Goal: Task Accomplishment & Management: Manage account settings

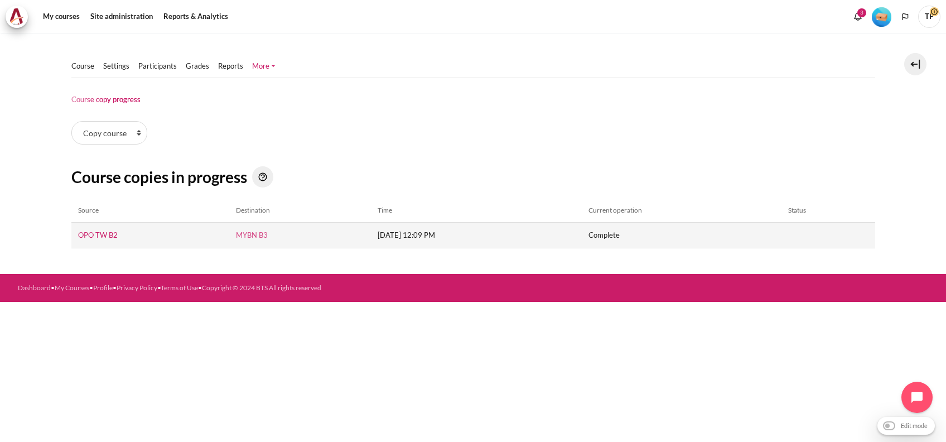
click at [236, 234] on link "MYBN B3" at bounding box center [252, 234] width 32 height 9
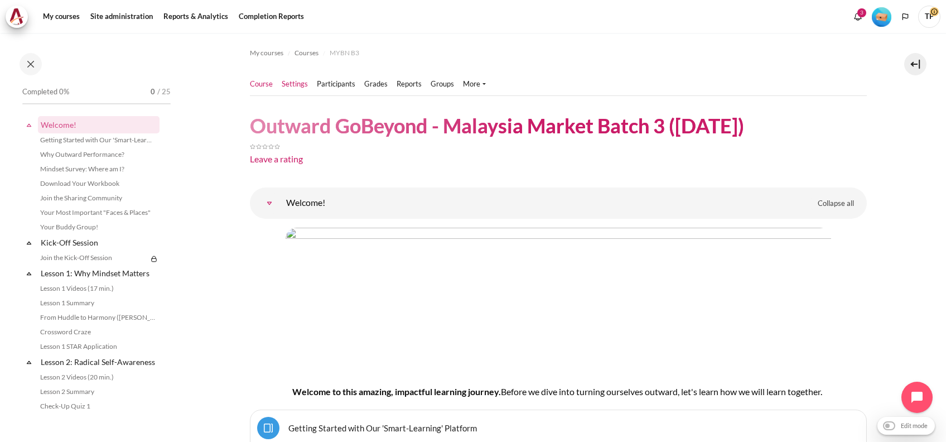
click at [296, 86] on link "Settings" at bounding box center [295, 84] width 26 height 11
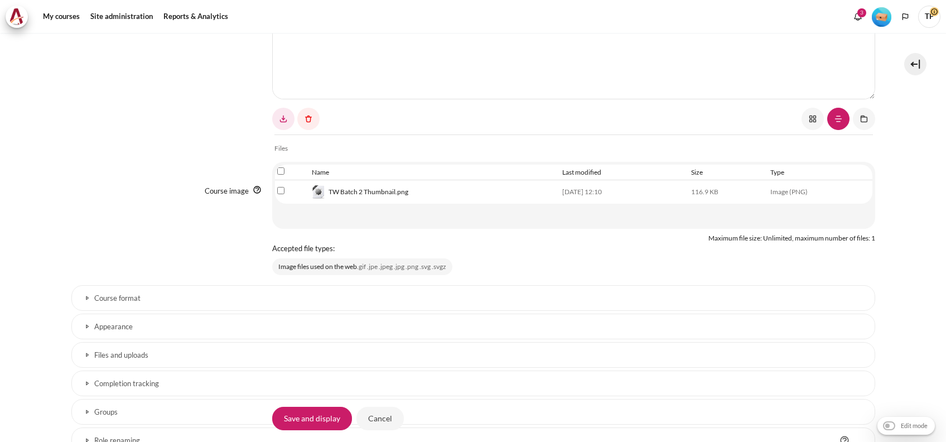
scroll to position [553, 0]
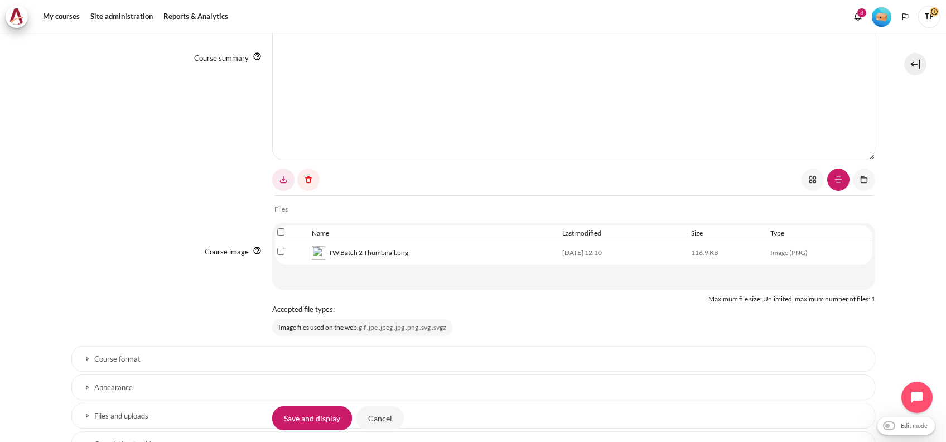
click at [276, 257] on td "Select file 'TW Batch 2 Thumbnail.png'" at bounding box center [292, 252] width 35 height 23
click at [277, 248] on input "Select file 'TW Batch 2 Thumbnail.png'" at bounding box center [280, 251] width 7 height 7
checkbox input "true"
click at [311, 173] on link "Content" at bounding box center [308, 179] width 22 height 22
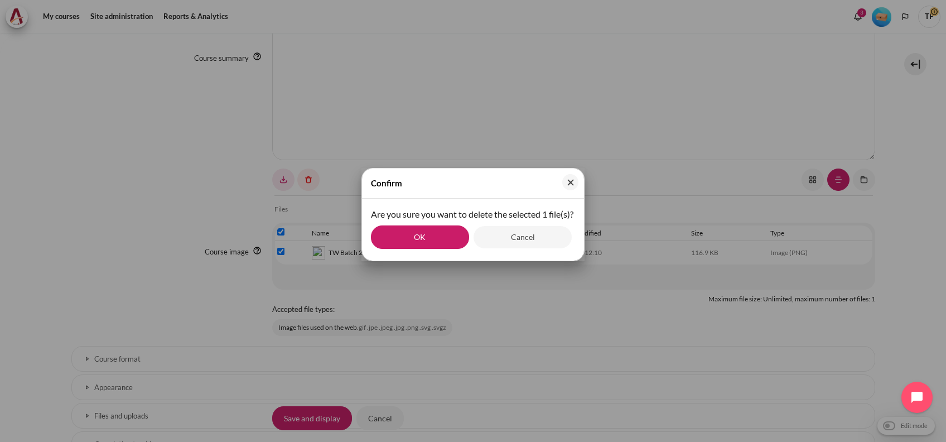
click at [417, 221] on p "Are you sure you want to delete the selected 1 file(s)?" at bounding box center [473, 213] width 204 height 13
click at [417, 244] on button "OK" at bounding box center [420, 236] width 98 height 23
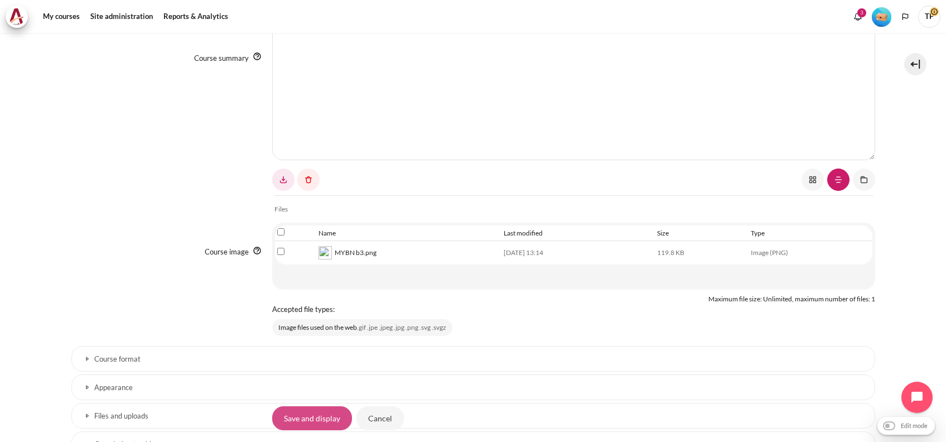
click at [277, 417] on input "Save and display" at bounding box center [312, 417] width 80 height 23
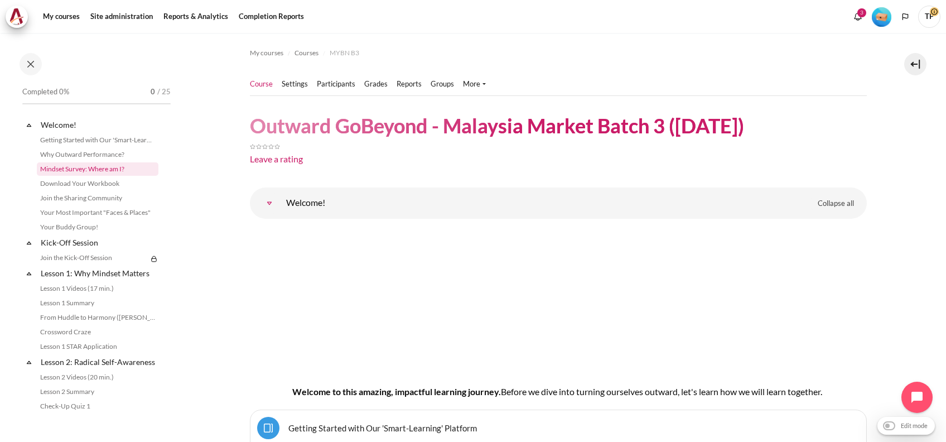
click at [79, 163] on link "Mindset Survey: Where am I?" at bounding box center [98, 168] width 122 height 13
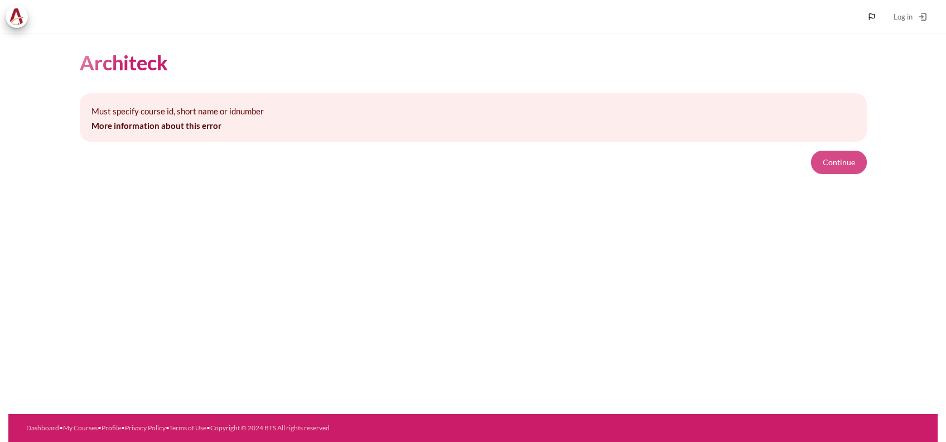
click at [831, 164] on button "Continue" at bounding box center [839, 162] width 56 height 23
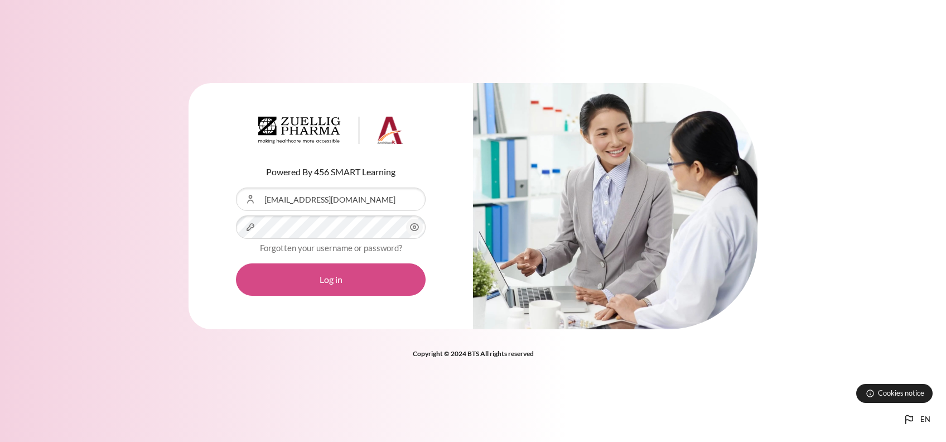
click at [253, 272] on button "Log in" at bounding box center [331, 279] width 190 height 32
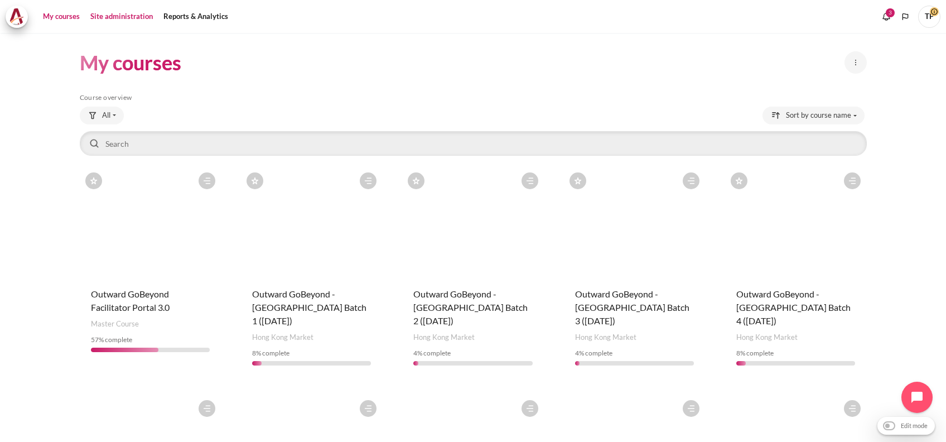
click at [107, 20] on link "Site administration" at bounding box center [121, 17] width 70 height 22
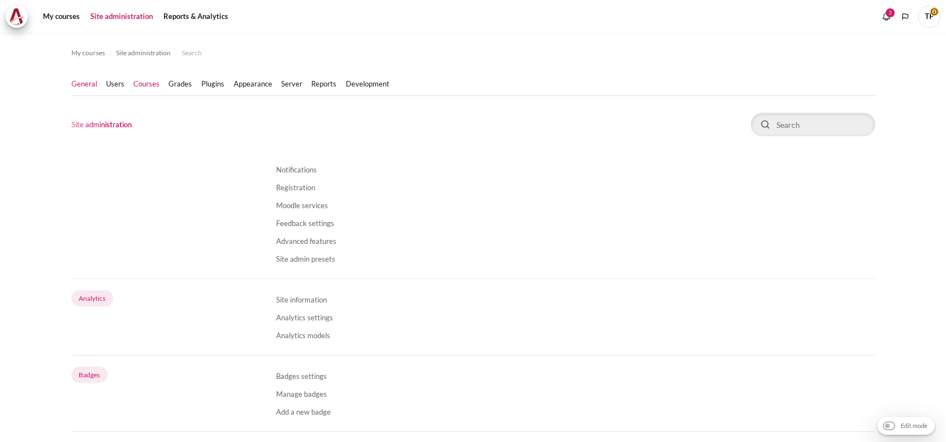
click at [142, 87] on link "Courses" at bounding box center [146, 84] width 26 height 11
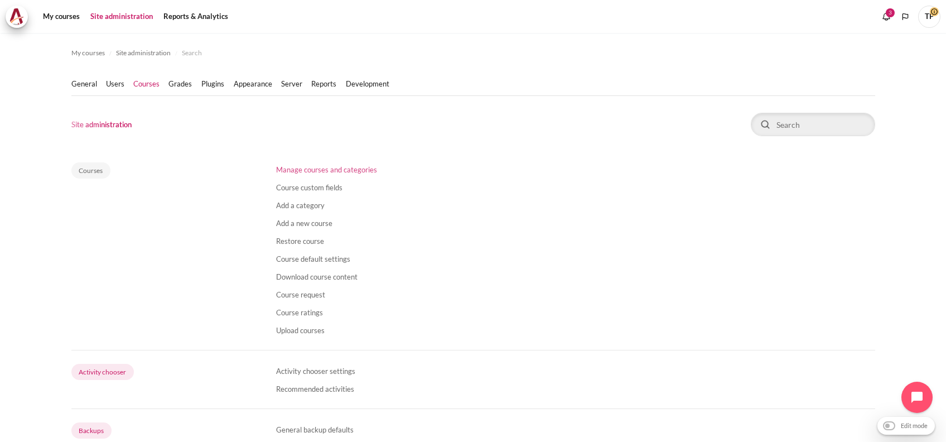
click at [281, 171] on link "Manage courses and categories" at bounding box center [326, 169] width 101 height 9
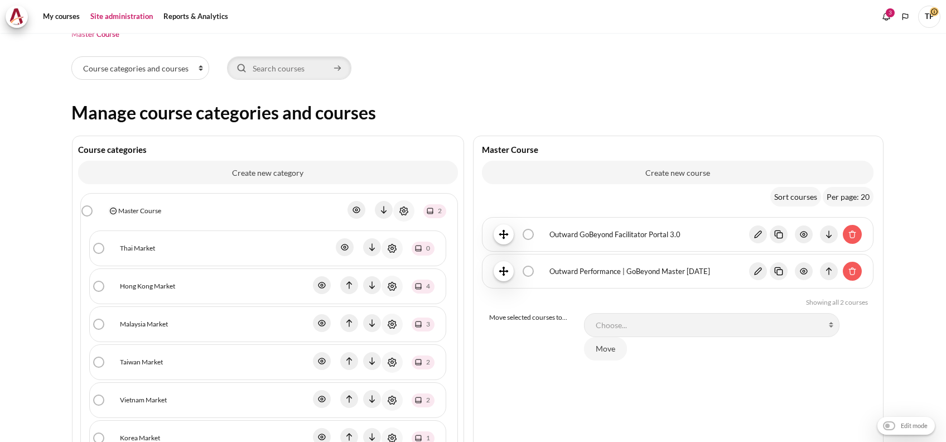
scroll to position [148, 0]
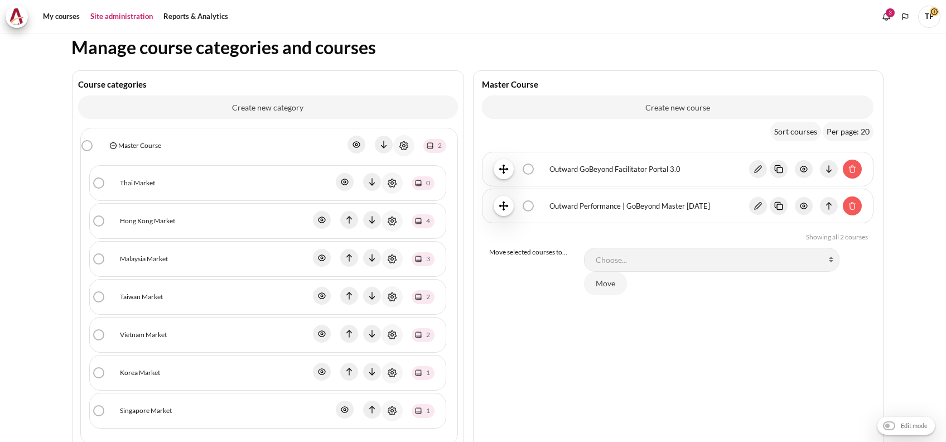
click at [127, 257] on link "Malaysia Market" at bounding box center [144, 259] width 48 height 10
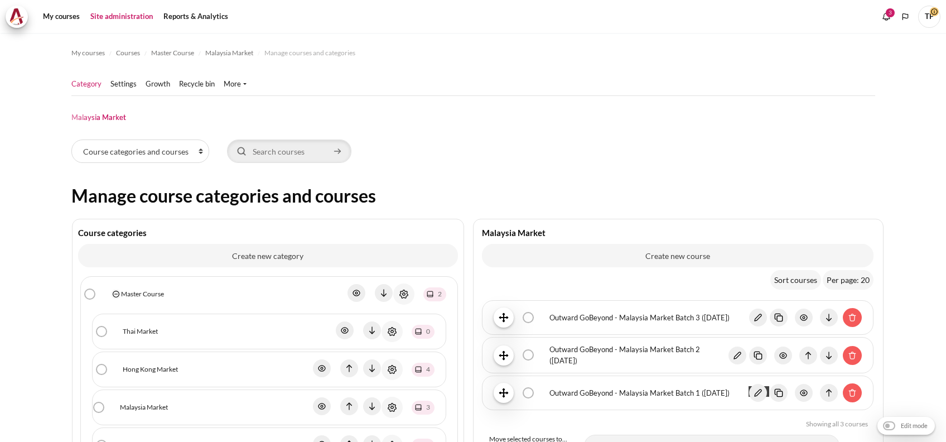
scroll to position [115, 0]
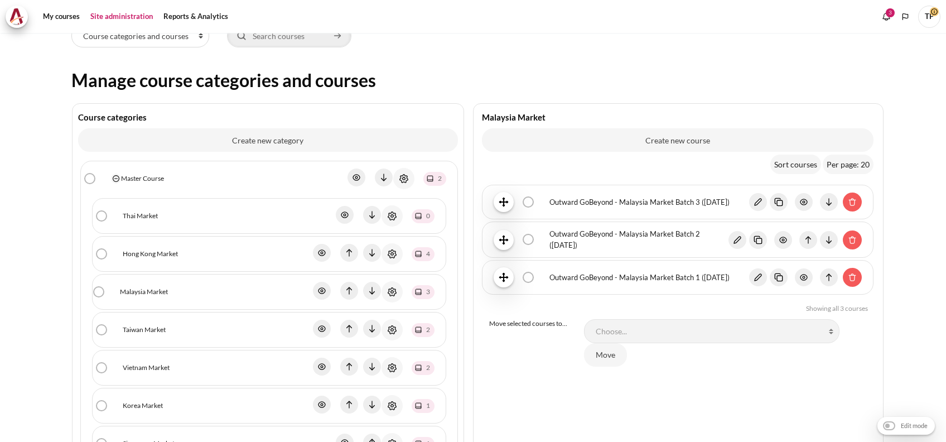
click at [646, 205] on link "Outward GoBeyond - Malaysia Market Batch 3 ([DATE])" at bounding box center [648, 202] width 199 height 11
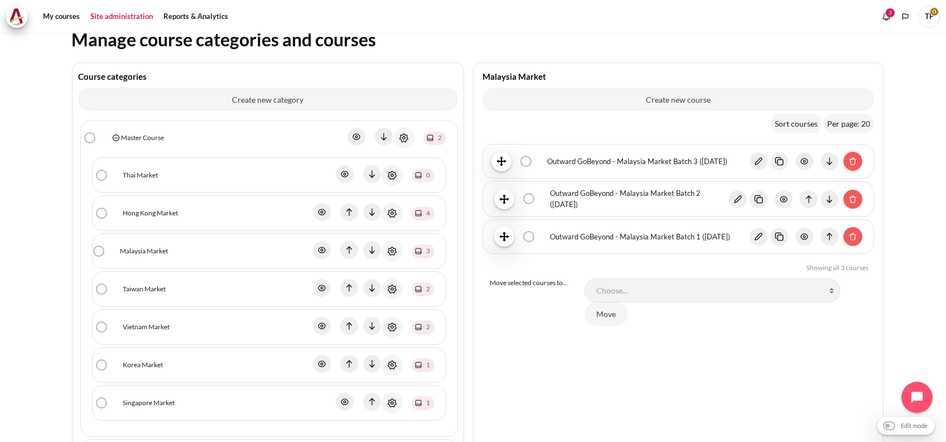
scroll to position [223, 0]
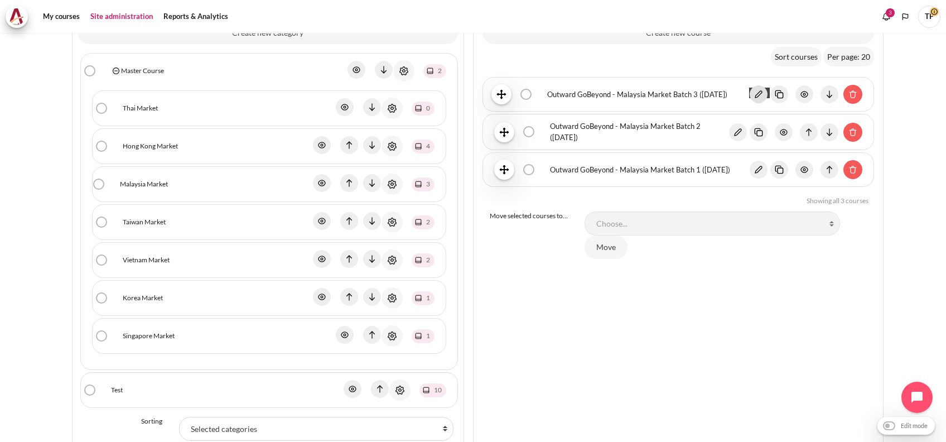
click at [750, 91] on img "Content" at bounding box center [759, 94] width 18 height 18
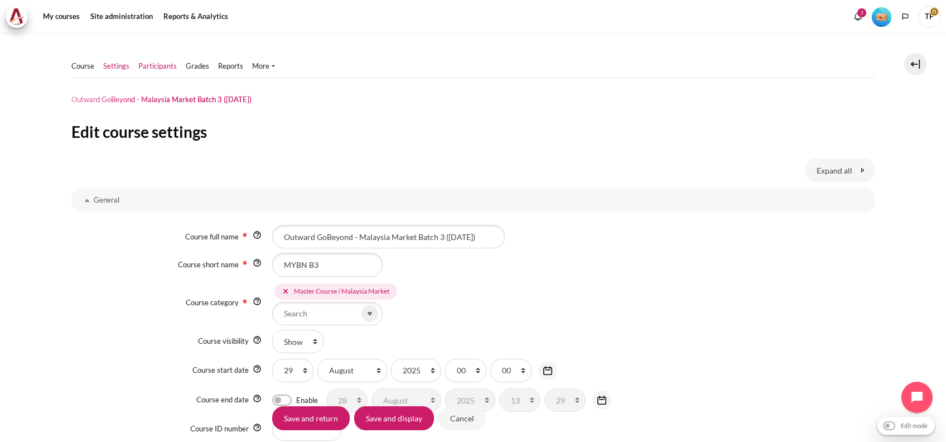
click at [165, 61] on link "Participants" at bounding box center [157, 66] width 38 height 11
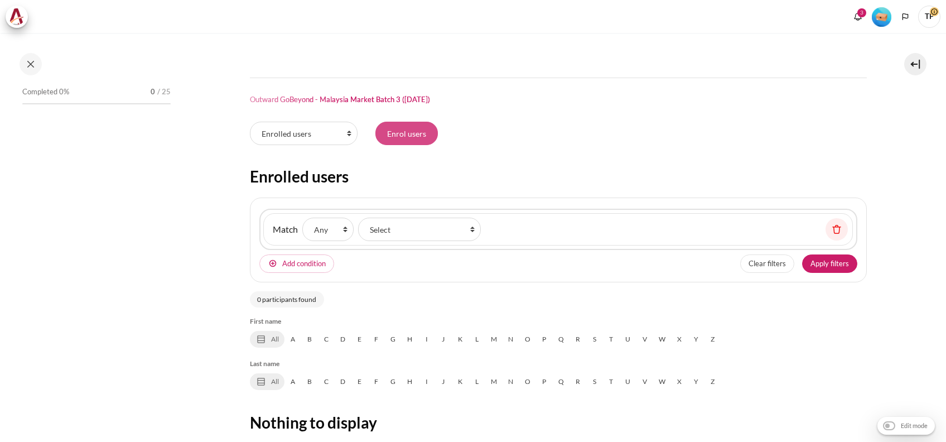
click at [408, 122] on input "Enrol users" at bounding box center [406, 133] width 62 height 23
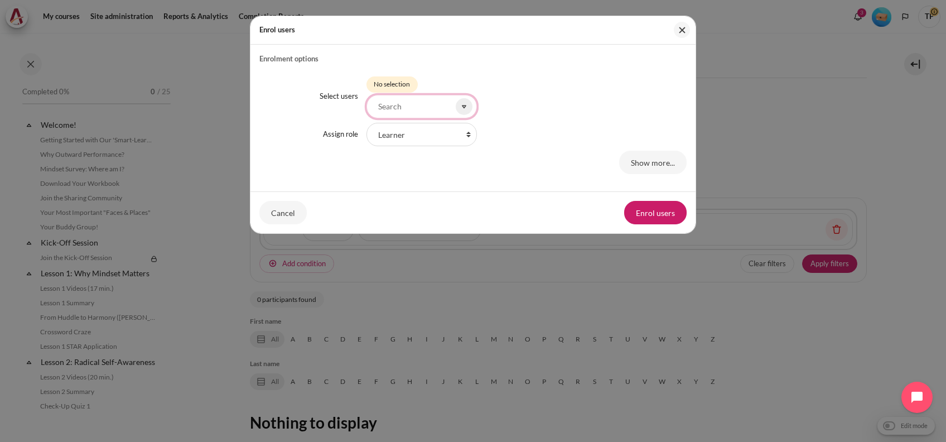
click at [413, 99] on input "Select users" at bounding box center [421, 106] width 110 height 23
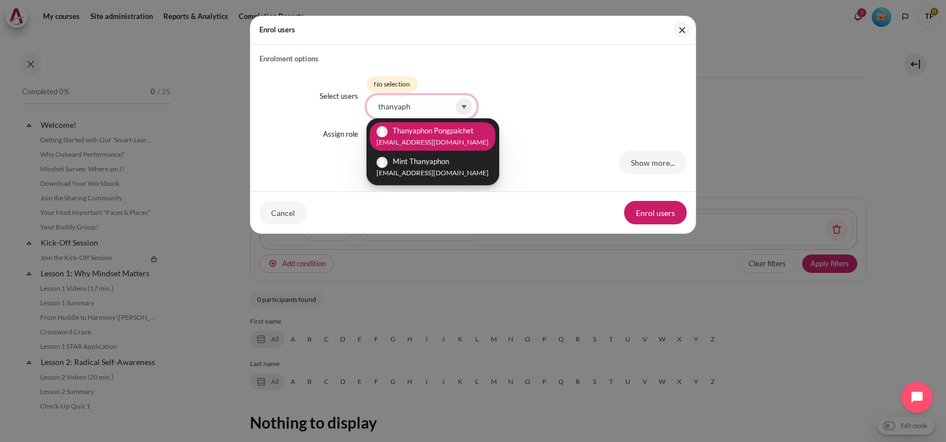
type input "thanyaph"
click at [393, 127] on span "Thanyaphon Pongpaichet" at bounding box center [433, 130] width 81 height 9
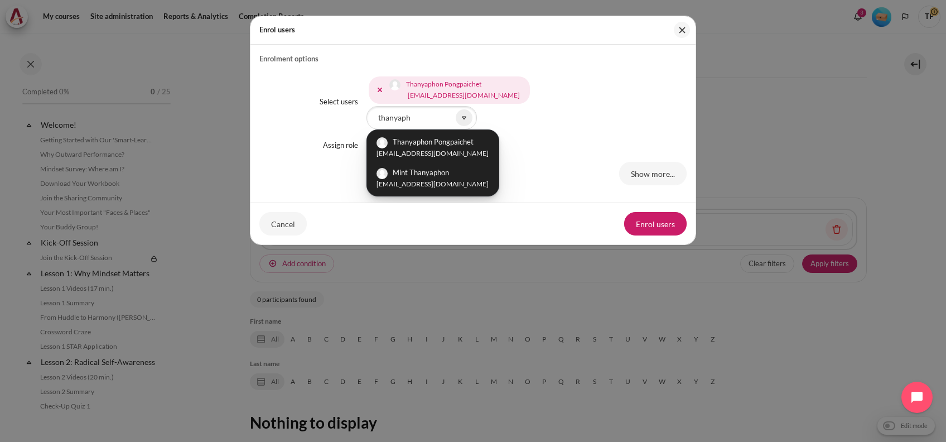
click at [508, 125] on div "Thanyaphon Pongpaichet thanyaphon.pongpaichet@bts.com Mint Thanyaphon MintThany…" at bounding box center [526, 101] width 321 height 55
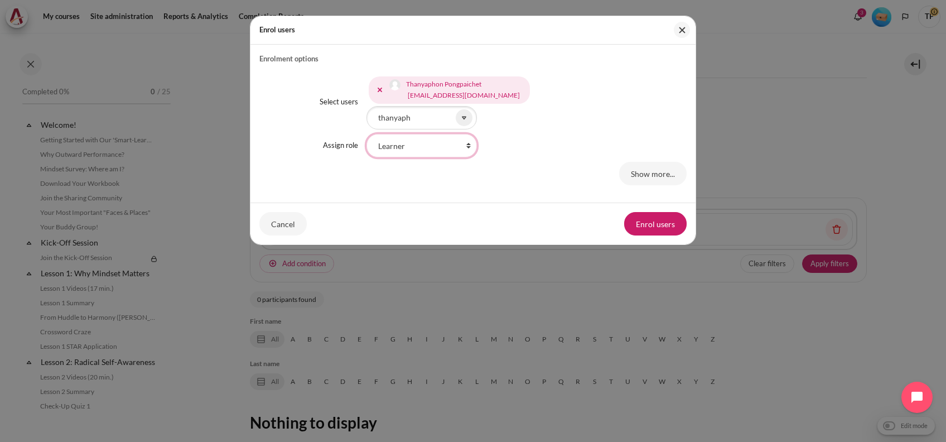
click at [418, 156] on select "Faculty Learning Sherpa Learner Designer Learning Tech Course Editor Trainer Ma…" at bounding box center [421, 145] width 110 height 23
select select "17"
click at [366, 134] on select "Faculty Learning Sherpa Learner Designer Learning Tech Course Editor Trainer Ma…" at bounding box center [421, 145] width 110 height 23
click at [653, 215] on button "Enrol users" at bounding box center [655, 223] width 62 height 23
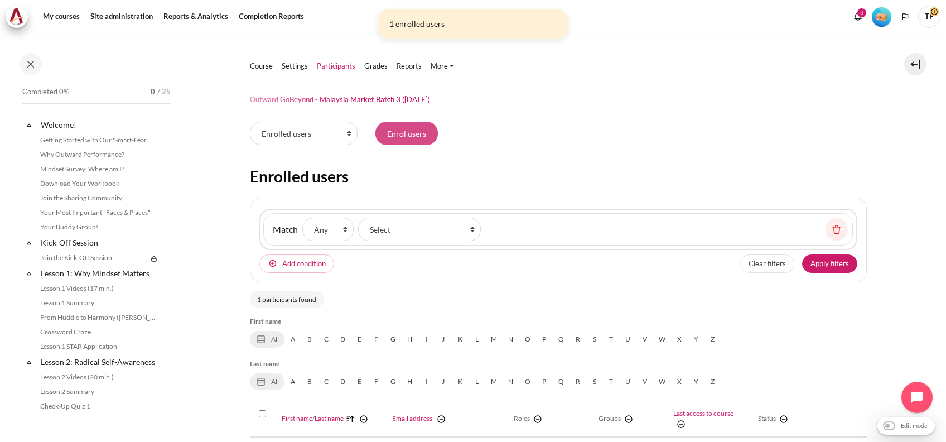
click at [404, 136] on input "Enrol users" at bounding box center [406, 133] width 62 height 23
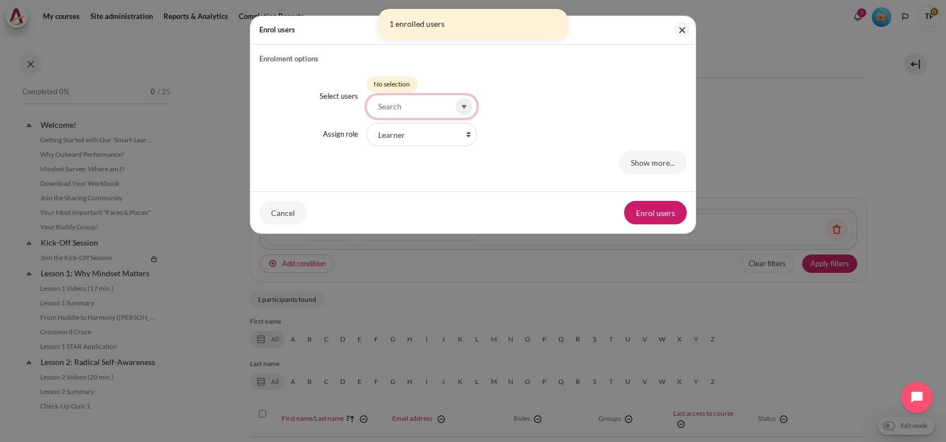
click at [376, 105] on input "Select users" at bounding box center [421, 106] width 110 height 23
type input "j"
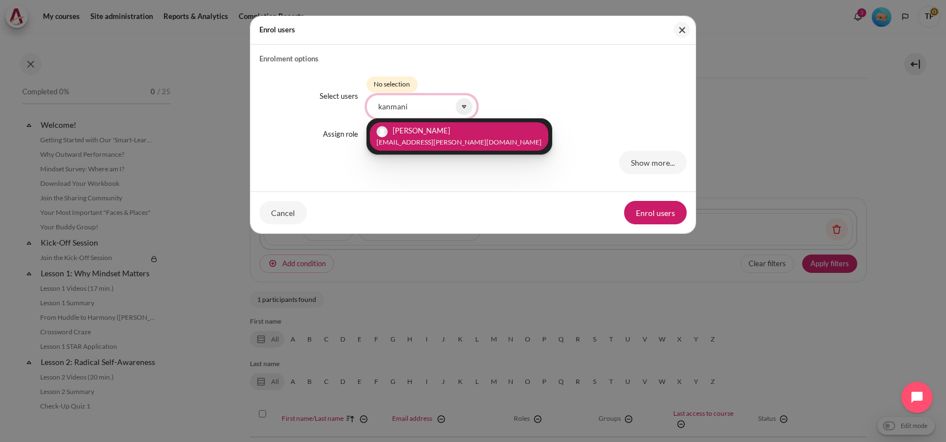
type input "kanmani"
click at [488, 126] on li "Kanmani Kuppusamy kanmani.kuppusamy@zuelligpharma.com" at bounding box center [459, 136] width 178 height 28
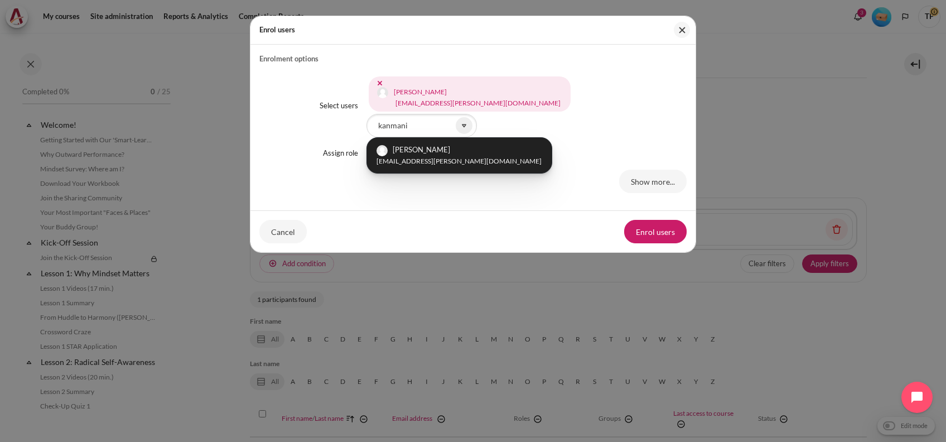
click at [545, 140] on div "Select users Kanmani Kuppusamy kanmani.kuppusamy@zuelligpharma.com Selected ite…" at bounding box center [472, 132] width 427 height 137
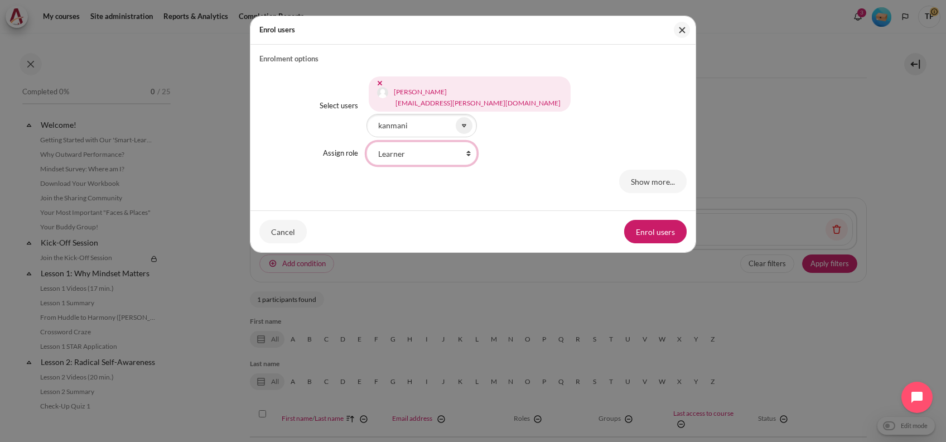
click at [448, 143] on select "Faculty Learning Sherpa Learner Designer Learning Tech Course Editor Trainer Ma…" at bounding box center [421, 153] width 110 height 23
select select "21"
click at [366, 142] on select "Faculty Learning Sherpa Learner Designer Learning Tech Course Editor Trainer Ma…" at bounding box center [421, 153] width 110 height 23
click at [668, 240] on button "Enrol users" at bounding box center [655, 231] width 62 height 23
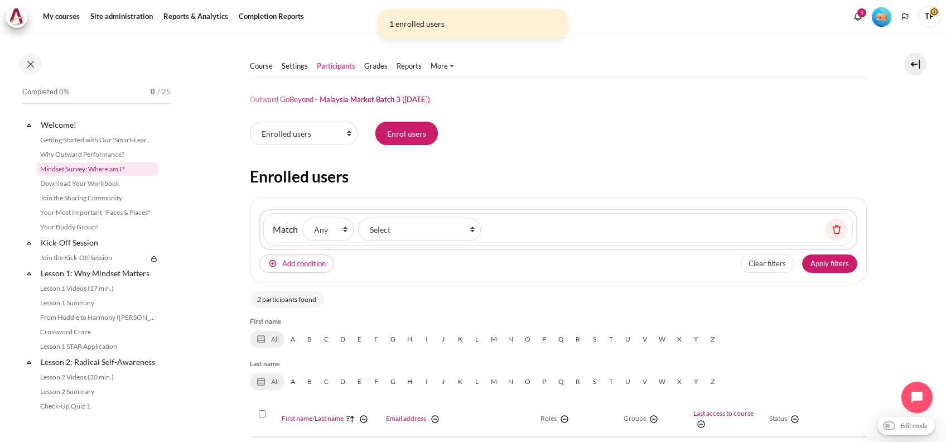
click at [76, 167] on link "Mindset Survey: Where am I?" at bounding box center [98, 168] width 122 height 13
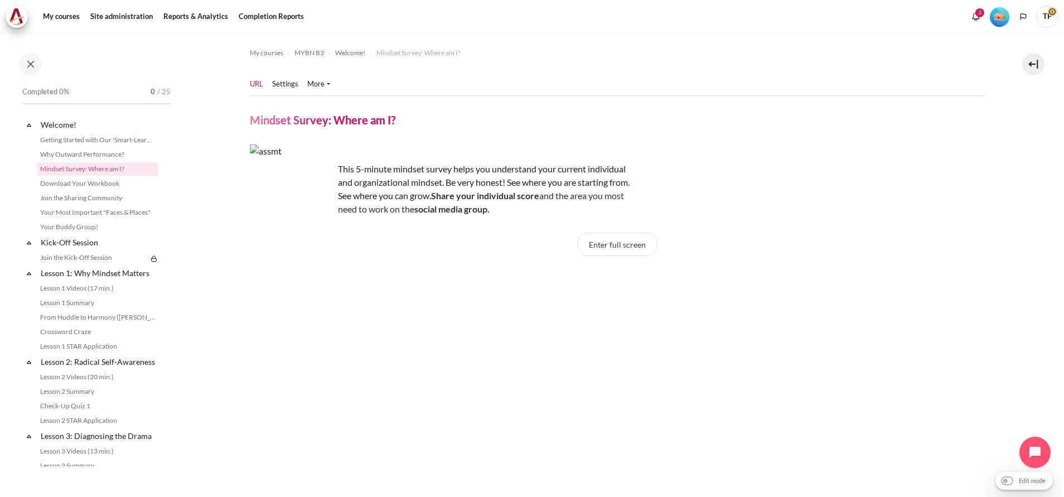
click at [283, 76] on ul "URL Settings" at bounding box center [294, 84] width 89 height 22
click at [283, 83] on link "Settings" at bounding box center [285, 84] width 26 height 11
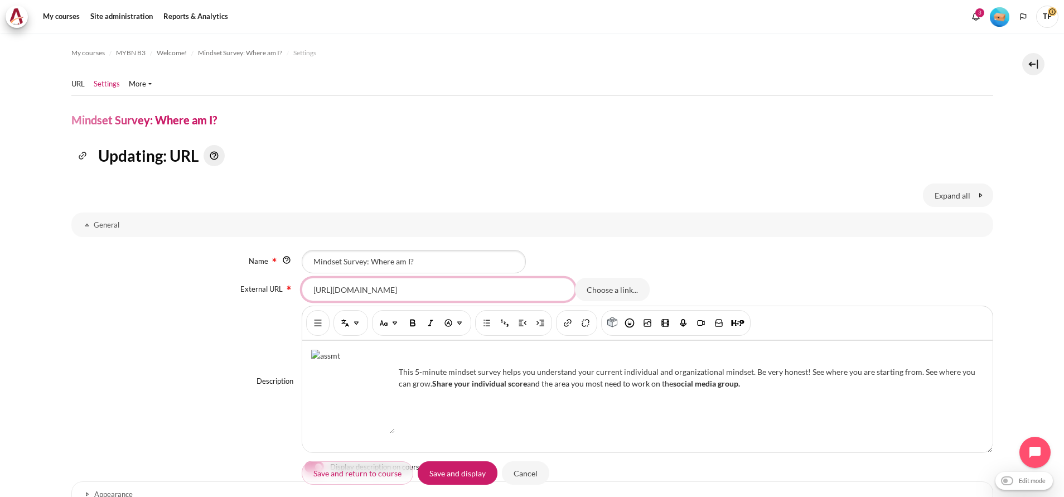
scroll to position [0, 26]
drag, startPoint x: 308, startPoint y: 284, endPoint x: 837, endPoint y: 291, distance: 528.7
click at [837, 291] on div "https://arbingerinstitute.com/assessment/MindsetMin0OrgEmail?code=TWB2 Choose a…" at bounding box center [648, 289] width 692 height 23
paste input "https://arbingerinstitute.com/assessment/MindsetMin0OrgEmail?code=MYBNB3"
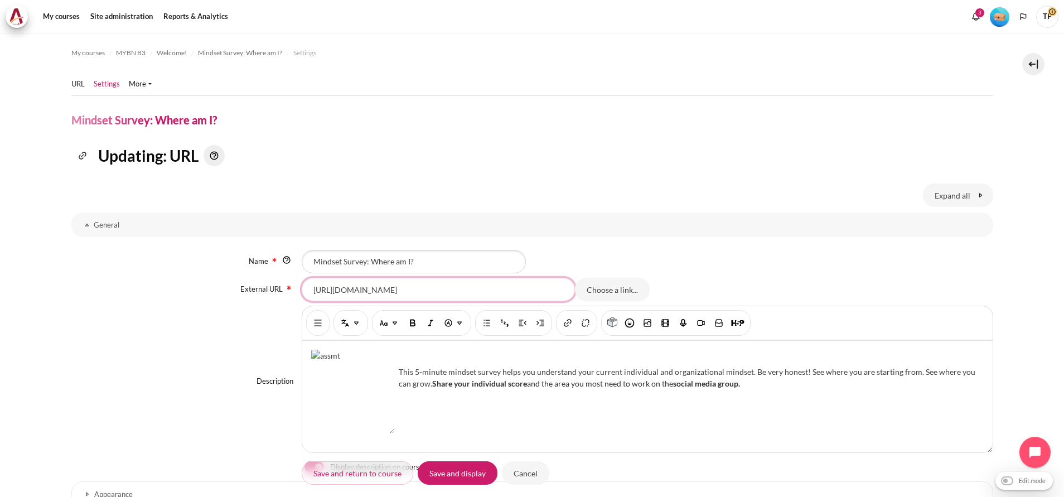
scroll to position [0, 37]
type input "https://arbingerinstitute.com/assessment/MindsetMin0OrgEmail?code=MYBNB3"
click at [444, 478] on input "Save and display" at bounding box center [458, 472] width 80 height 23
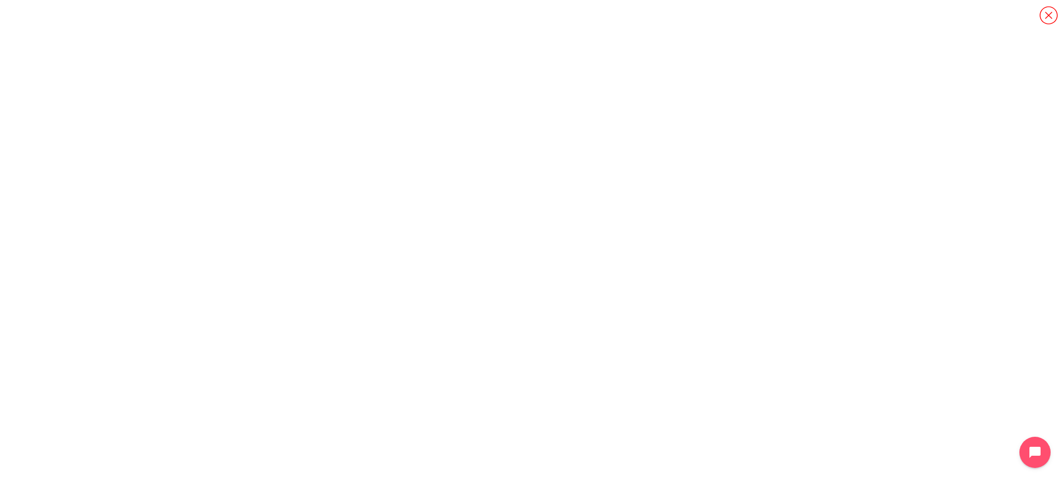
click at [1043, 16] on icon "Content" at bounding box center [1049, 16] width 20 height 20
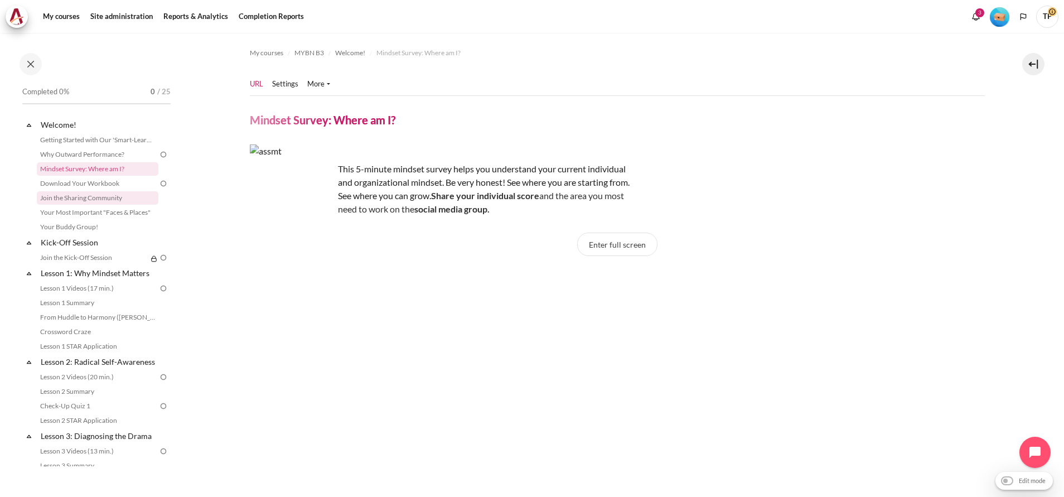
click at [88, 199] on link "Join the Sharing Community" at bounding box center [98, 197] width 122 height 13
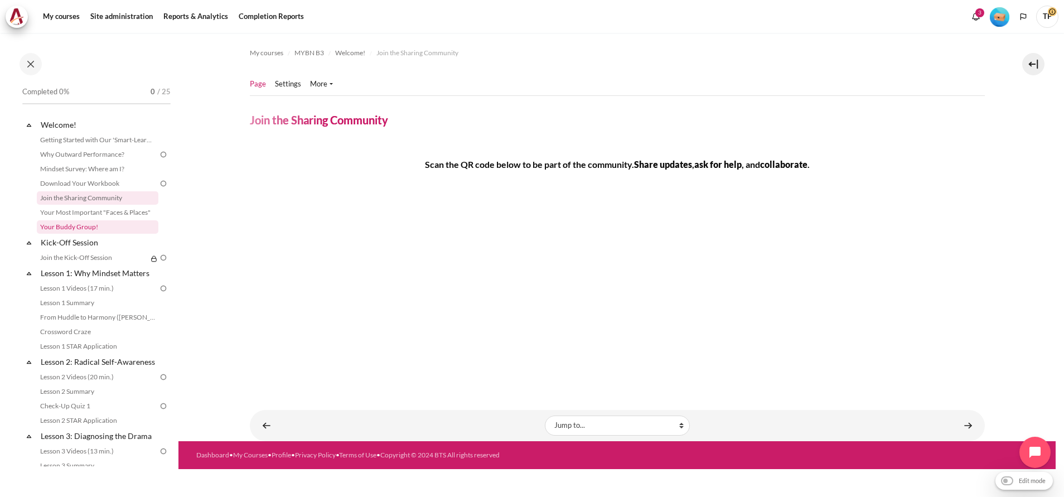
click at [74, 225] on link "Your Buddy Group!" at bounding box center [98, 226] width 122 height 13
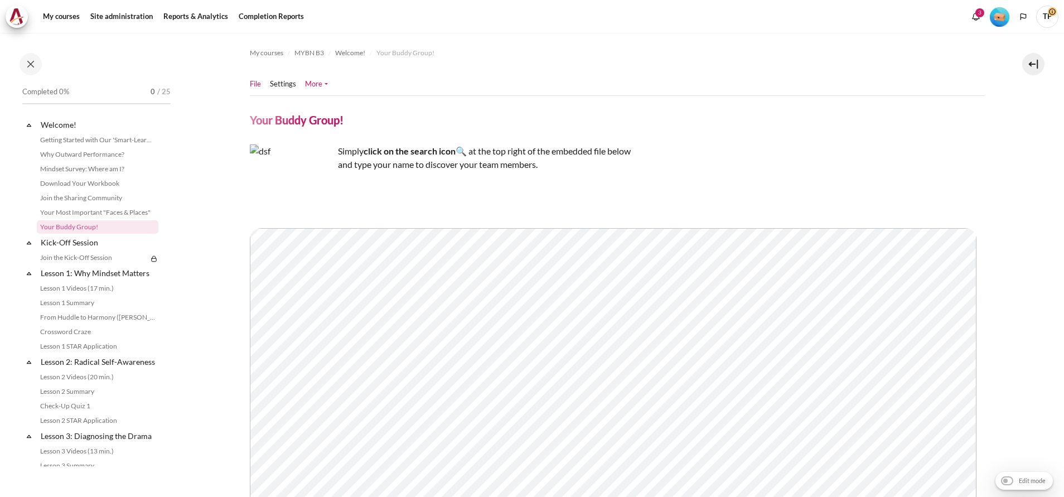
click at [315, 81] on link "More" at bounding box center [316, 84] width 23 height 11
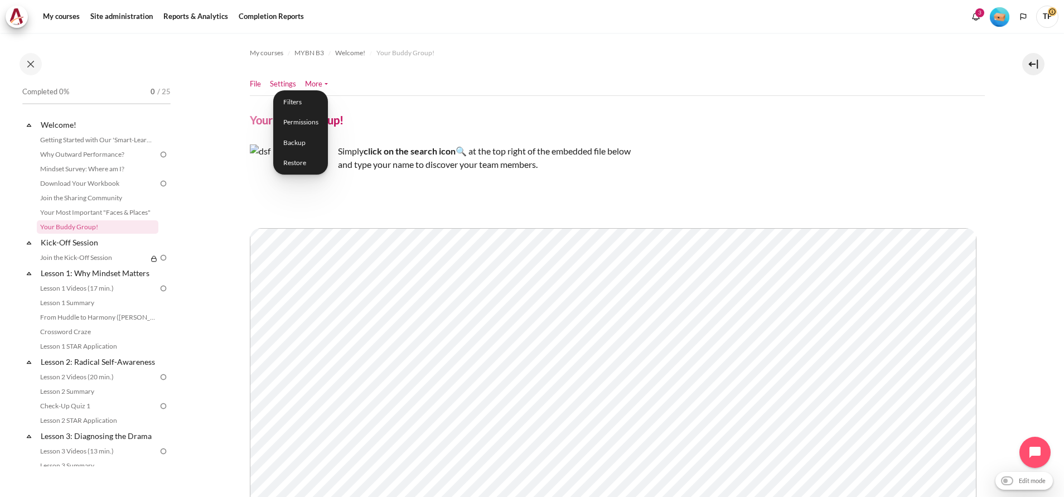
click at [287, 82] on link "Settings" at bounding box center [283, 84] width 26 height 11
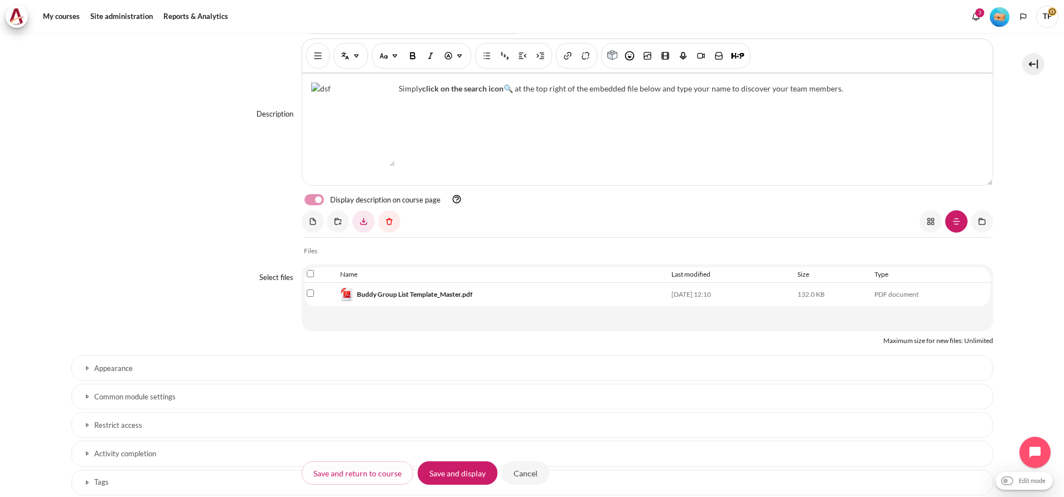
scroll to position [360, 0]
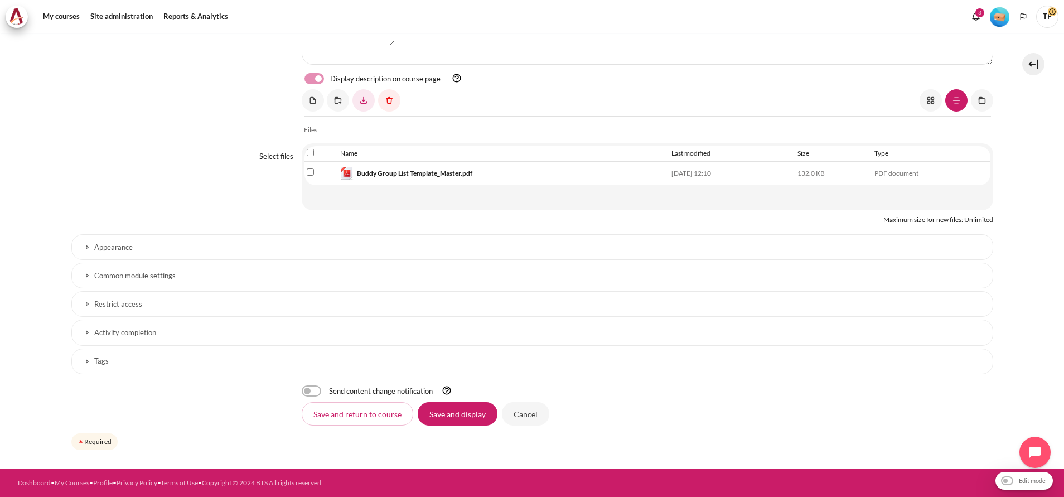
click at [307, 174] on input "Select file 'Buddy Group List Template_Master.pdf'" at bounding box center [310, 171] width 7 height 7
checkbox input "true"
click at [392, 95] on link "Content" at bounding box center [389, 100] width 22 height 22
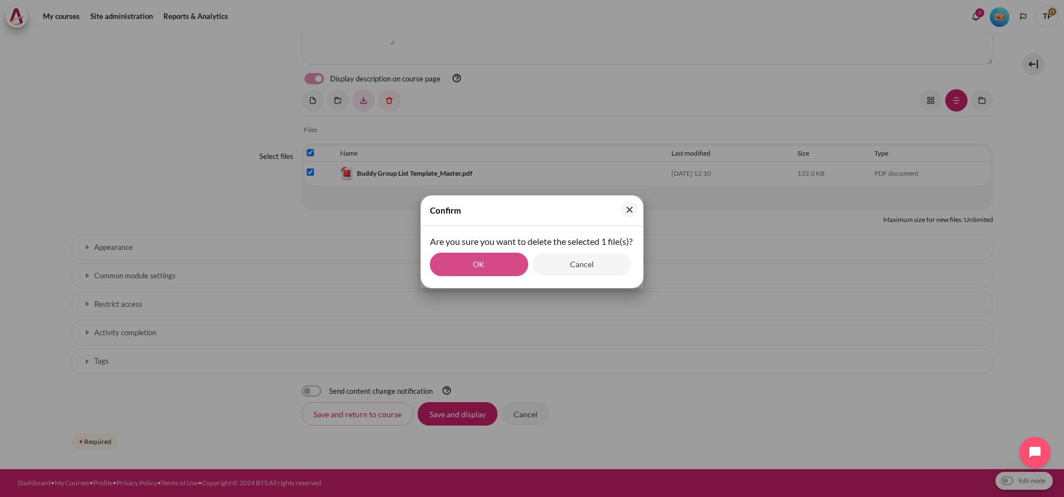
click at [483, 274] on button "OK" at bounding box center [479, 264] width 98 height 23
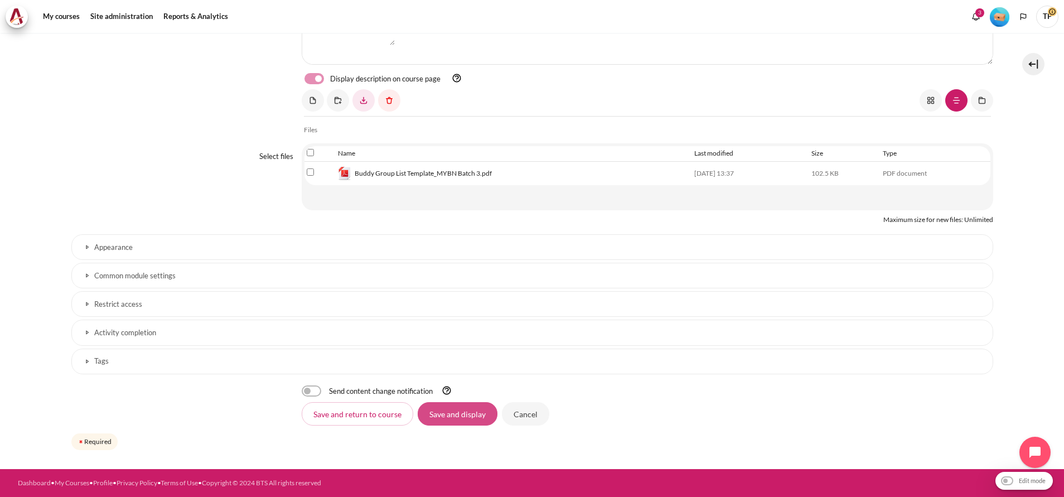
click at [448, 421] on input "Save and display" at bounding box center [458, 413] width 80 height 23
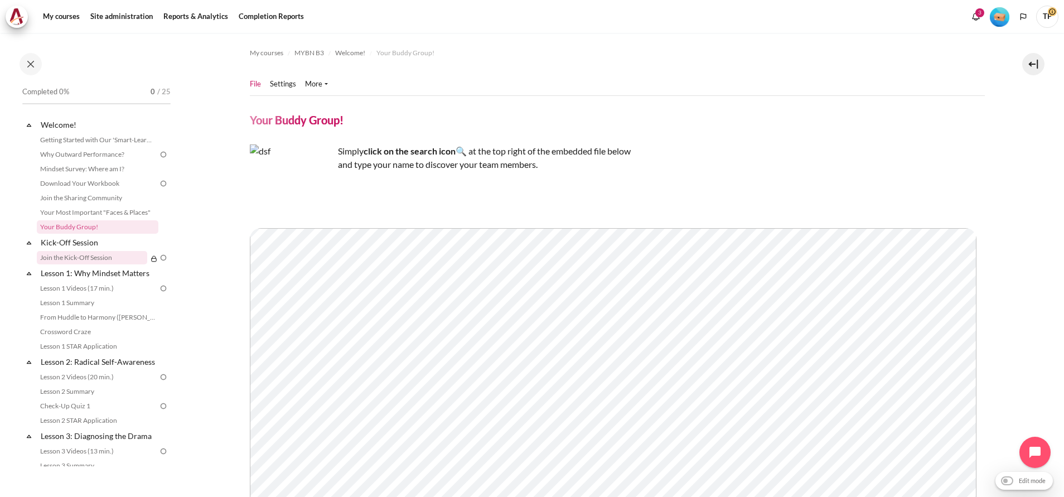
click at [80, 261] on link "Join the Kick-Off Session" at bounding box center [92, 257] width 110 height 13
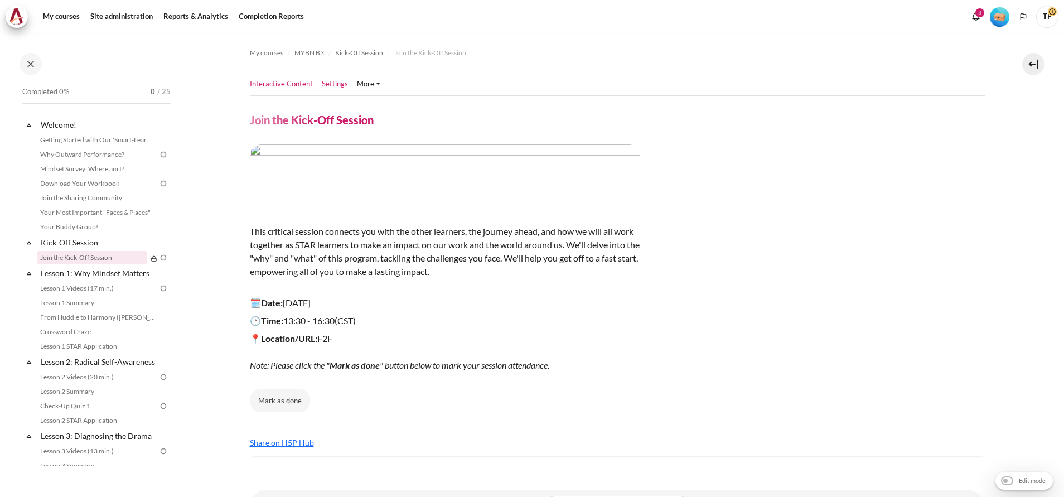
click at [336, 84] on link "Settings" at bounding box center [335, 84] width 26 height 11
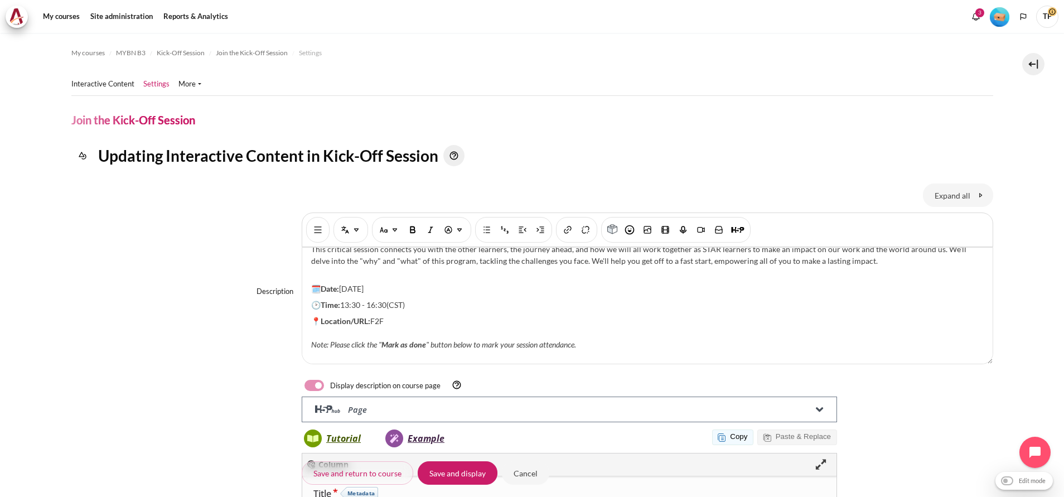
click at [344, 290] on p "🗓️Date: 12 September 2025" at bounding box center [647, 289] width 673 height 12
click at [347, 290] on p "🗓️Date: 12 September 2025" at bounding box center [647, 289] width 673 height 12
click at [348, 302] on span "13:30 - 16:30 (CST)" at bounding box center [372, 304] width 65 height 9
click at [404, 299] on p "🕑Time: 14:00 - 16:00 (MYT)" at bounding box center [647, 305] width 673 height 12
click at [390, 320] on p "📍Location/URL: F2F Note: Please click the " Mark as done " button below to mark…" at bounding box center [647, 332] width 673 height 35
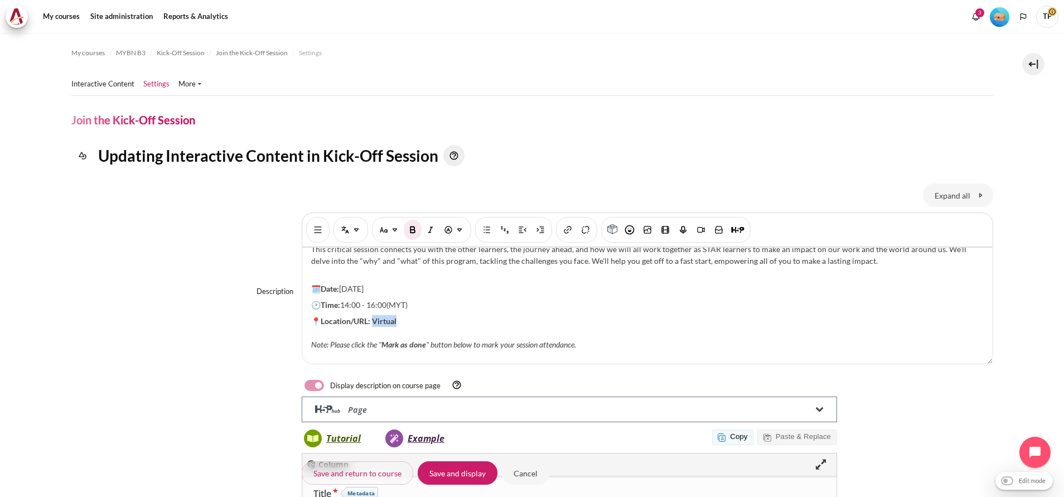
drag, startPoint x: 371, startPoint y: 323, endPoint x: 429, endPoint y: 320, distance: 58.1
click at [429, 320] on p "📍Location/URL: Virtual Note: Please click the " Mark as done " button below to …" at bounding box center [647, 332] width 673 height 35
click at [413, 228] on img "Bold [Ctrl + b]" at bounding box center [412, 229] width 11 height 11
click at [419, 294] on p "🗓️Date: 3 September 2025" at bounding box center [647, 289] width 673 height 12
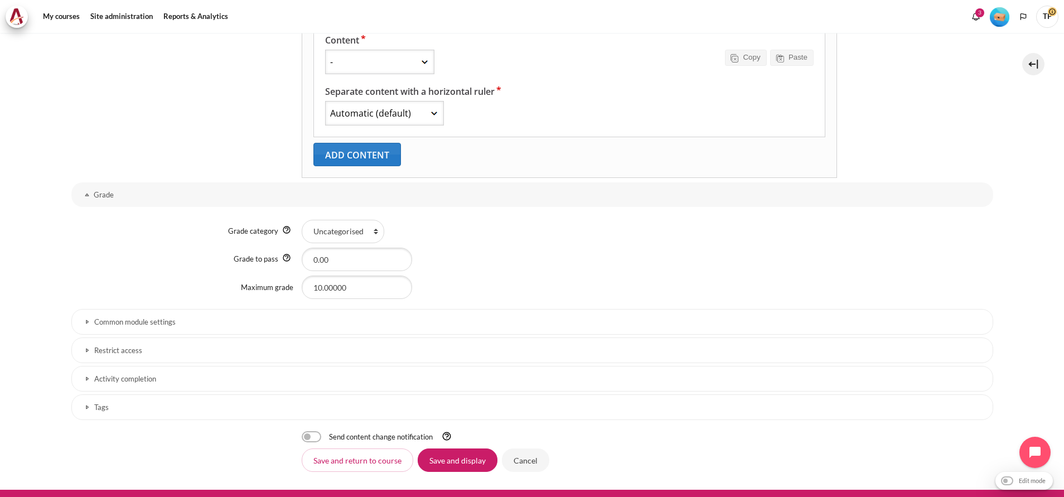
scroll to position [603, 0]
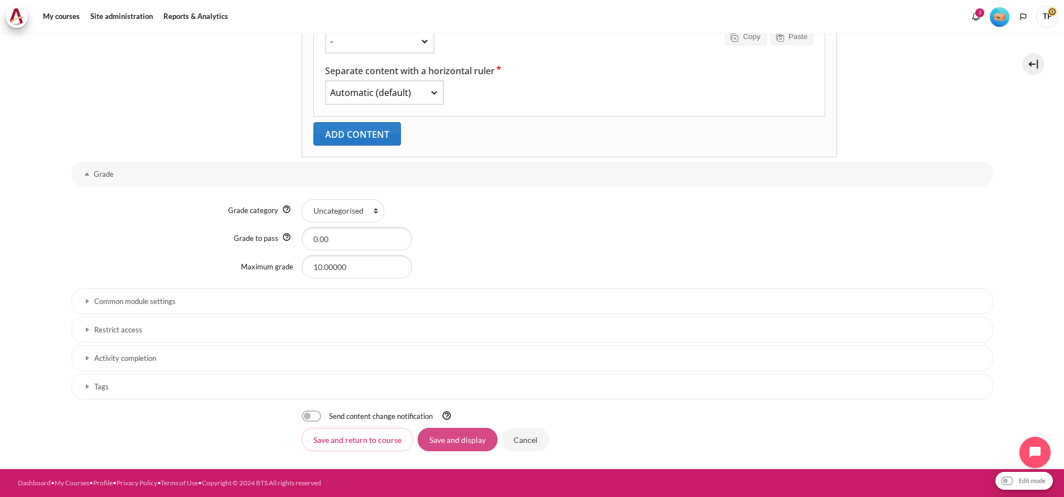
click at [476, 431] on input "Save and display" at bounding box center [458, 439] width 80 height 23
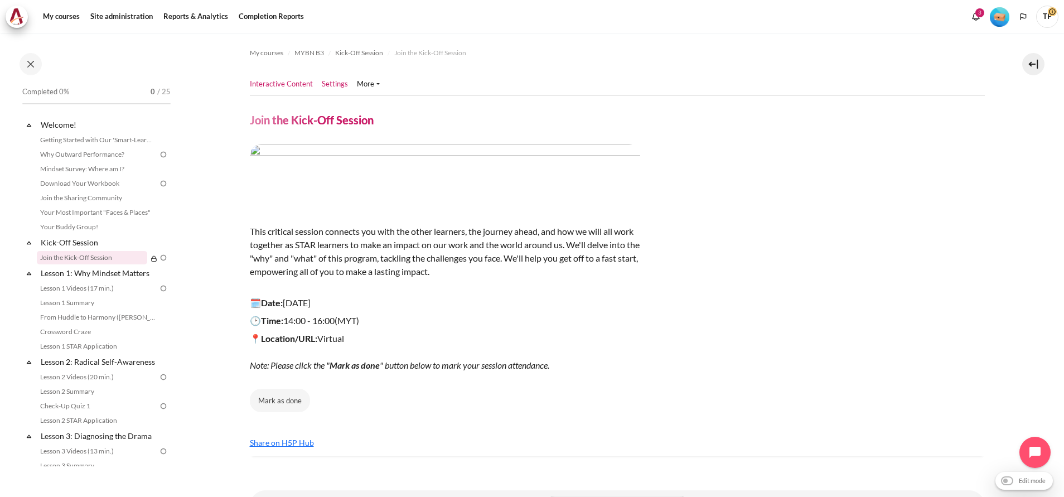
click at [328, 80] on link "Settings" at bounding box center [335, 84] width 26 height 11
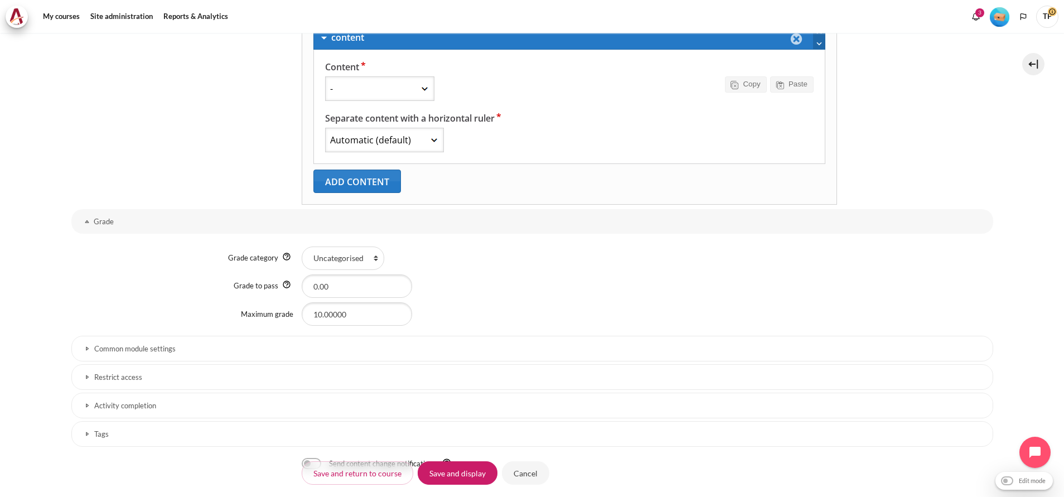
scroll to position [603, 0]
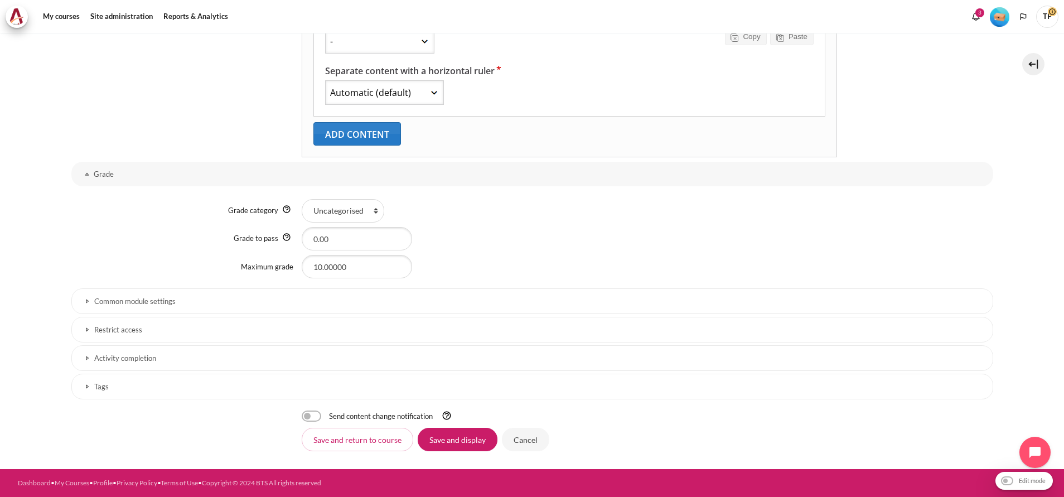
click at [156, 356] on h3 "Activity completion" at bounding box center [532, 358] width 876 height 9
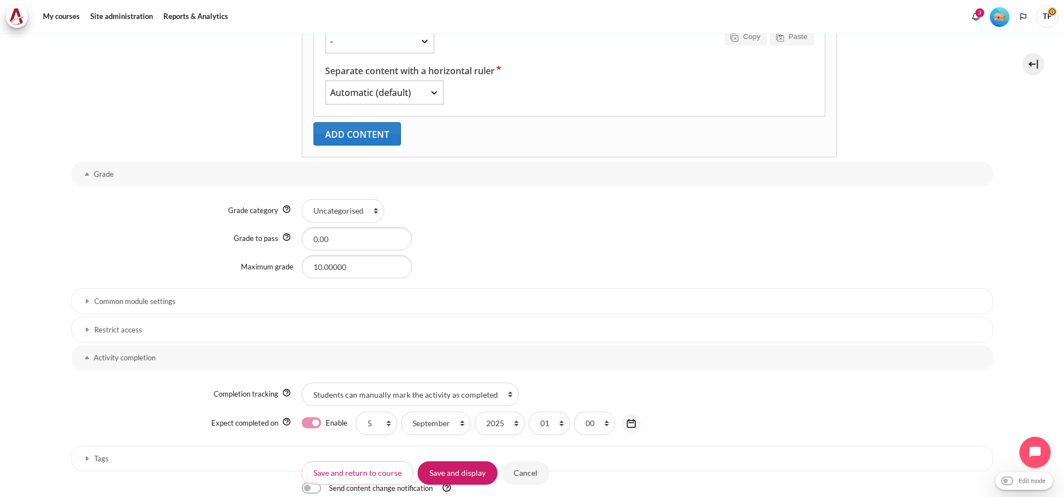
click at [172, 316] on div "Common module settings" at bounding box center [532, 302] width 922 height 28
click at [327, 339] on link "Restrict access" at bounding box center [532, 330] width 922 height 26
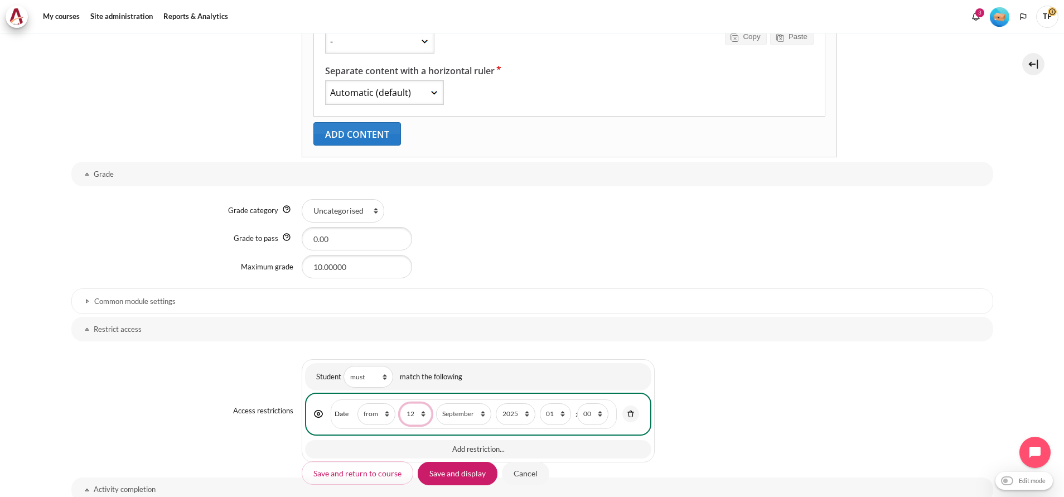
click at [413, 411] on select "1 2 3 4 5 6 7 8 9 10 11 12 13 14 15 16 17 18 19 20 21 22 23 24 25 26 27 28 29 3…" at bounding box center [415, 414] width 31 height 22
select select "3"
click at [400, 403] on select "1 2 3 4 5 6 7 8 9 10 11 12 13 14 15 16 17 18 19 20 21 22 23 24 25 26 27 28 29 3…" at bounding box center [415, 414] width 31 height 22
click at [455, 476] on input "Save and display" at bounding box center [458, 472] width 80 height 23
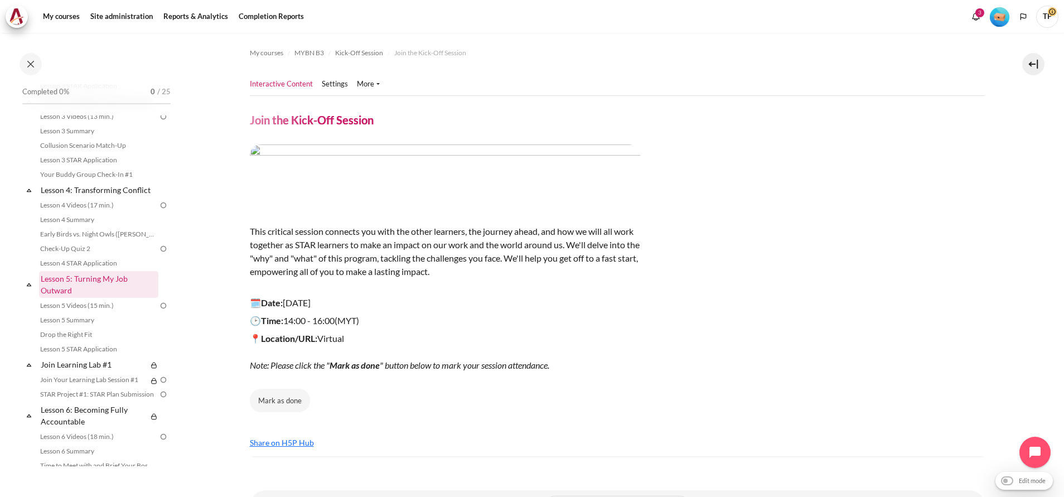
scroll to position [418, 0]
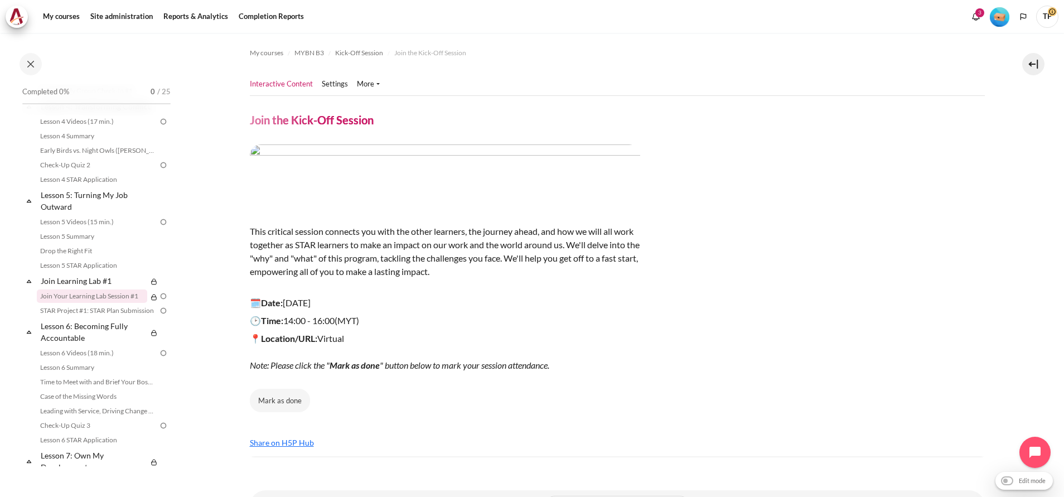
click at [89, 303] on link "Join Your Learning Lab Session #1" at bounding box center [92, 295] width 110 height 13
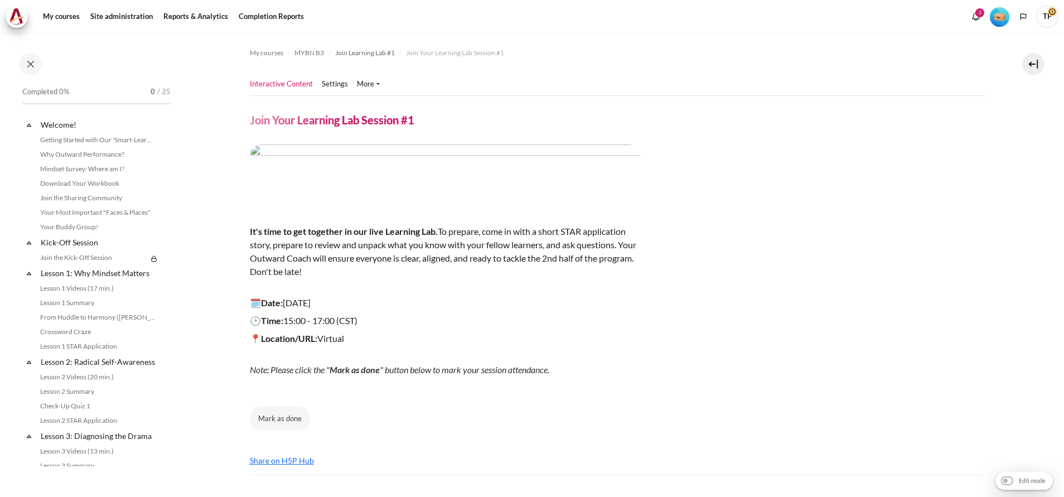
scroll to position [475, 0]
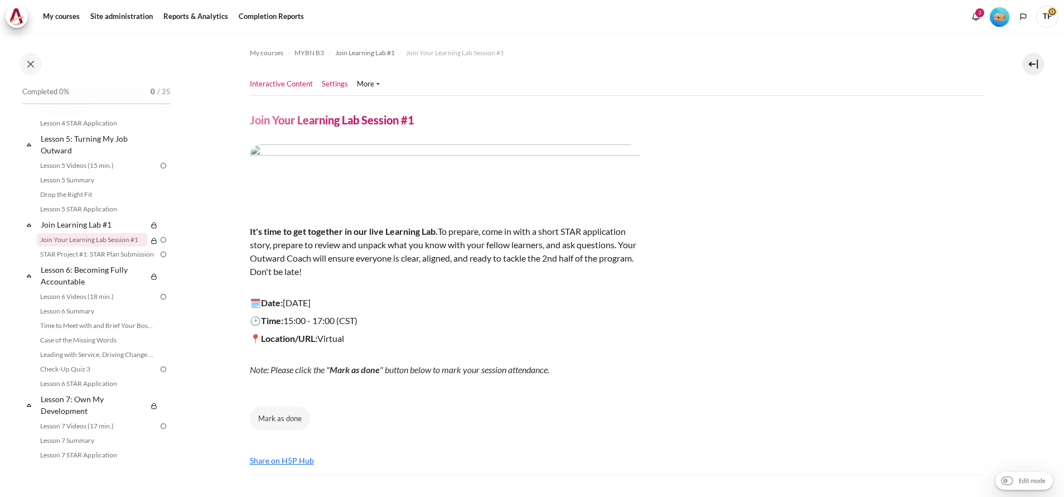
click at [323, 81] on link "Settings" at bounding box center [335, 84] width 26 height 11
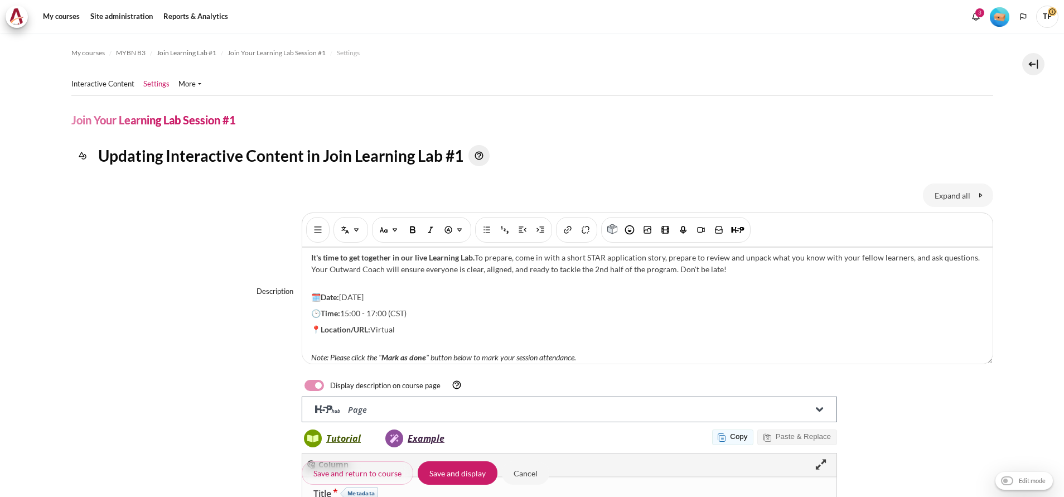
scroll to position [144, 0]
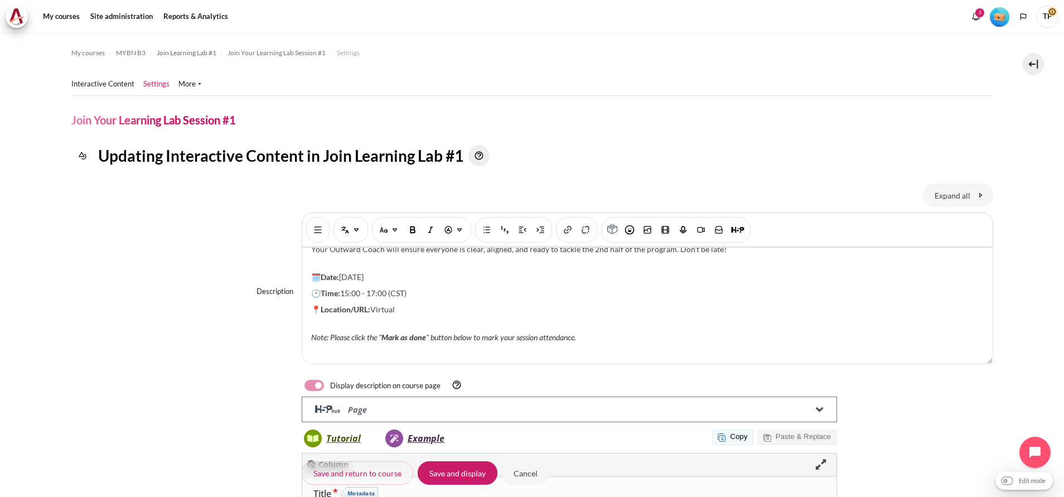
click at [346, 282] on p "🗓️Date: 17 October 2025" at bounding box center [647, 277] width 673 height 12
click at [404, 295] on span "15:00 - 17:00 (CST)" at bounding box center [373, 292] width 66 height 9
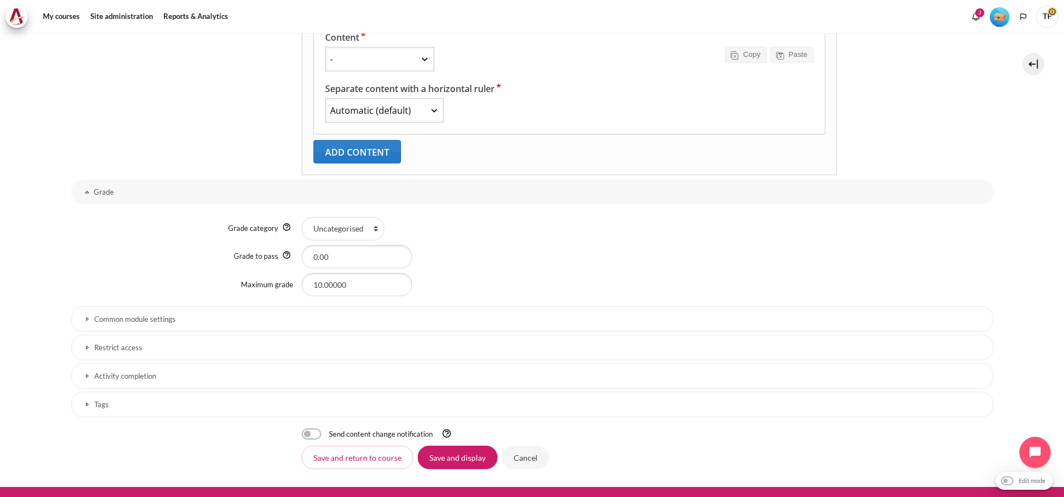
drag, startPoint x: 151, startPoint y: 349, endPoint x: 165, endPoint y: 350, distance: 14.0
click at [151, 349] on h3 "Restrict access" at bounding box center [532, 347] width 876 height 9
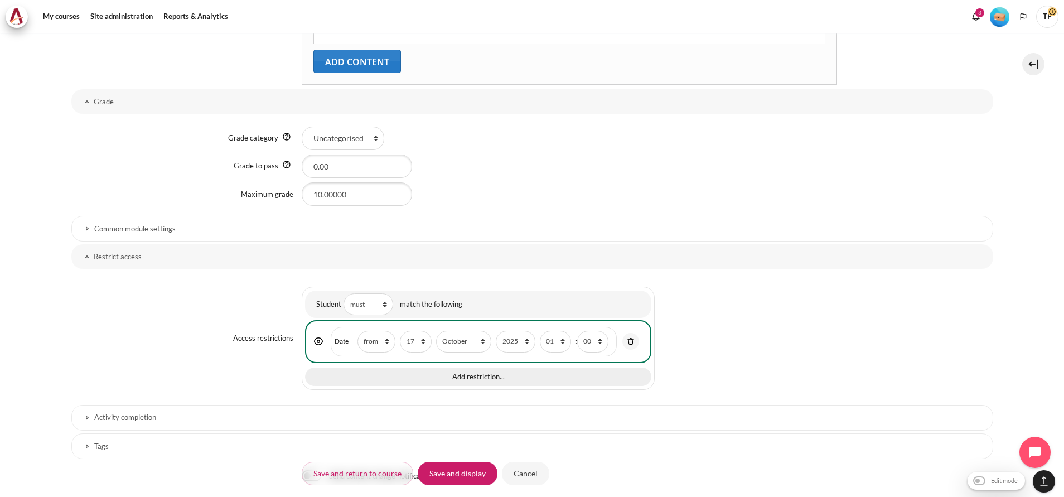
scroll to position [735, 0]
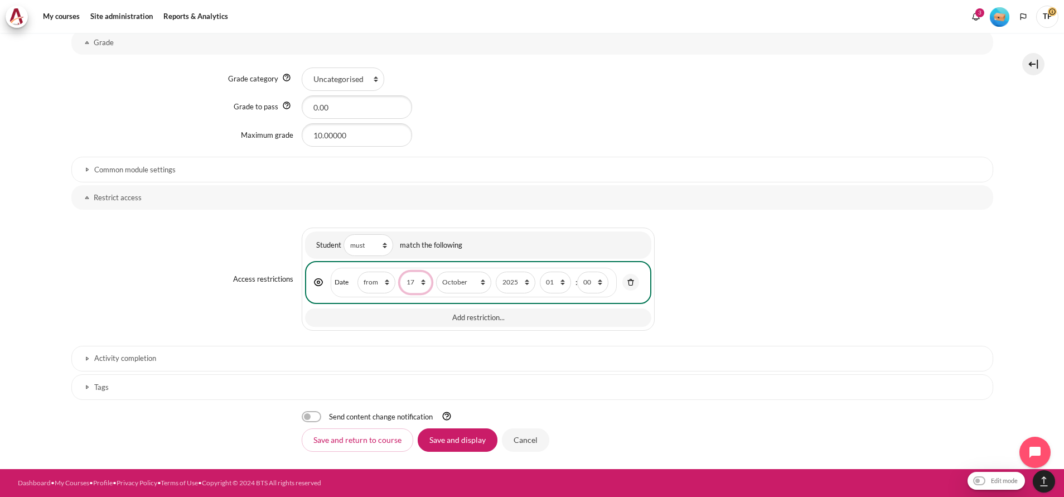
click at [412, 286] on select "1 2 3 4 5 6 7 8 9 10 11 12 13 14 15 16 17 18 19 20 21 22 23 24 25 26 27 28 29 3…" at bounding box center [415, 283] width 31 height 22
select select "15"
click at [400, 272] on select "1 2 3 4 5 6 7 8 9 10 11 12 13 14 15 16 17 18 19 20 21 22 23 24 25 26 27 28 29 3…" at bounding box center [415, 283] width 31 height 22
click at [471, 285] on select "January February March April May June July August September October November De…" at bounding box center [463, 283] width 55 height 22
select select "9"
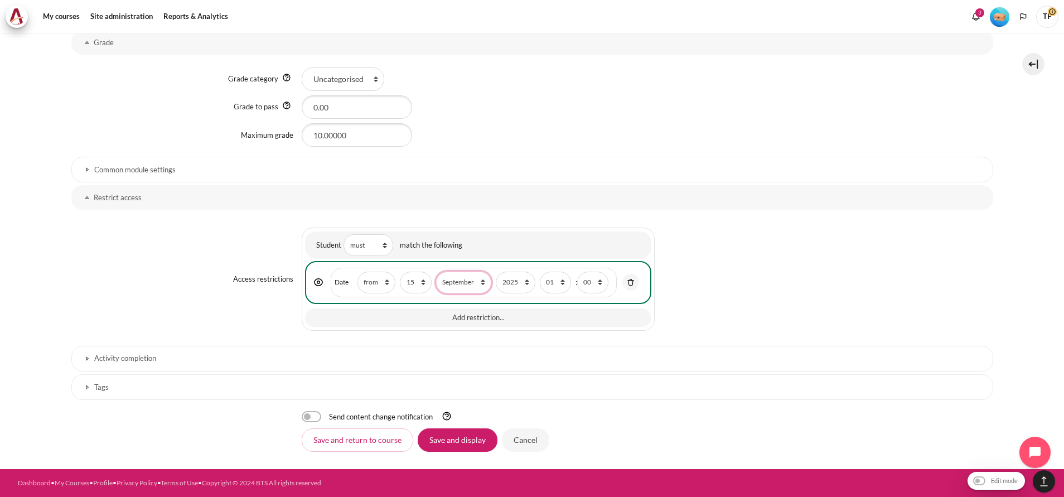
click at [436, 272] on select "January February March April May June July August September October November De…" at bounding box center [463, 283] width 55 height 22
click at [402, 283] on select "1 2 3 4 5 6 7 8 9 10 11 12 13 14 15 16 17 18 19 20 21 22 23 24 25 26 27 28 29 3…" at bounding box center [415, 283] width 31 height 22
select select "19"
click at [400, 272] on select "1 2 3 4 5 6 7 8 9 10 11 12 13 14 15 16 17 18 19 20 21 22 23 24 25 26 27 28 29 3…" at bounding box center [415, 283] width 31 height 22
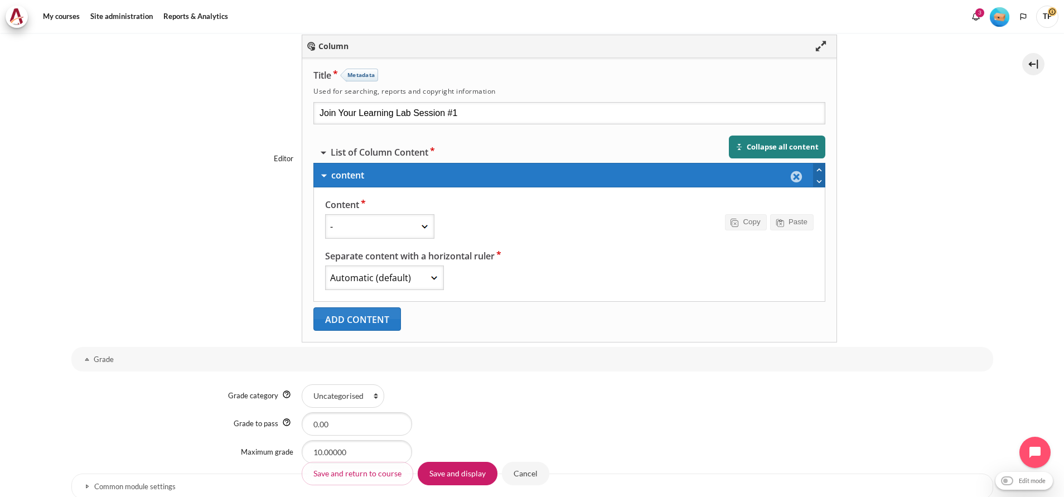
scroll to position [149, 0]
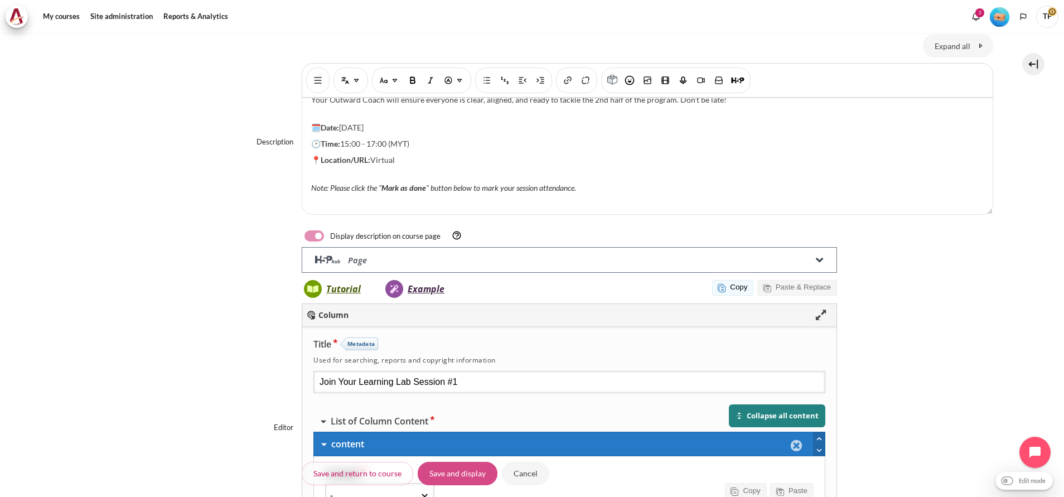
click at [439, 479] on input "Save and display" at bounding box center [458, 472] width 80 height 23
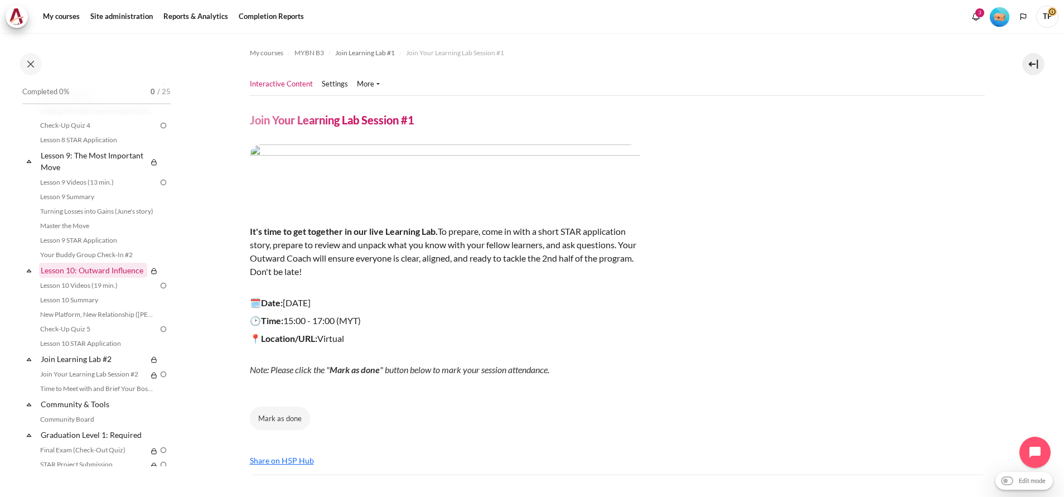
scroll to position [1060, 0]
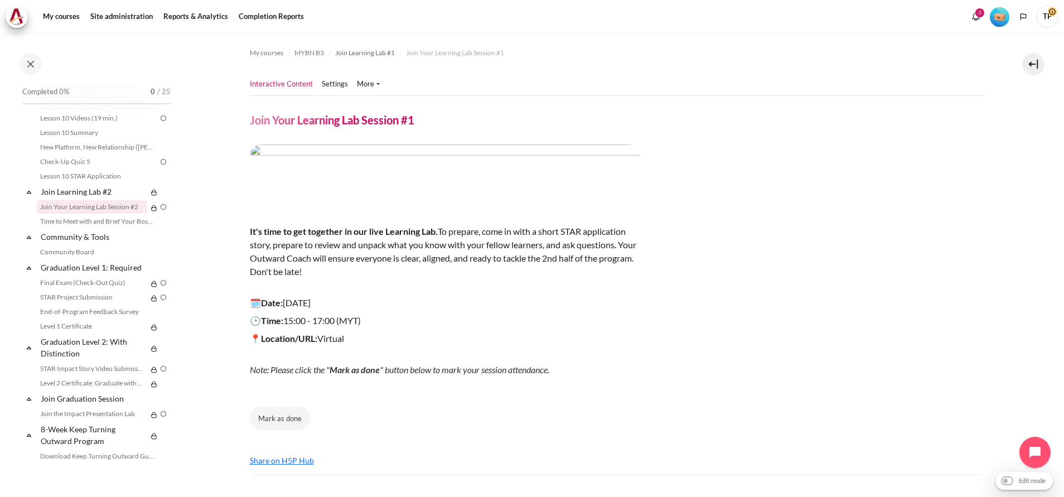
click at [79, 214] on link "Join Your Learning Lab Session #2" at bounding box center [92, 206] width 110 height 13
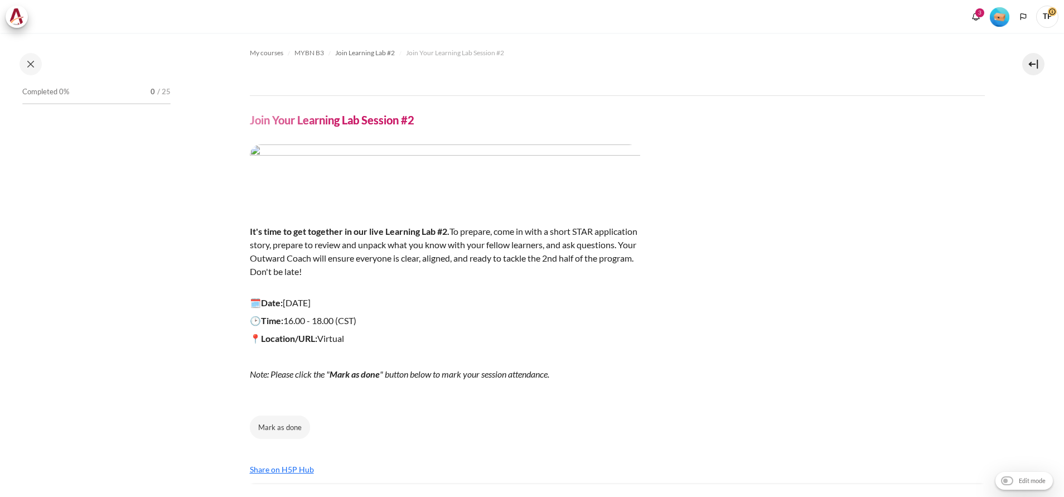
scroll to position [1051, 0]
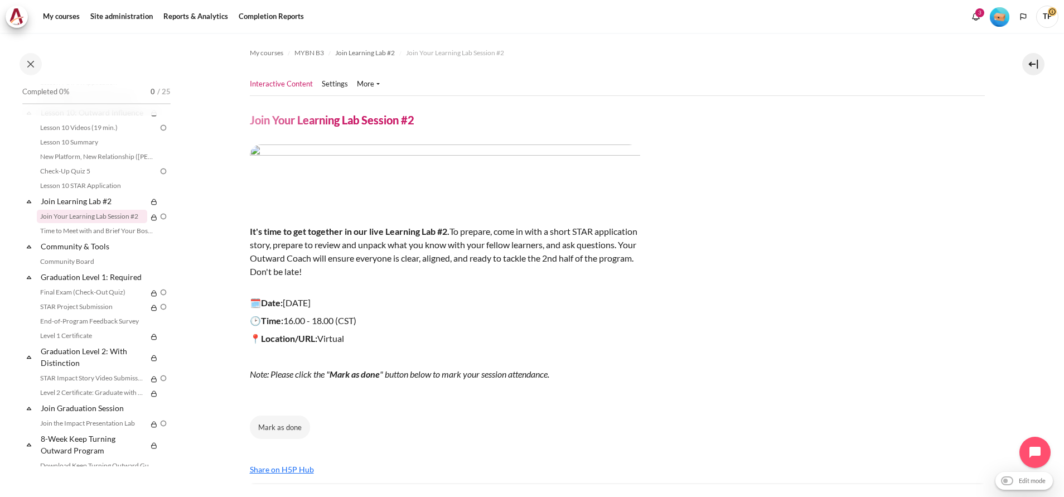
click at [335, 93] on ul "Interactive Content Settings" at bounding box center [319, 84] width 139 height 22
click at [337, 84] on link "Settings" at bounding box center [335, 84] width 26 height 11
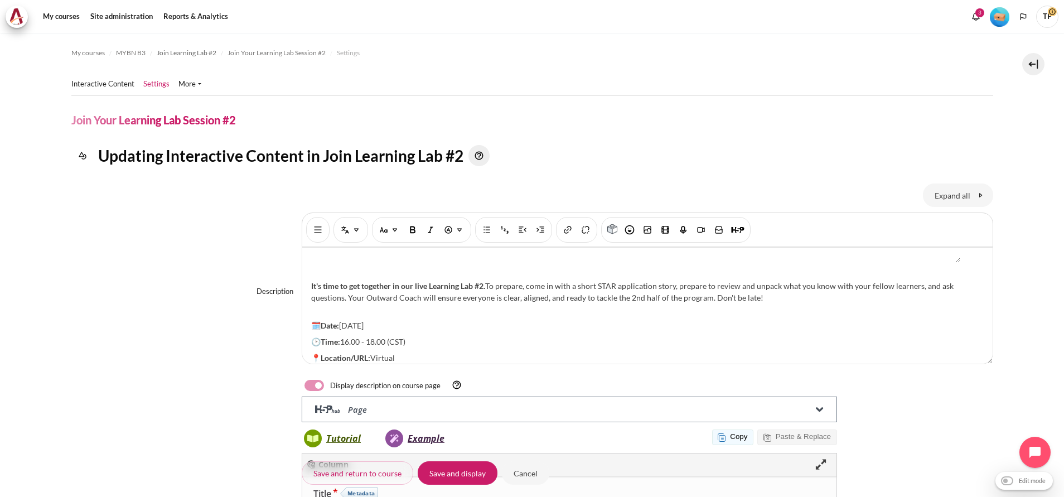
scroll to position [153, 0]
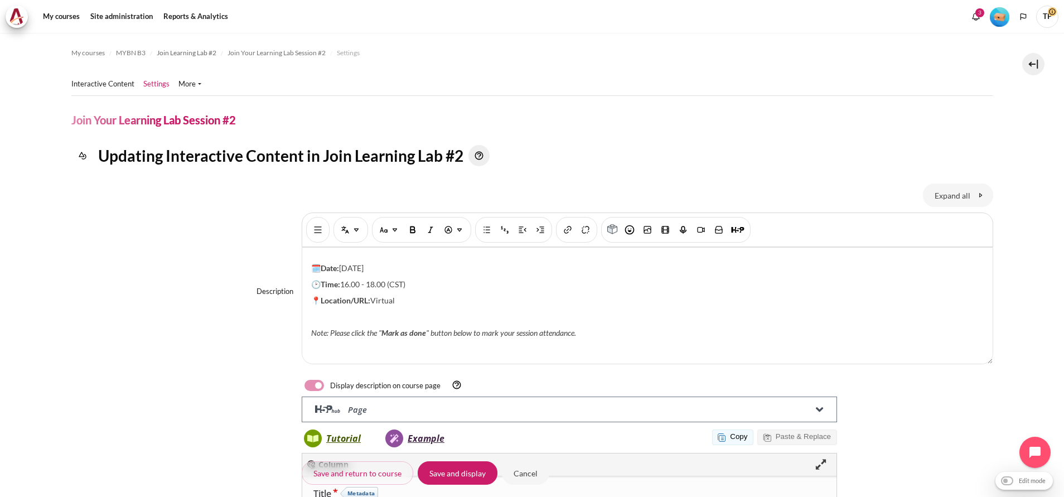
drag, startPoint x: 352, startPoint y: 270, endPoint x: 401, endPoint y: 267, distance: 49.2
click at [356, 270] on p "🗓️Date: 12 November 2025" at bounding box center [647, 268] width 673 height 12
drag, startPoint x: 387, startPoint y: 269, endPoint x: 346, endPoint y: 270, distance: 41.3
click at [342, 272] on p "🗓️Date: 12 November 2025" at bounding box center [647, 268] width 673 height 12
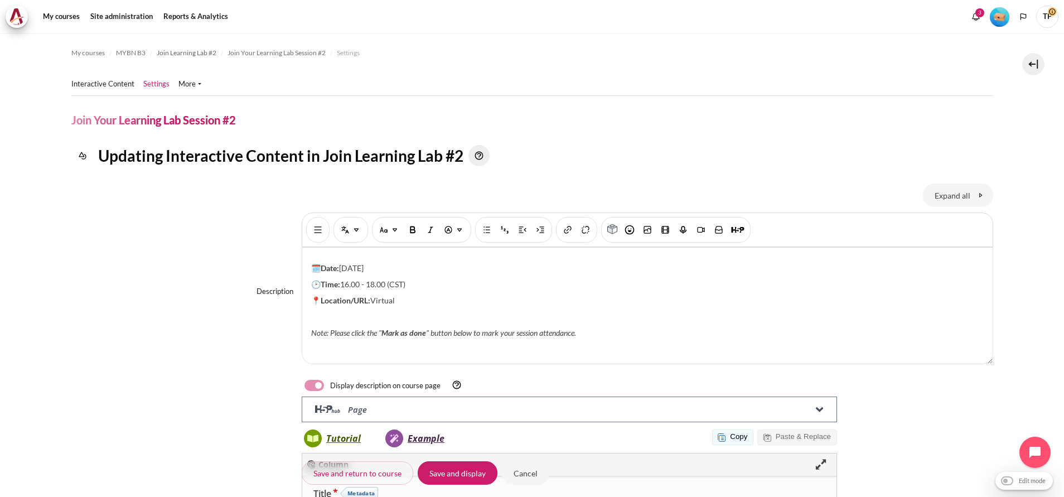
click at [354, 288] on span "16.00 - 18.00 (CST)" at bounding box center [372, 283] width 65 height 9
click at [352, 288] on span "16.00 - 18.00 (CST)" at bounding box center [372, 283] width 65 height 9
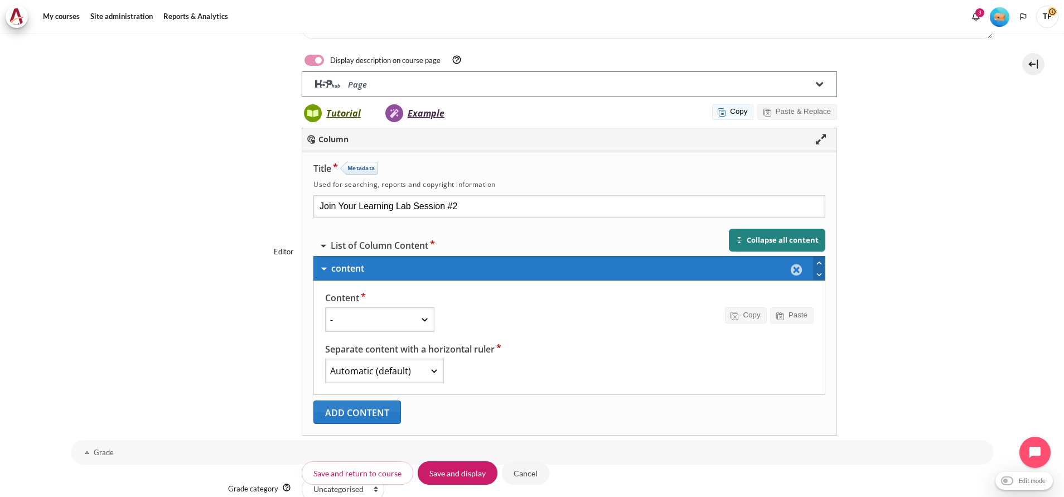
scroll to position [603, 0]
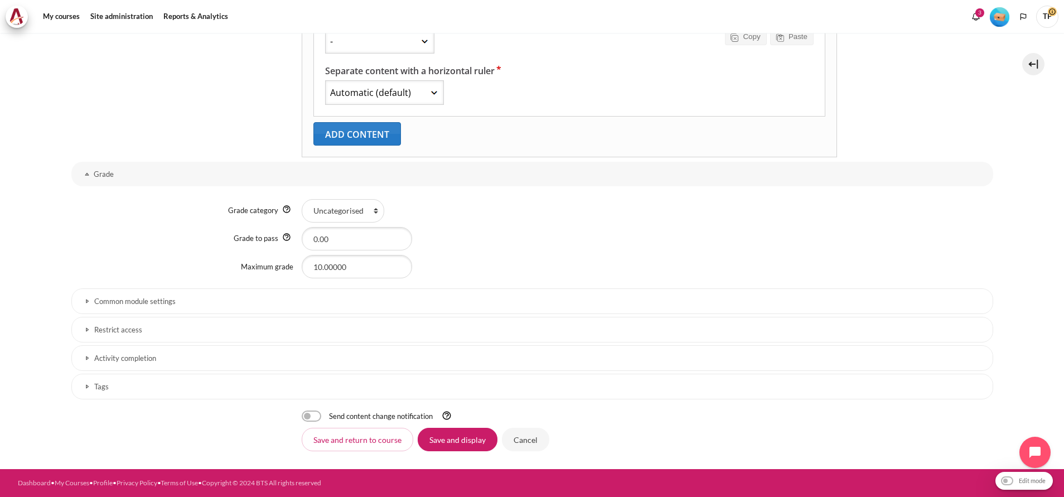
click at [162, 326] on h3 "Restrict access" at bounding box center [532, 329] width 876 height 9
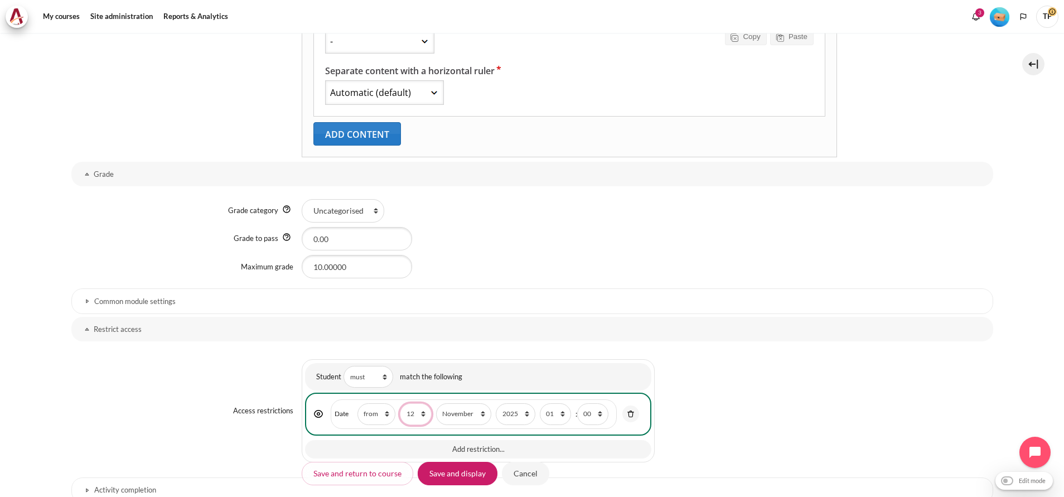
click at [416, 410] on select "1 2 3 4 5 6 7 8 9 10 11 12 13 14 15 16 17 18 19 20 21 22 23 24 25 26 27 28 29 3…" at bounding box center [415, 414] width 31 height 22
click at [407, 418] on select "1 2 3 4 5 6 7 8 9 10 11 12 13 14 15 16 17 18 19 20 21 22 23 24 25 26 27 28 29 3…" at bounding box center [415, 414] width 31 height 22
select select "3"
click at [400, 403] on select "1 2 3 4 5 6 7 8 9 10 11 12 13 14 15 16 17 18 19 20 21 22 23 24 25 26 27 28 29 3…" at bounding box center [415, 414] width 31 height 22
click at [466, 404] on select "January February March April May June July August September October November De…" at bounding box center [463, 414] width 55 height 22
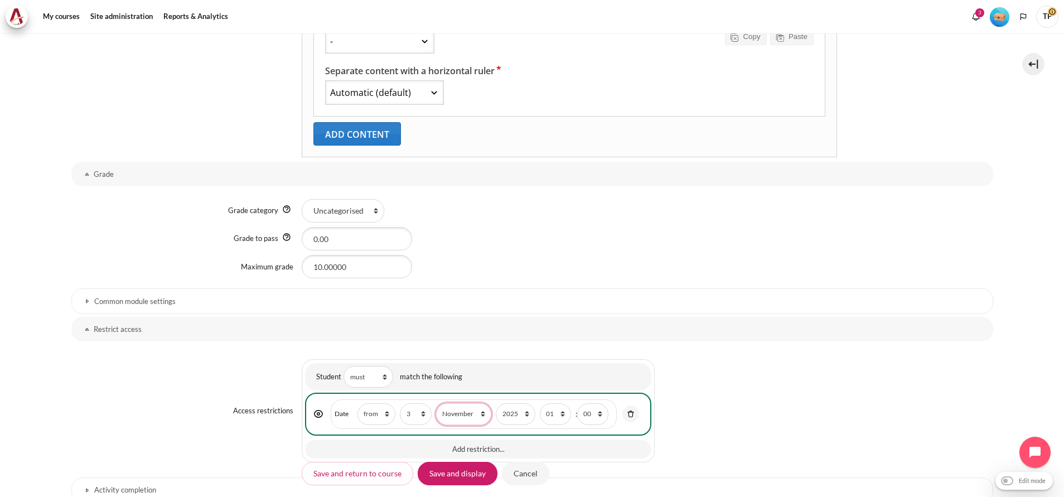
select select "10"
click at [436, 403] on select "January February March April May June July August September October November De…" at bounding box center [463, 414] width 55 height 22
click at [470, 461] on input "Save and display" at bounding box center [458, 472] width 80 height 23
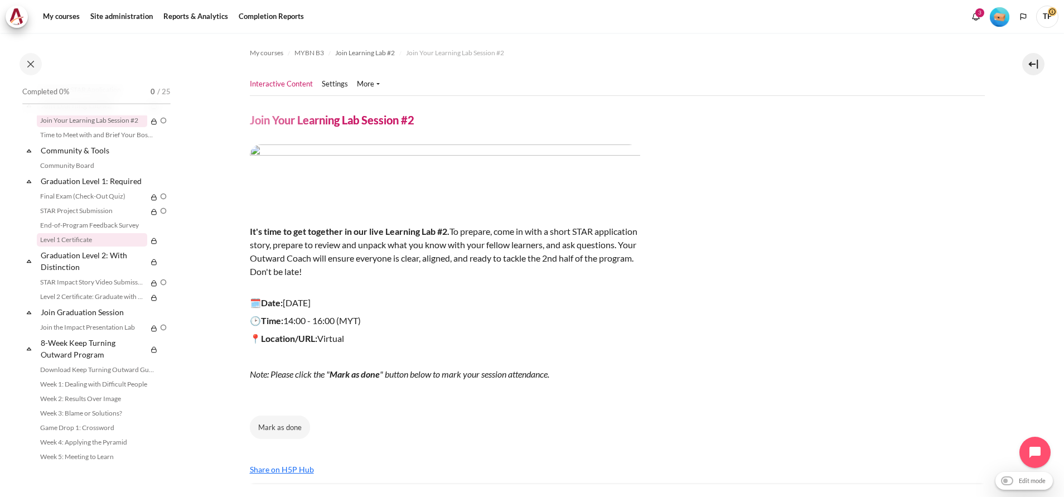
scroll to position [1262, 0]
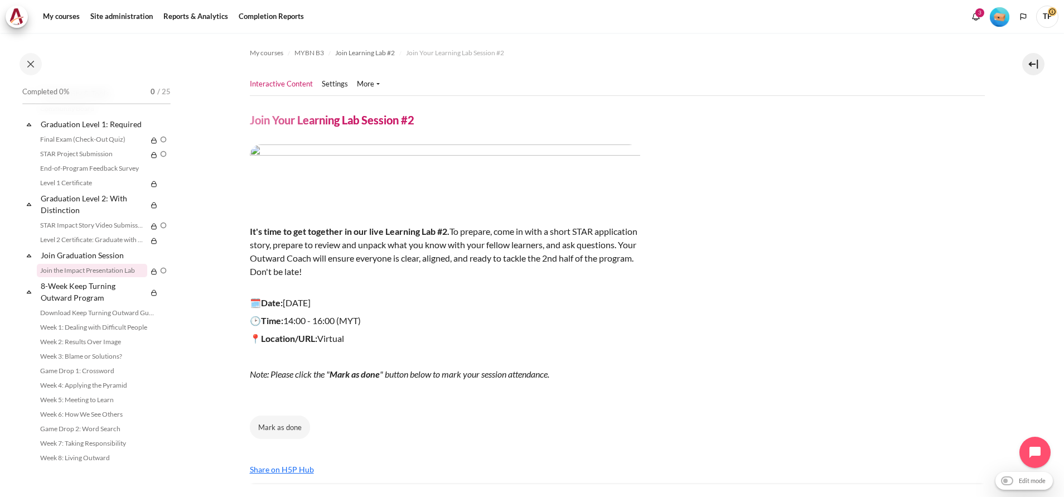
click at [67, 267] on link "Join the Impact Presentation Lab" at bounding box center [92, 270] width 110 height 13
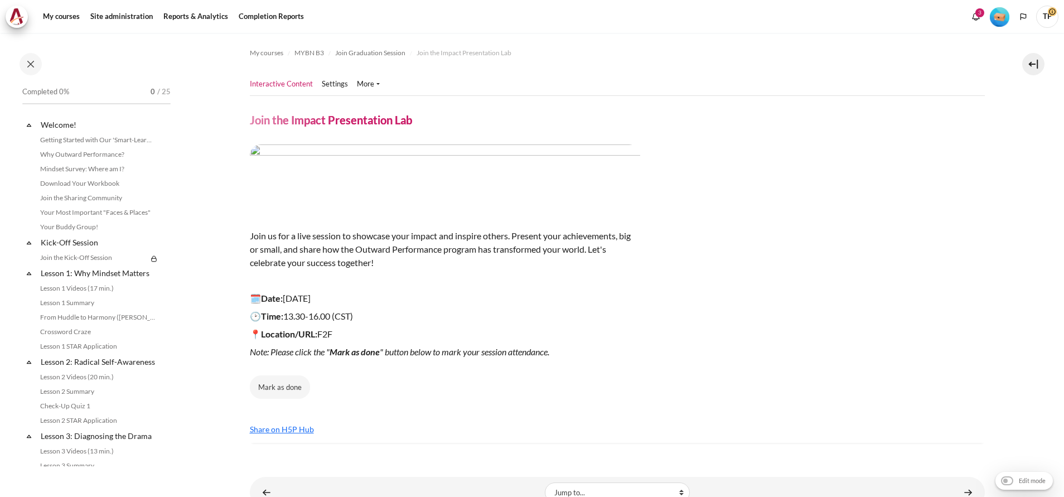
scroll to position [1258, 0]
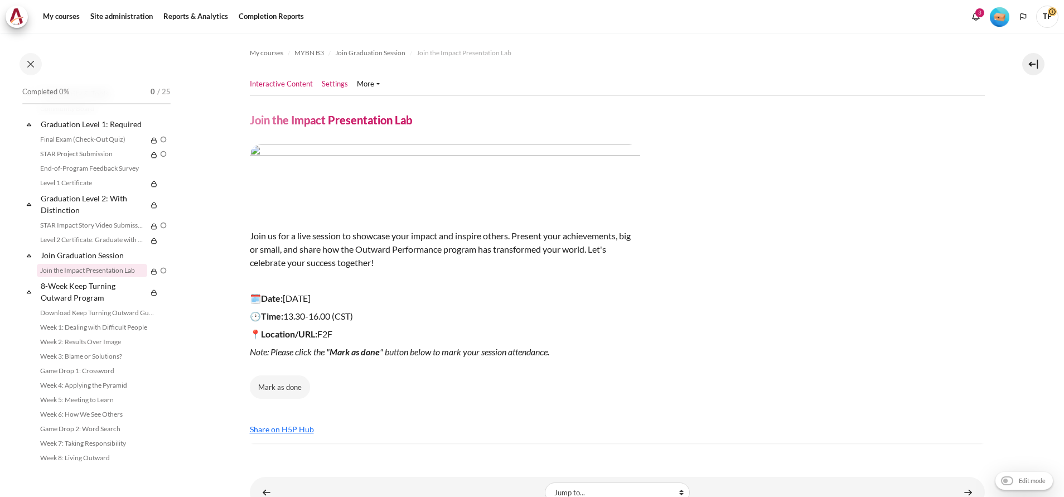
click at [328, 84] on link "Settings" at bounding box center [335, 84] width 26 height 11
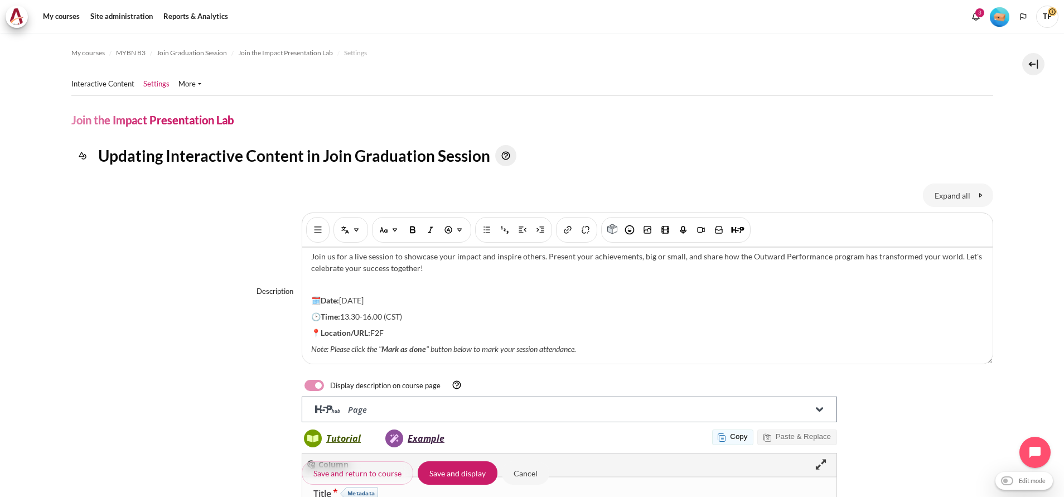
drag, startPoint x: 360, startPoint y: 302, endPoint x: 576, endPoint y: 301, distance: 215.8
click at [576, 301] on p "🗓️Date: 12 December 2025" at bounding box center [647, 300] width 673 height 12
drag, startPoint x: 340, startPoint y: 317, endPoint x: 527, endPoint y: 320, distance: 186.8
click at [526, 320] on p "🕑Time: 13.30-16.00 (CST)" at bounding box center [647, 317] width 673 height 12
drag, startPoint x: 369, startPoint y: 332, endPoint x: 453, endPoint y: 319, distance: 85.8
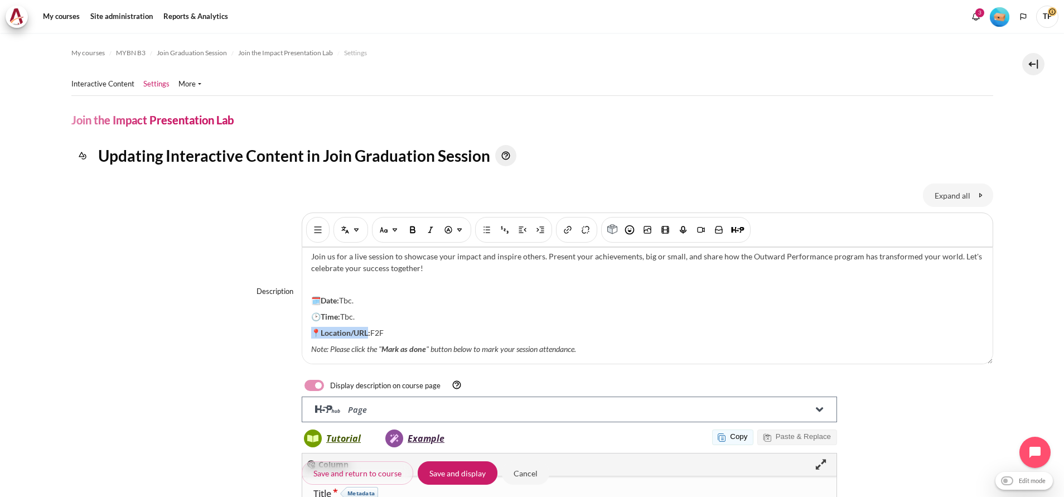
click at [453, 319] on div "Join us for a live session to showcase your impact and inspire others. Present …" at bounding box center [647, 306] width 690 height 116
click at [437, 323] on div "Join us for a live session to showcase your impact and inspire others. Present …" at bounding box center [647, 306] width 690 height 116
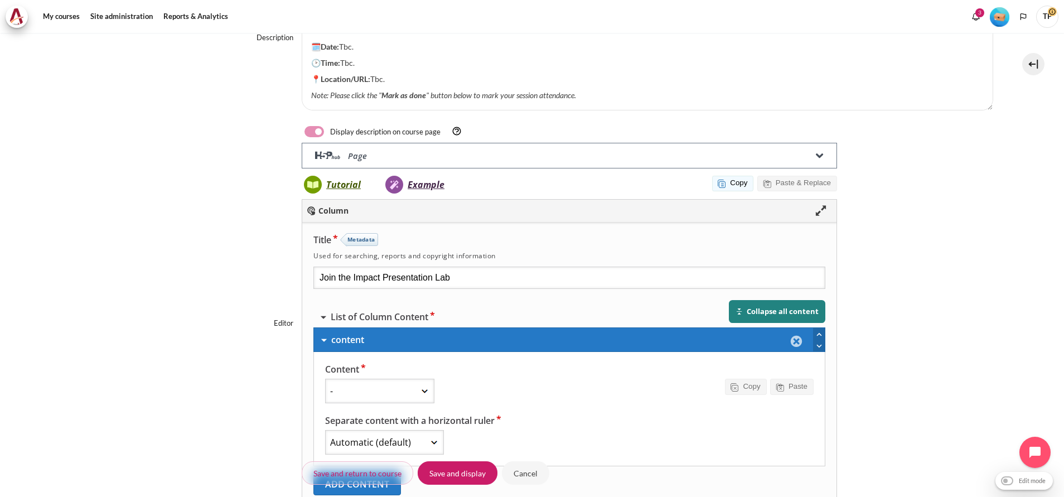
scroll to position [603, 0]
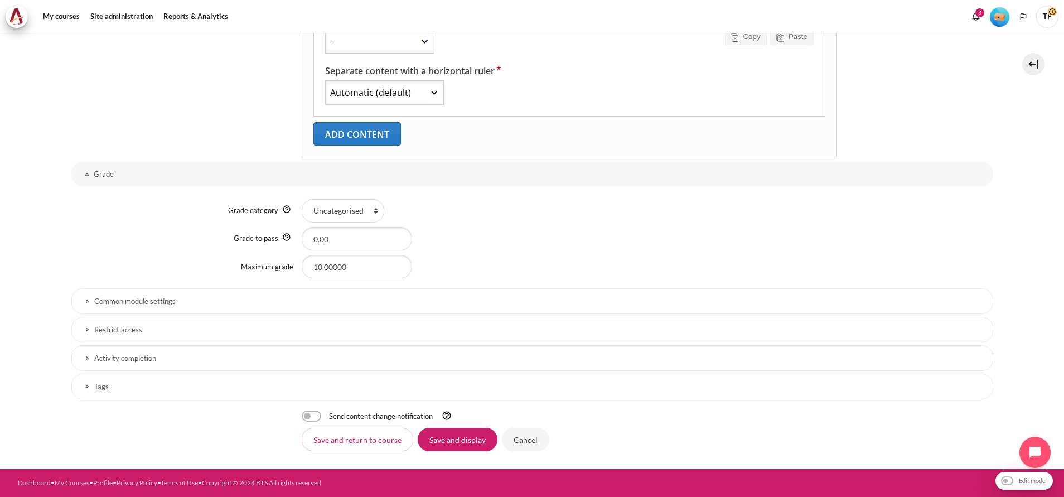
click at [124, 341] on link "Restrict access" at bounding box center [532, 330] width 922 height 26
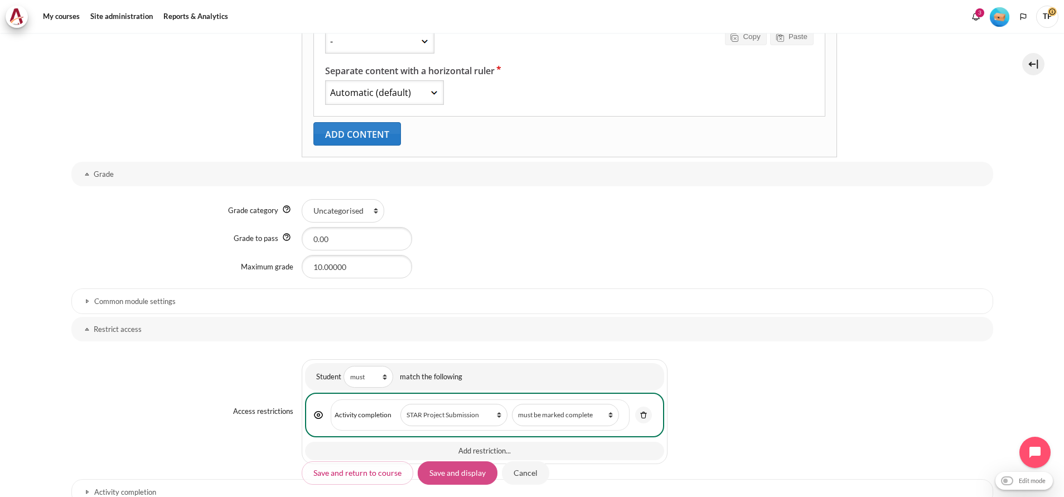
click at [446, 473] on input "Save and display" at bounding box center [458, 472] width 80 height 23
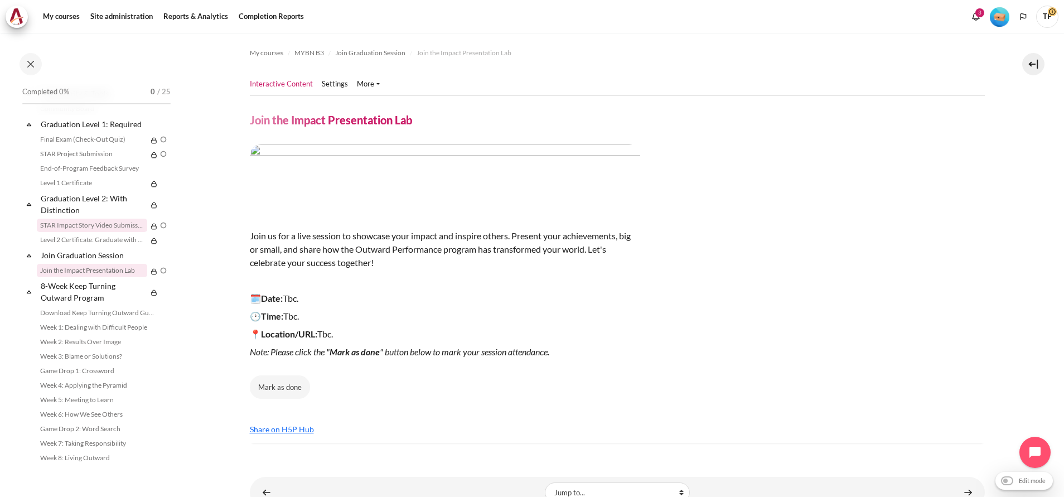
scroll to position [1262, 0]
click at [66, 123] on link "Graduation Level 1: Required" at bounding box center [98, 124] width 119 height 15
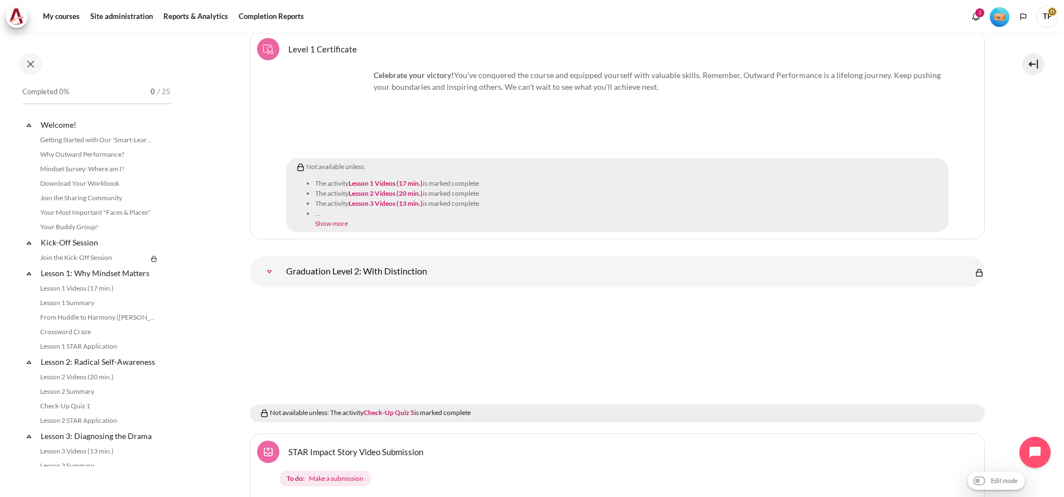
scroll to position [1249, 0]
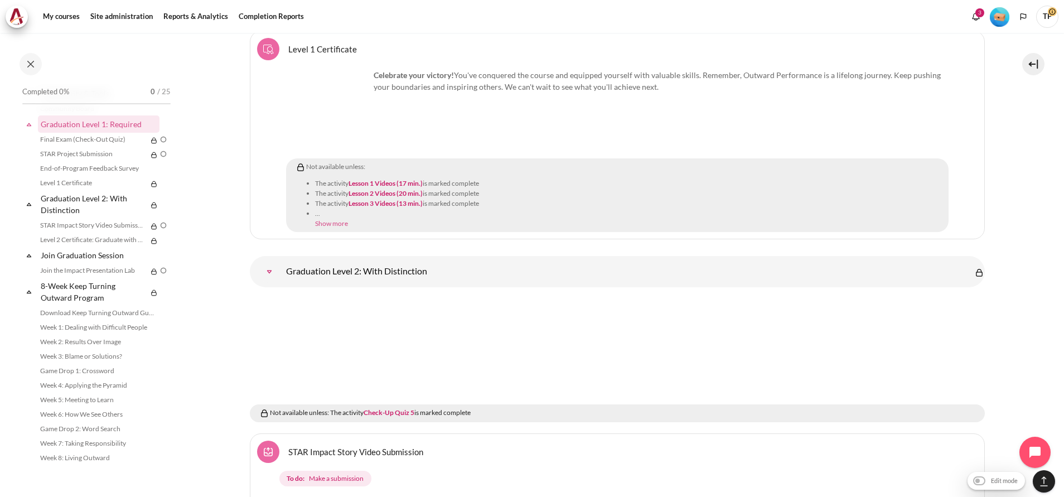
click at [343, 219] on link "Show more" at bounding box center [331, 223] width 33 height 8
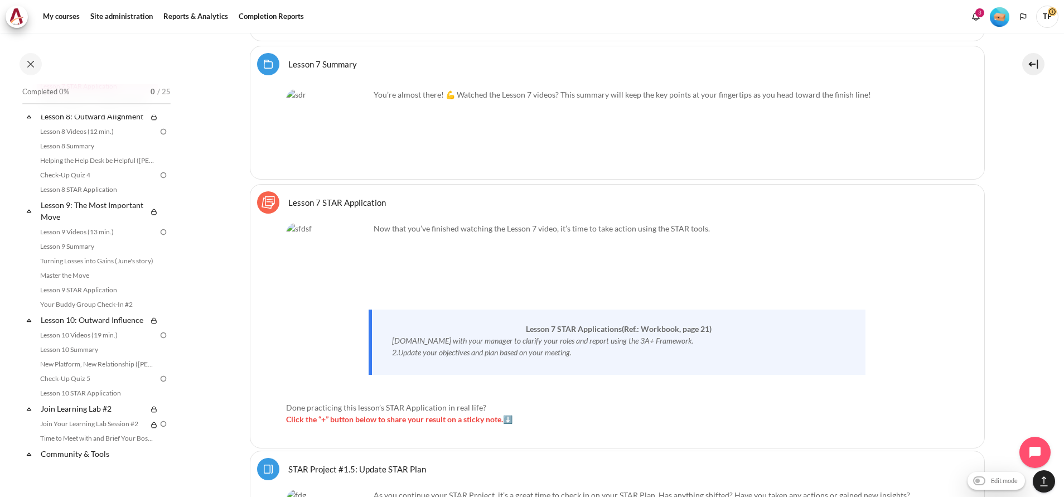
scroll to position [8978, 0]
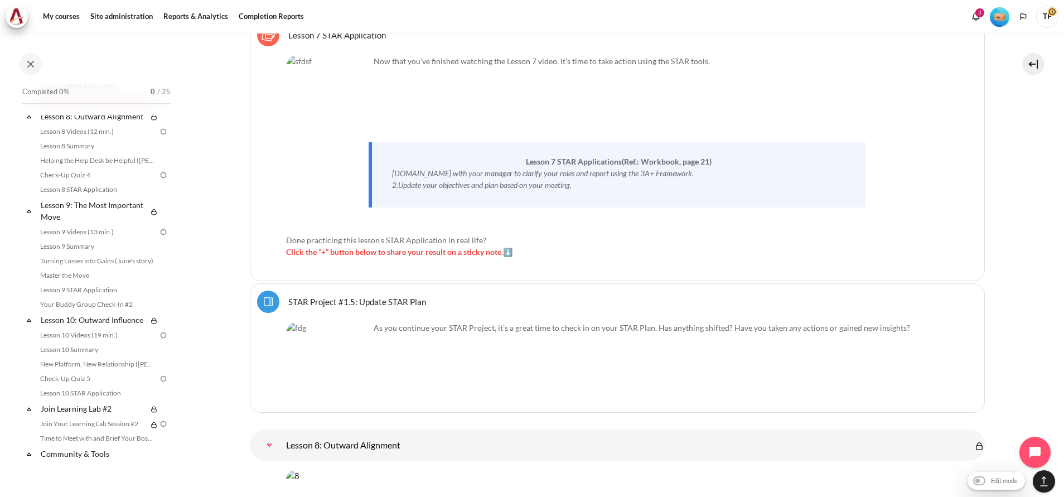
click at [384, 296] on link "STAR Project #1.5: Update STAR Plan Page" at bounding box center [357, 301] width 138 height 11
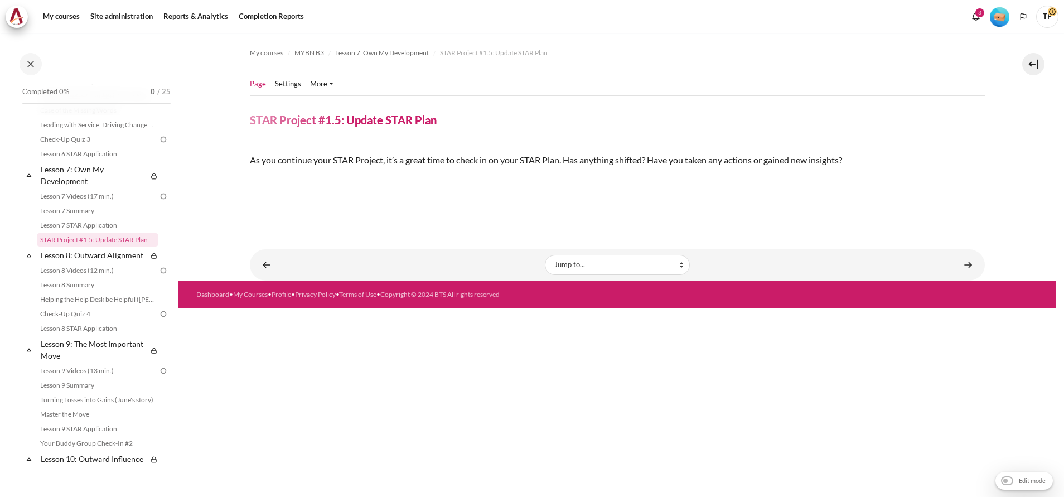
click at [250, 179] on img "Content" at bounding box center [250, 179] width 0 height 0
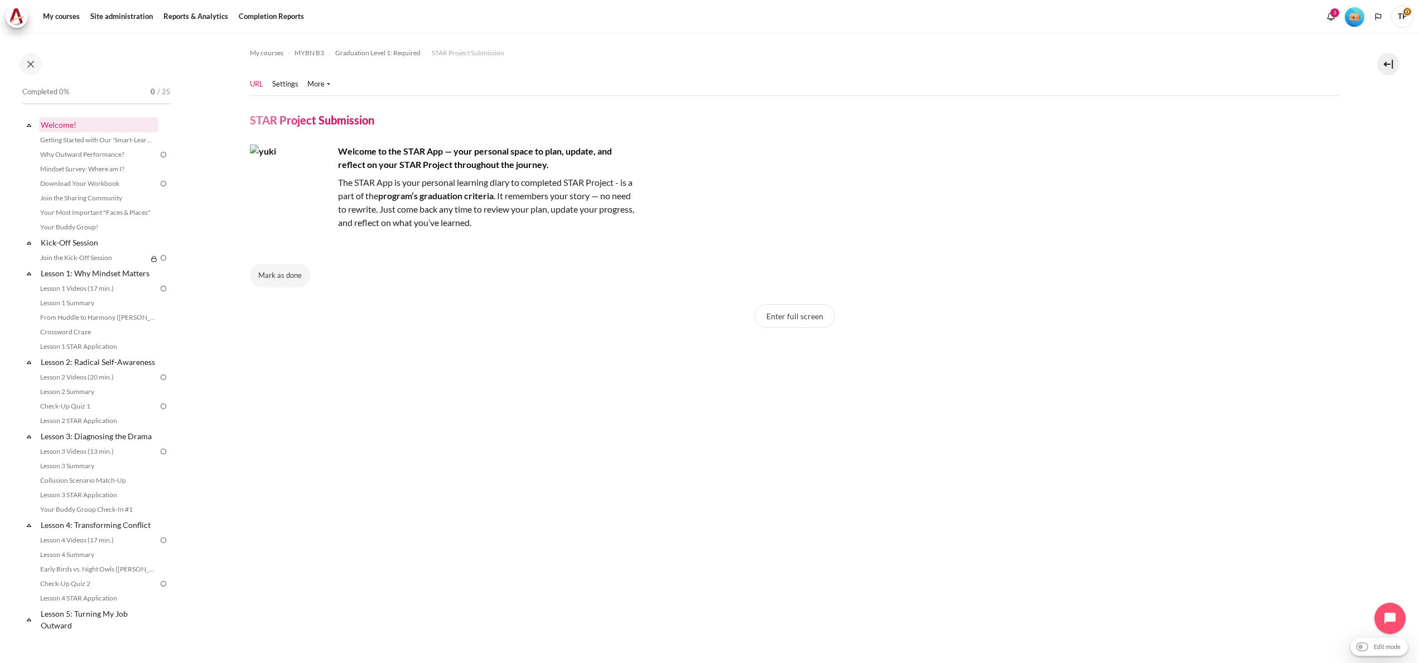
click at [63, 126] on link "Welcome!" at bounding box center [98, 124] width 119 height 15
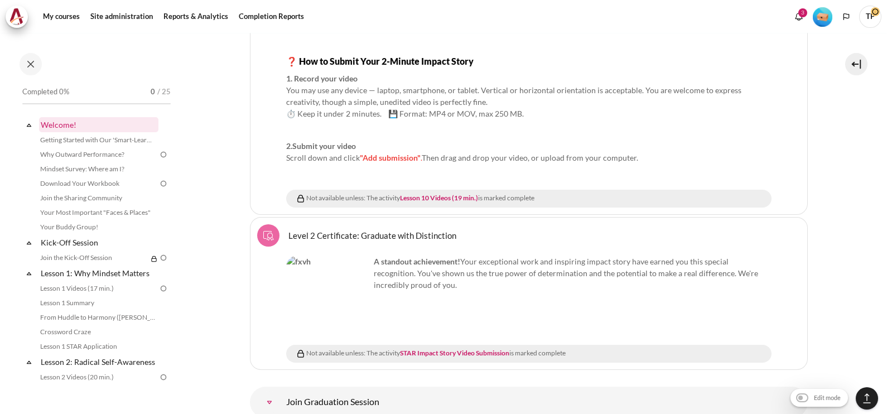
click at [61, 121] on link "Welcome!" at bounding box center [98, 124] width 119 height 15
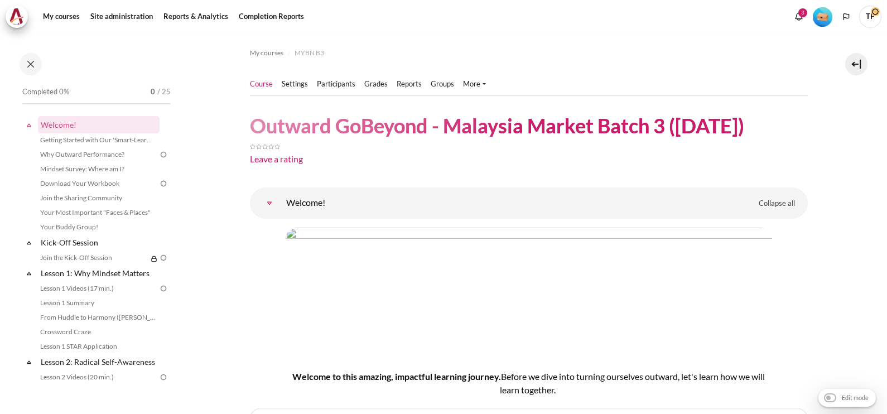
click at [259, 78] on ul "Course Settings Participants" at bounding box center [372, 84] width 245 height 22
click at [259, 80] on link "Course" at bounding box center [261, 84] width 23 height 11
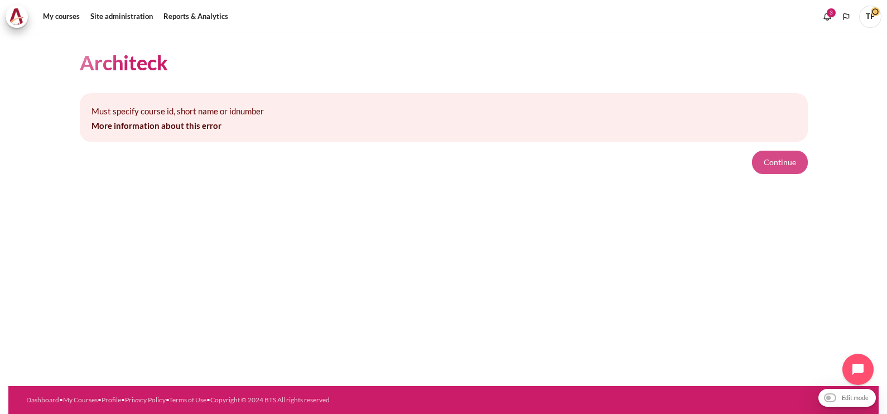
click at [790, 167] on button "Continue" at bounding box center [780, 162] width 56 height 23
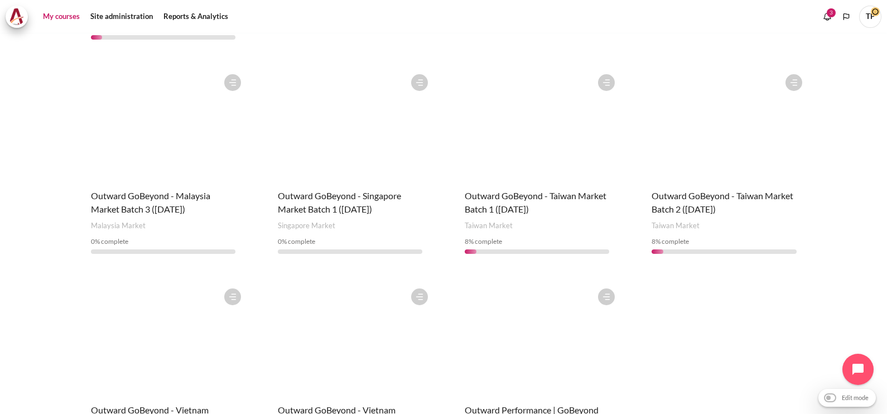
scroll to position [557, 0]
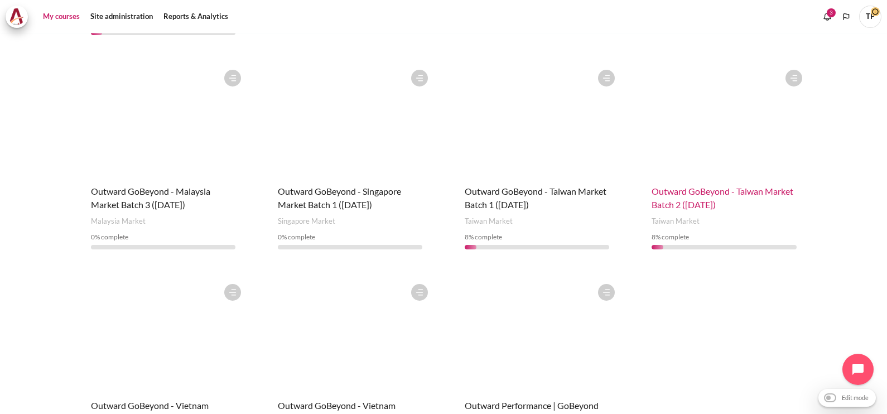
click at [711, 186] on span "Outward GoBeyond - Taiwan Market Batch 2 ([DATE])" at bounding box center [722, 198] width 142 height 24
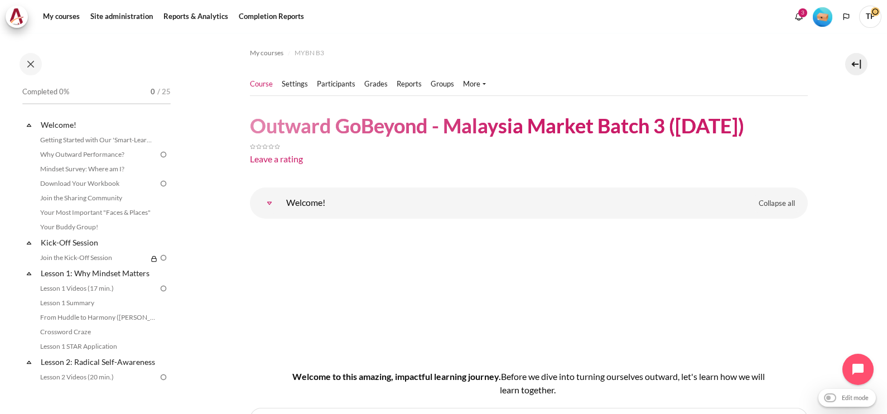
click at [816, 21] on img "Level #1" at bounding box center [823, 17] width 20 height 20
drag, startPoint x: 332, startPoint y: 84, endPoint x: 326, endPoint y: 101, distance: 17.8
click at [332, 84] on link "Participants" at bounding box center [336, 84] width 38 height 11
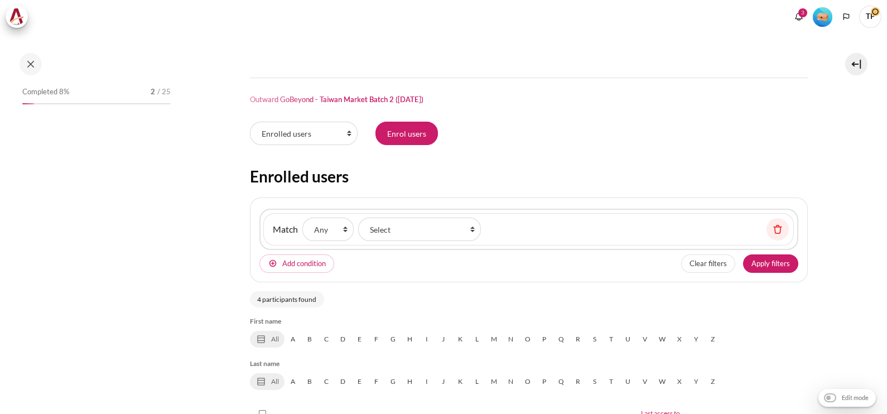
scroll to position [349, 0]
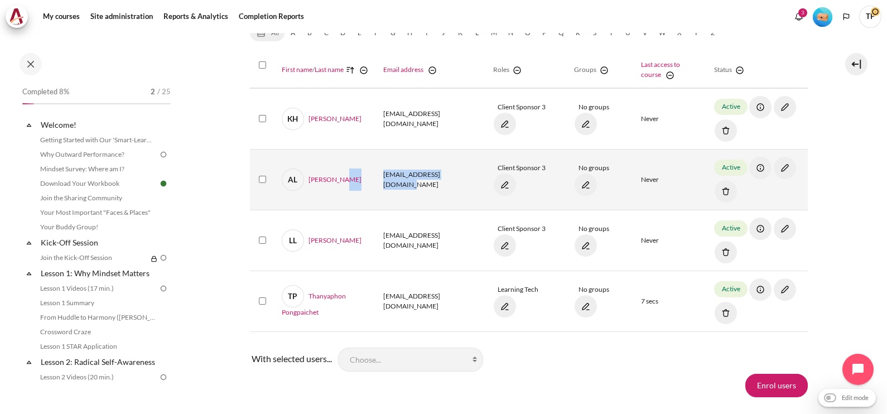
drag, startPoint x: 455, startPoint y: 173, endPoint x: 438, endPoint y: 215, distance: 45.6
click at [350, 167] on tr "Select '[PERSON_NAME] [PERSON_NAME] [PERSON_NAME][EMAIL_ADDRESS][DOMAIN_NAME] C…" at bounding box center [529, 179] width 558 height 61
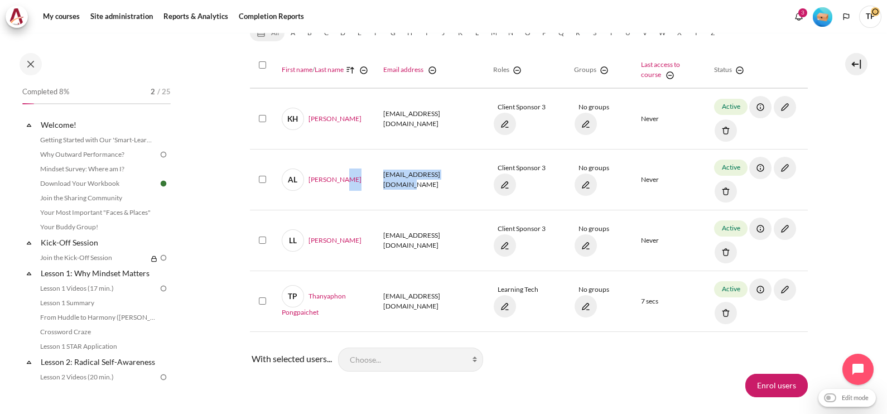
copy tr "[EMAIL_ADDRESS][DOMAIN_NAME]"
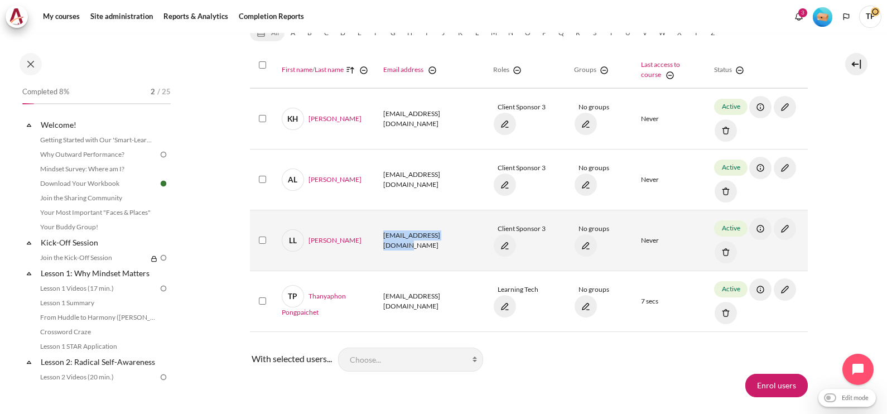
drag, startPoint x: 371, startPoint y: 231, endPoint x: 456, endPoint y: 243, distance: 85.0
click at [456, 243] on td "[EMAIL_ADDRESS][DOMAIN_NAME]" at bounding box center [431, 240] width 110 height 61
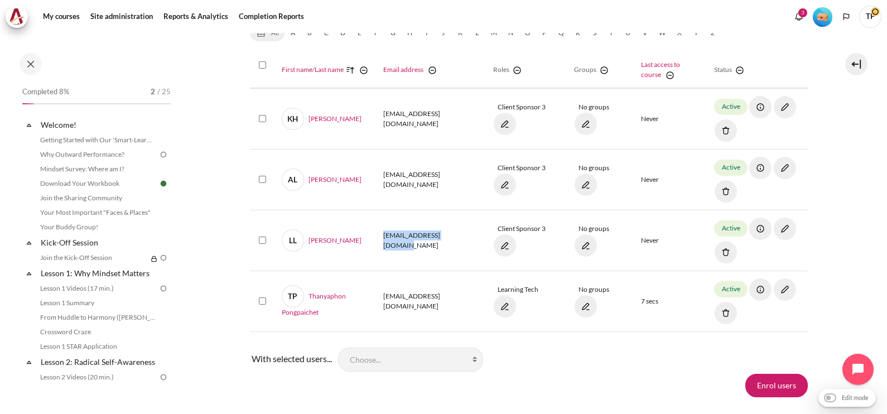
copy td "[EMAIL_ADDRESS][DOMAIN_NAME]"
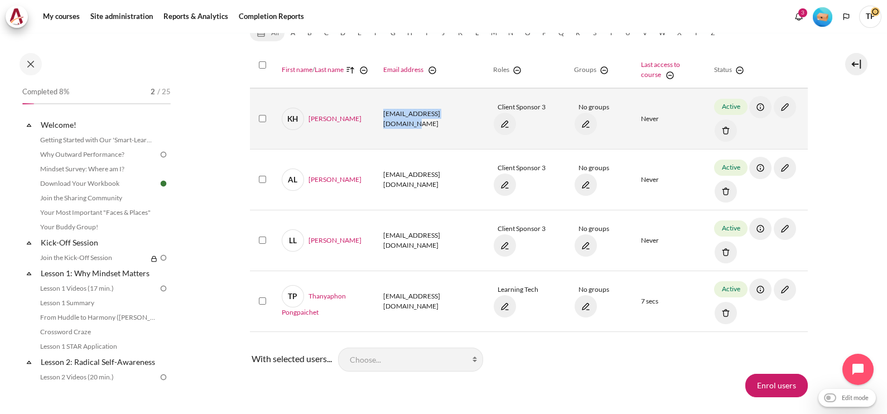
drag, startPoint x: 374, startPoint y: 116, endPoint x: 454, endPoint y: 124, distance: 80.1
click at [454, 124] on td "kathsu@zuelligpharma.com" at bounding box center [431, 118] width 110 height 61
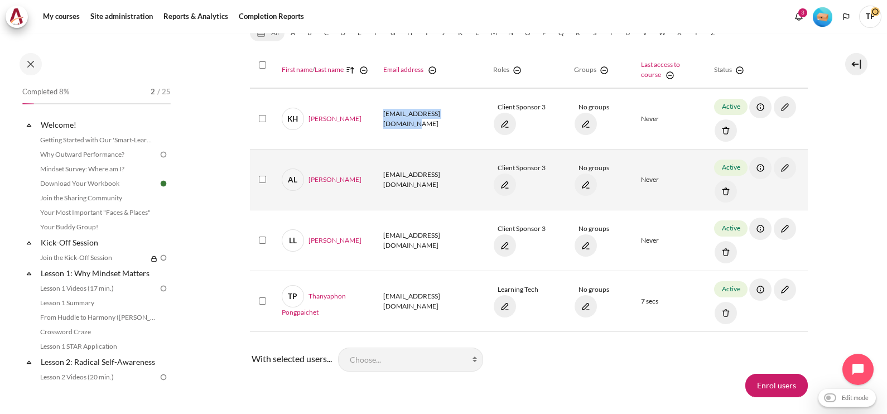
copy td "kathsu@zuelligpharma.com"
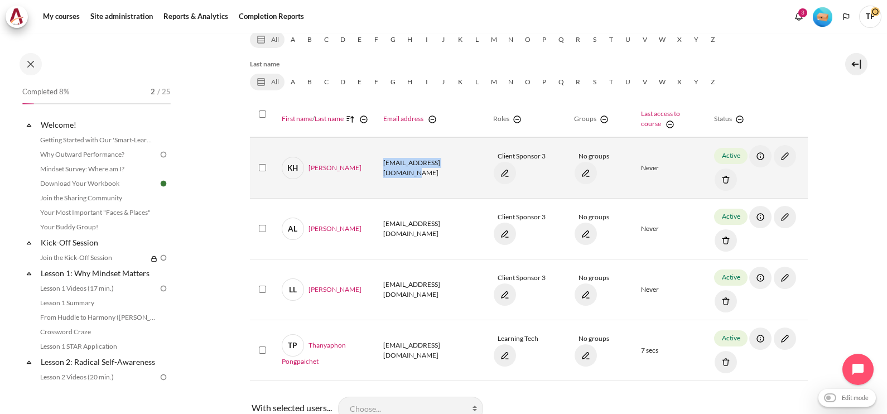
scroll to position [278, 0]
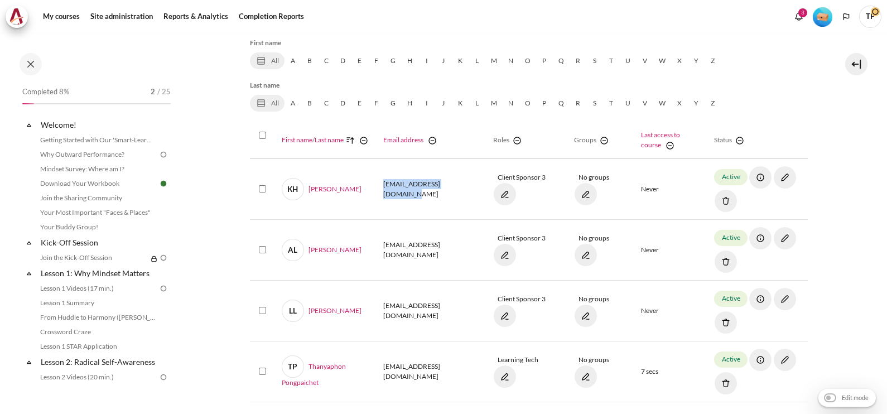
click at [826, 16] on img "Level #1" at bounding box center [823, 17] width 20 height 20
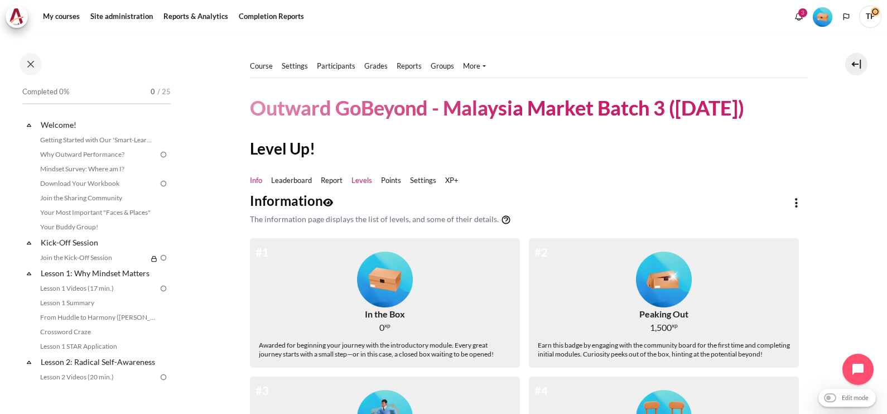
click at [366, 180] on link "Levels" at bounding box center [361, 180] width 21 height 11
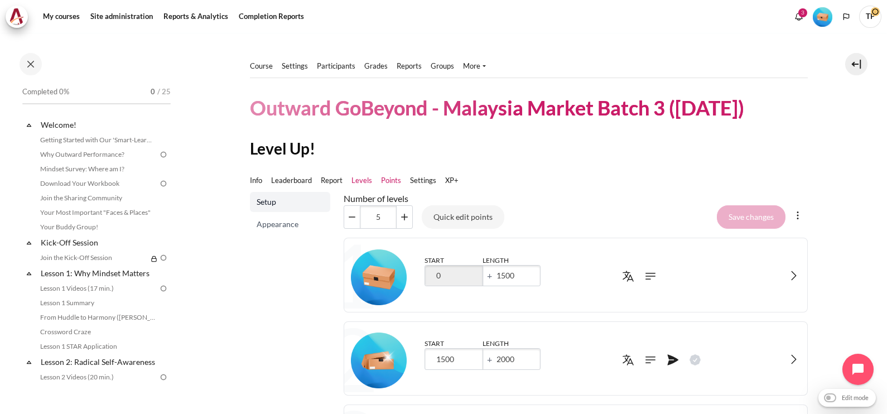
click at [387, 181] on link "Points" at bounding box center [391, 180] width 20 height 11
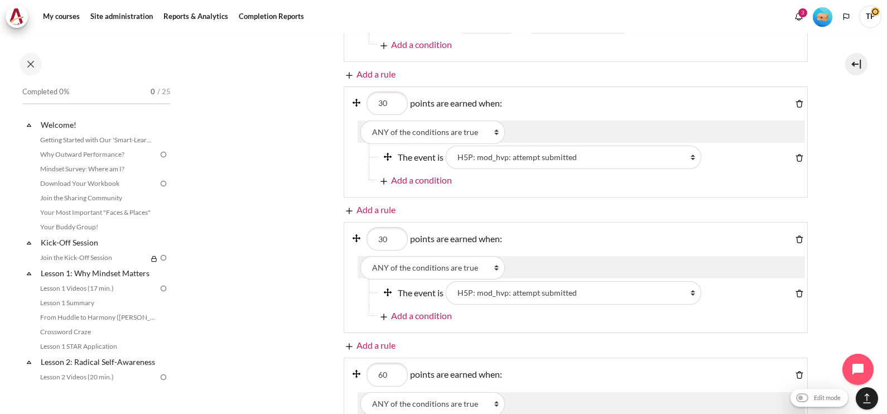
scroll to position [767, 0]
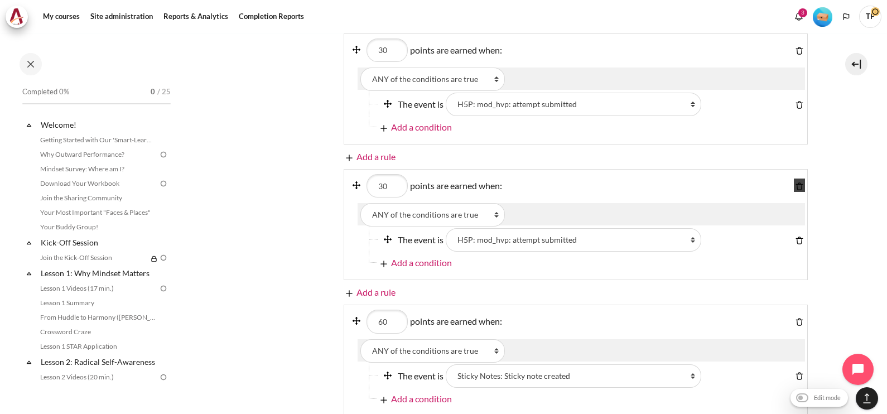
click at [794, 181] on img "Content" at bounding box center [799, 186] width 11 height 11
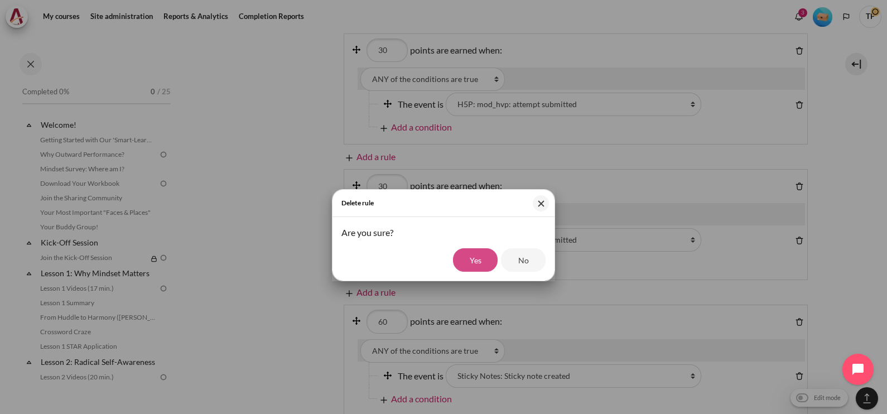
click at [468, 257] on input "Yes" at bounding box center [475, 259] width 45 height 23
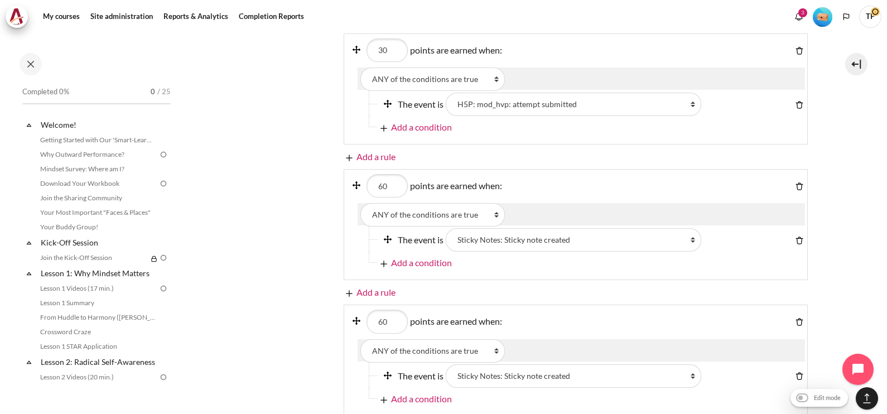
scroll to position [557, 0]
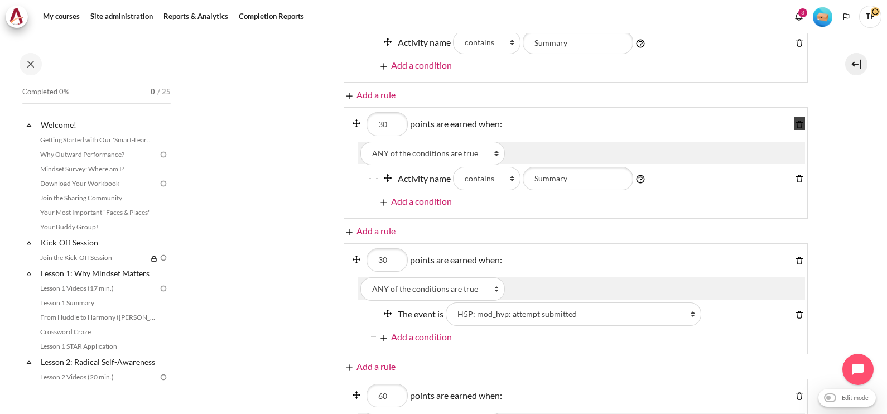
click at [794, 119] on img "Content" at bounding box center [799, 124] width 11 height 11
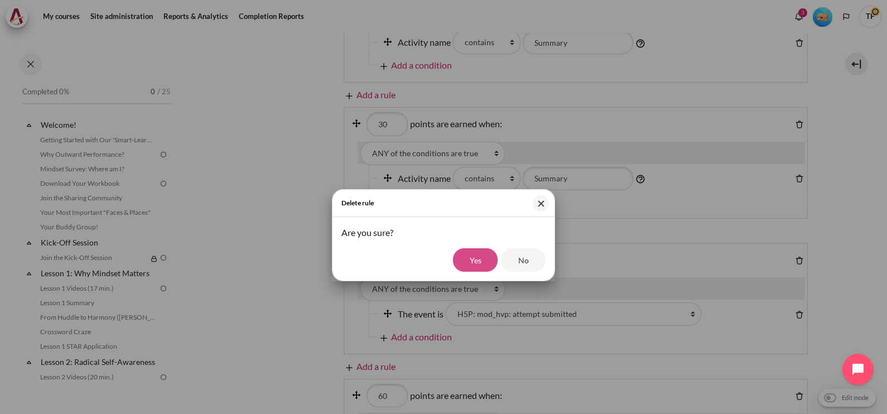
click at [474, 257] on input "Yes" at bounding box center [475, 259] width 45 height 23
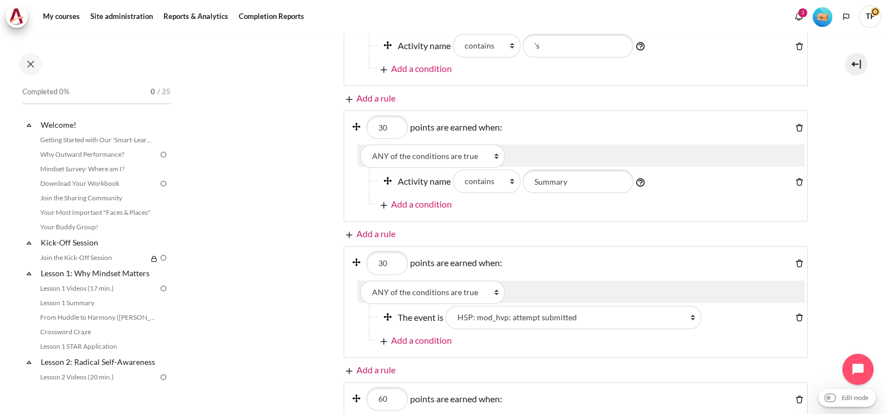
scroll to position [209, 0]
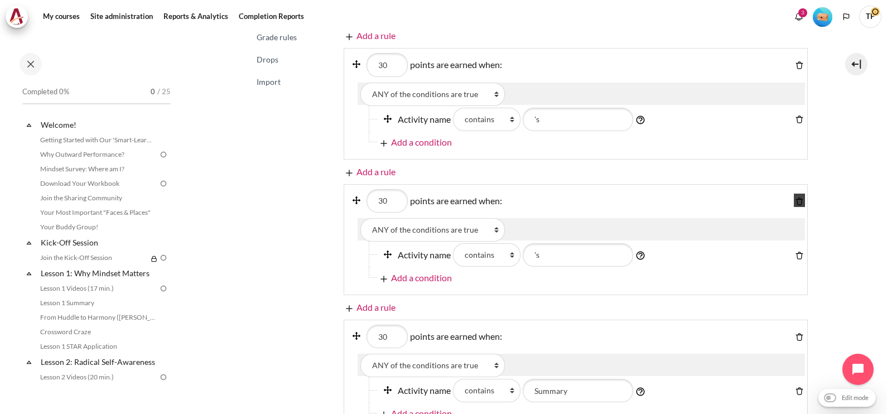
click at [794, 196] on img "Content" at bounding box center [799, 201] width 11 height 11
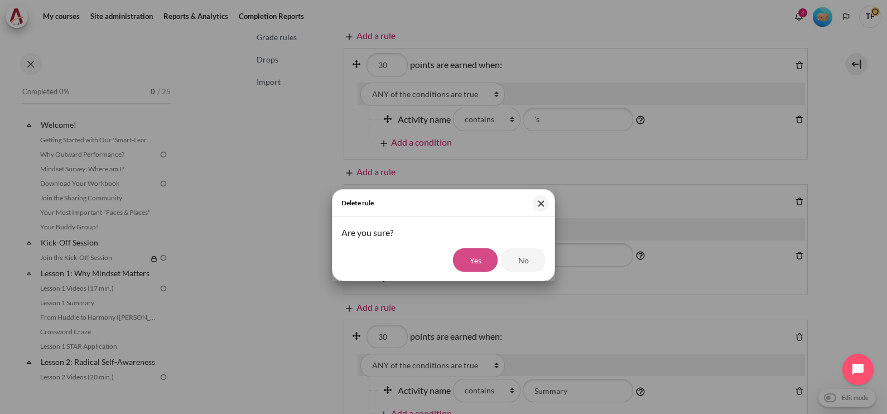
drag, startPoint x: 473, startPoint y: 263, endPoint x: 475, endPoint y: 252, distance: 10.8
click at [472, 262] on input "Yes" at bounding box center [475, 259] width 45 height 23
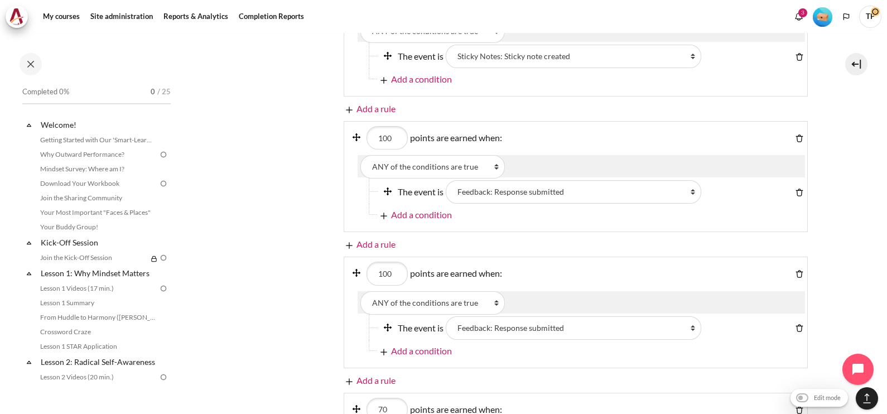
scroll to position [837, 0]
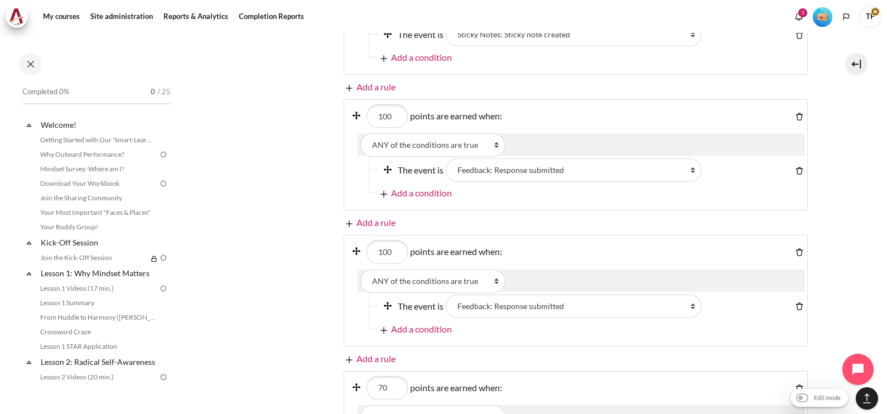
click at [789, 109] on div "Content" at bounding box center [797, 115] width 16 height 22
click at [794, 109] on link "Content" at bounding box center [799, 115] width 11 height 13
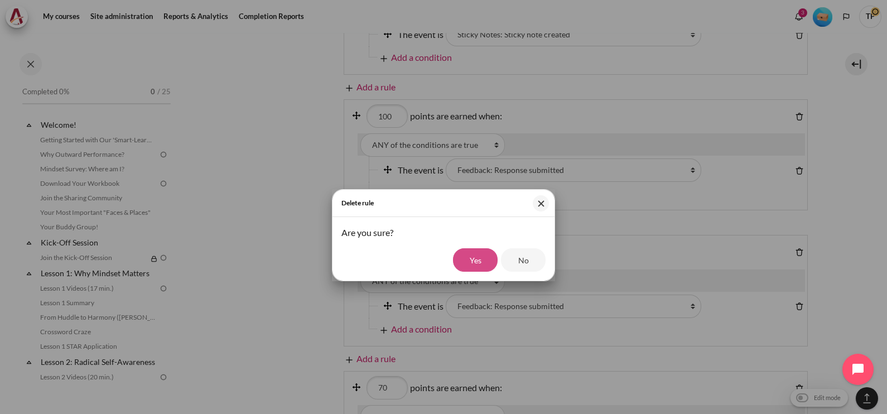
click at [482, 253] on input "Yes" at bounding box center [475, 259] width 45 height 23
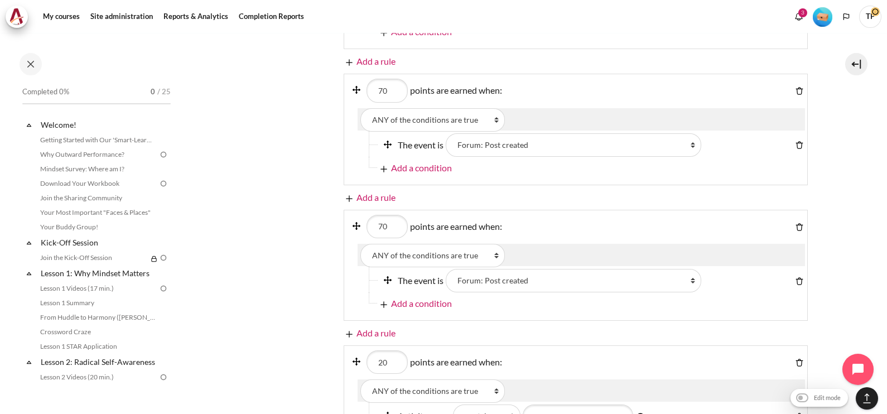
scroll to position [975, 0]
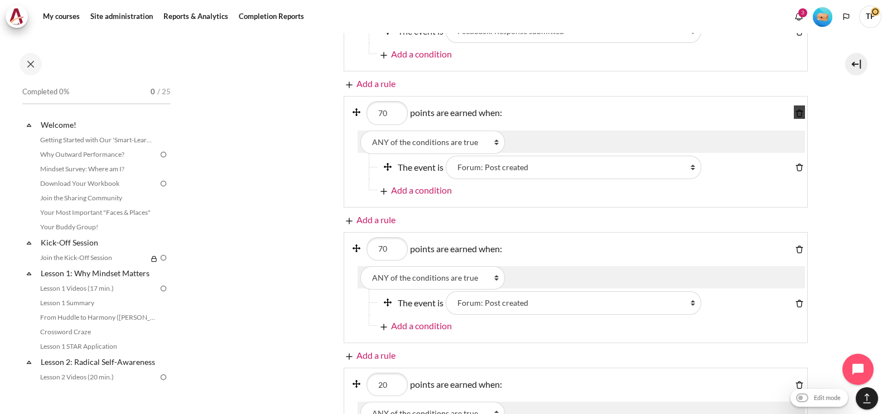
click at [794, 105] on link "Content" at bounding box center [799, 111] width 11 height 13
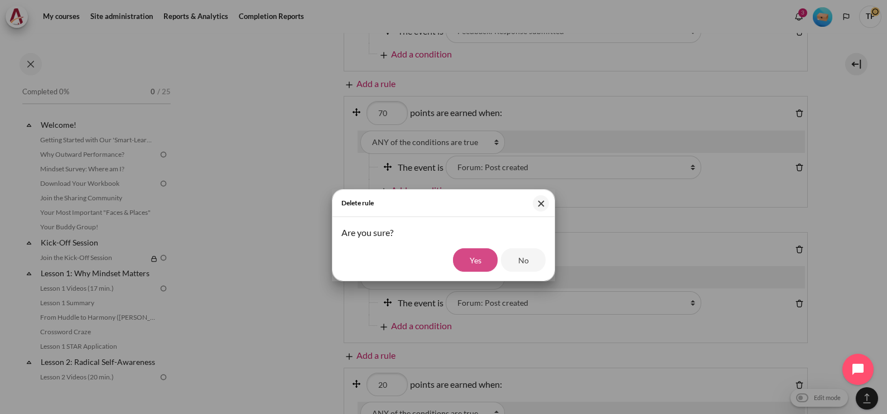
click at [468, 262] on input "Yes" at bounding box center [475, 259] width 45 height 23
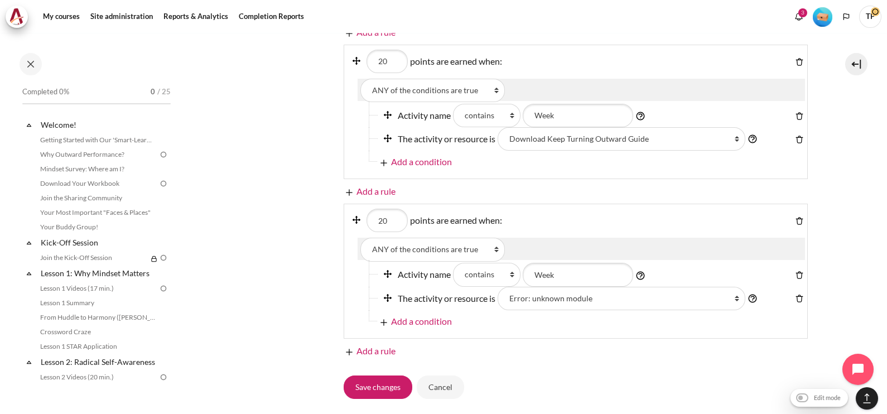
scroll to position [1185, 0]
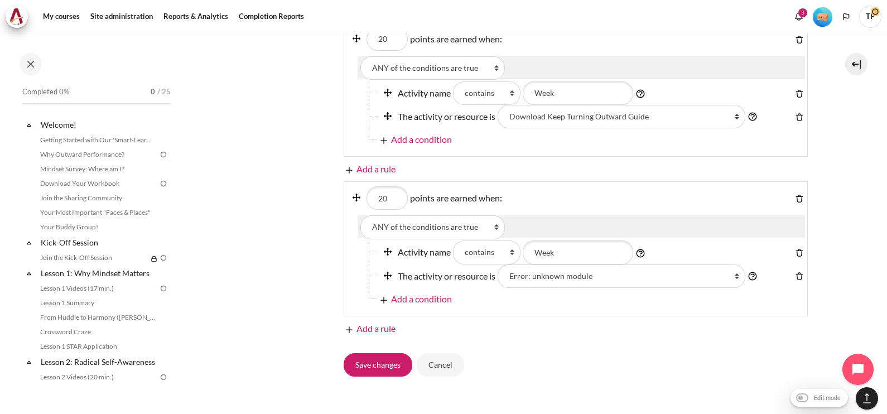
click at [793, 187] on div "Content" at bounding box center [797, 197] width 16 height 22
click at [794, 193] on img "Content" at bounding box center [799, 198] width 11 height 11
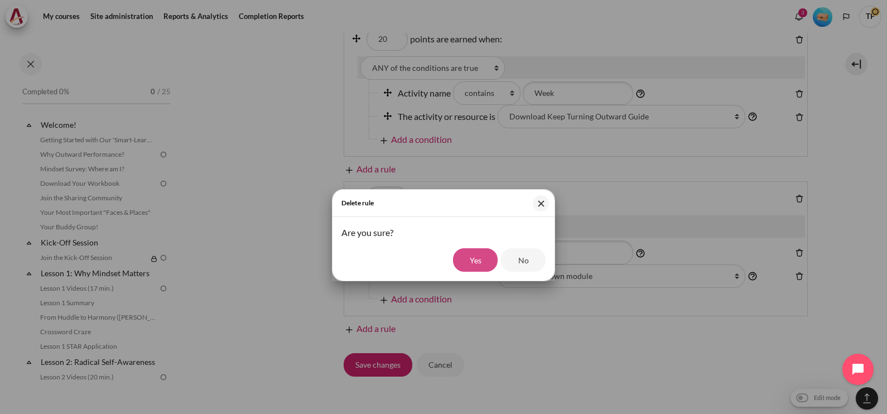
click at [467, 264] on input "Yes" at bounding box center [475, 259] width 45 height 23
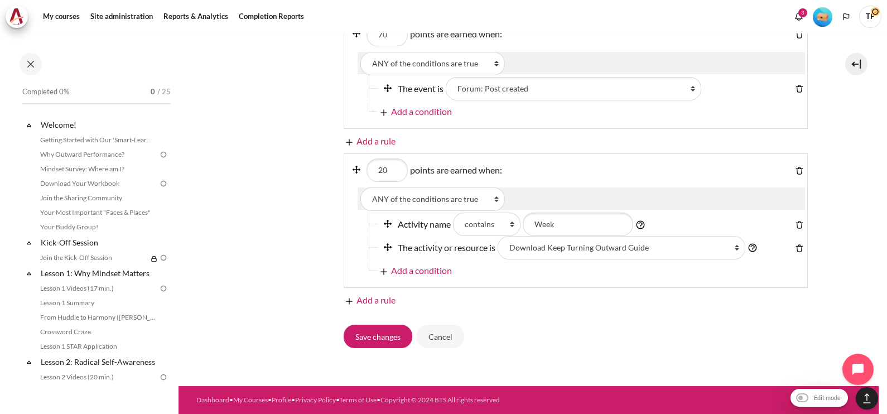
scroll to position [1051, 0]
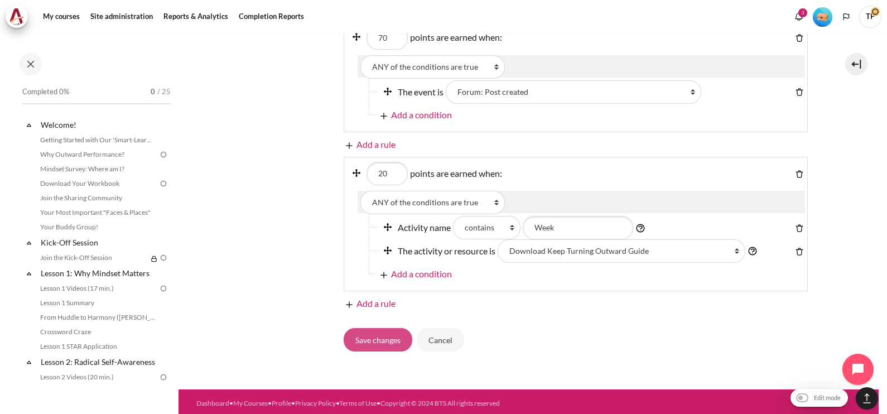
click at [377, 343] on input "Save changes" at bounding box center [378, 339] width 69 height 23
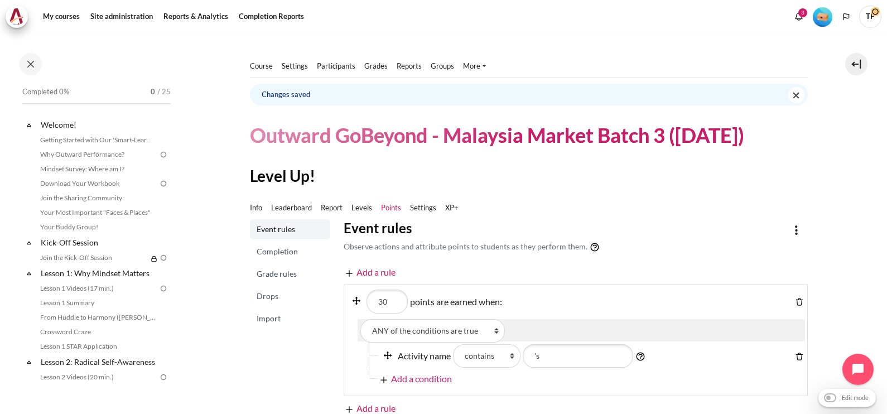
click at [276, 252] on span "Completion" at bounding box center [291, 251] width 69 height 11
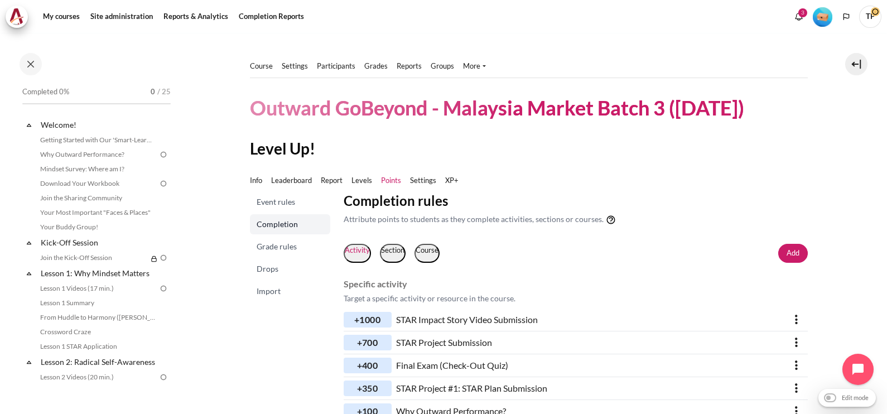
click at [278, 201] on span "Event rules" at bounding box center [291, 201] width 69 height 11
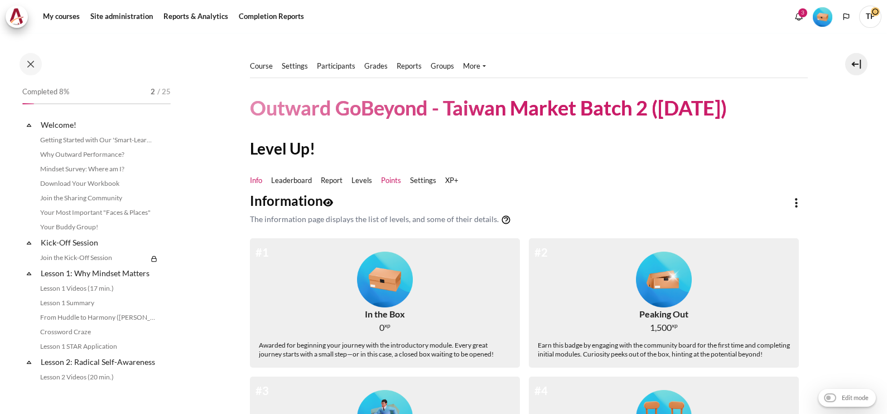
click at [395, 178] on link "Points" at bounding box center [391, 180] width 20 height 11
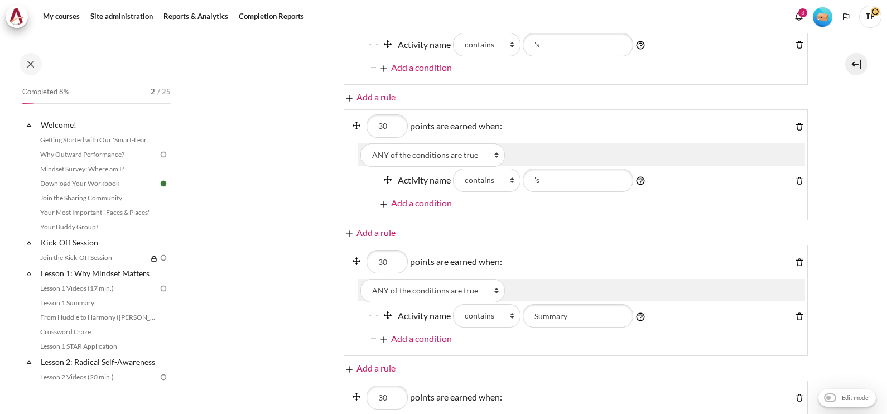
scroll to position [209, 0]
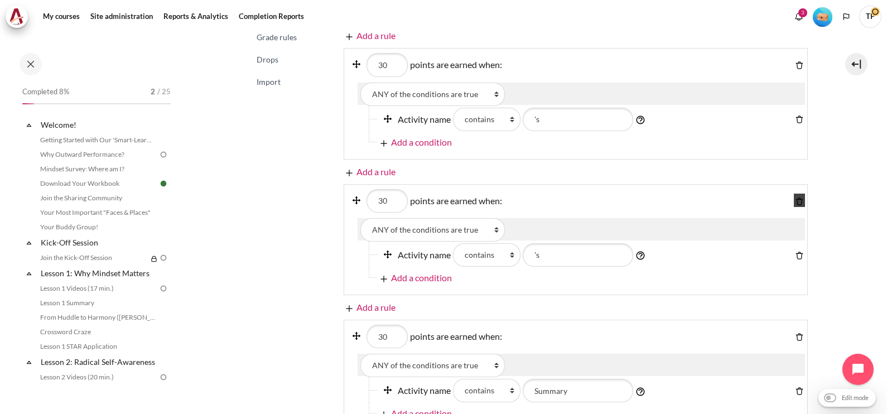
click at [794, 197] on img "Content" at bounding box center [799, 201] width 11 height 11
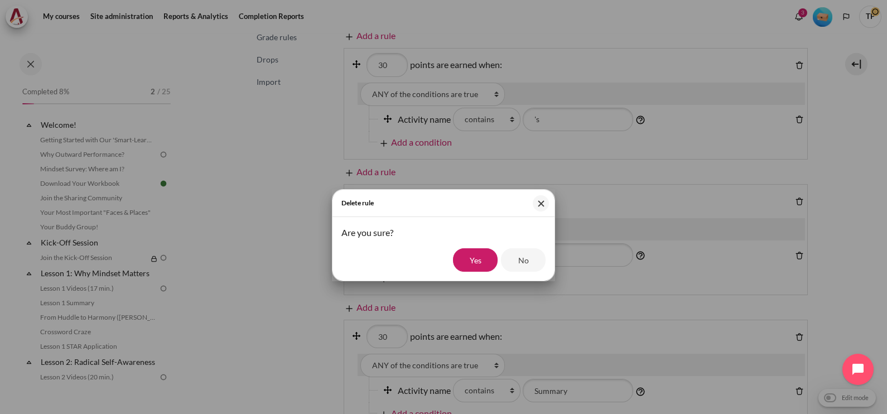
click at [472, 257] on input "Yes" at bounding box center [475, 259] width 45 height 23
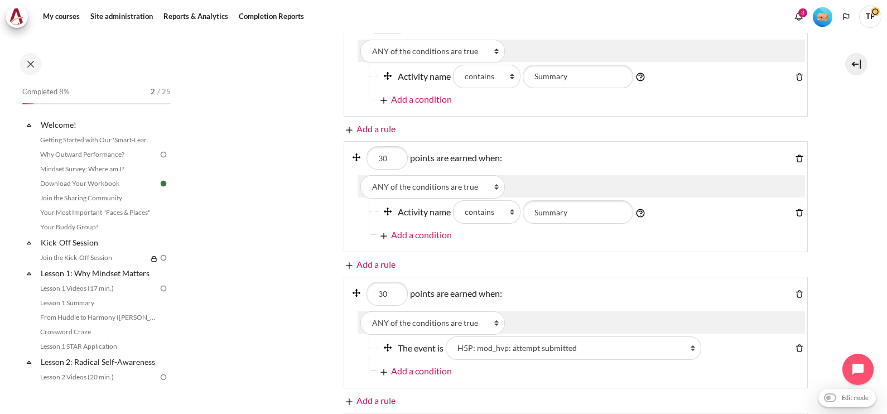
scroll to position [418, 0]
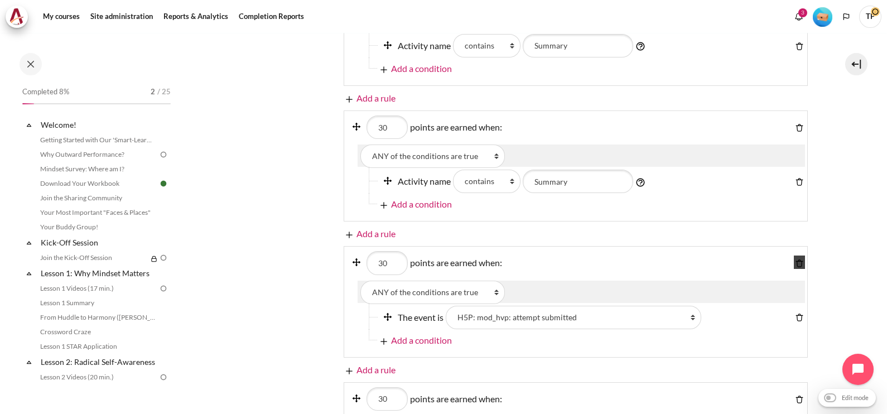
click at [794, 260] on img "Content" at bounding box center [799, 263] width 11 height 11
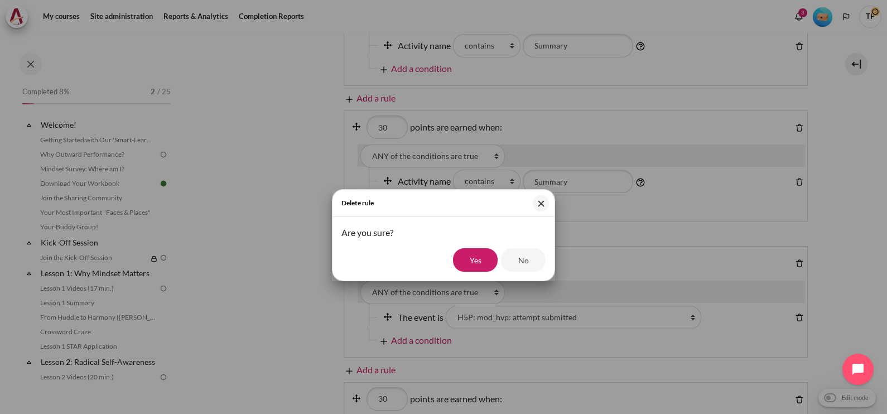
click at [468, 257] on input "Yes" at bounding box center [475, 259] width 45 height 23
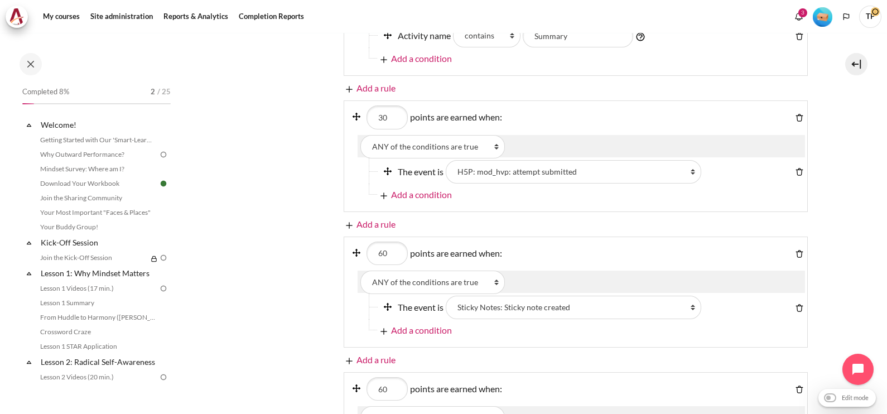
scroll to position [697, 0]
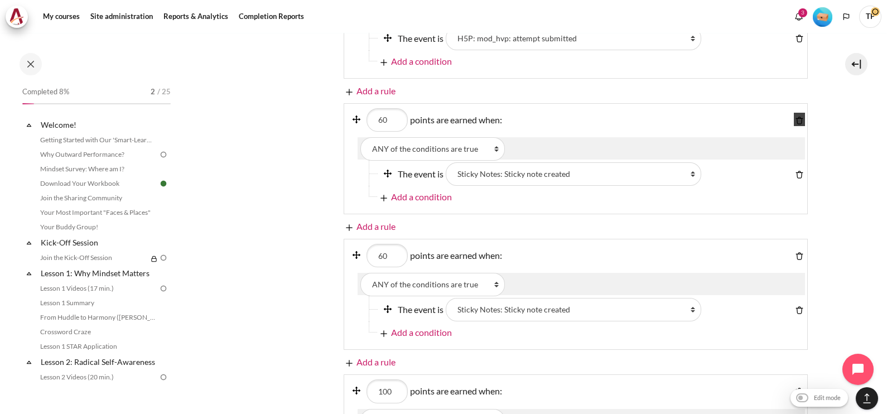
click at [794, 115] on img "Content" at bounding box center [799, 120] width 11 height 11
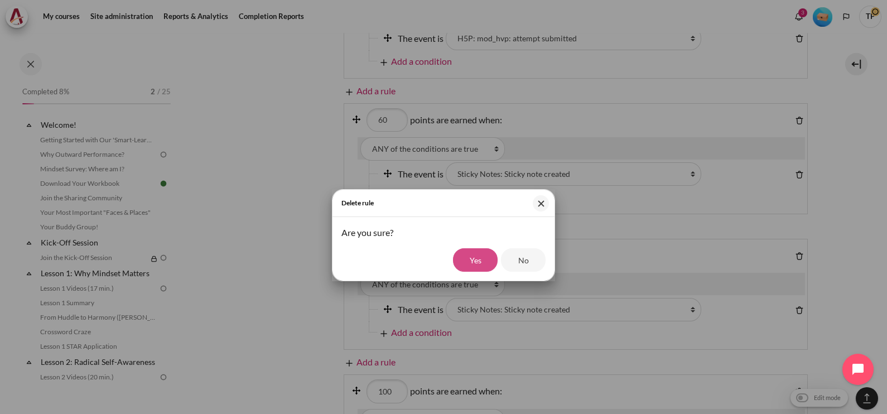
click at [480, 259] on input "Yes" at bounding box center [475, 259] width 45 height 23
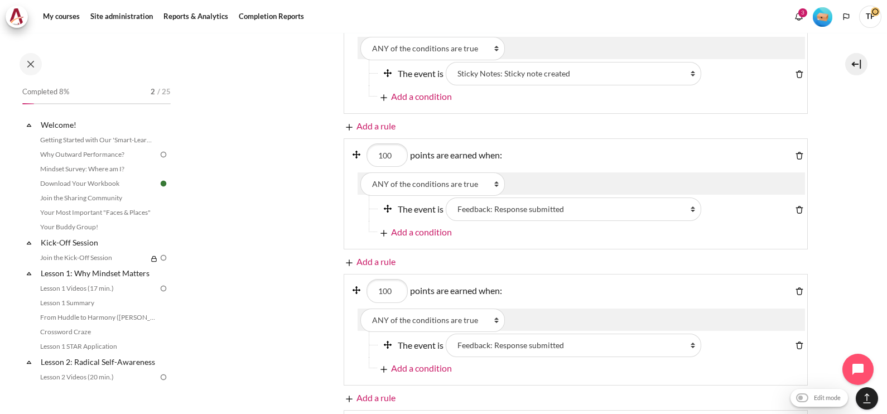
scroll to position [906, 0]
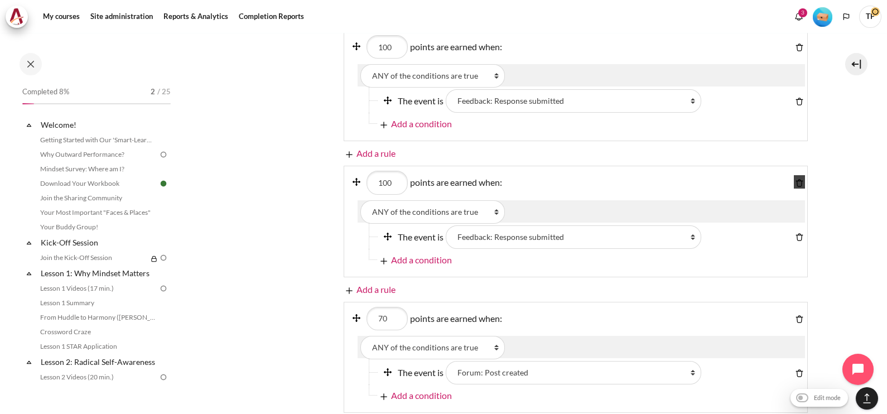
click at [794, 179] on img "Content" at bounding box center [799, 182] width 11 height 11
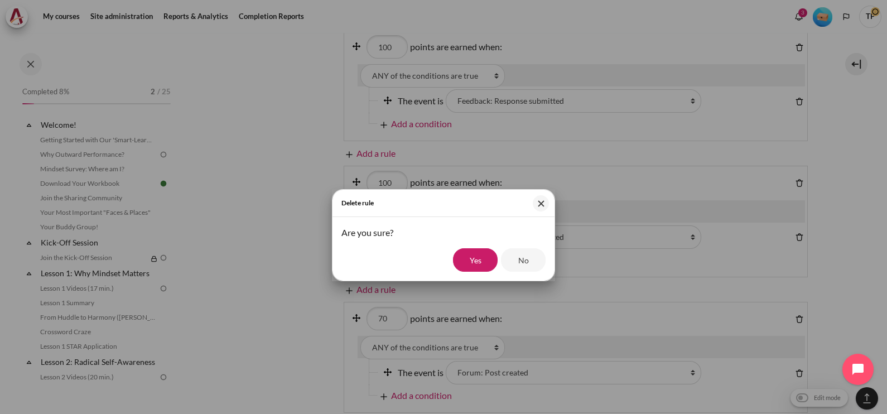
click at [473, 253] on input "Yes" at bounding box center [475, 259] width 45 height 23
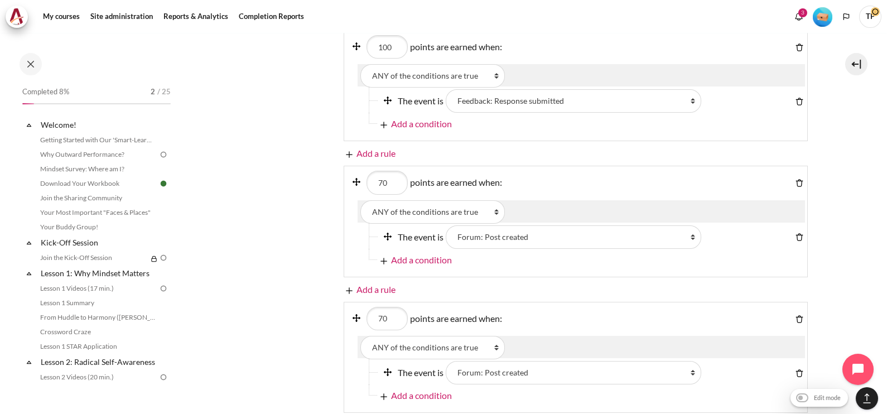
click at [789, 172] on div "Content" at bounding box center [797, 182] width 16 height 22
click at [794, 181] on img "Content" at bounding box center [799, 182] width 11 height 11
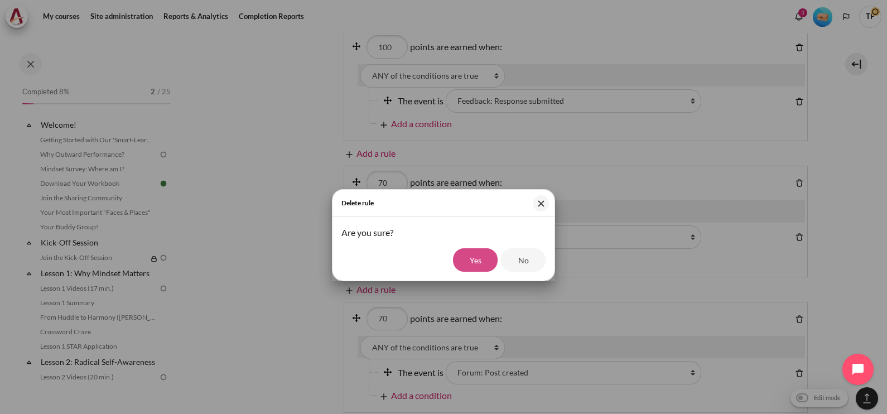
click at [478, 254] on input "Yes" at bounding box center [475, 259] width 45 height 23
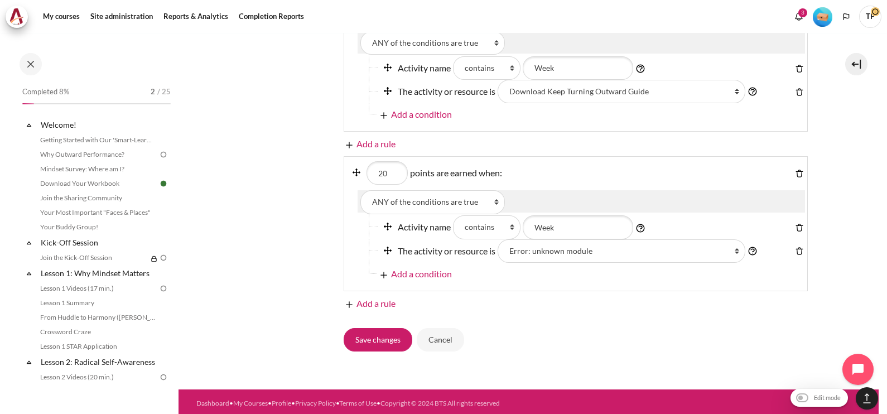
scroll to position [1140, 0]
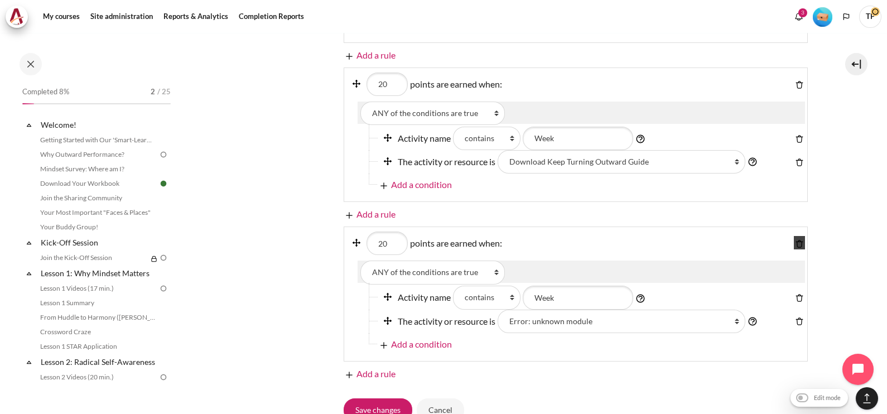
click at [794, 238] on img "Content" at bounding box center [799, 243] width 11 height 11
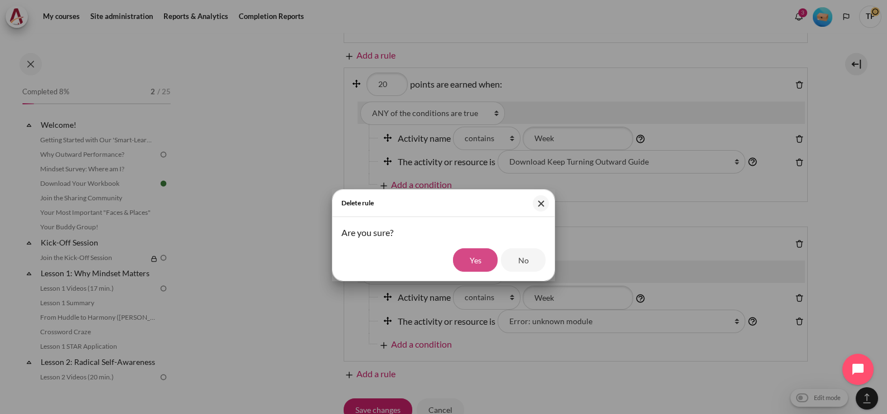
click at [471, 255] on input "Yes" at bounding box center [475, 259] width 45 height 23
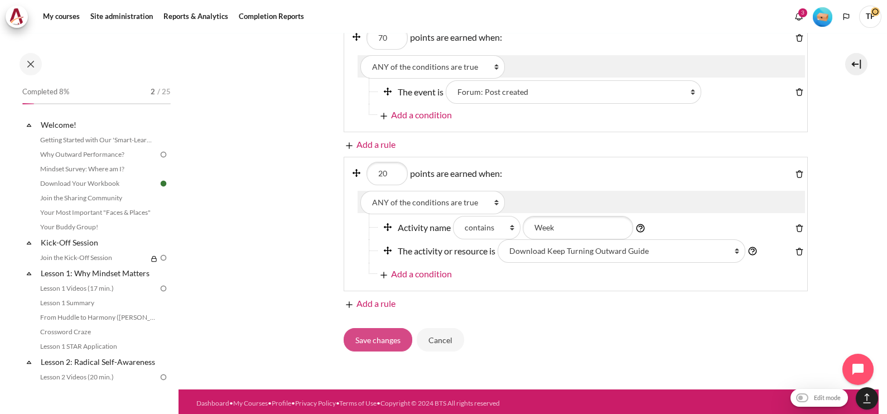
click at [372, 337] on input "Save changes" at bounding box center [378, 339] width 69 height 23
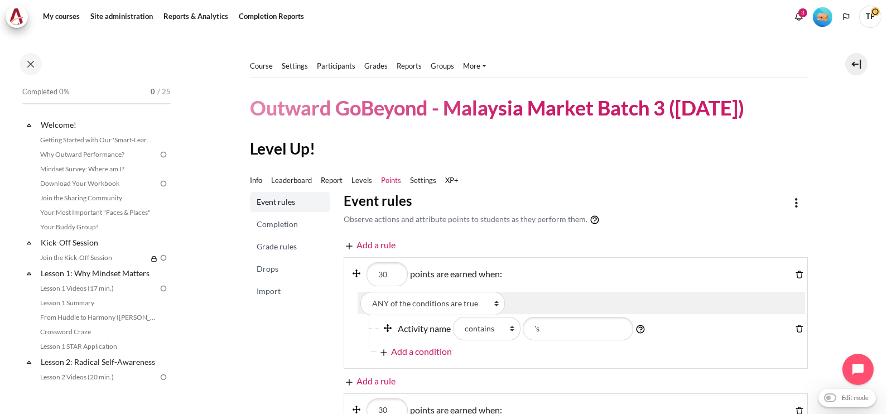
click at [258, 219] on span "Completion" at bounding box center [291, 224] width 69 height 11
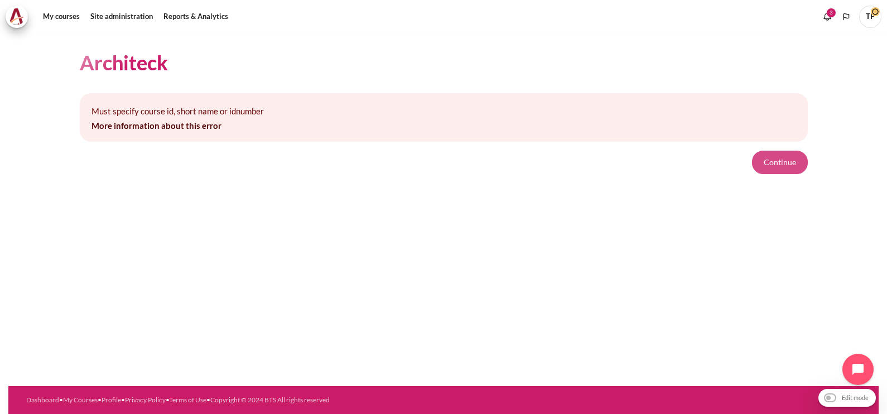
click at [789, 167] on button "Continue" at bounding box center [780, 162] width 56 height 23
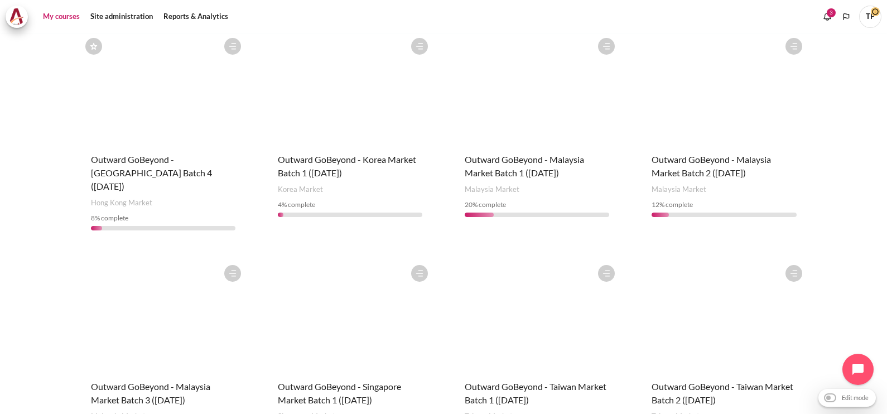
scroll to position [654, 0]
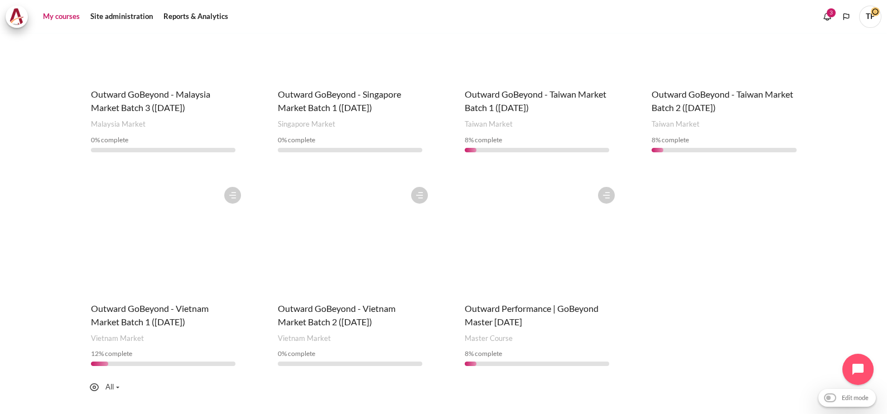
click at [494, 221] on figure "Content" at bounding box center [536, 237] width 167 height 112
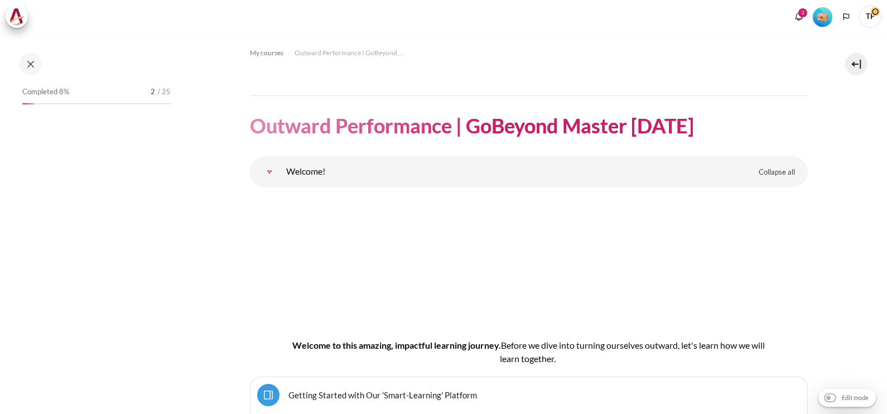
click at [828, 11] on img "Level #1" at bounding box center [823, 17] width 20 height 20
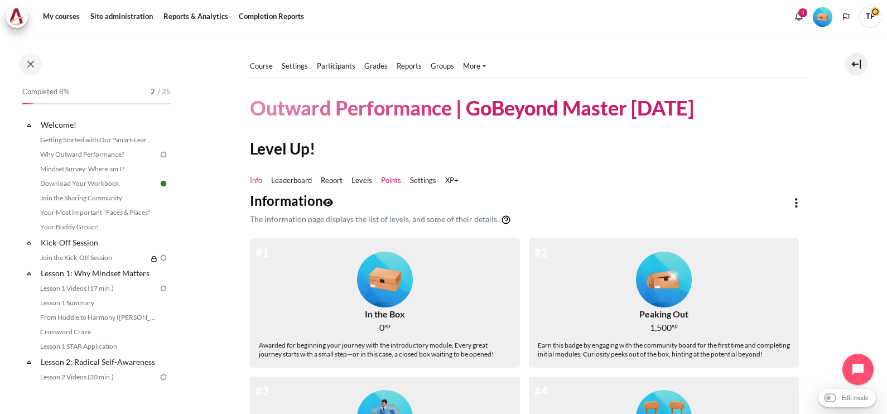
click at [391, 184] on link "Points" at bounding box center [391, 180] width 20 height 11
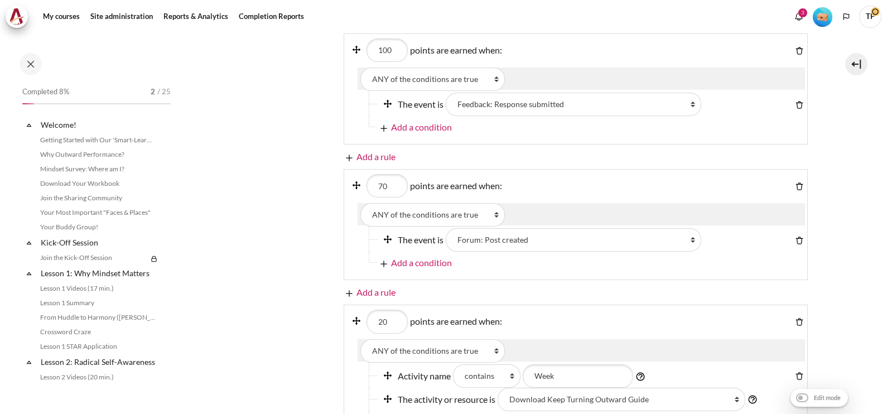
scroll to position [916, 0]
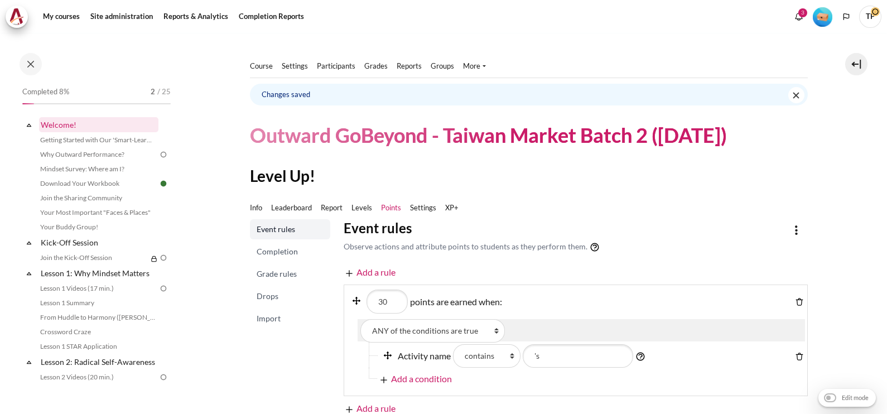
click at [67, 127] on link "Welcome!" at bounding box center [98, 124] width 119 height 15
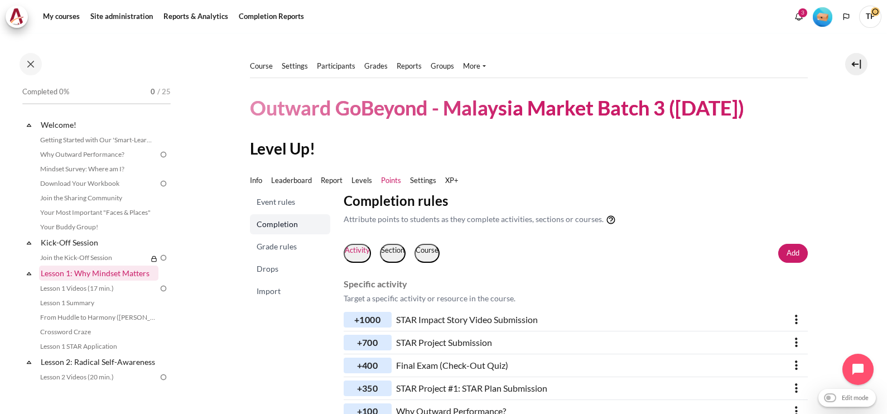
click at [59, 270] on link "Lesson 1: Why Mindset Matters" at bounding box center [98, 272] width 119 height 15
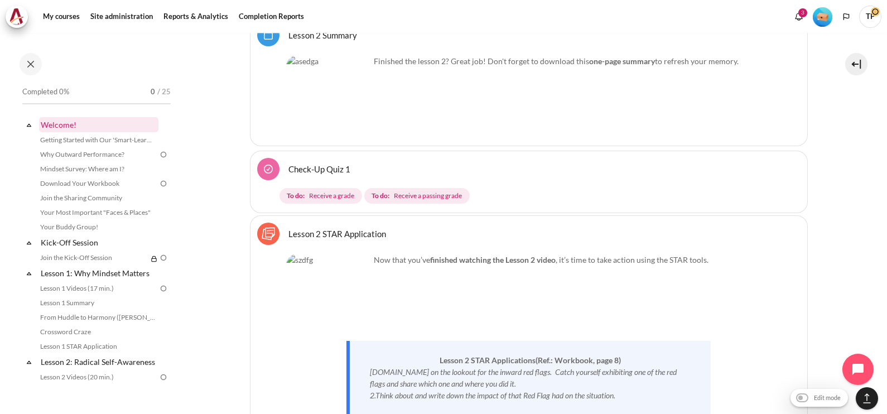
click at [54, 123] on link "Welcome!" at bounding box center [98, 124] width 119 height 15
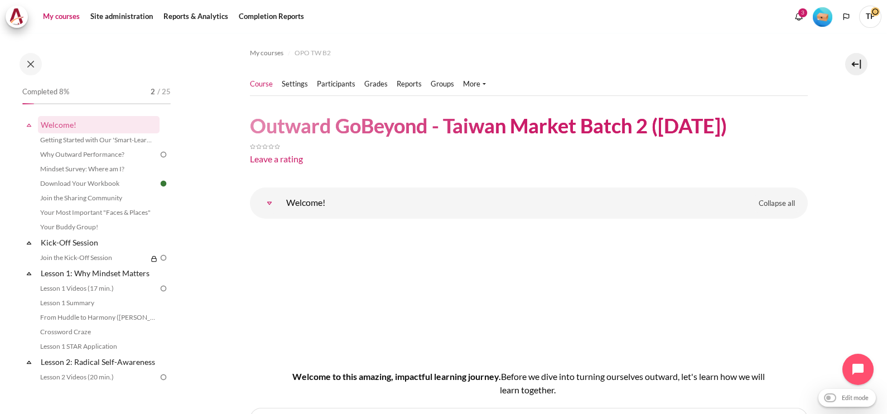
click at [57, 17] on link "My courses" at bounding box center [61, 17] width 45 height 22
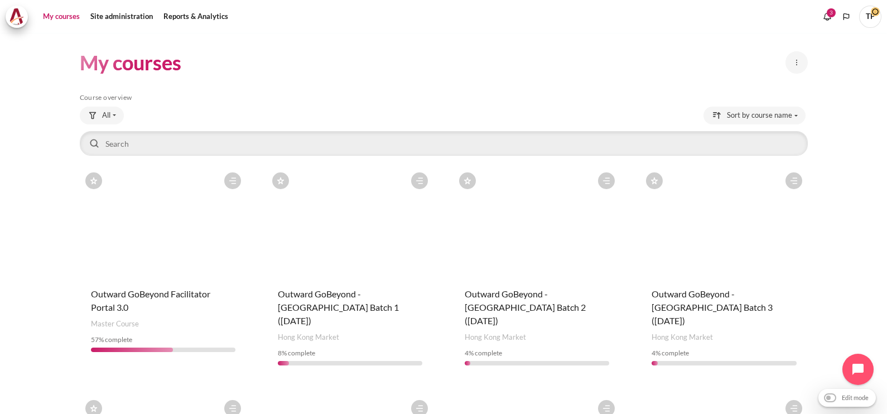
click at [371, 12] on div "My courses Site administration" at bounding box center [444, 17] width 876 height 22
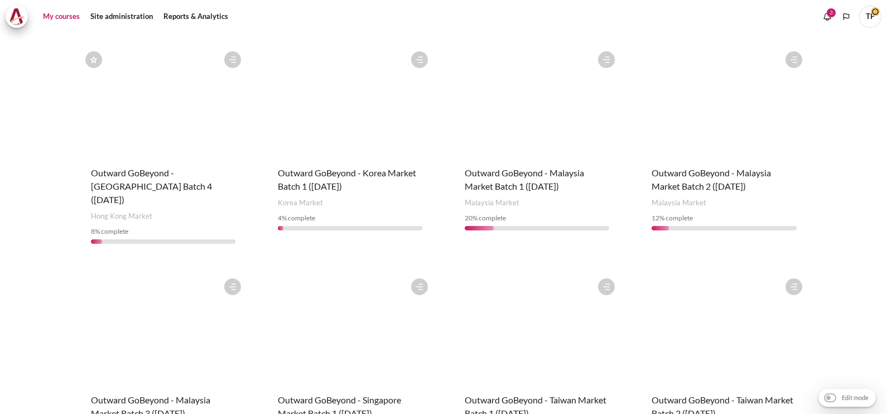
scroll to position [349, 0]
click at [731, 120] on figure "Content" at bounding box center [723, 102] width 167 height 112
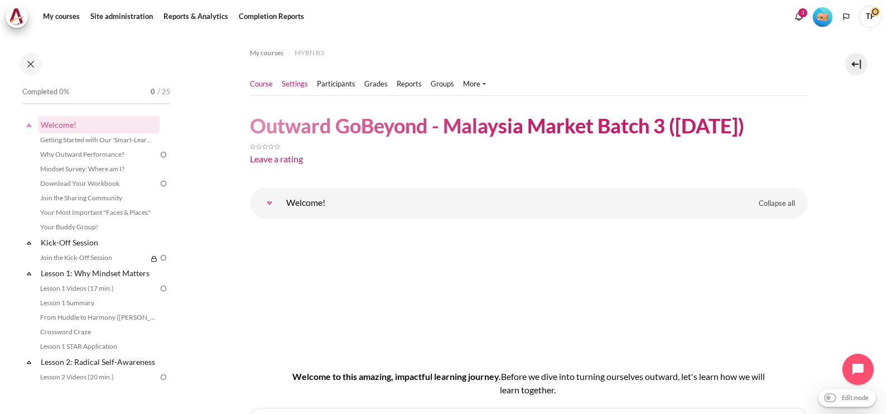
click at [292, 85] on link "Settings" at bounding box center [295, 84] width 26 height 11
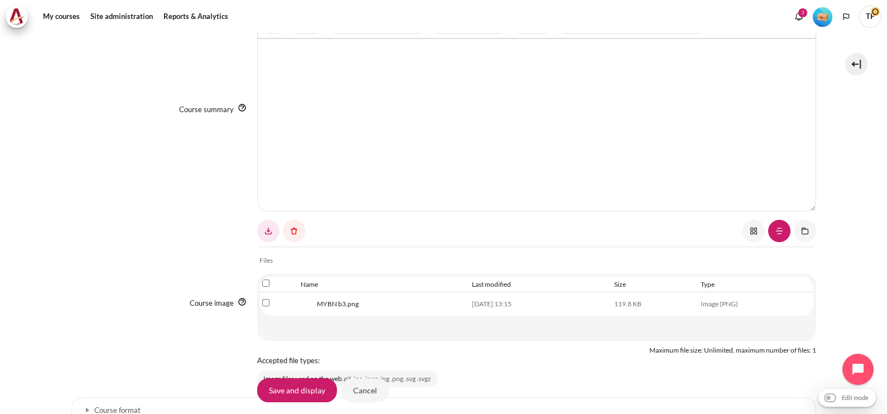
scroll to position [577, 0]
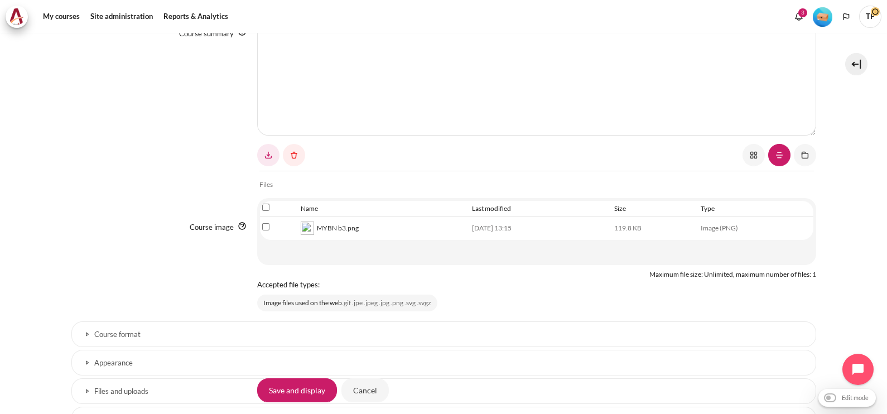
click at [262, 225] on input "Select file 'MYBN b3.png'" at bounding box center [265, 226] width 7 height 7
checkbox input "true"
click at [297, 152] on link "Content" at bounding box center [294, 155] width 22 height 22
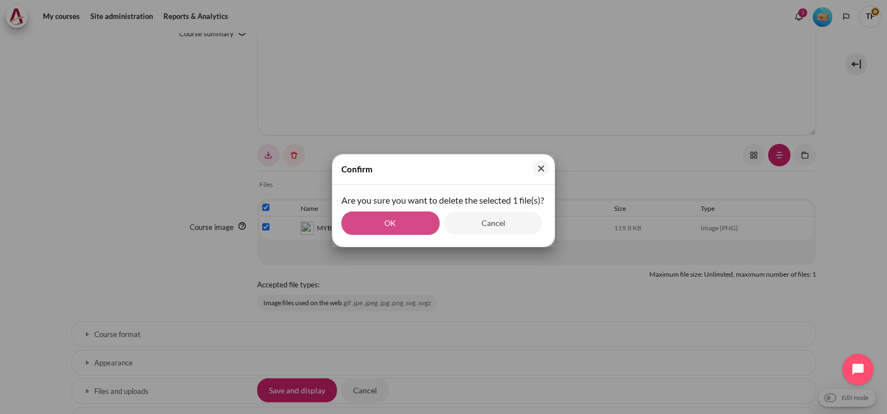
click at [393, 231] on button "OK" at bounding box center [390, 222] width 98 height 23
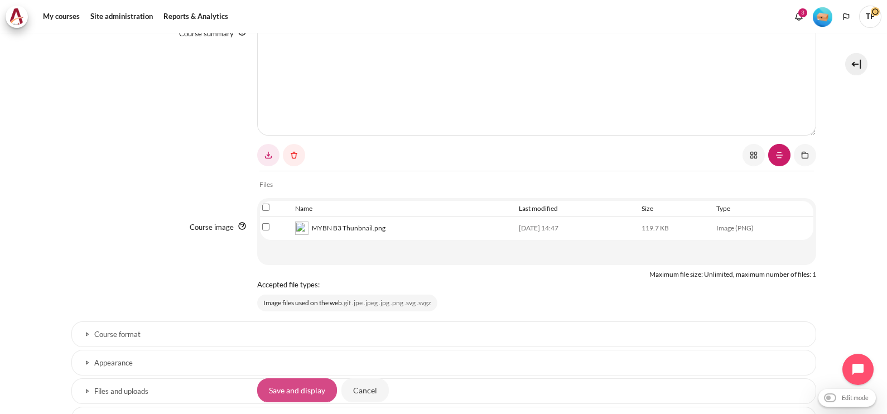
click at [284, 394] on input "Save and display" at bounding box center [297, 389] width 80 height 23
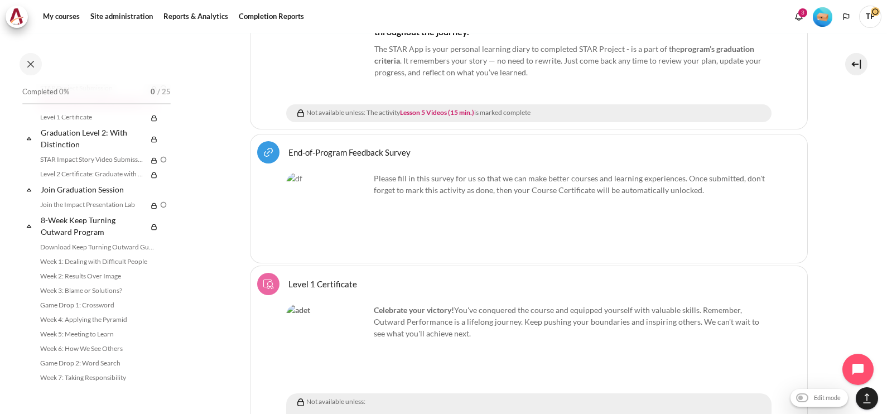
scroll to position [13733, 0]
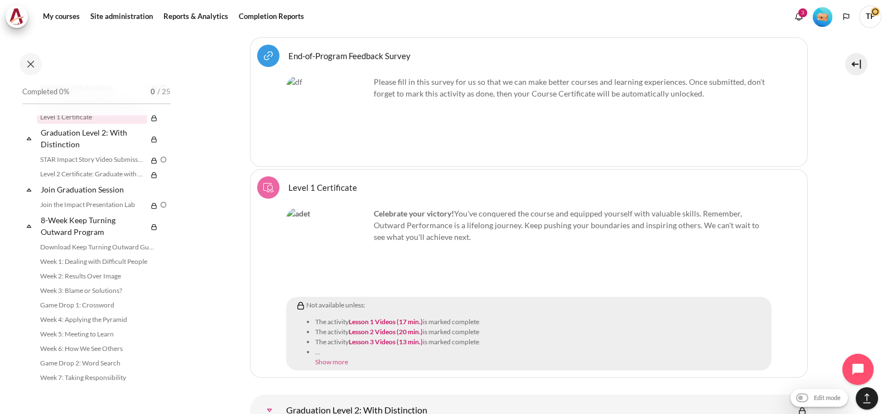
click at [327, 357] on link "Show more" at bounding box center [331, 361] width 33 height 8
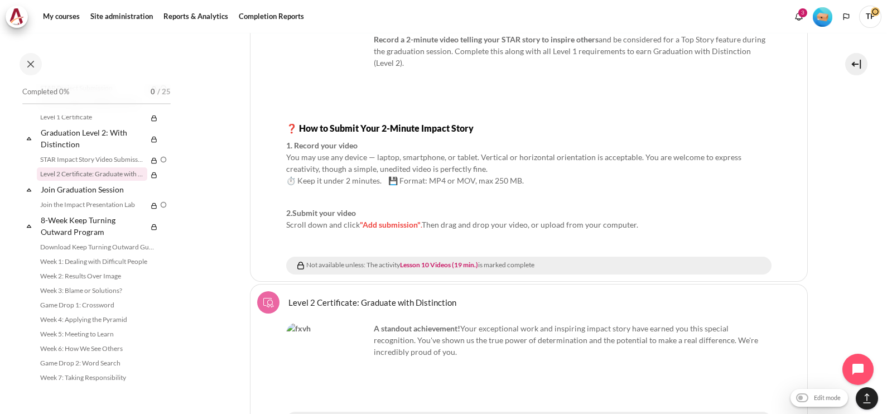
scroll to position [14500, 0]
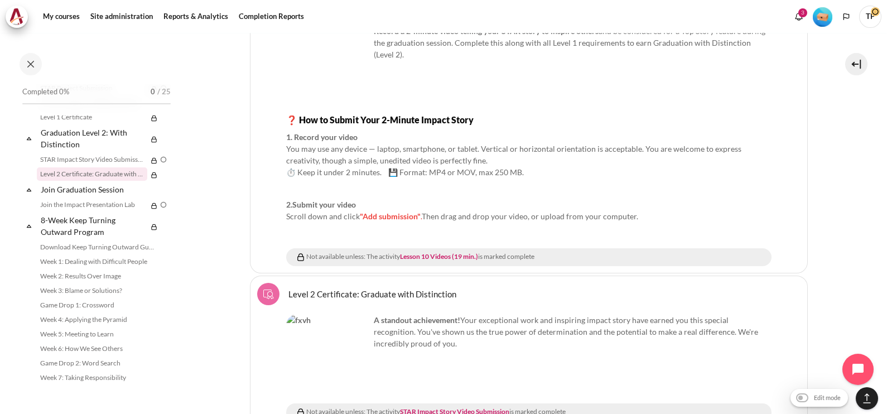
click at [365, 288] on link "Level 2 Certificate: Graduate with Distinction Course certificate" at bounding box center [372, 293] width 168 height 11
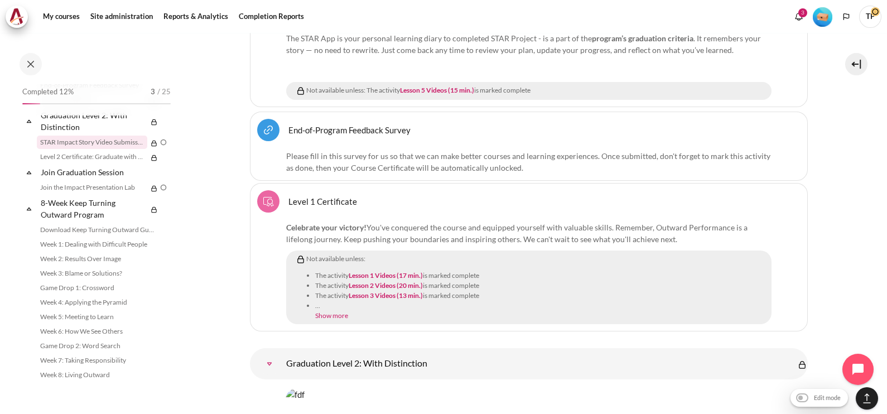
scroll to position [1269, 0]
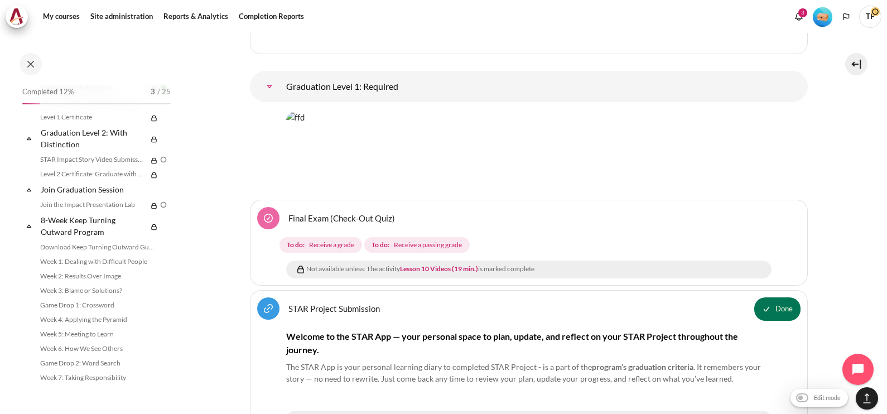
drag, startPoint x: 878, startPoint y: 317, endPoint x: 886, endPoint y: 192, distance: 124.6
click at [886, 175] on html "Skip to main content Open course index Completed 12% 3 / 25 Expand Collapse" at bounding box center [443, 207] width 887 height 414
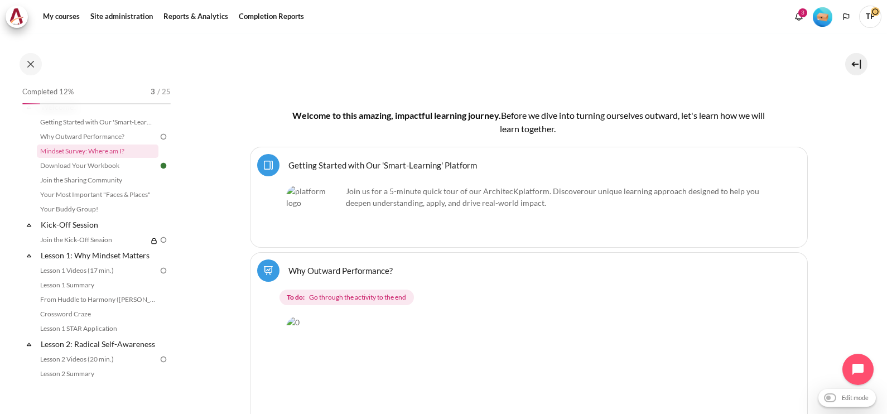
scroll to position [0, 0]
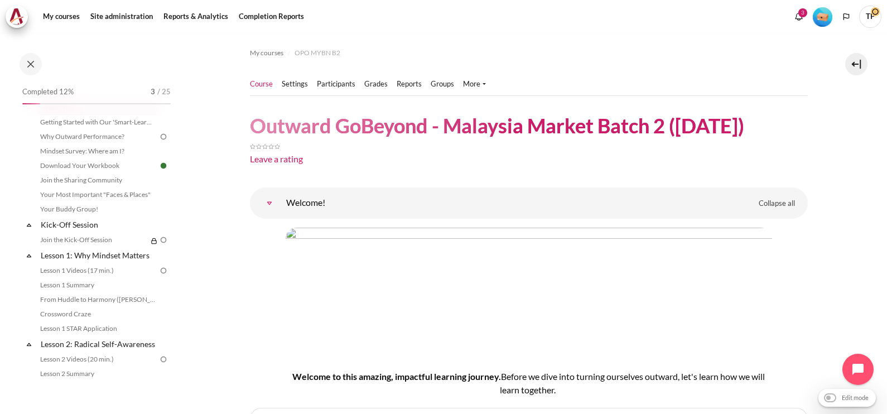
drag, startPoint x: 825, startPoint y: 14, endPoint x: 697, endPoint y: 42, distance: 131.4
click at [826, 14] on img "Level #1" at bounding box center [823, 17] width 20 height 20
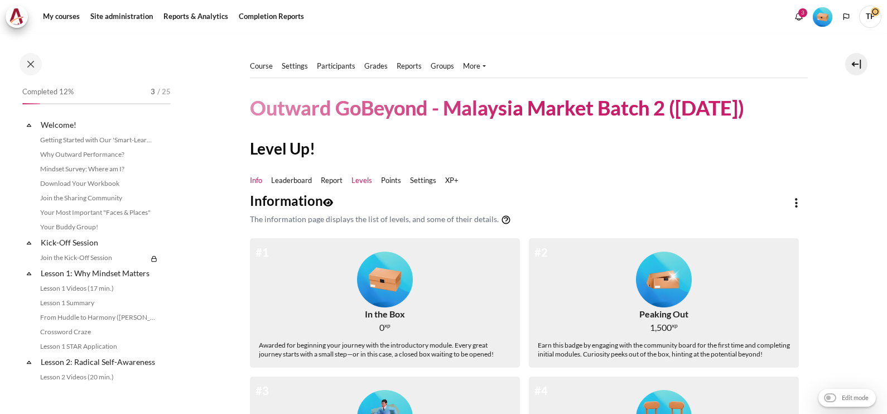
click at [353, 182] on link "Levels" at bounding box center [361, 180] width 21 height 11
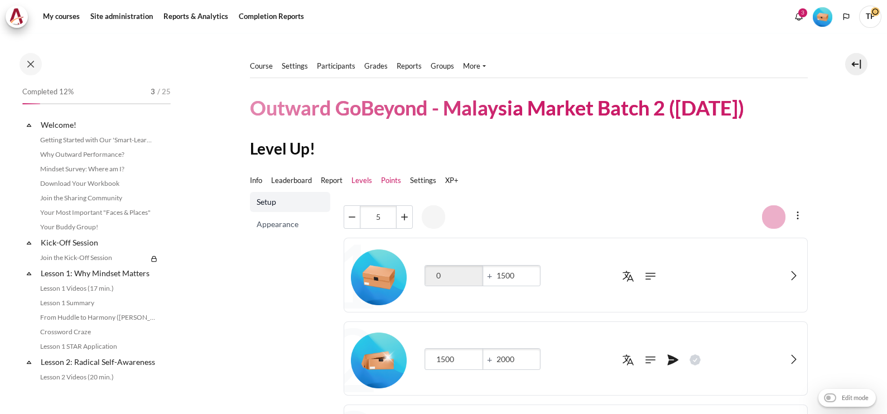
click at [395, 182] on link "Points" at bounding box center [391, 180] width 20 height 11
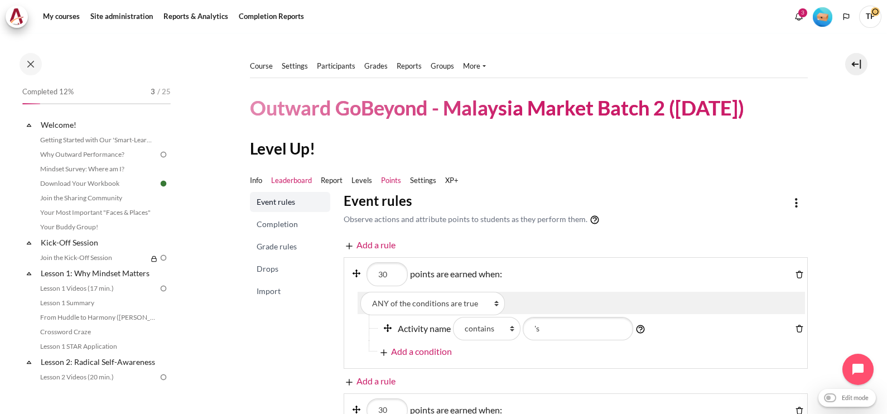
click at [282, 181] on link "Leaderboard" at bounding box center [291, 180] width 41 height 11
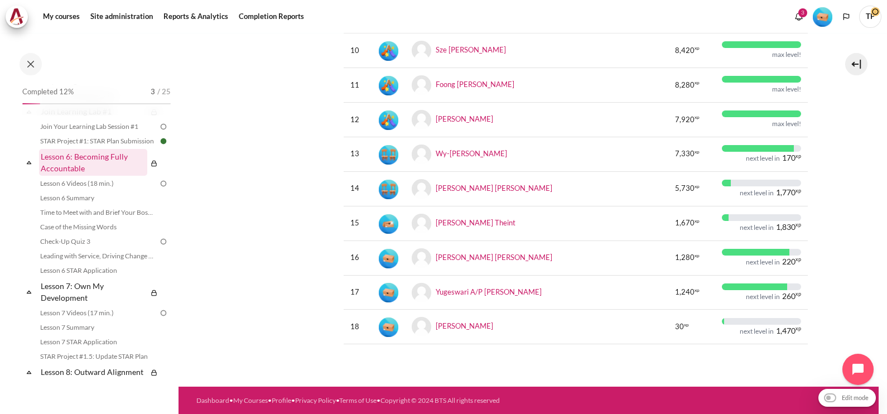
scroll to position [1185, 0]
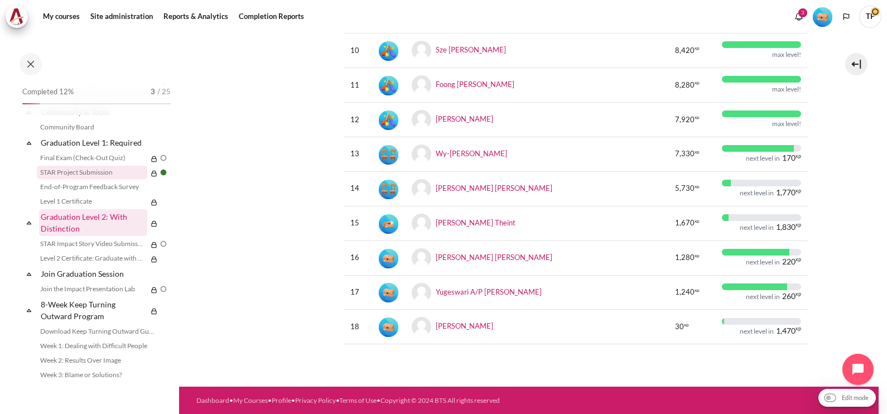
drag, startPoint x: 64, startPoint y: 257, endPoint x: 72, endPoint y: 212, distance: 44.7
click at [64, 236] on link "Graduation Level 2: With Distinction" at bounding box center [93, 222] width 108 height 27
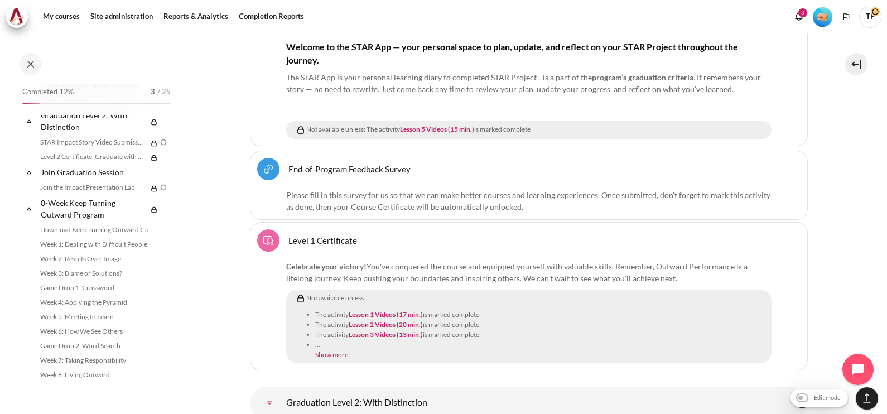
scroll to position [8513, 0]
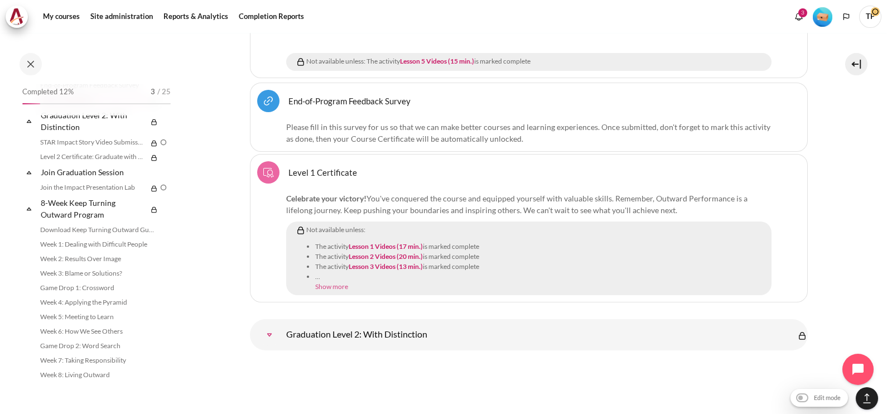
click at [340, 282] on link "Show more" at bounding box center [331, 286] width 33 height 8
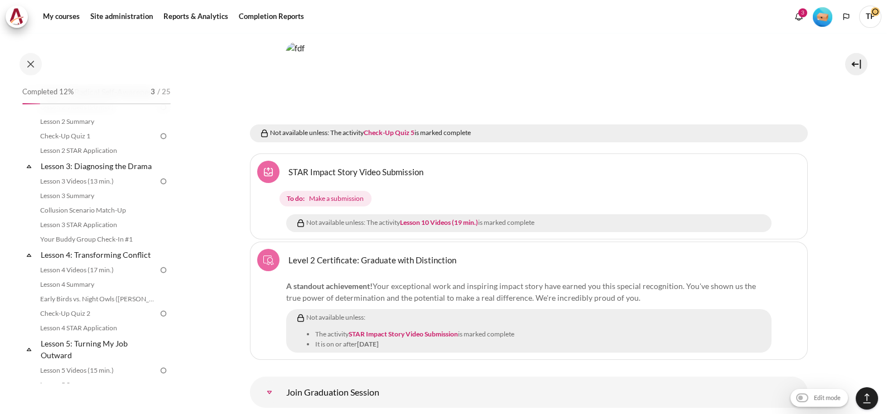
scroll to position [0, 0]
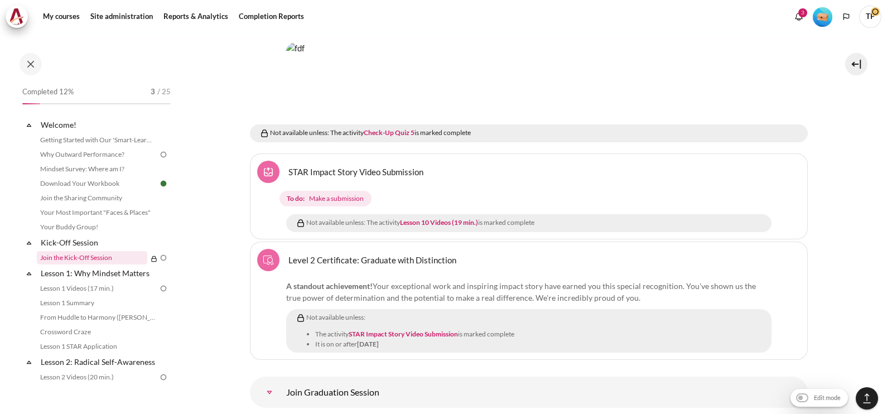
click at [71, 255] on link "Join the Kick-Off Session" at bounding box center [92, 257] width 110 height 13
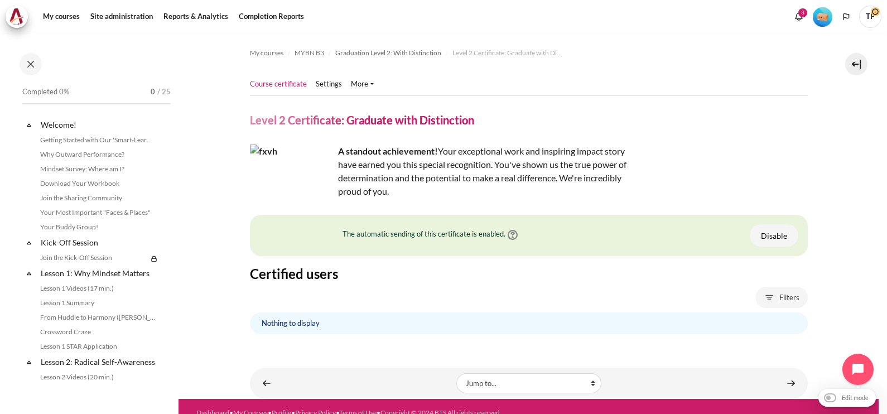
scroll to position [1243, 0]
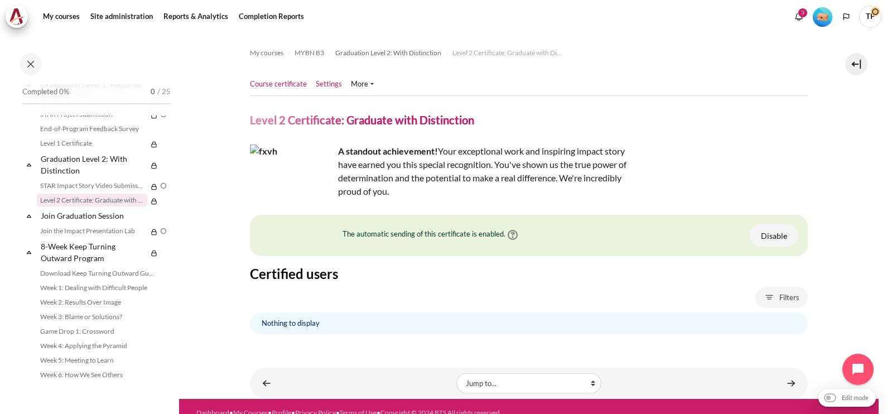
click at [332, 81] on link "Settings" at bounding box center [329, 84] width 26 height 11
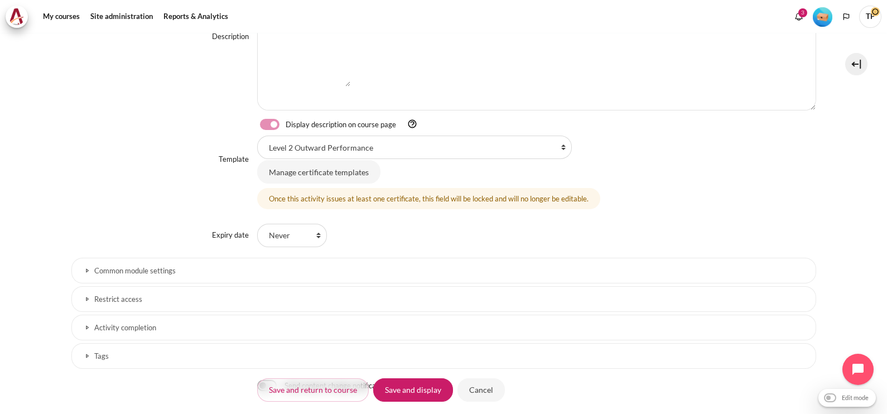
scroll to position [324, 0]
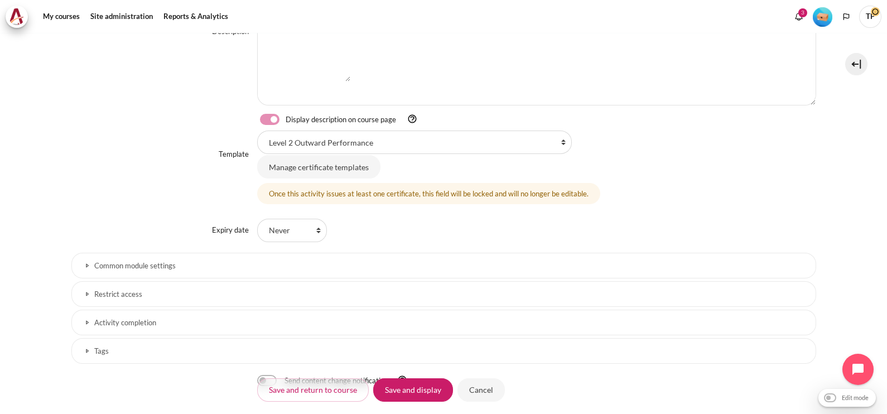
click at [137, 297] on link "Restrict access" at bounding box center [443, 294] width 745 height 26
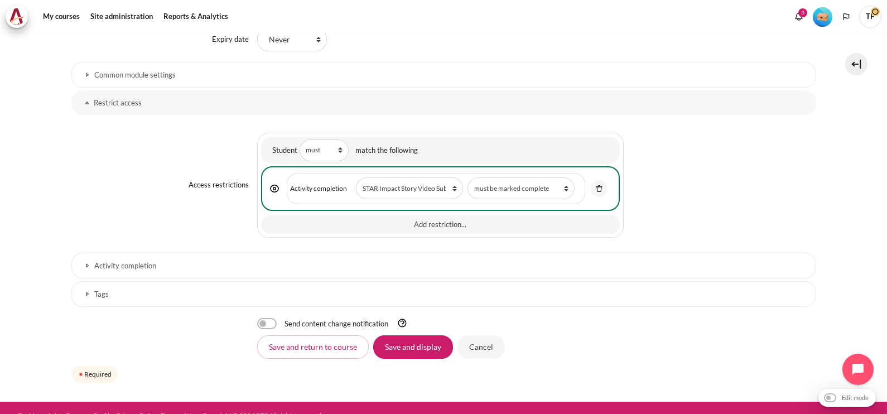
scroll to position [526, 0]
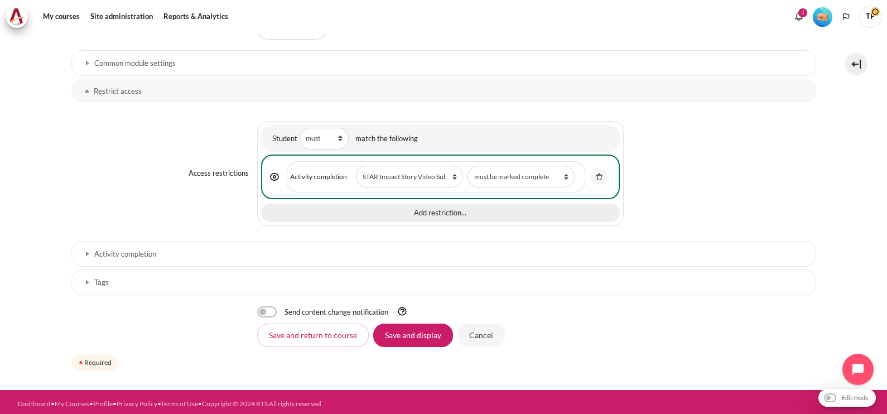
click at [357, 209] on button "Add restriction..." at bounding box center [440, 213] width 359 height 19
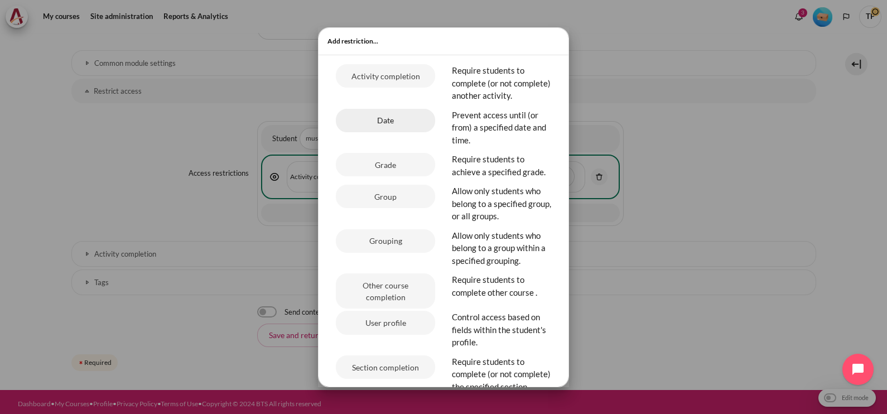
click at [400, 132] on button "Date" at bounding box center [385, 120] width 99 height 23
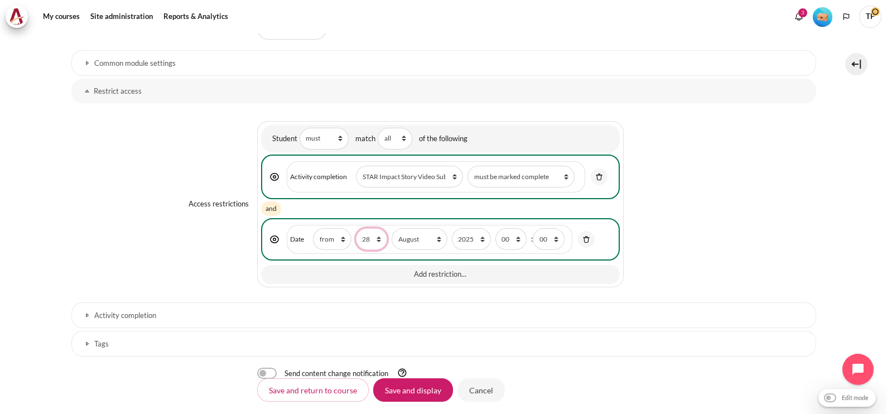
click at [358, 233] on select "1 2 3 4 5 6 7 8 9 10 11 12 13 14 15 16 17 18 19 20 21 22 23 24 25 26 27 28 29 3…" at bounding box center [371, 239] width 31 height 22
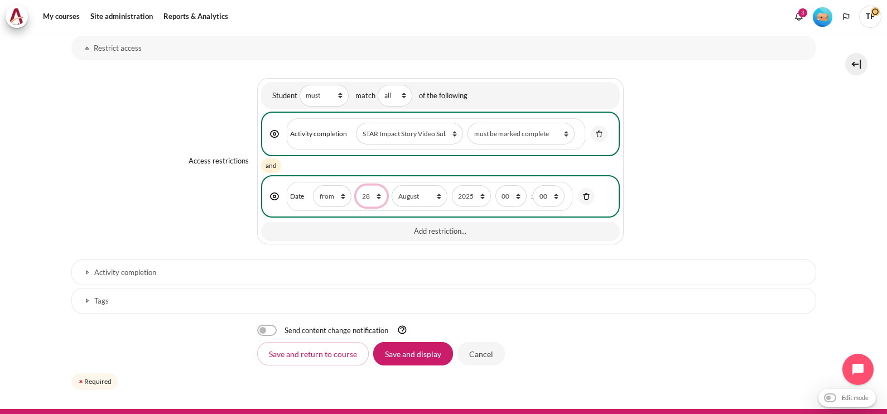
scroll to position [588, 0]
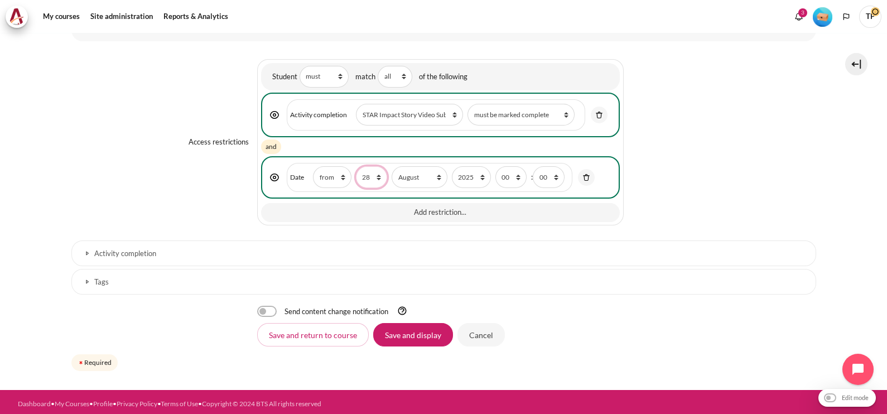
click at [364, 166] on select "1 2 3 4 5 6 7 8 9 10 11 12 13 14 15 16 17 18 19 20 21 22 23 24 25 26 27 28 29 3…" at bounding box center [371, 177] width 31 height 22
click at [357, 173] on select "1 2 3 4 5 6 7 8 9 10 11 12 13 14 15 16 17 18 19 20 21 22 23 24 25 26 27 28 29 3…" at bounding box center [371, 177] width 31 height 22
click at [356, 166] on select "1 2 3 4 5 6 7 8 9 10 11 12 13 14 15 16 17 18 19 20 21 22 23 24 25 26 27 28 29 3…" at bounding box center [371, 177] width 31 height 22
click at [384, 148] on div "and" at bounding box center [440, 146] width 359 height 19
drag, startPoint x: 375, startPoint y: 168, endPoint x: 384, endPoint y: 187, distance: 20.2
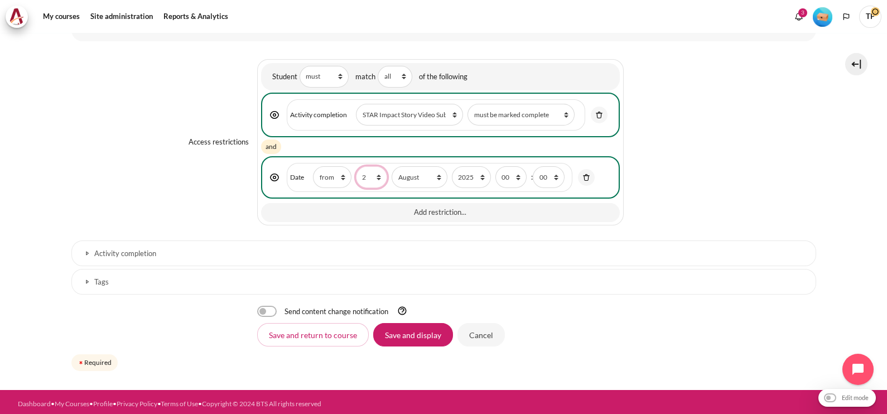
click at [375, 169] on select "1 2 3 4 5 6 7 8 9 10 11 12 13 14 15 16 17 18 19 20 21 22 23 24 25 26 27 28 29 3…" at bounding box center [371, 177] width 31 height 22
select select "3"
click at [356, 166] on select "1 2 3 4 5 6 7 8 9 10 11 12 13 14 15 16 17 18 19 20 21 22 23 24 25 26 27 28 29 3…" at bounding box center [371, 177] width 31 height 22
click at [434, 166] on select "January February March April May June July August September October November De…" at bounding box center [419, 177] width 55 height 22
select select "10"
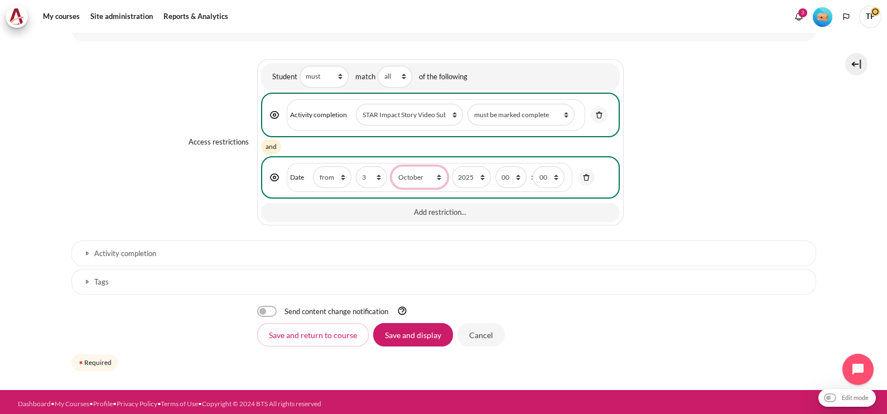
click at [392, 166] on select "January February March April May June July August September October November De…" at bounding box center [419, 177] width 55 height 22
click at [419, 327] on input "Save and display" at bounding box center [413, 334] width 80 height 23
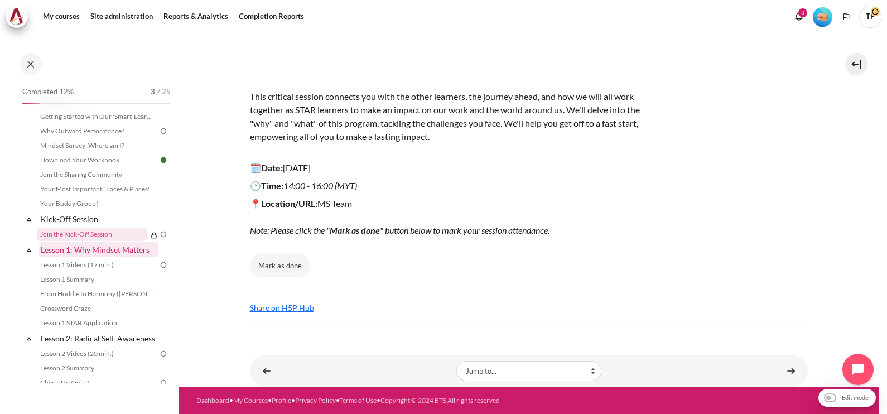
click at [80, 242] on link "Lesson 1: Why Mindset Matters" at bounding box center [98, 249] width 119 height 15
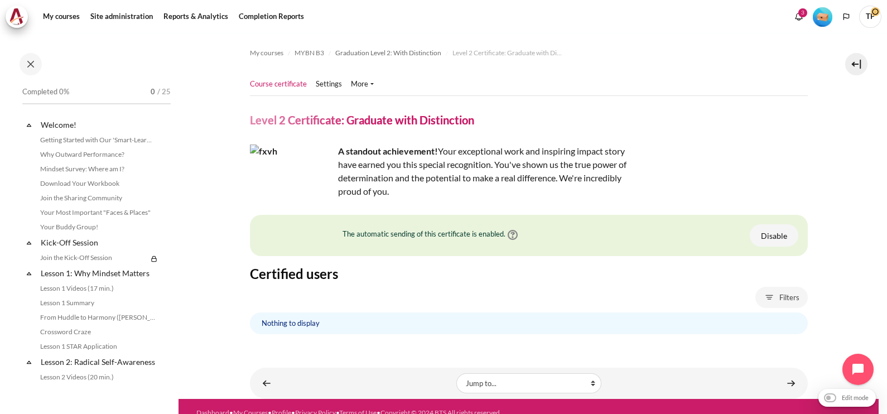
scroll to position [1243, 0]
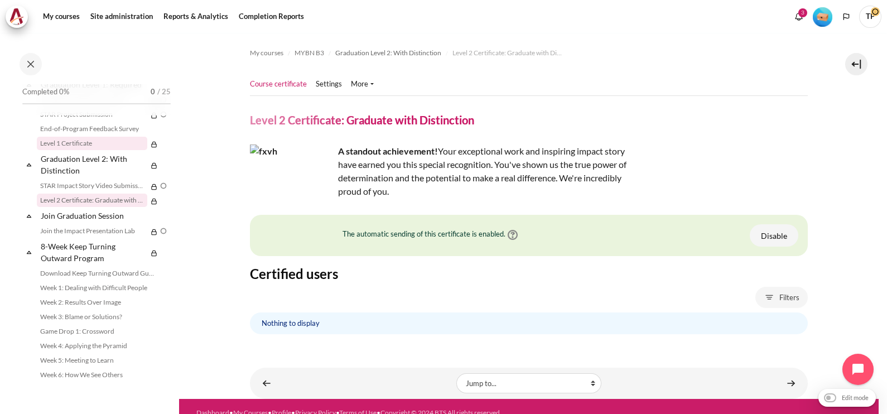
click at [45, 150] on link "Level 1 Certificate" at bounding box center [92, 143] width 110 height 13
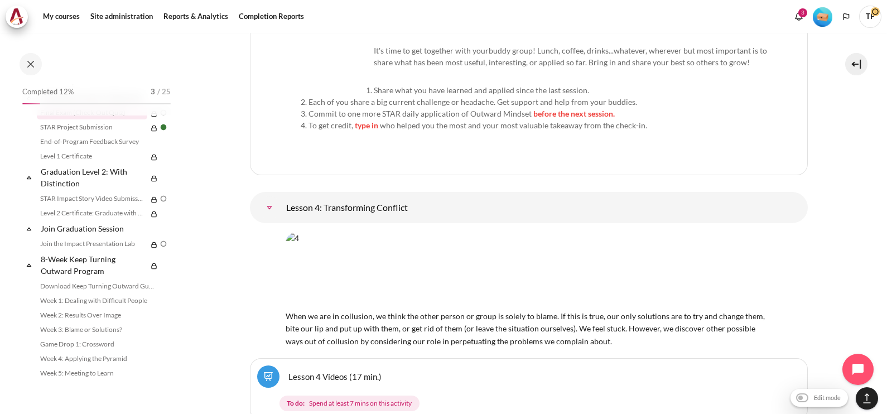
scroll to position [1180, 0]
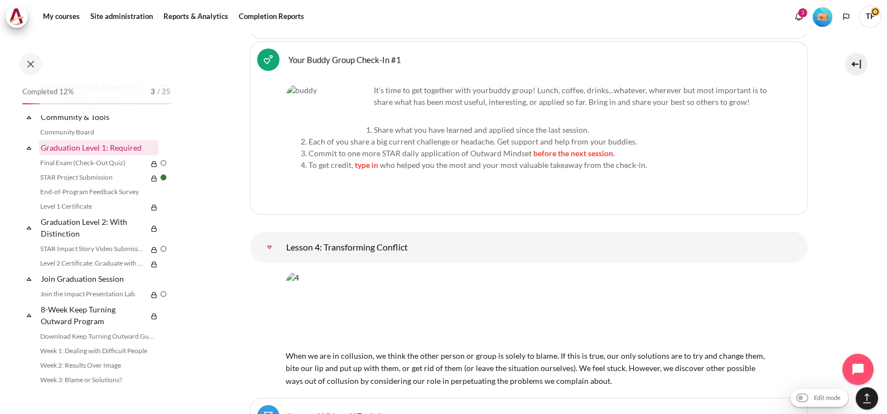
click at [66, 155] on link "Graduation Level 1: Required" at bounding box center [98, 147] width 119 height 15
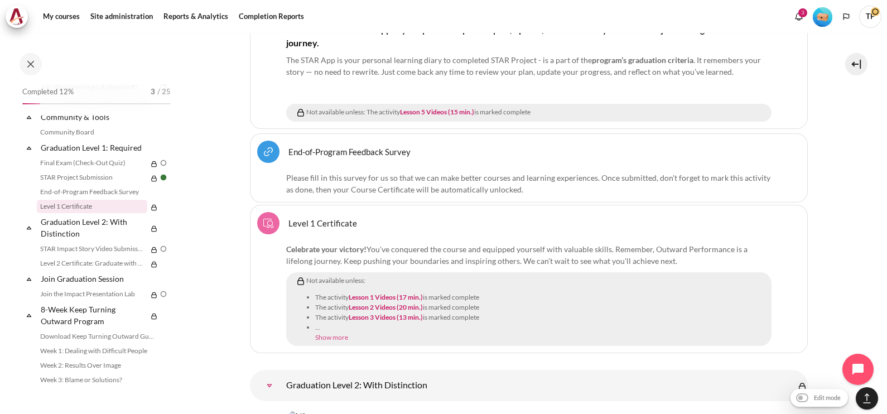
scroll to position [8468, 0]
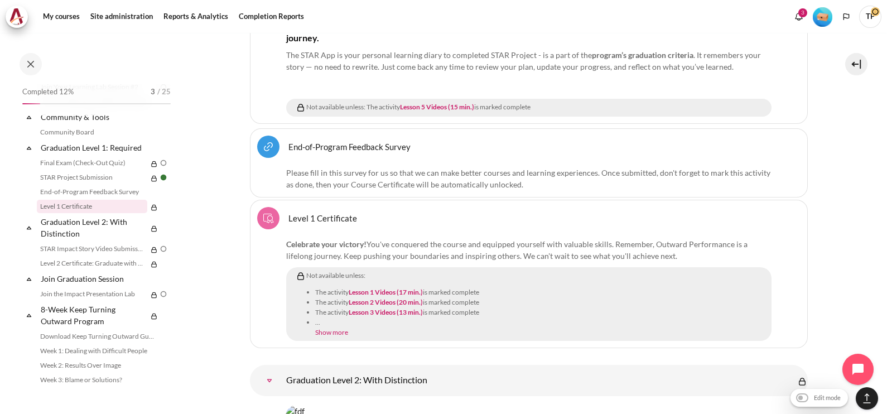
click at [322, 317] on span "..." at bounding box center [541, 322] width 453 height 10
click at [325, 328] on link "Show more" at bounding box center [331, 332] width 33 height 8
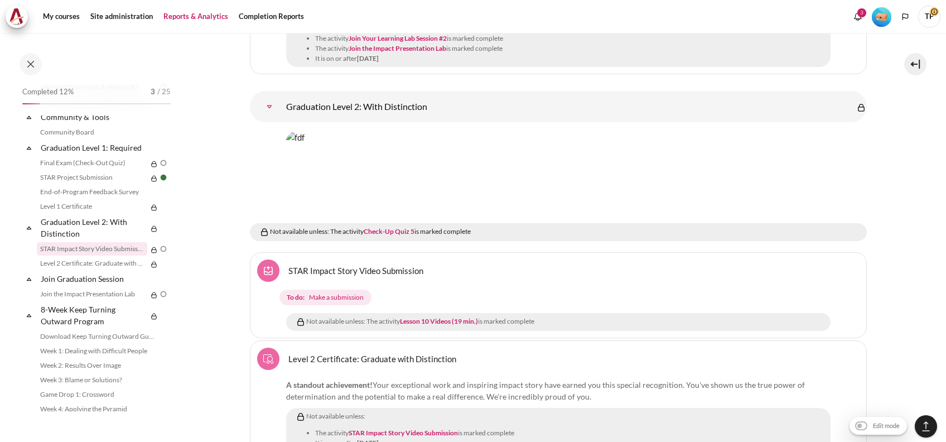
scroll to position [8956, 0]
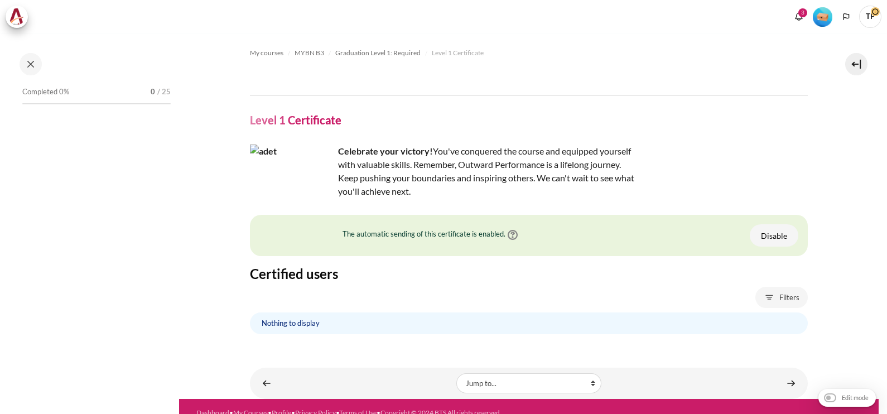
scroll to position [1186, 0]
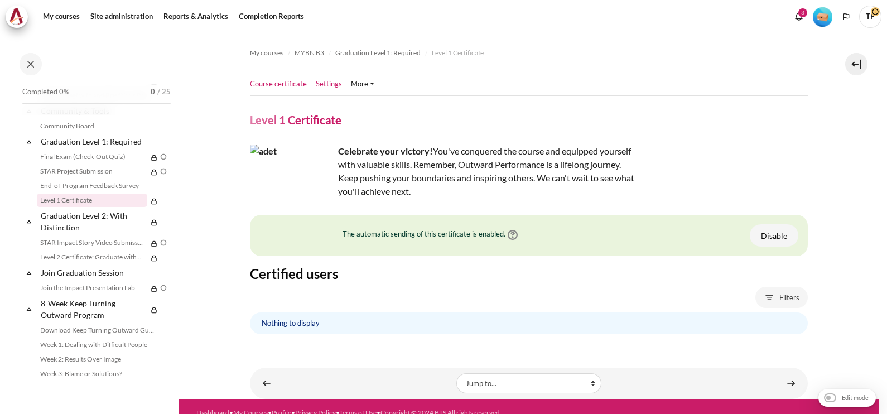
click at [317, 80] on link "Settings" at bounding box center [329, 84] width 26 height 11
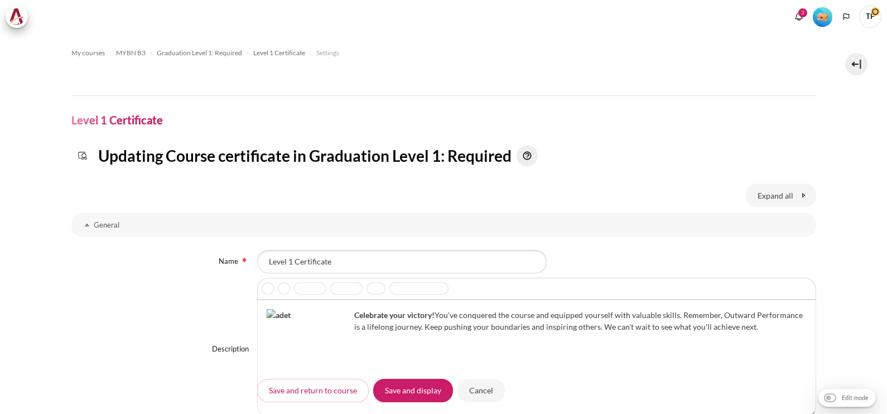
scroll to position [383, 0]
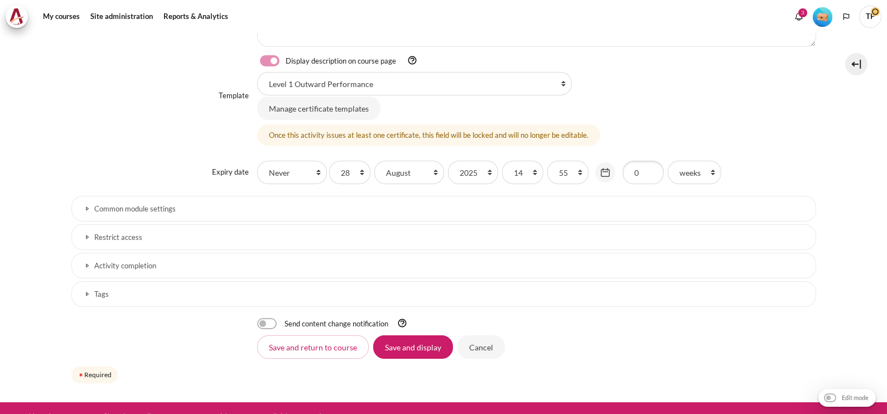
select select "18762"
select select "18767"
select select "18771"
select select "18776"
select select "18781"
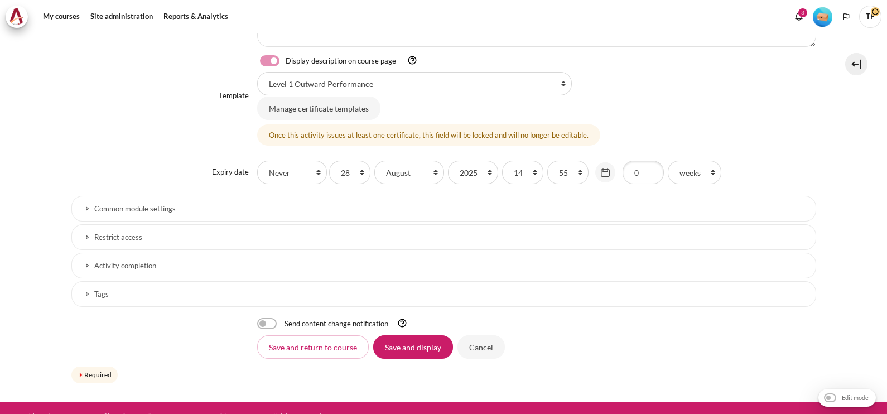
select select "18787"
select select "18794"
select select "18798"
select select "18803"
select select "18809"
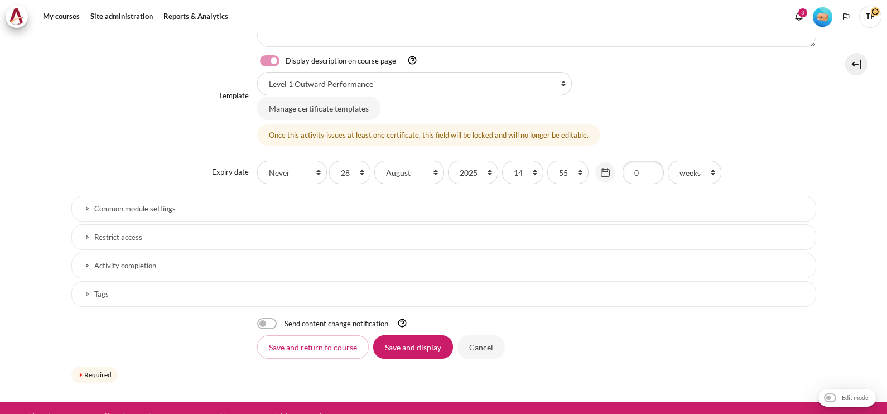
select select "18769"
select select "18779"
select select "18792"
select select "18801"
select select "18812"
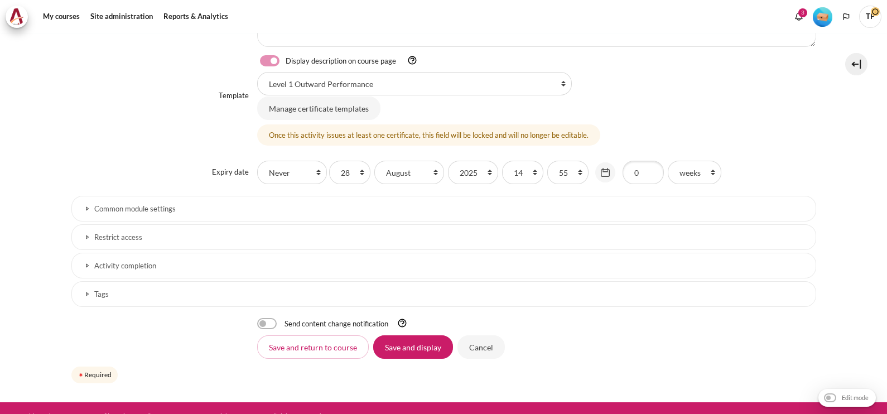
select select "18817"
select select "18818"
select select "18761"
select select "18785"
select select "18814"
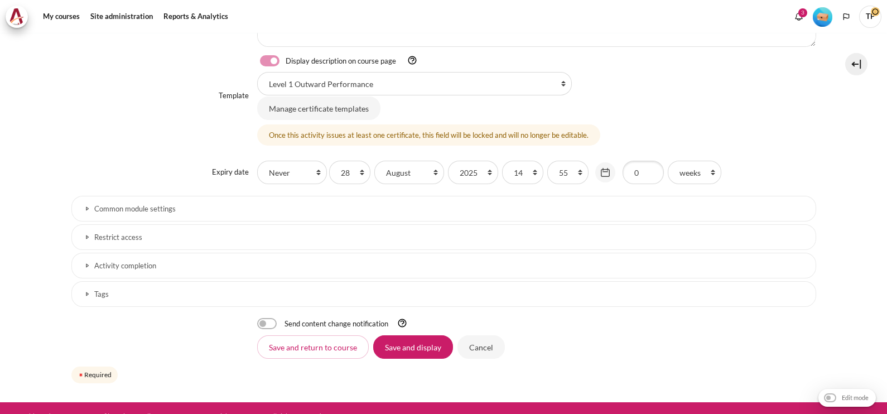
select select "18823"
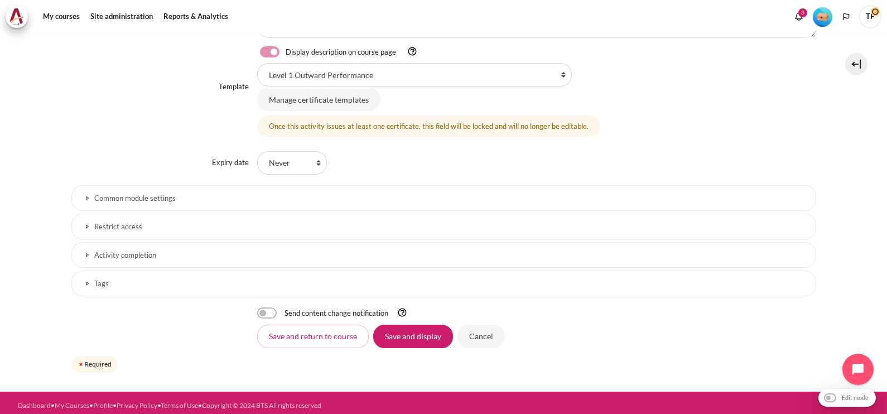
scroll to position [394, 0]
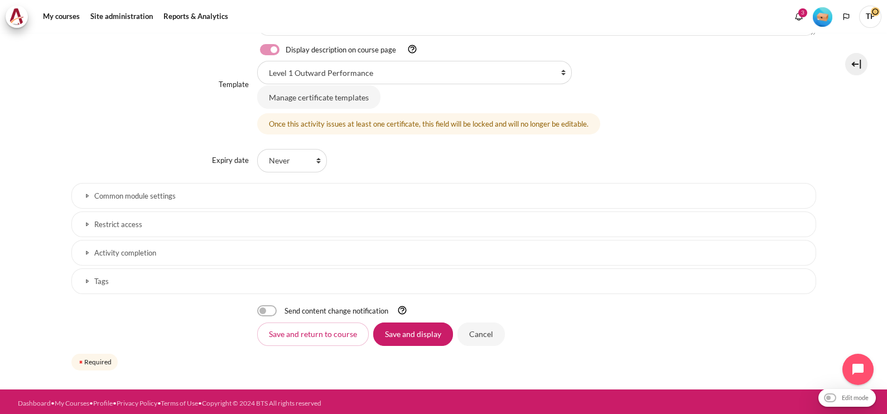
click at [113, 222] on h3 "Restrict access" at bounding box center [443, 224] width 699 height 9
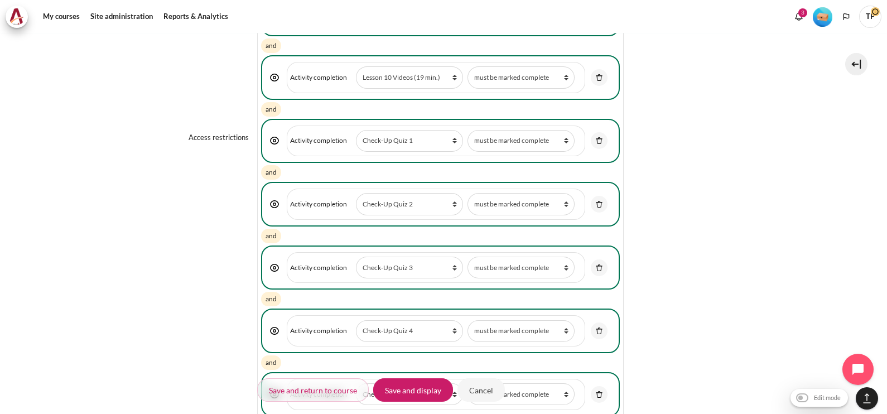
scroll to position [1649, 0]
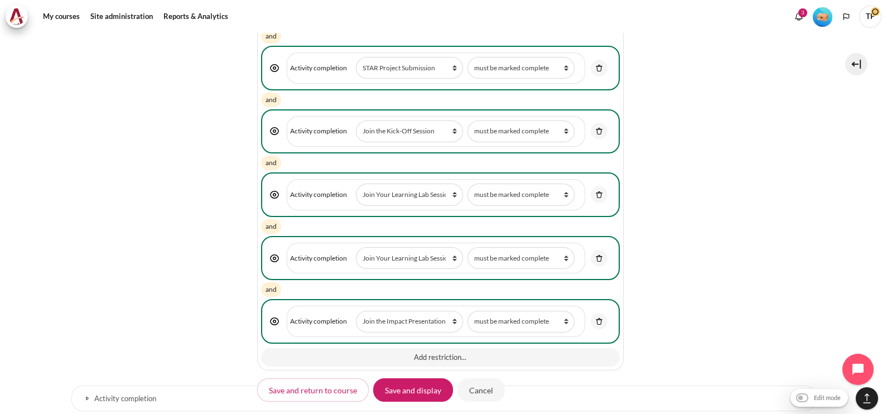
click at [425, 346] on div "Add restriction..." at bounding box center [440, 356] width 359 height 21
click at [423, 348] on button "Add restriction..." at bounding box center [440, 357] width 359 height 19
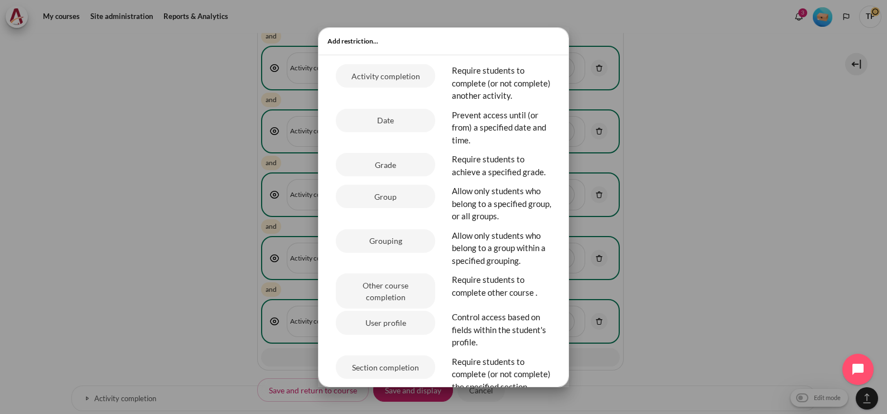
click at [374, 127] on button "Date" at bounding box center [385, 120] width 99 height 23
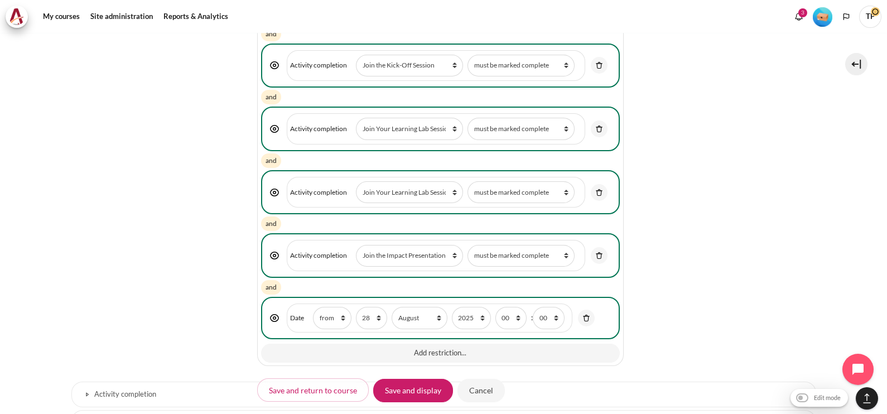
scroll to position [1788, 0]
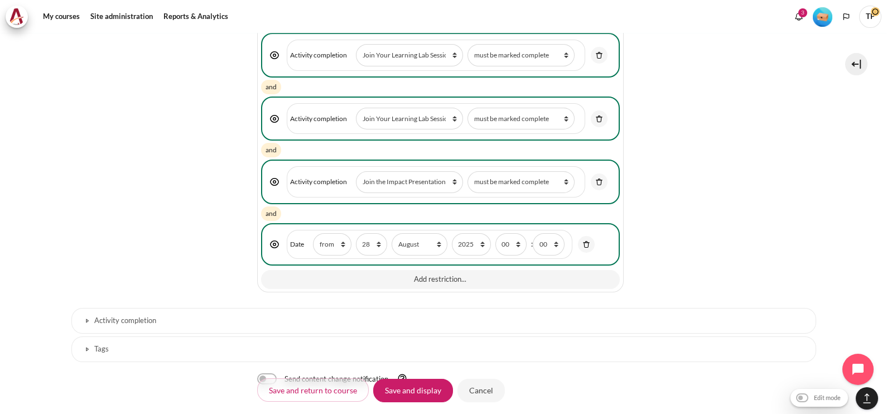
click at [358, 240] on label "day 1 2 3 4 5 6 7 8 9 10 11 12 13 14 15 16 17 18 19 20 21 22 23 24 25 26 27 28 …" at bounding box center [371, 244] width 31 height 22
click at [358, 240] on select "1 2 3 4 5 6 7 8 9 10 11 12 13 14 15 16 17 18 19 20 21 22 23 24 25 26 27 28 29 3…" at bounding box center [371, 244] width 31 height 22
drag, startPoint x: 365, startPoint y: 231, endPoint x: 360, endPoint y: 230, distance: 5.7
click at [364, 233] on select "1 2 3 4 5 6 7 8 9 10 11 12 13 14 15 16 17 18 19 20 21 22 23 24 25 26 27 28 29 3…" at bounding box center [371, 244] width 31 height 22
click at [374, 233] on select "1 2 3 4 5 6 7 8 9 10 11 12 13 14 15 16 17 18 19 20 21 22 23 24 25 26 27 28 29 3…" at bounding box center [371, 244] width 31 height 22
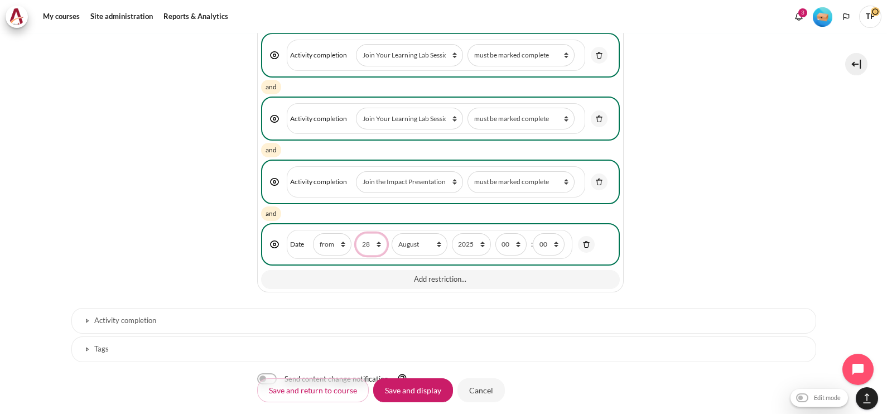
select select "3"
click at [356, 233] on select "1 2 3 4 5 6 7 8 9 10 11 12 13 14 15 16 17 18 19 20 21 22 23 24 25 26 27 28 29 3…" at bounding box center [371, 244] width 31 height 22
click at [413, 233] on select "January February March April May June July August September October November De…" at bounding box center [419, 244] width 55 height 22
select select "10"
click at [392, 233] on select "January February March April May June July August September October November De…" at bounding box center [419, 244] width 55 height 22
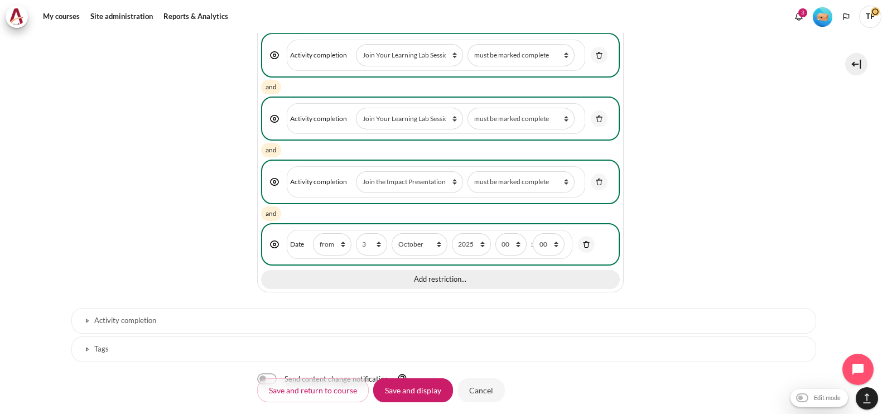
click at [413, 270] on button "Add restriction..." at bounding box center [440, 279] width 359 height 19
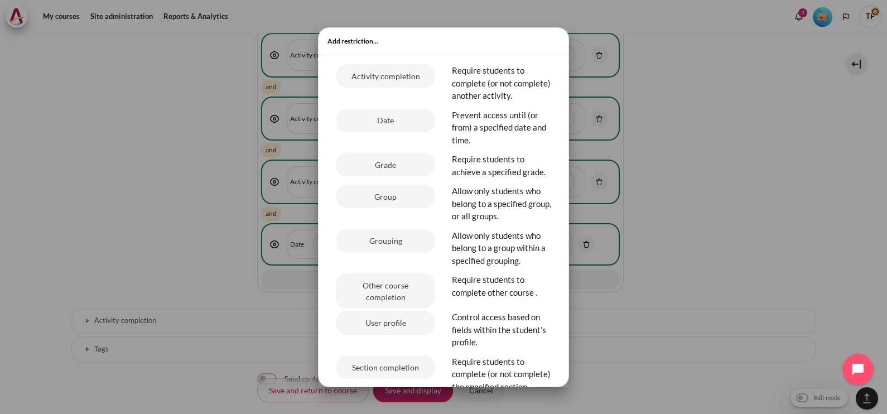
click at [712, 79] on div at bounding box center [443, 207] width 887 height 414
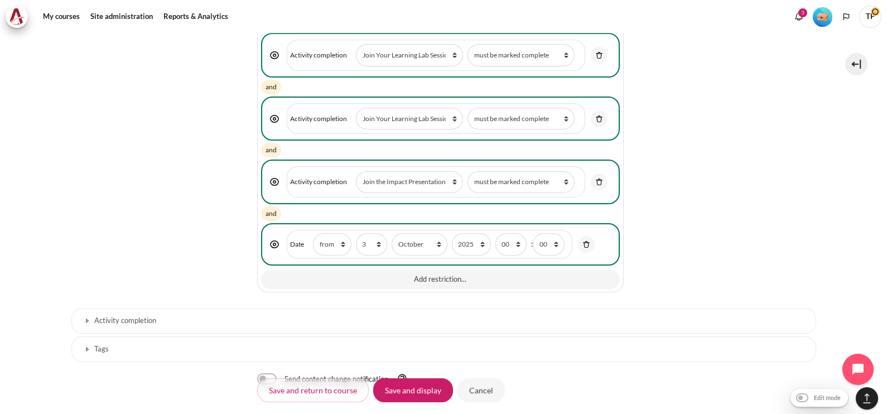
drag, startPoint x: 408, startPoint y: 389, endPoint x: 403, endPoint y: 363, distance: 26.0
click at [408, 389] on input "Save and display" at bounding box center [413, 389] width 80 height 23
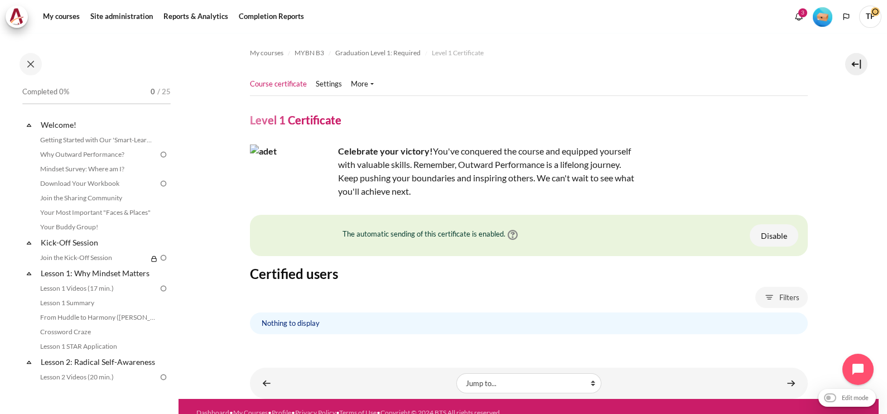
scroll to position [1186, 0]
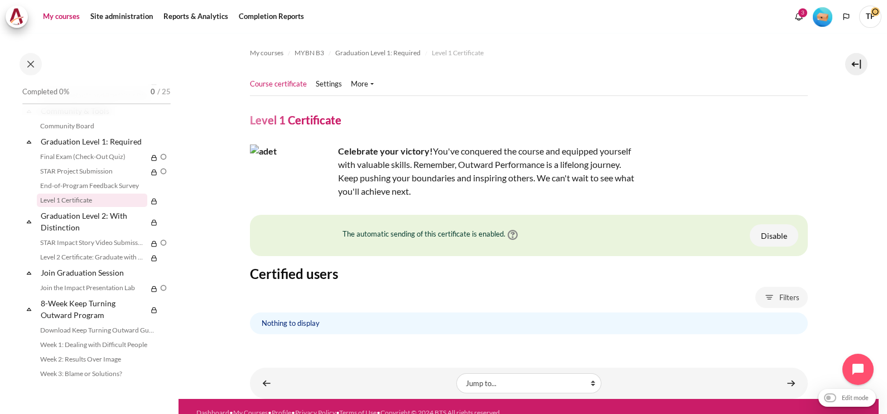
click at [66, 17] on link "My courses" at bounding box center [61, 17] width 45 height 22
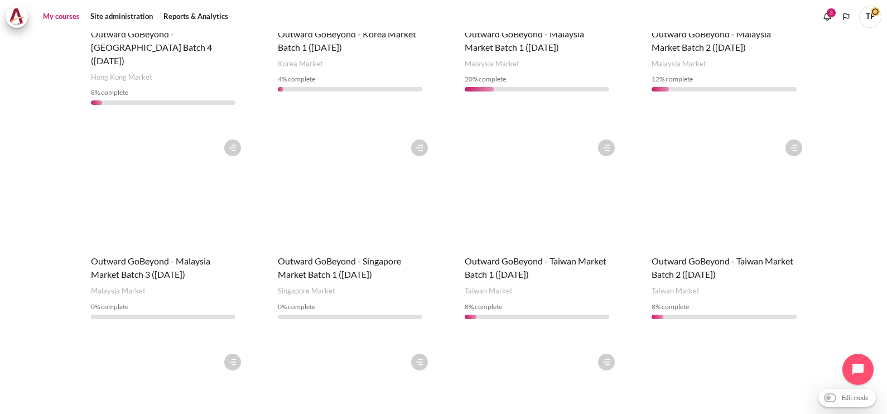
scroll to position [557, 0]
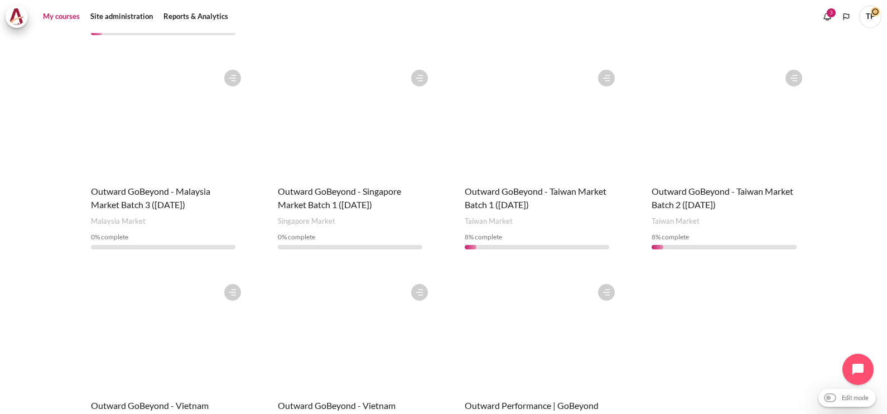
click at [697, 117] on figure "Content" at bounding box center [723, 120] width 167 height 112
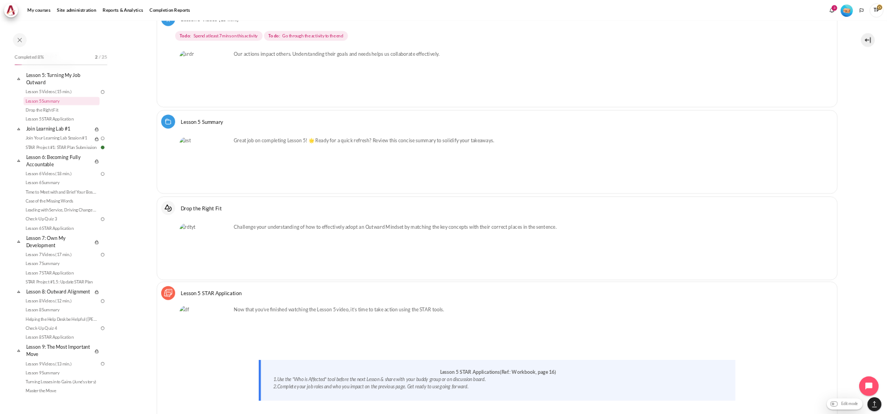
scroll to position [5926, 0]
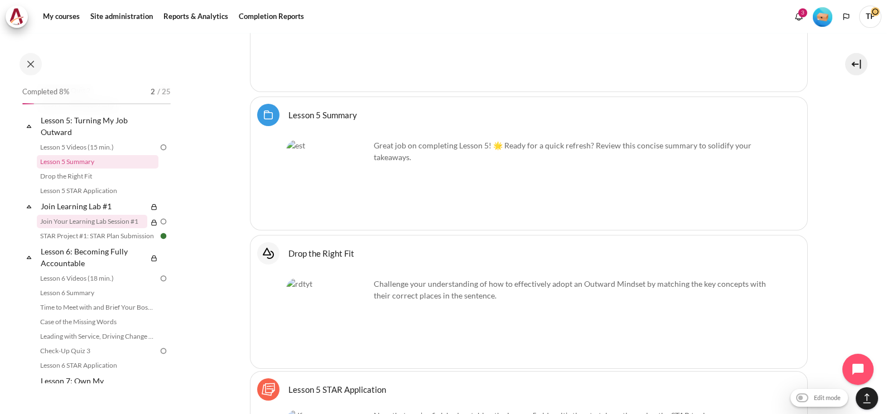
click at [67, 228] on link "Join Your Learning Lab Session #1" at bounding box center [92, 221] width 110 height 13
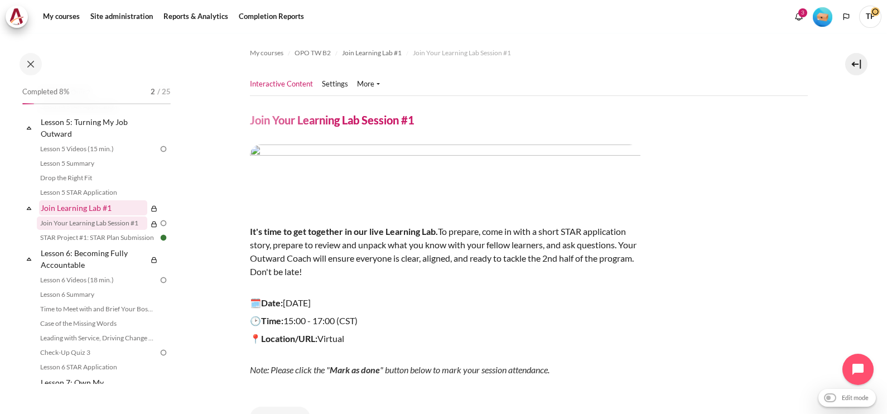
click at [59, 215] on link "Join Learning Lab #1" at bounding box center [93, 207] width 108 height 15
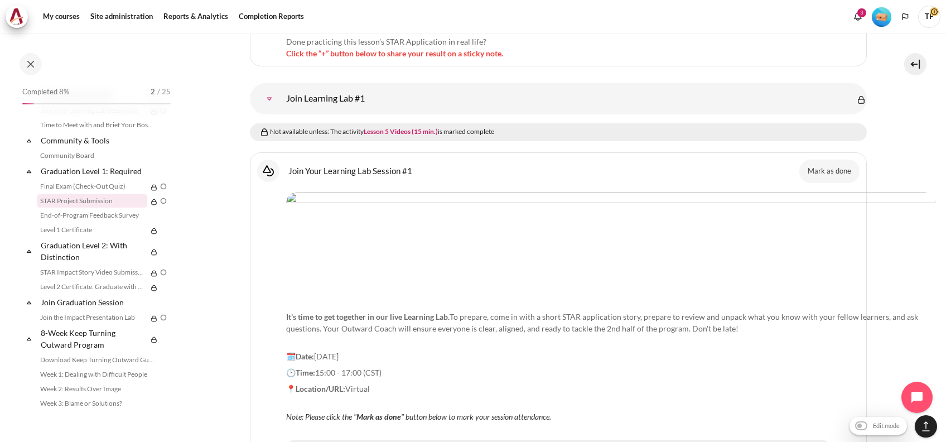
scroll to position [1082, 0]
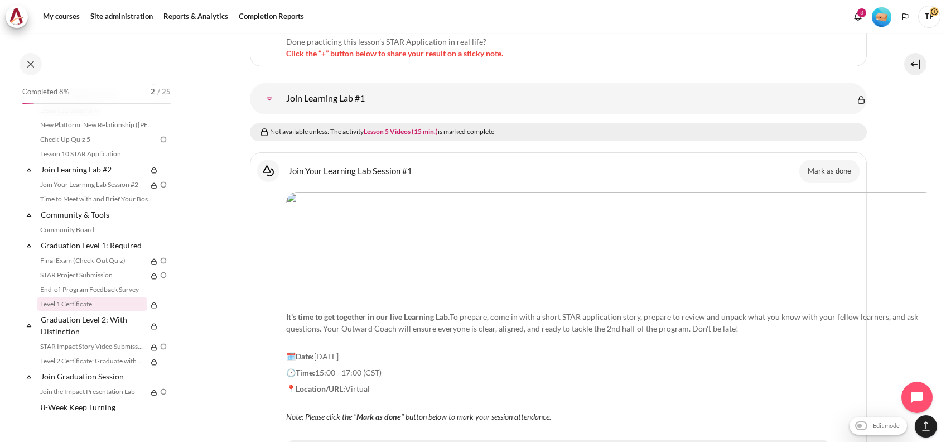
click at [47, 311] on link "Level 1 Certificate" at bounding box center [92, 303] width 110 height 13
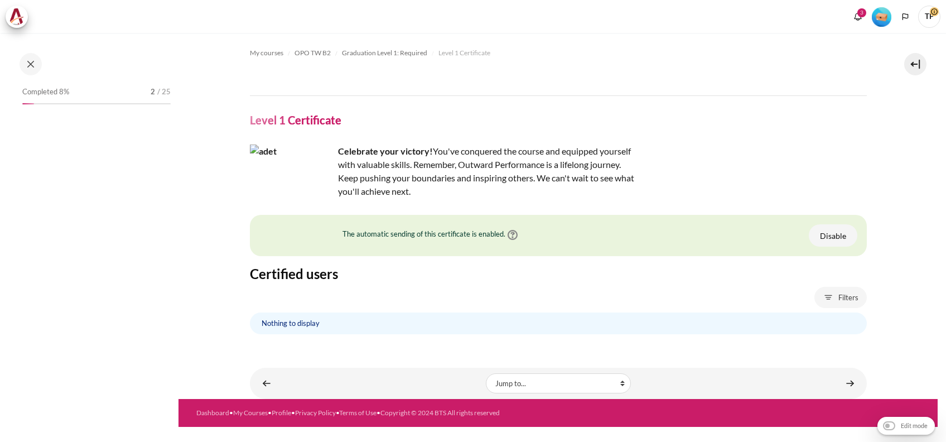
scroll to position [1186, 0]
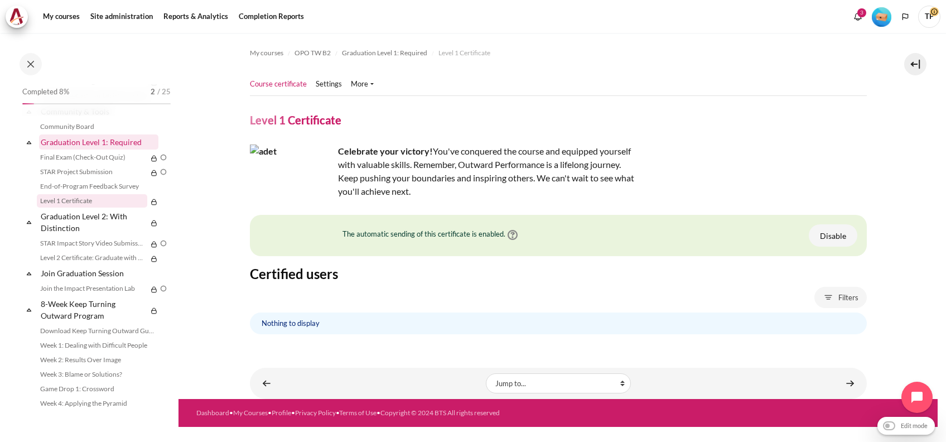
click at [66, 149] on link "Graduation Level 1: Required" at bounding box center [98, 141] width 119 height 15
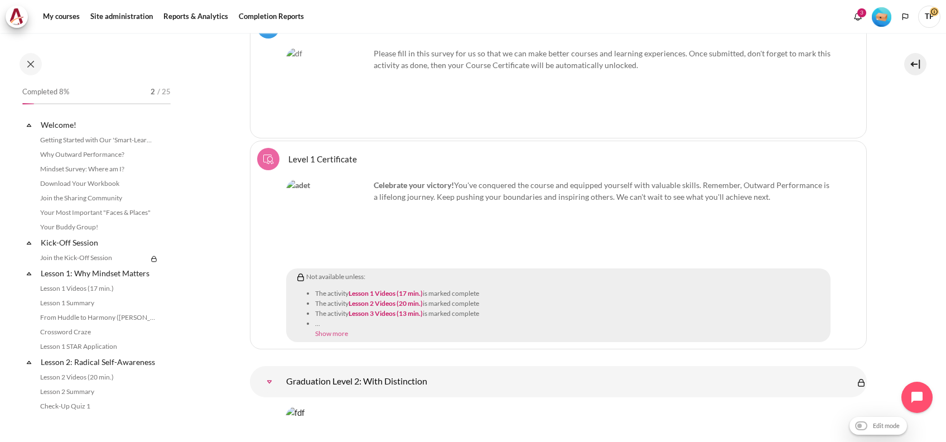
scroll to position [1237, 0]
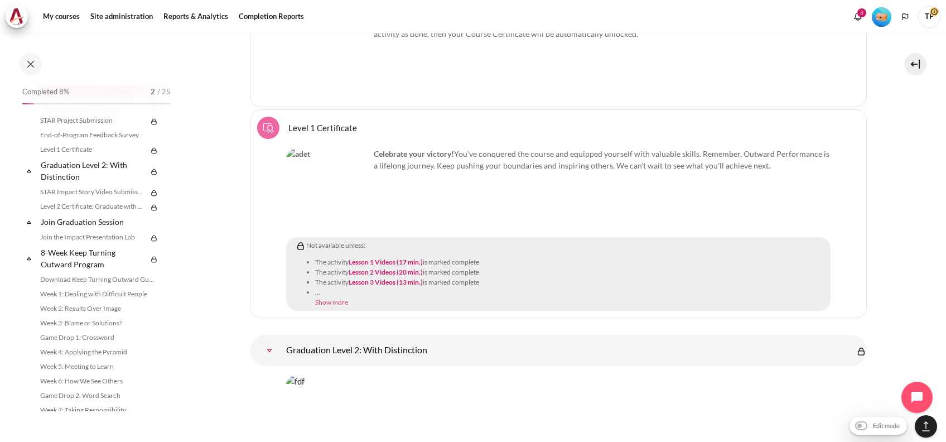
click at [317, 298] on link "Show more" at bounding box center [331, 302] width 33 height 8
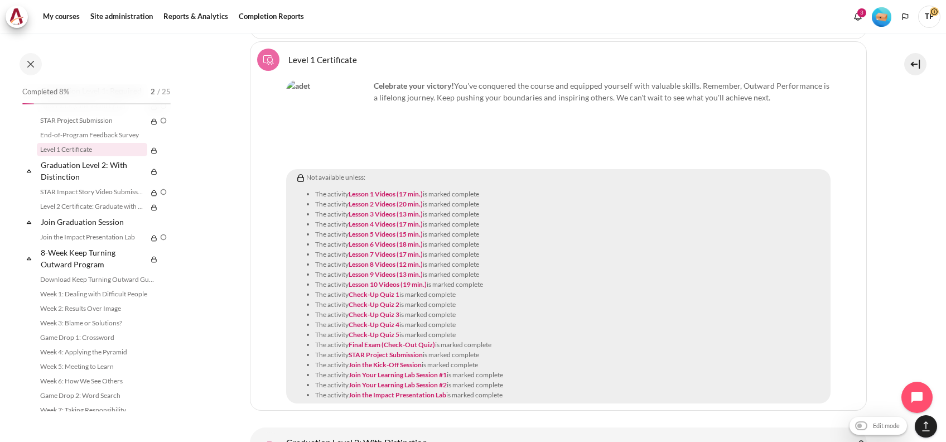
scroll to position [13781, 0]
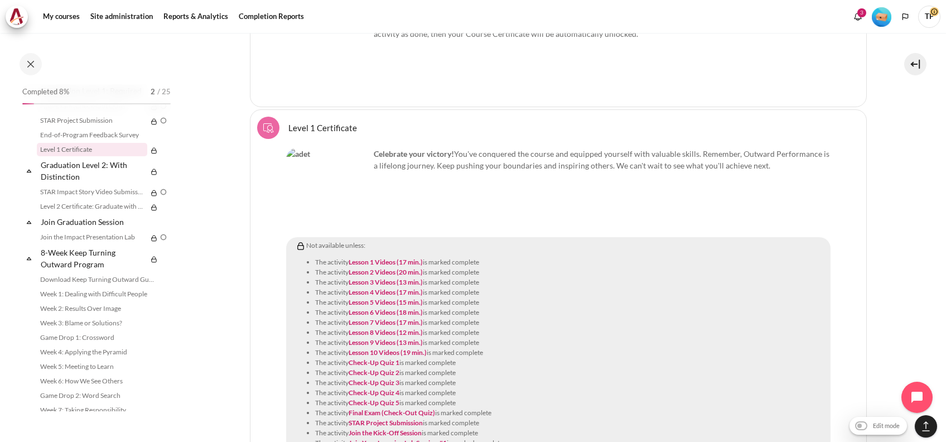
click at [323, 122] on link "Level 1 Certificate Course certificate" at bounding box center [322, 127] width 69 height 11
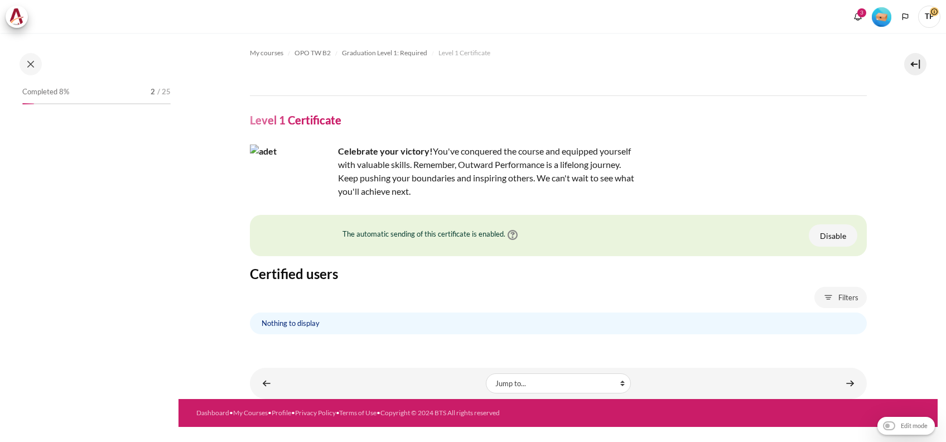
scroll to position [1186, 0]
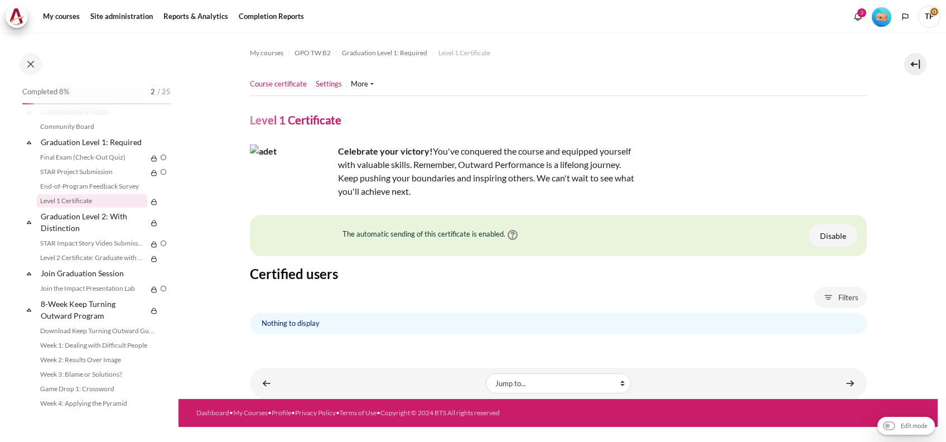
click at [335, 85] on link "Settings" at bounding box center [329, 84] width 26 height 11
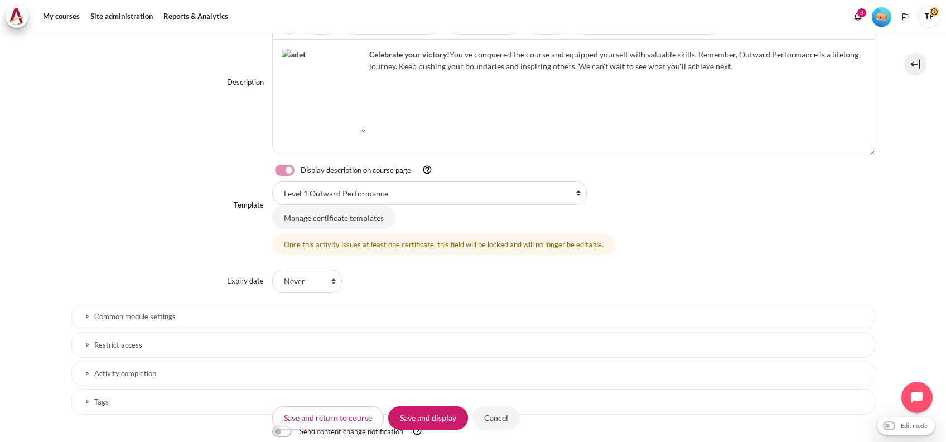
scroll to position [367, 0]
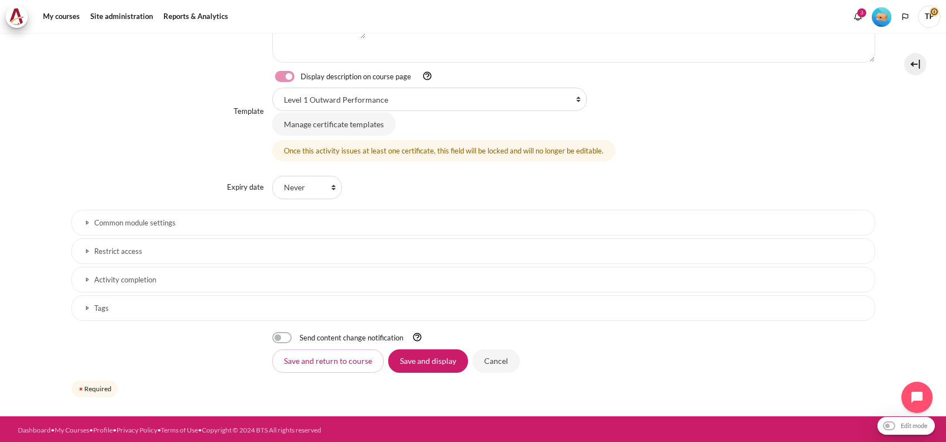
click at [127, 241] on link "Restrict access" at bounding box center [473, 251] width 804 height 26
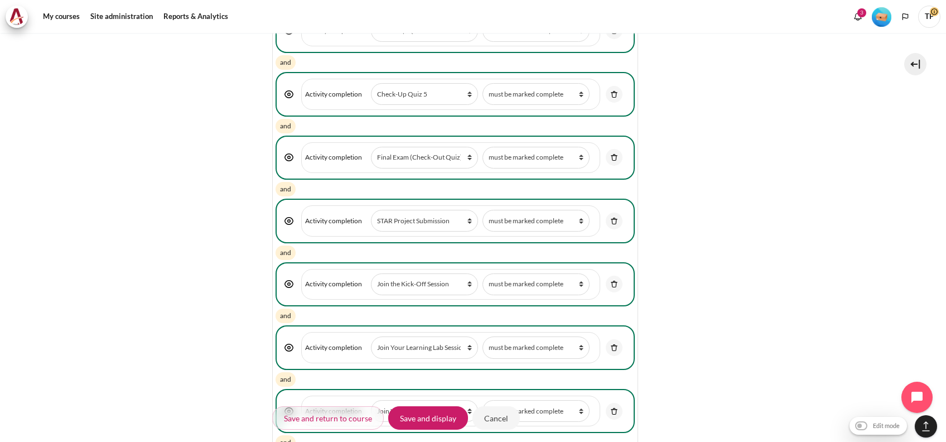
scroll to position [1705, 0]
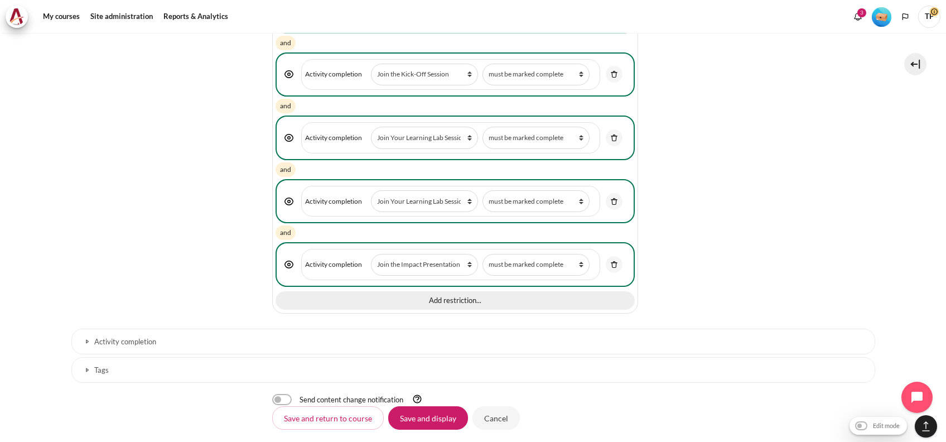
click at [434, 291] on button "Add restriction..." at bounding box center [455, 300] width 359 height 19
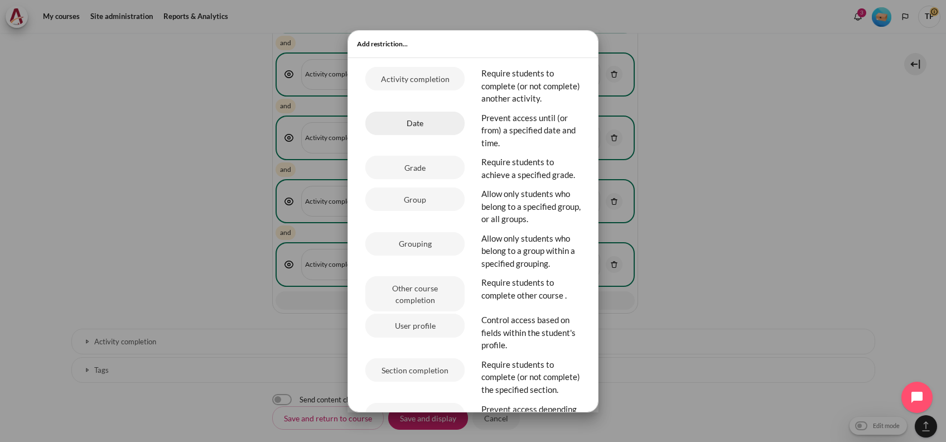
click at [377, 135] on button "Date" at bounding box center [414, 123] width 99 height 23
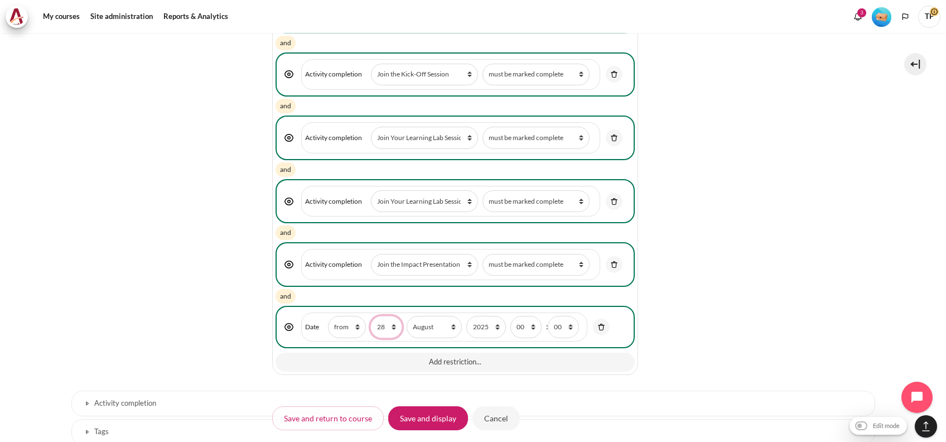
click at [379, 321] on select "1 2 3 4 5 6 7 8 9 10 11 12 13 14 15 16 17 18 19 20 21 22 23 24 25 26 27 28 29 3…" at bounding box center [385, 327] width 31 height 22
select select "30"
click at [370, 316] on select "1 2 3 4 5 6 7 8 9 10 11 12 13 14 15 16 17 18 19 20 21 22 23 24 25 26 27 28 29 3…" at bounding box center [385, 327] width 31 height 22
click at [450, 316] on select "January February March April May June July August September October November De…" at bounding box center [434, 327] width 55 height 22
select select "10"
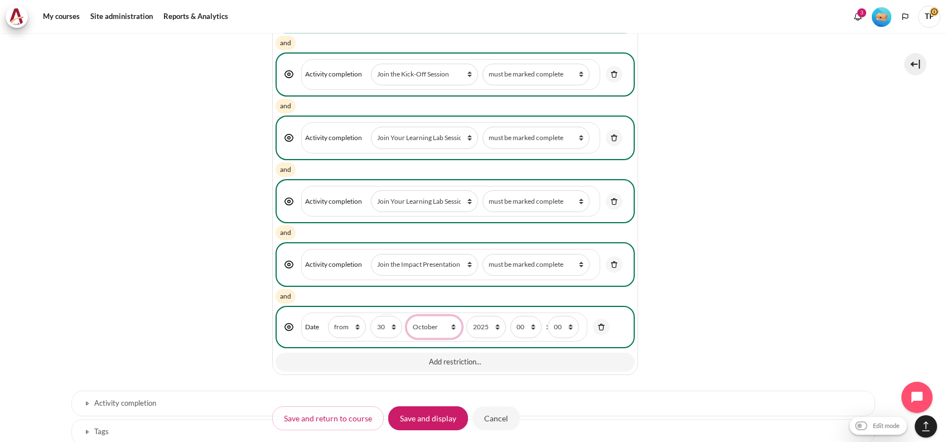
click at [407, 316] on select "January February March April May June July August September October November De…" at bounding box center [434, 327] width 55 height 22
click at [399, 428] on input "Save and display" at bounding box center [428, 417] width 80 height 23
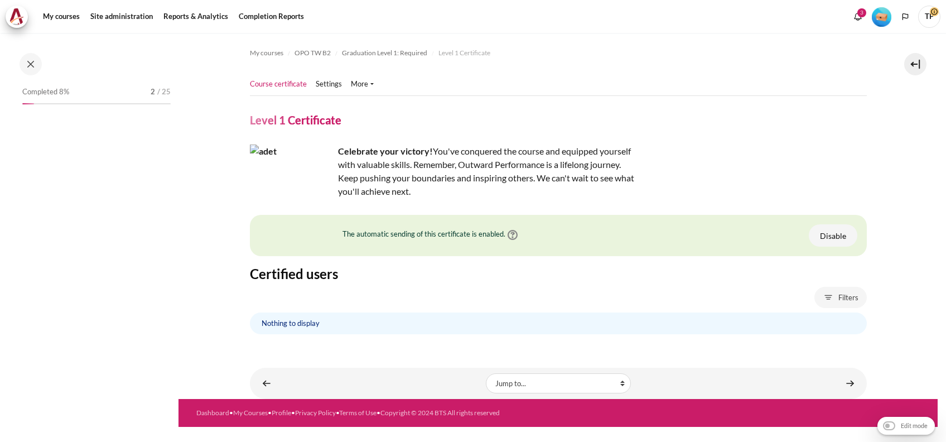
scroll to position [1186, 0]
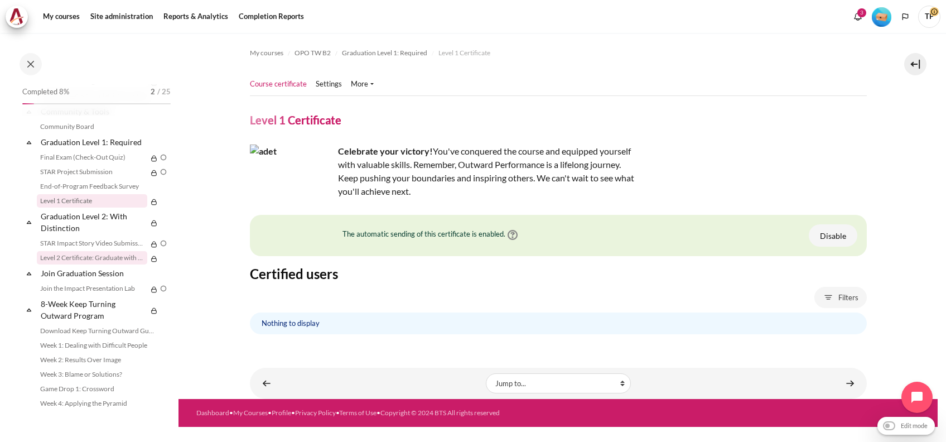
click at [90, 264] on link "Level 2 Certificate: Graduate with Distinction" at bounding box center [92, 257] width 110 height 13
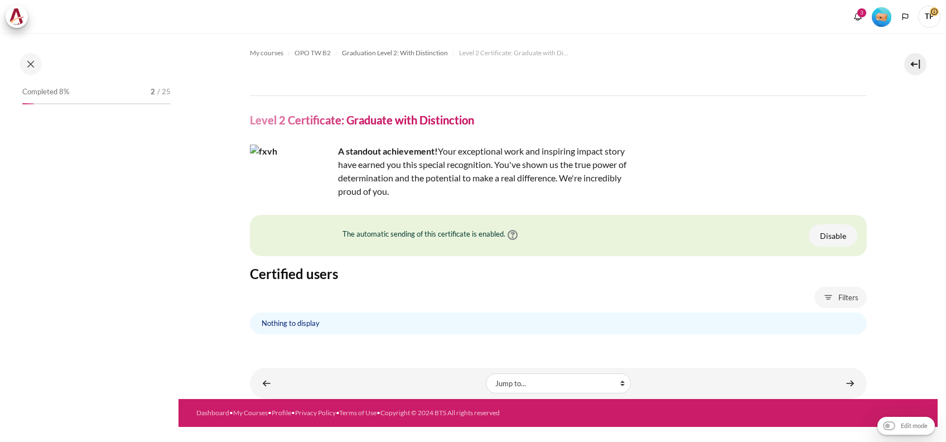
scroll to position [1243, 0]
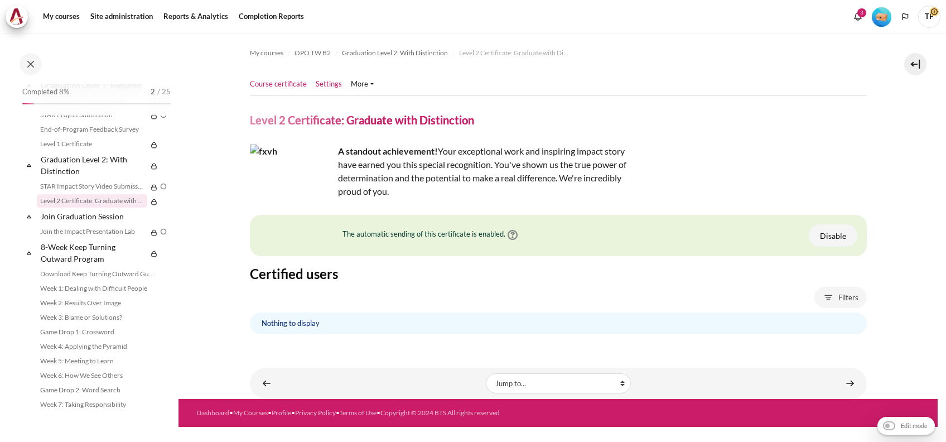
click at [326, 79] on link "Settings" at bounding box center [329, 84] width 26 height 11
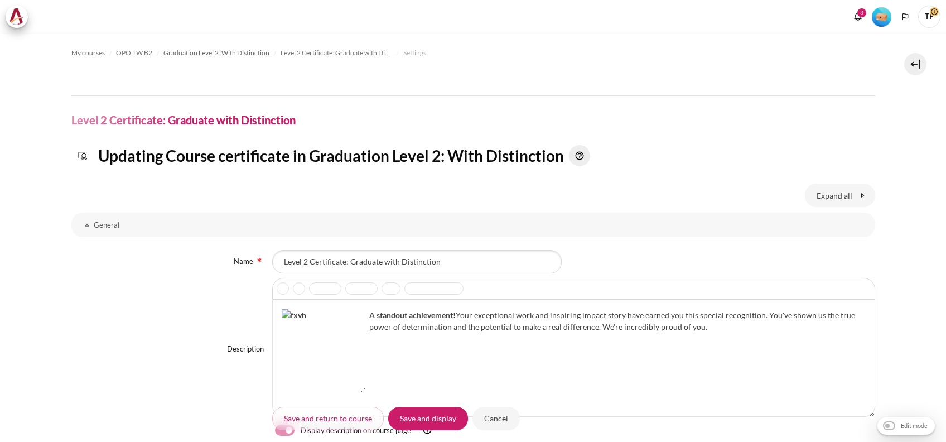
scroll to position [343, 0]
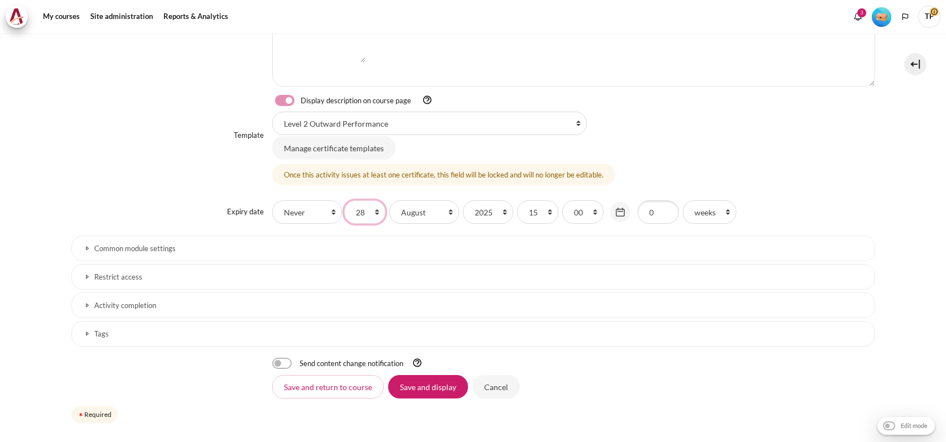
click at [371, 207] on select "1 2 3 4 5 6 7 8 9 10 11 12 13 14 15 16 17 18 19 20 21 22 23 24 25 26 27 28 29 3…" at bounding box center [364, 211] width 41 height 23
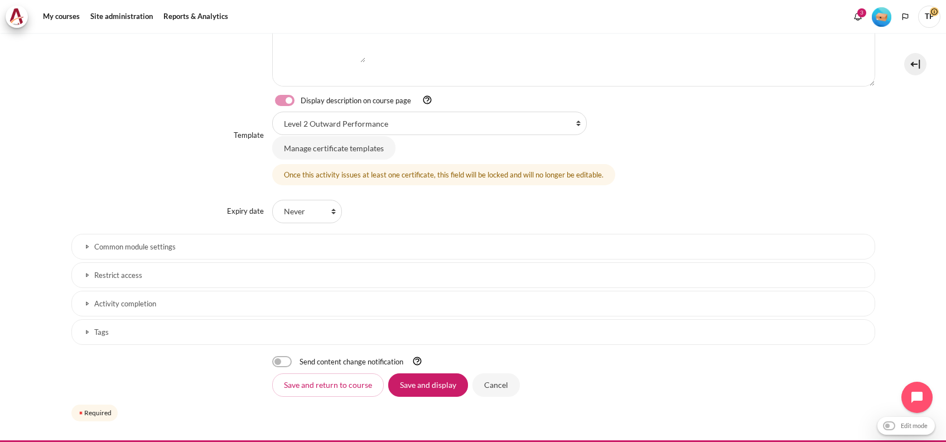
click at [129, 294] on link "Activity completion" at bounding box center [473, 304] width 804 height 26
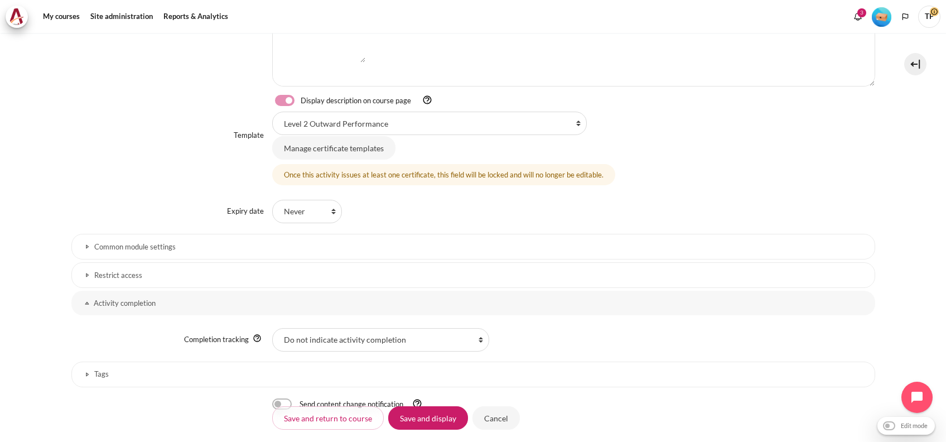
click at [267, 280] on link "Restrict access" at bounding box center [473, 275] width 804 height 26
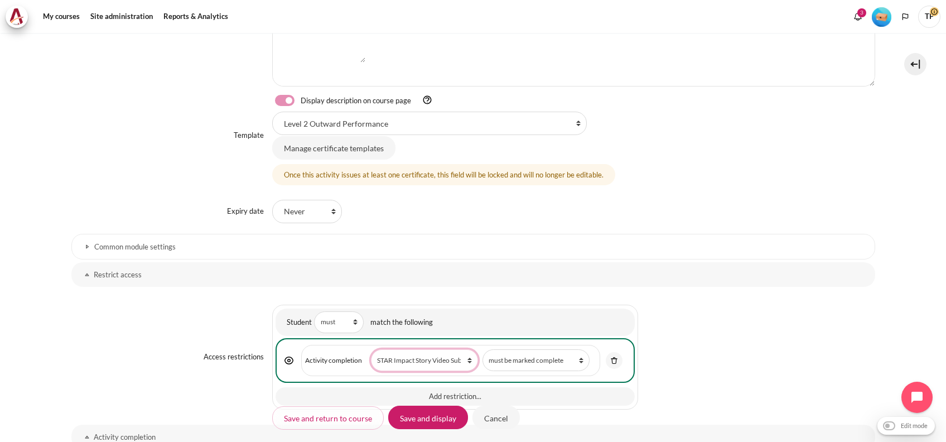
click at [395, 351] on select "Choose... Previous activity with completion Why Outward Performance? Download Y…" at bounding box center [424, 360] width 107 height 22
click at [348, 392] on button "Add restriction..." at bounding box center [455, 396] width 359 height 19
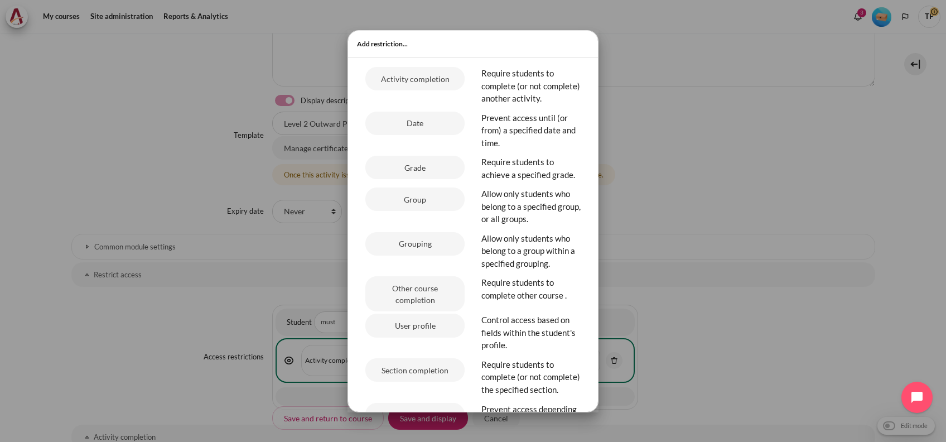
click at [418, 135] on button "Date" at bounding box center [414, 123] width 99 height 23
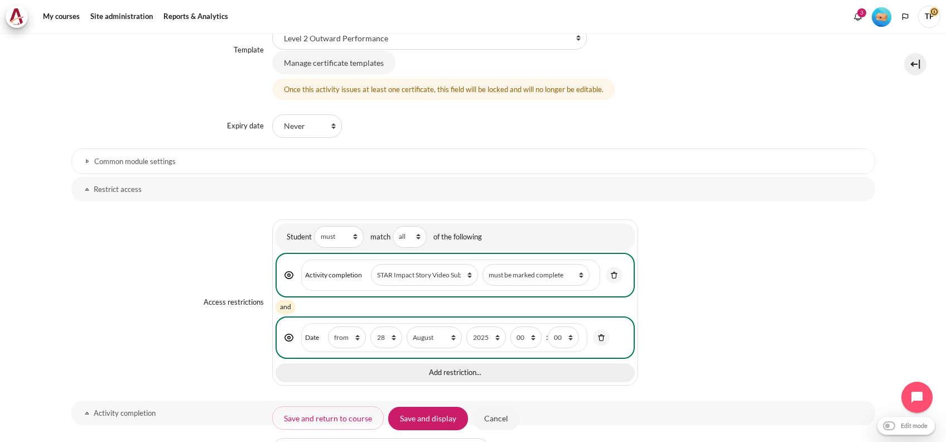
scroll to position [566, 0]
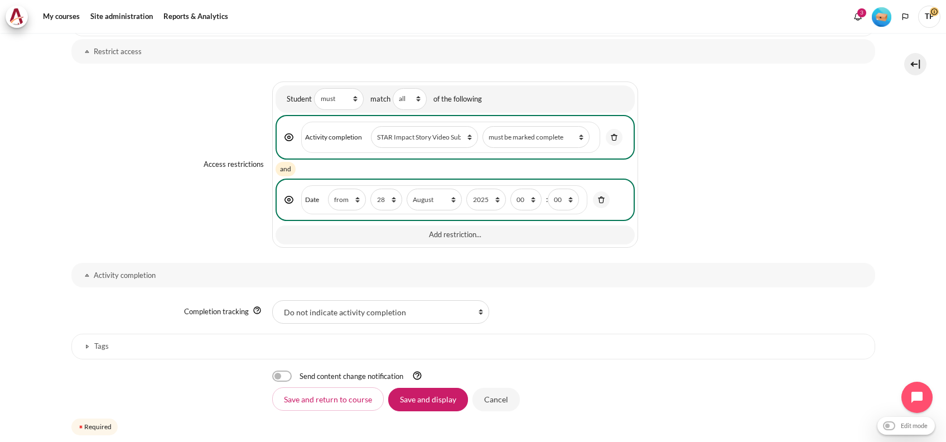
click at [347, 185] on span "Date Direction from until day 1 2 3 4 5 6 7 8 9 10 11 12 13 14 15 16 17 18 19 2…" at bounding box center [444, 199] width 286 height 29
click at [383, 201] on select "1 2 3 4 5 6 7 8 9 10 11 12 13 14 15 16 17 18 19 20 21 22 23 24 25 26 27 28 29 3…" at bounding box center [385, 200] width 31 height 22
select select "30"
click at [370, 189] on select "1 2 3 4 5 6 7 8 9 10 11 12 13 14 15 16 17 18 19 20 21 22 23 24 25 26 27 28 29 3…" at bounding box center [385, 200] width 31 height 22
click at [434, 199] on select "January February March April May June July August September October November De…" at bounding box center [434, 200] width 55 height 22
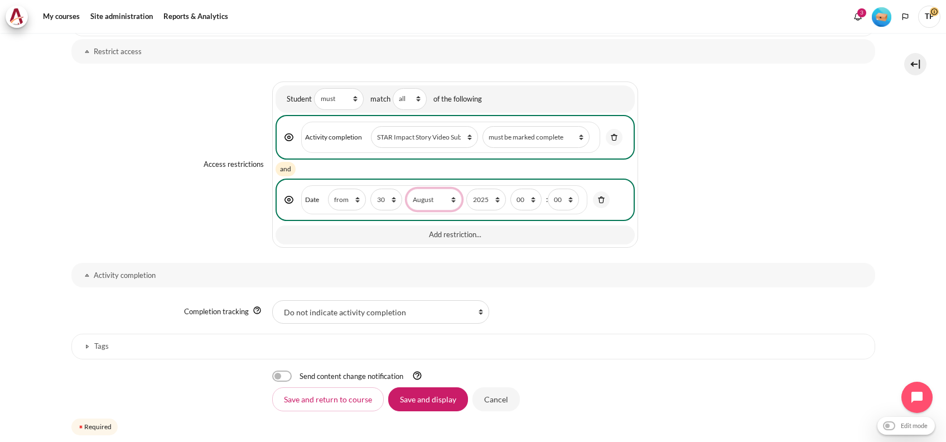
select select "10"
click at [407, 189] on select "January February March April May June July August September October November De…" at bounding box center [434, 200] width 55 height 22
click at [415, 404] on input "Save and display" at bounding box center [428, 398] width 80 height 23
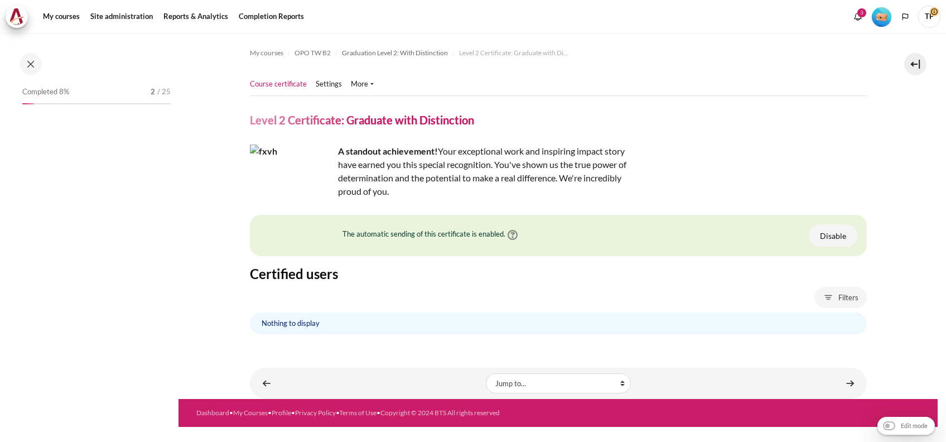
scroll to position [1243, 0]
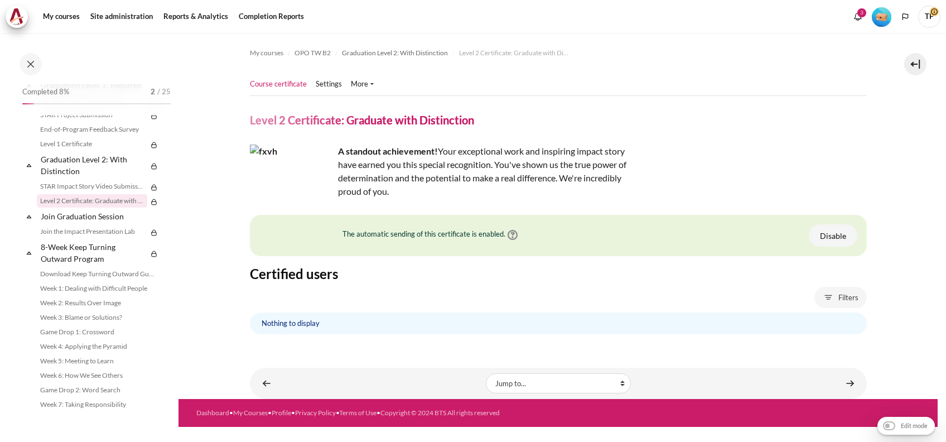
click at [36, 23] on div "My courses Site administration" at bounding box center [473, 17] width 935 height 22
click at [55, 15] on link "My courses" at bounding box center [61, 17] width 45 height 22
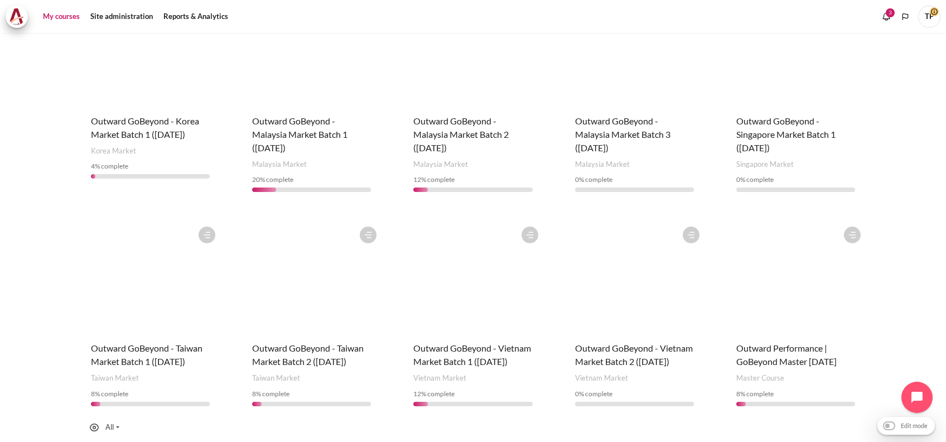
scroll to position [304, 0]
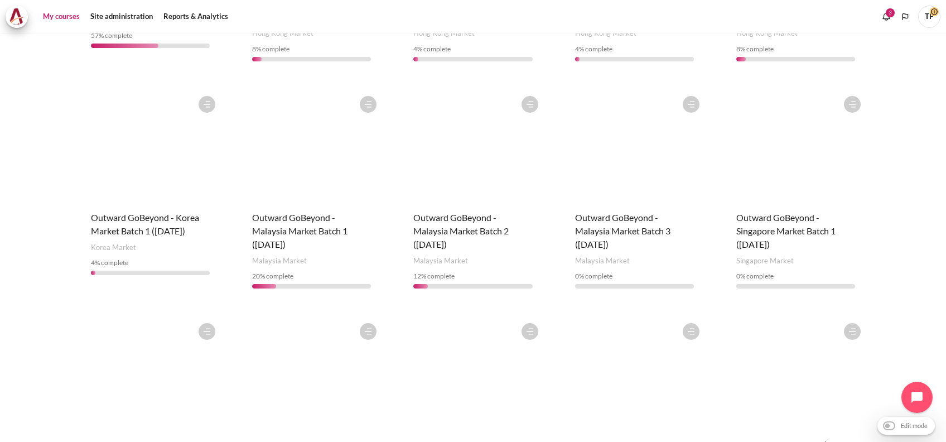
click at [634, 158] on figure "Content" at bounding box center [634, 146] width 141 height 112
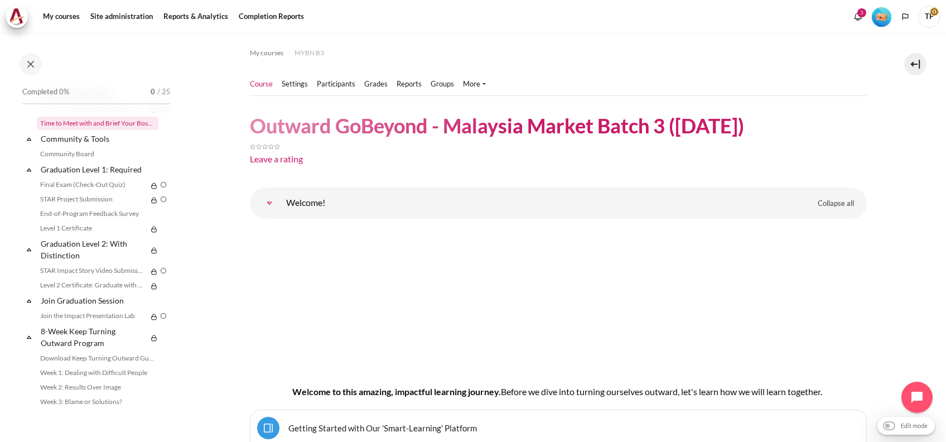
scroll to position [1157, 0]
click at [57, 178] on link "Graduation Level 1: Required" at bounding box center [98, 170] width 119 height 15
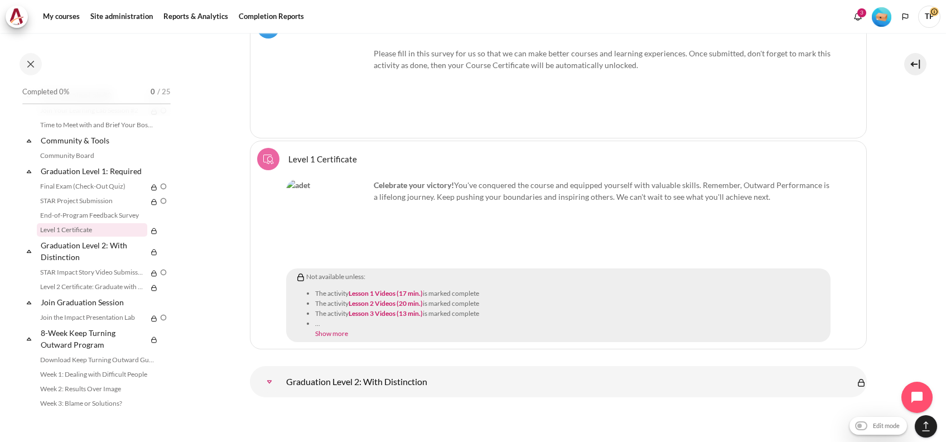
scroll to position [13707, 0]
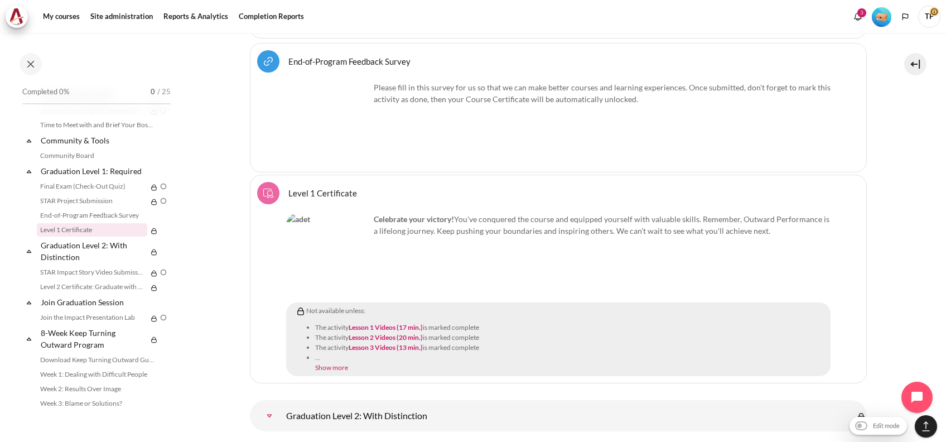
click at [321, 363] on li "Show more" at bounding box center [571, 368] width 512 height 10
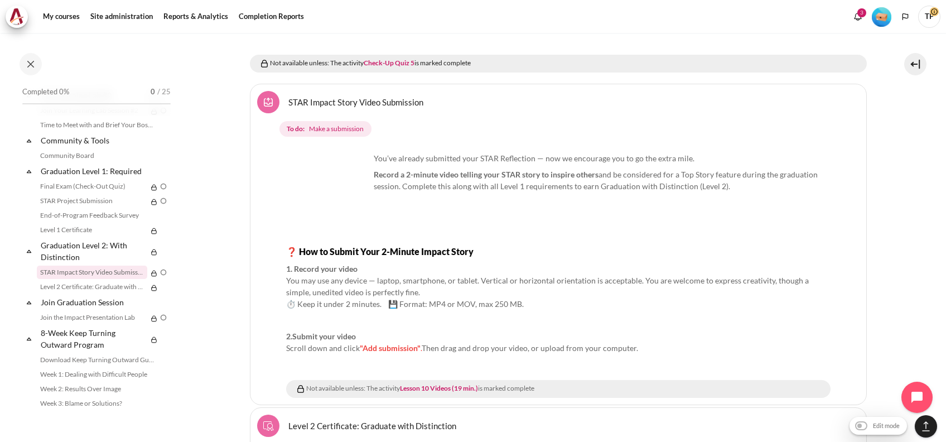
scroll to position [14311, 0]
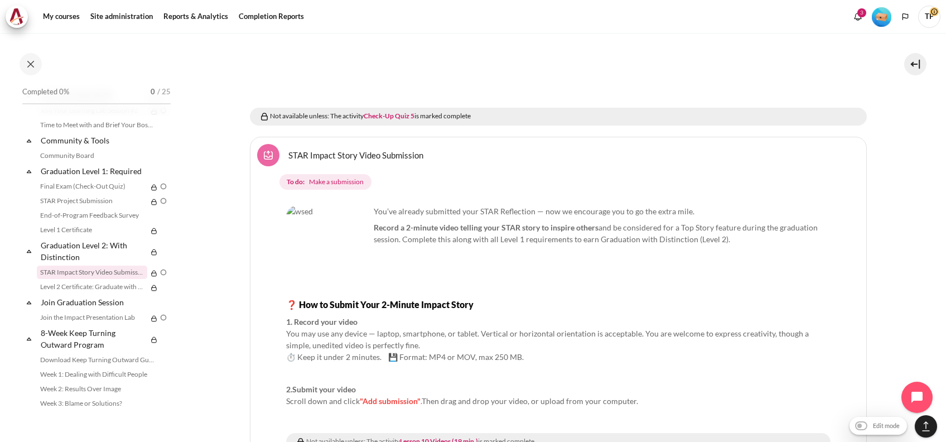
click at [326, 149] on link "STAR Impact Story Video Submission Assignment" at bounding box center [355, 154] width 135 height 11
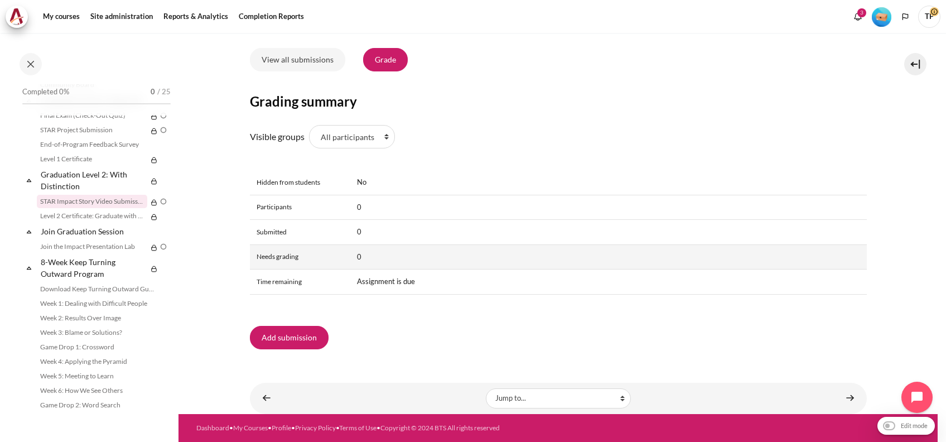
scroll to position [470, 0]
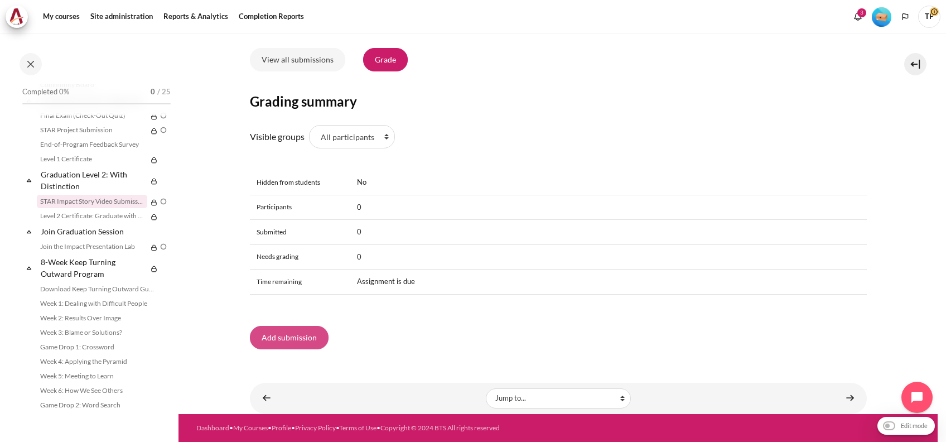
click at [279, 335] on button "Add submission" at bounding box center [289, 337] width 79 height 23
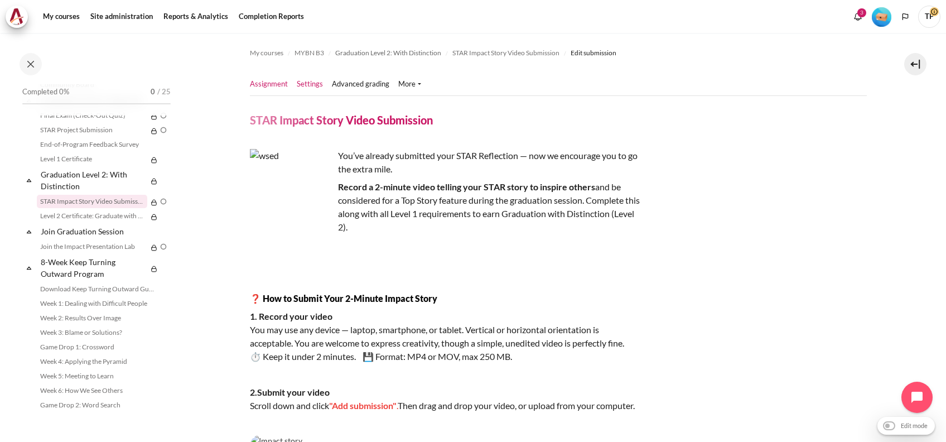
click at [308, 86] on link "Settings" at bounding box center [310, 84] width 26 height 11
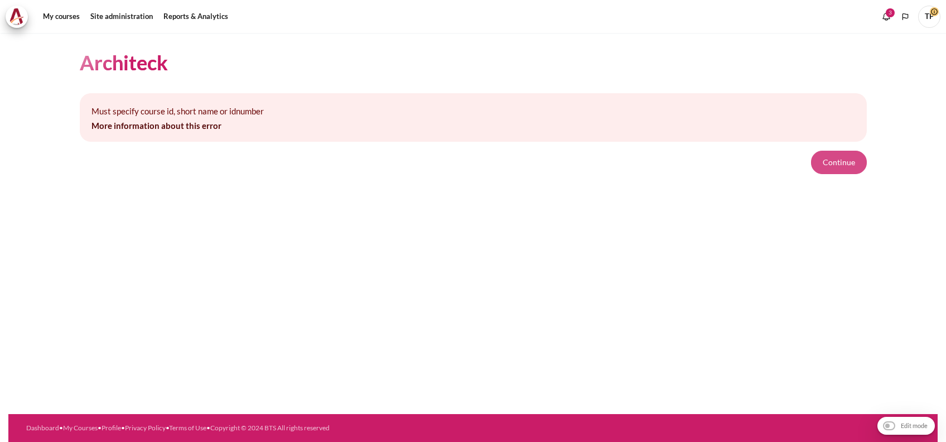
click at [830, 157] on button "Continue" at bounding box center [839, 162] width 56 height 23
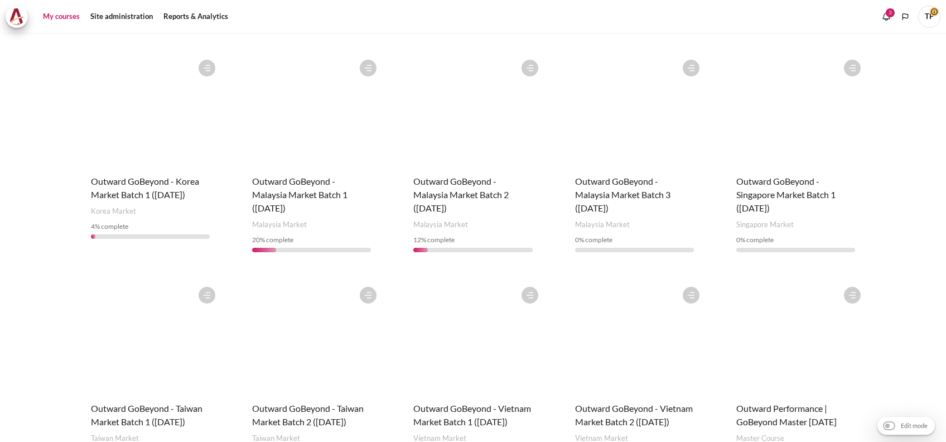
scroll to position [453, 0]
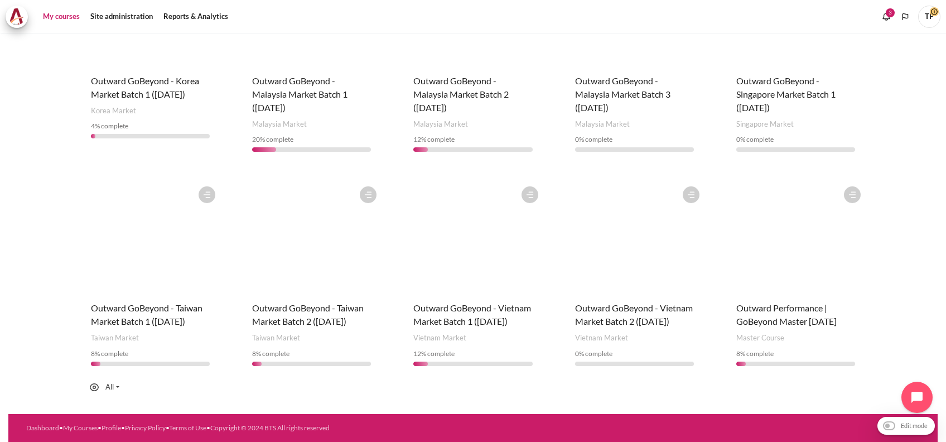
click at [831, 250] on figure "Content" at bounding box center [795, 237] width 141 height 112
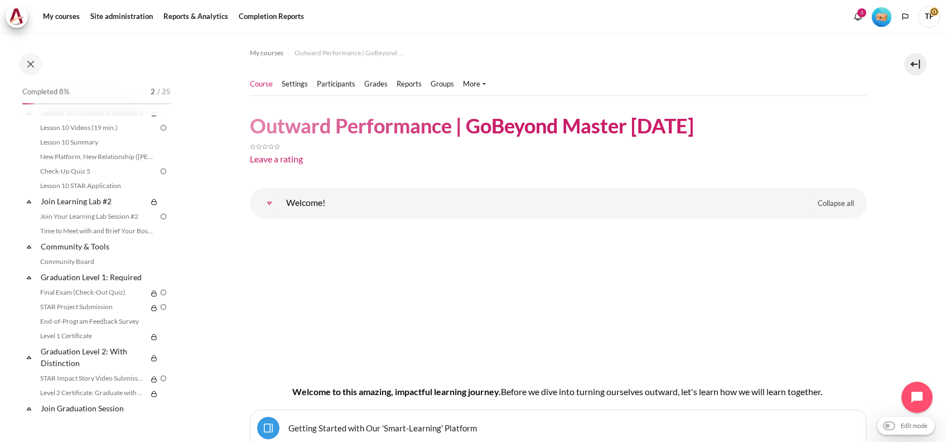
scroll to position [1306, 0]
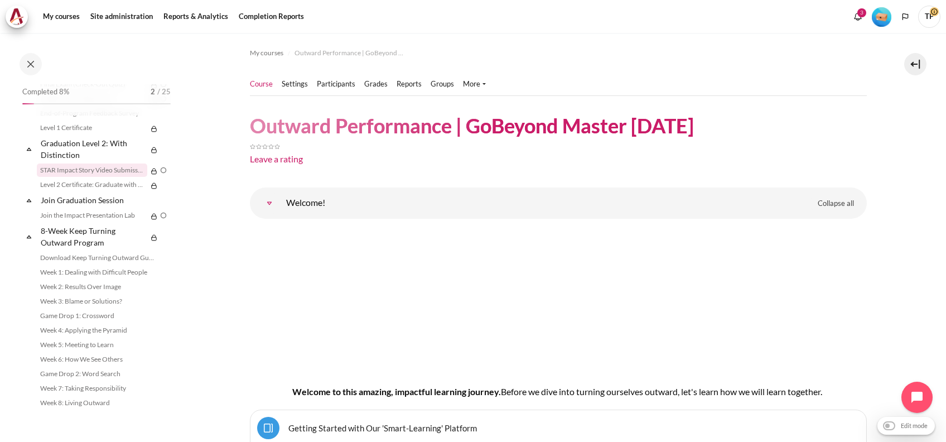
click at [105, 165] on link "STAR Impact Story Video Submission" at bounding box center [92, 169] width 110 height 13
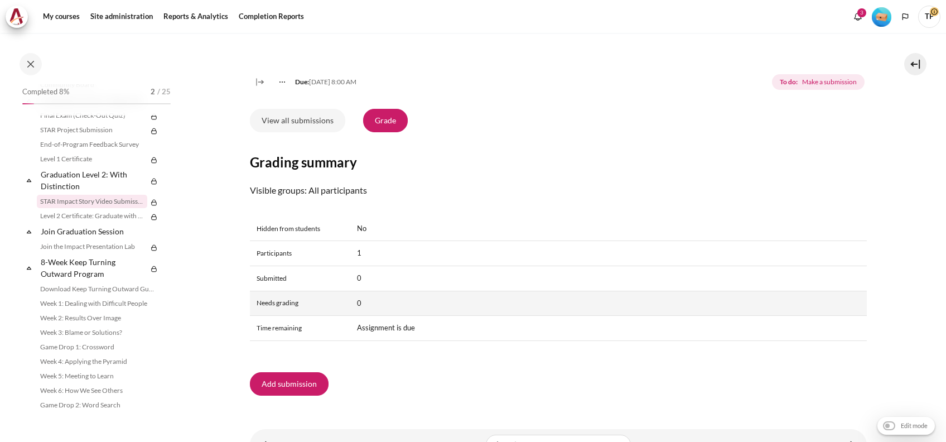
scroll to position [455, 0]
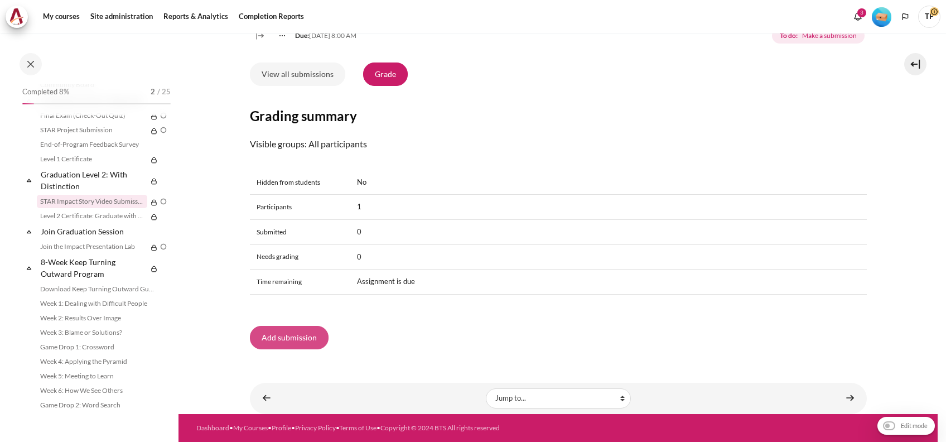
click at [277, 334] on button "Add submission" at bounding box center [289, 337] width 79 height 23
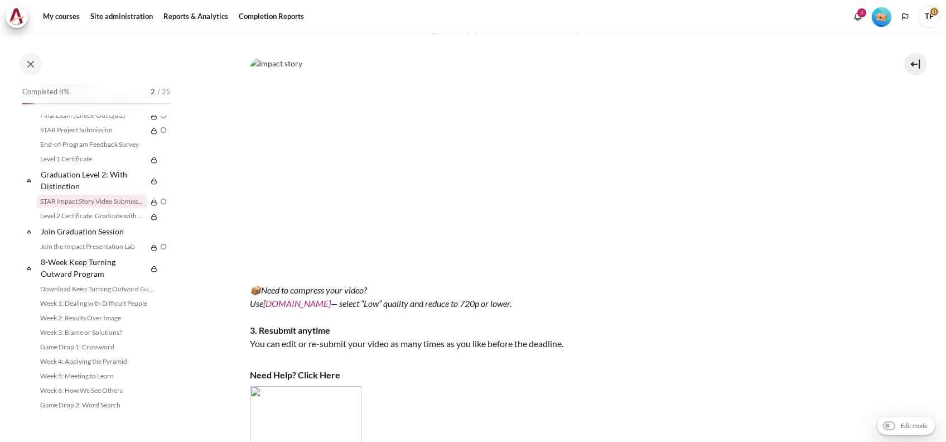
scroll to position [371, 0]
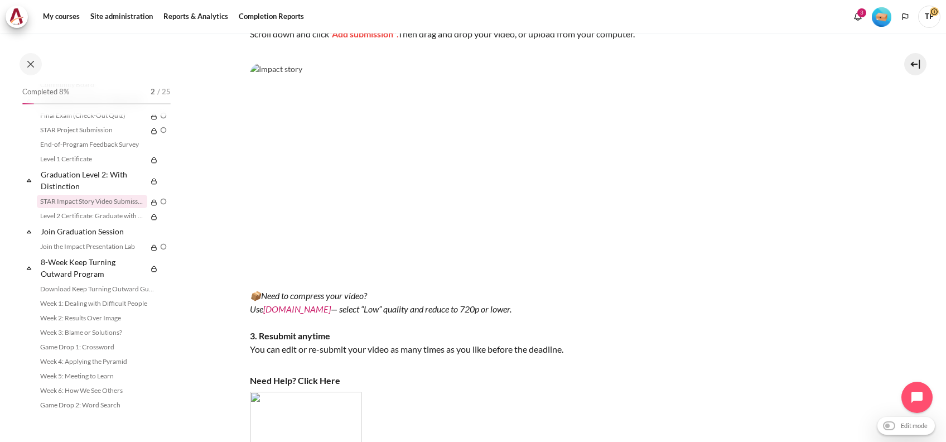
click at [287, 190] on img "Content" at bounding box center [445, 173] width 390 height 220
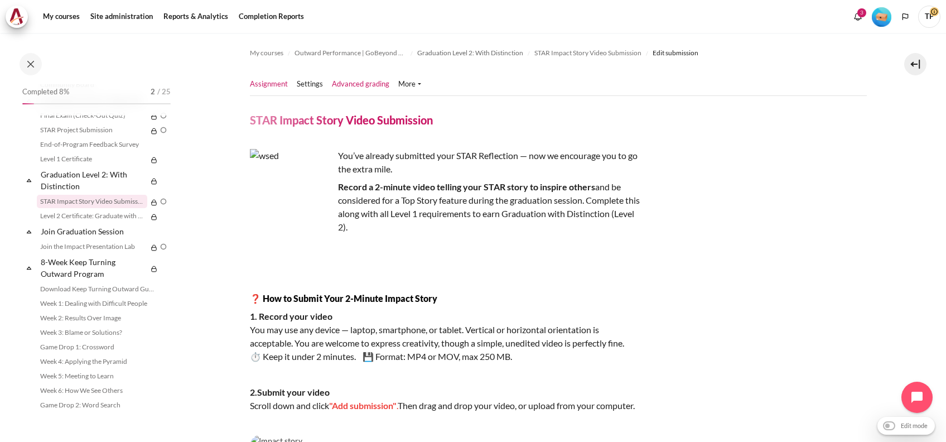
click at [340, 80] on link "Advanced grading" at bounding box center [360, 84] width 57 height 11
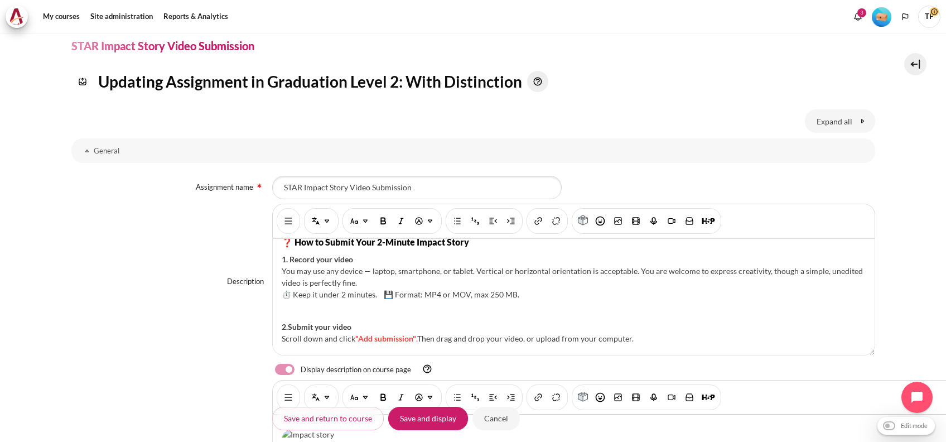
scroll to position [128, 0]
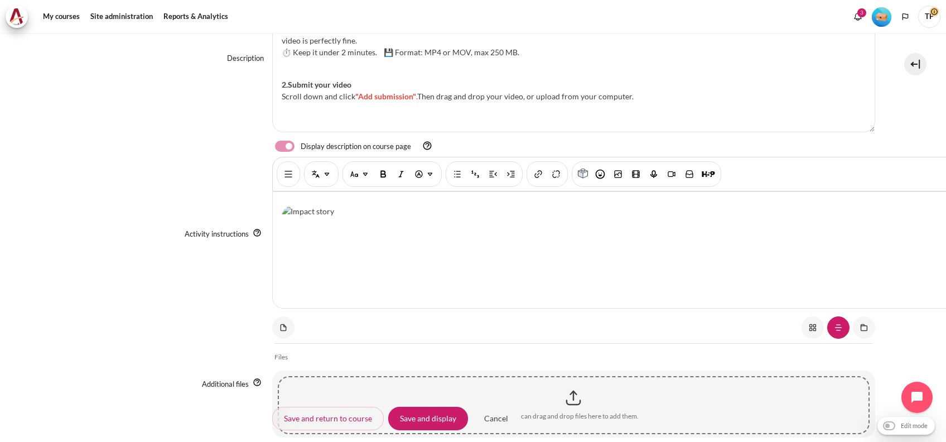
click at [353, 258] on img "Content" at bounding box center [639, 406] width 714 height 402
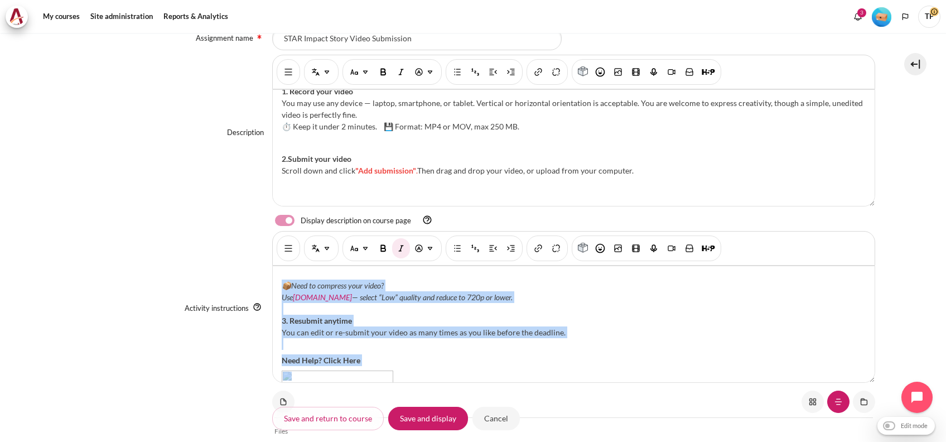
scroll to position [147, 0]
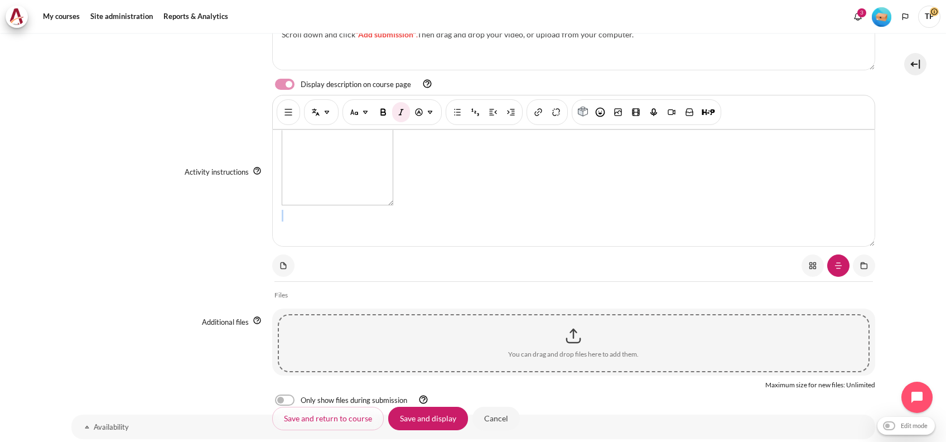
drag, startPoint x: 282, startPoint y: 280, endPoint x: 597, endPoint y: 439, distance: 353.4
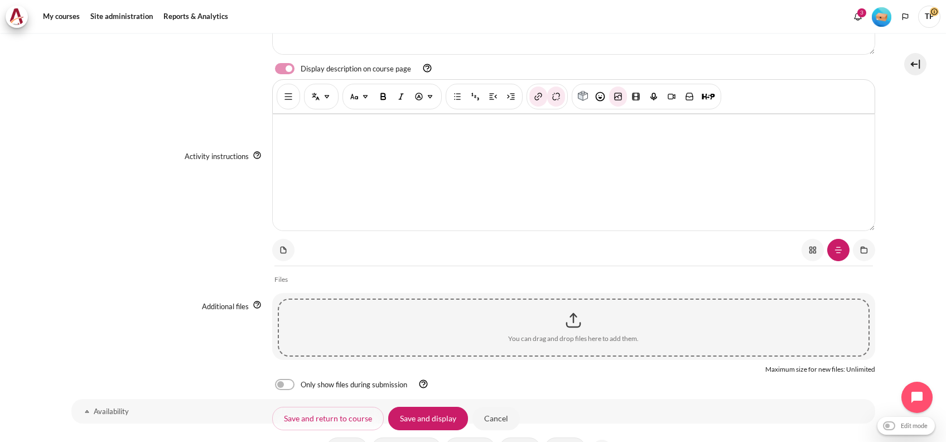
scroll to position [0, 0]
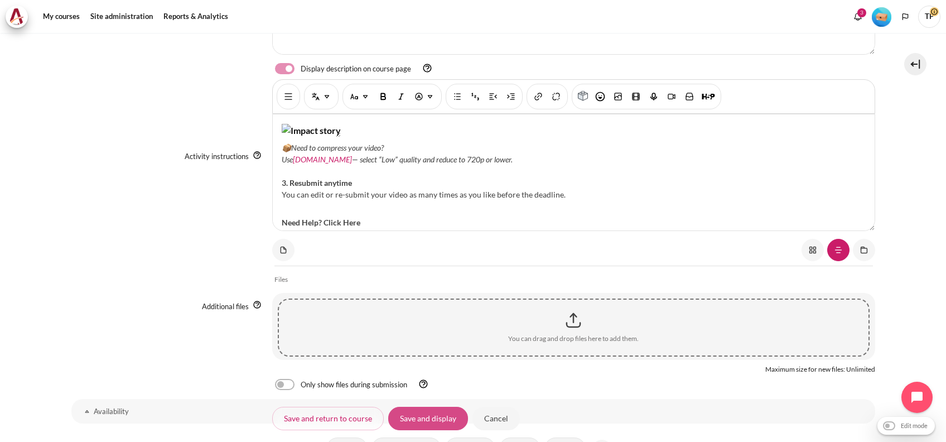
click at [419, 422] on input "Save and display" at bounding box center [428, 417] width 80 height 23
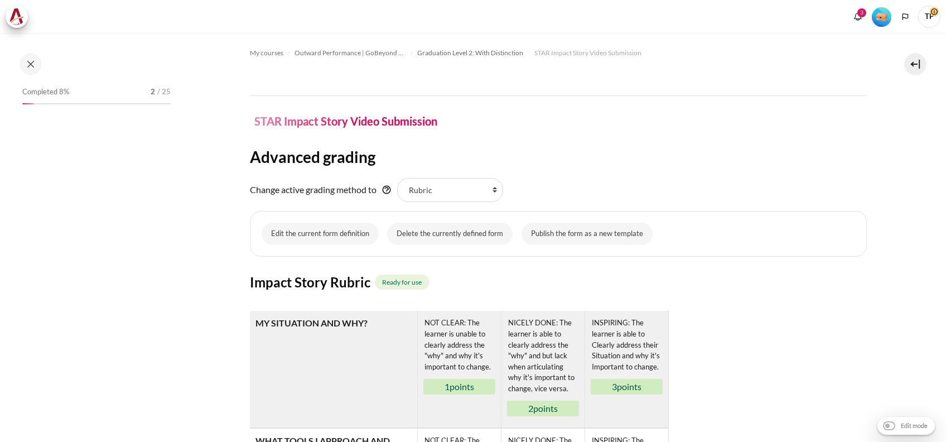
scroll to position [1227, 0]
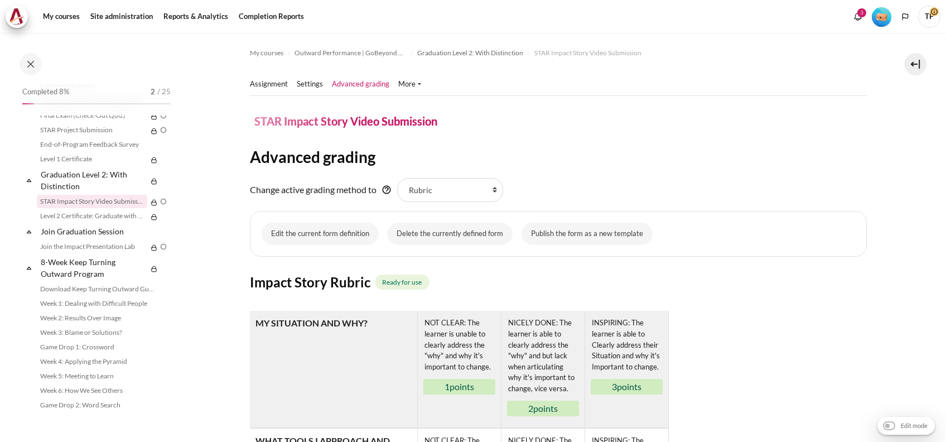
click at [307, 76] on ul "Assignment Settings" at bounding box center [340, 84] width 180 height 22
click at [316, 81] on link "Settings" at bounding box center [310, 84] width 26 height 11
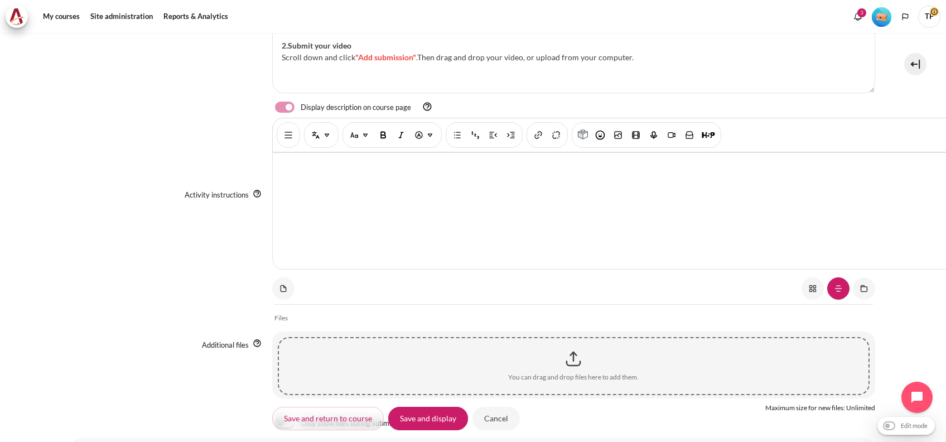
scroll to position [472, 0]
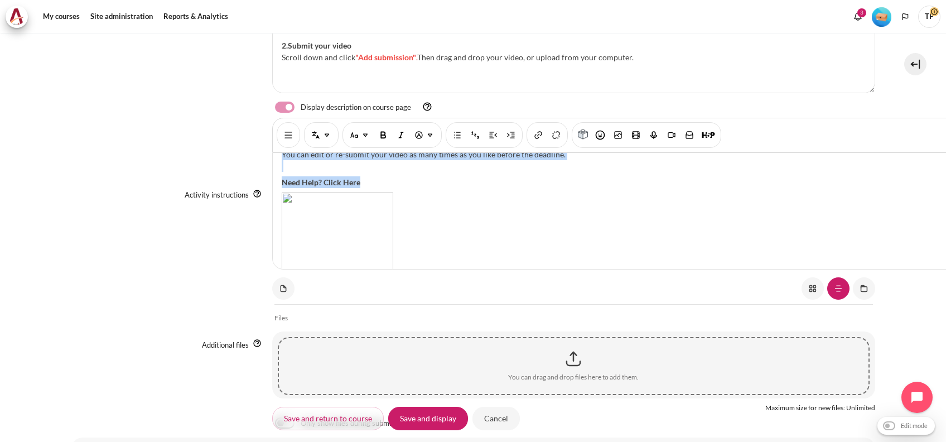
drag, startPoint x: 276, startPoint y: 163, endPoint x: 658, endPoint y: 203, distance: 383.6
click at [658, 203] on div "📦 Need to compress your video? Use VEED.IO — select “Low” quality and reduce to…" at bounding box center [639, 211] width 732 height 116
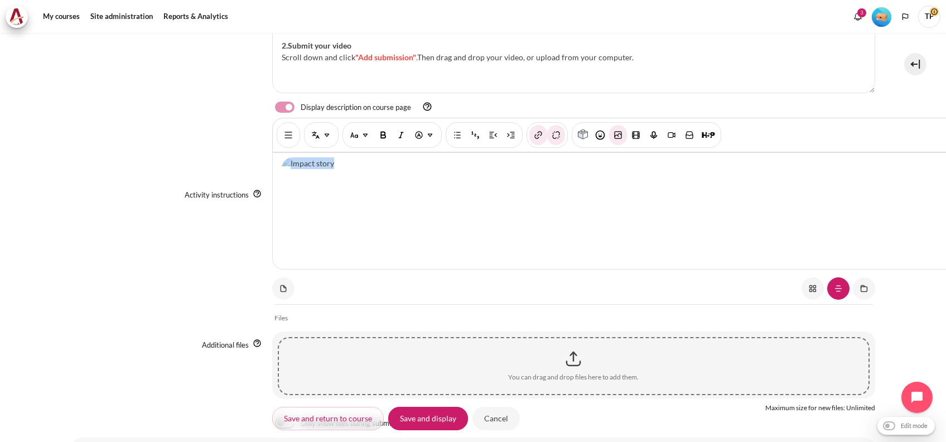
scroll to position [0, 0]
click at [486, 419] on input "Cancel" at bounding box center [495, 417] width 47 height 23
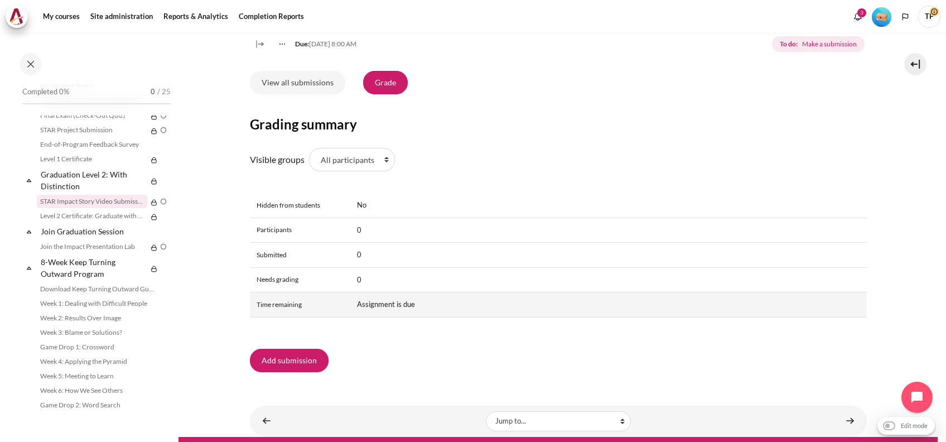
scroll to position [470, 0]
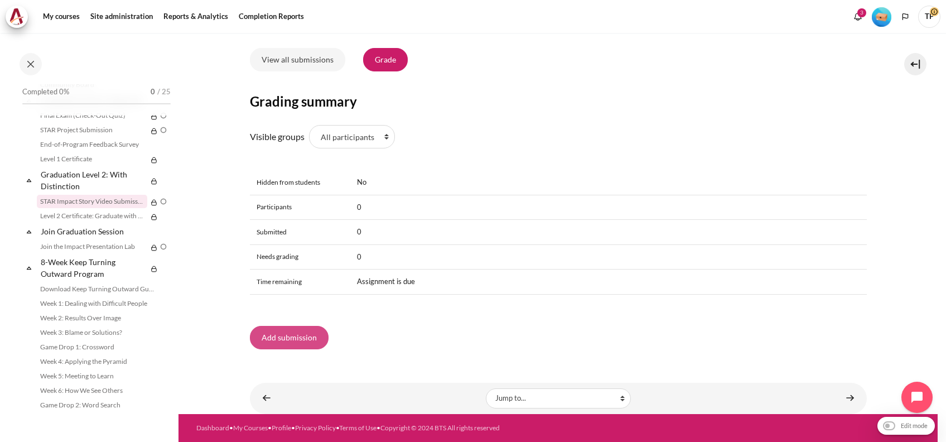
click at [288, 338] on button "Add submission" at bounding box center [289, 337] width 79 height 23
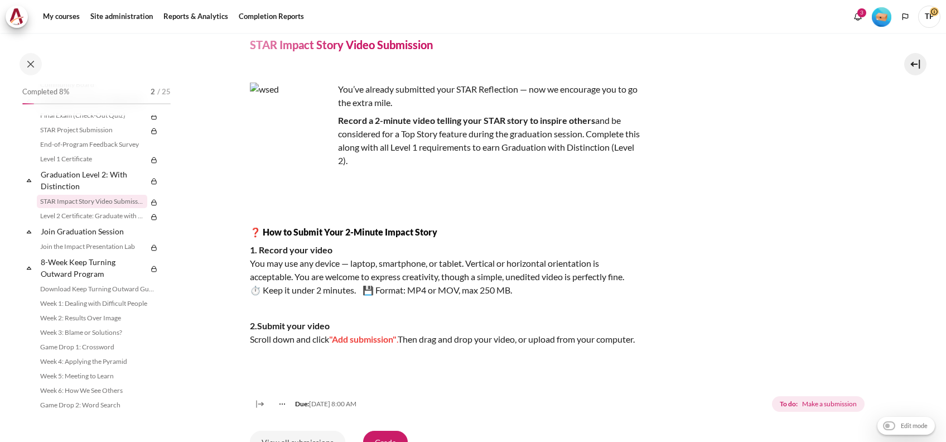
scroll to position [371, 0]
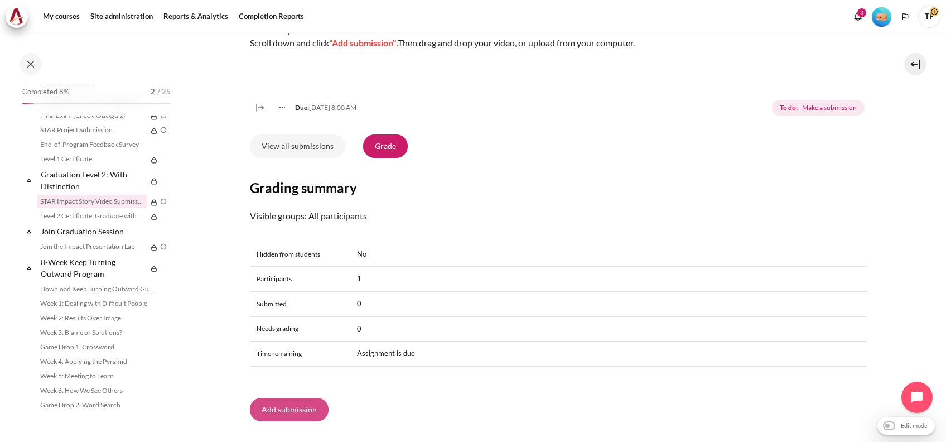
click at [270, 421] on button "Add submission" at bounding box center [289, 409] width 79 height 23
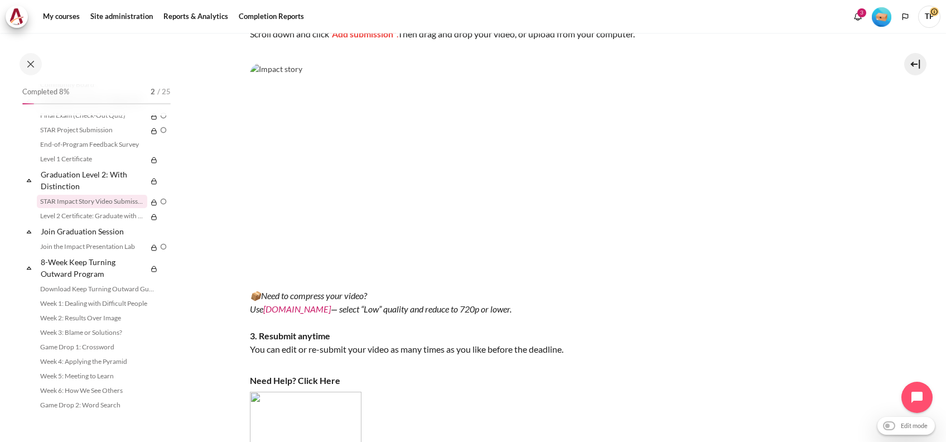
scroll to position [520, 0]
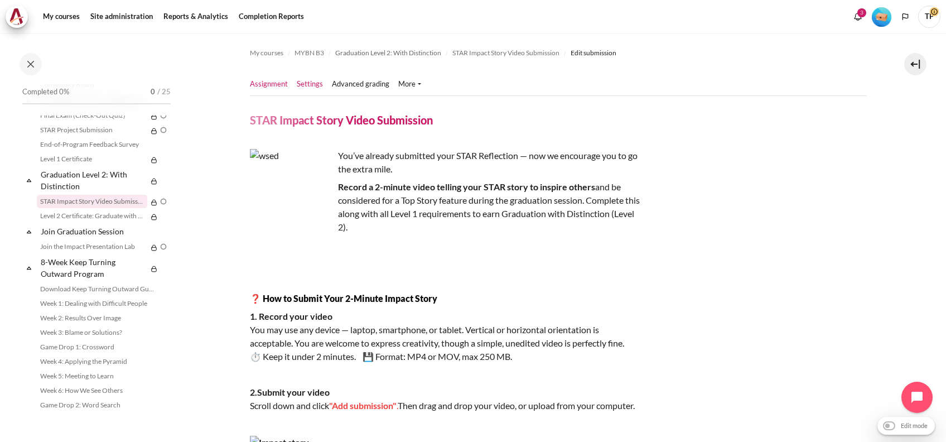
click at [297, 84] on link "Settings" at bounding box center [310, 84] width 26 height 11
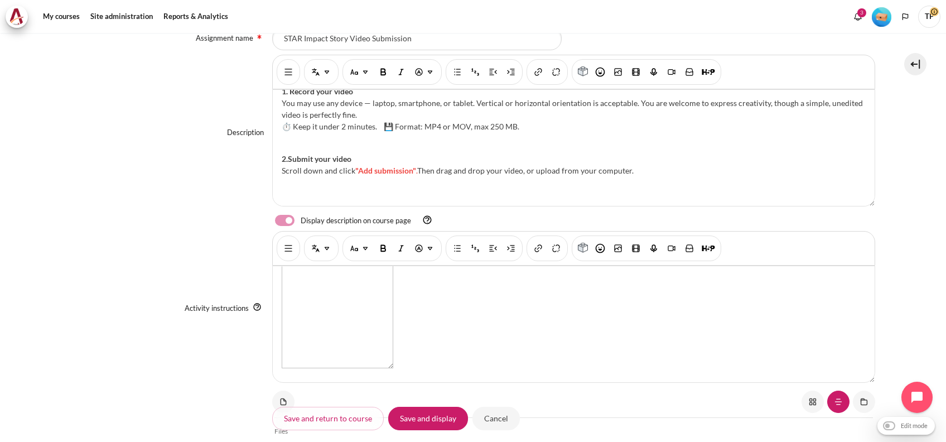
scroll to position [148, 0]
click at [341, 154] on img "Content" at bounding box center [311, 147] width 59 height 13
click at [612, 248] on img "Insert or edit image" at bounding box center [617, 248] width 11 height 11
select select "text-bottom"
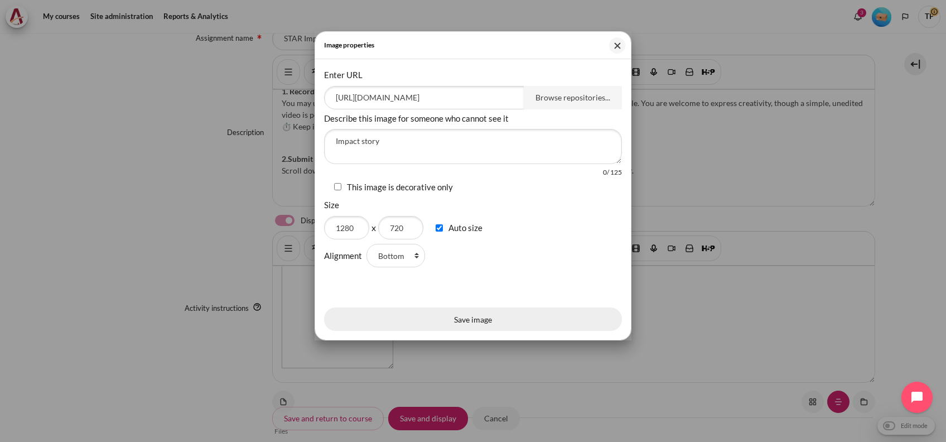
scroll to position [0, 0]
click at [451, 331] on button "Save image" at bounding box center [473, 318] width 298 height 23
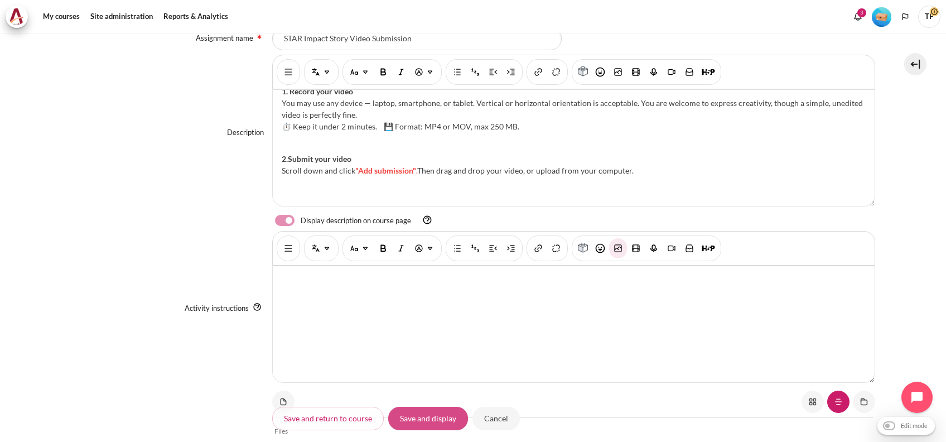
scroll to position [440, 0]
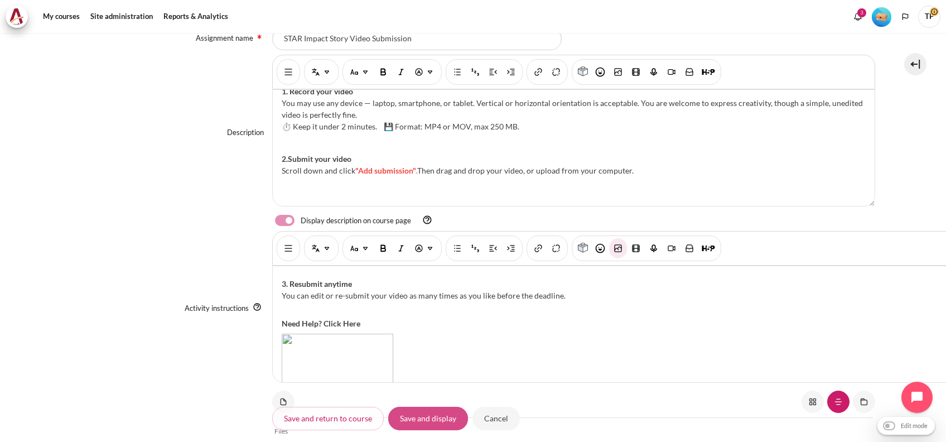
click at [421, 417] on input "Save and display" at bounding box center [428, 417] width 80 height 23
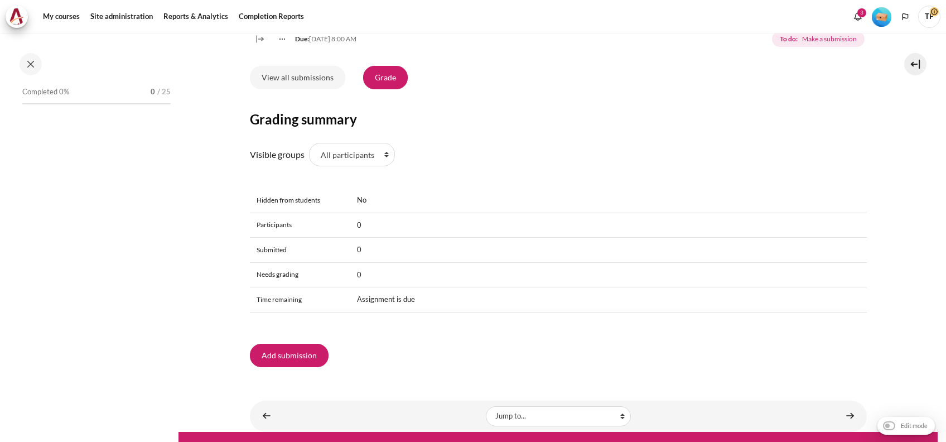
scroll to position [1227, 0]
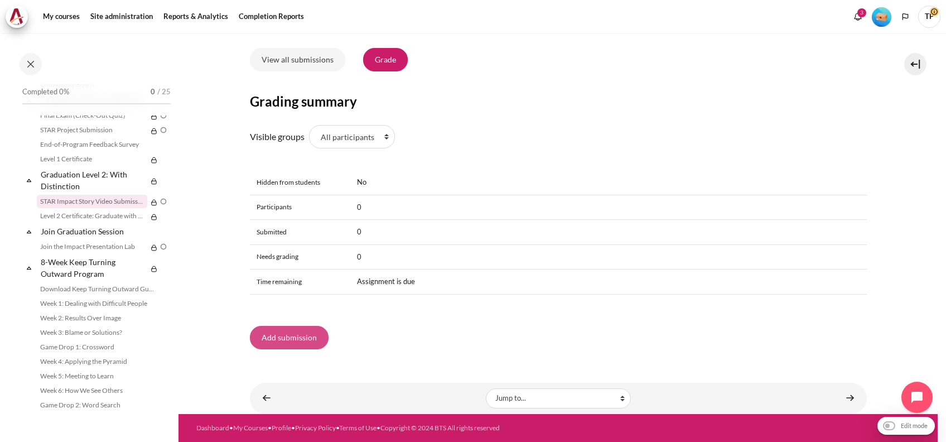
click at [269, 340] on button "Add submission" at bounding box center [289, 337] width 79 height 23
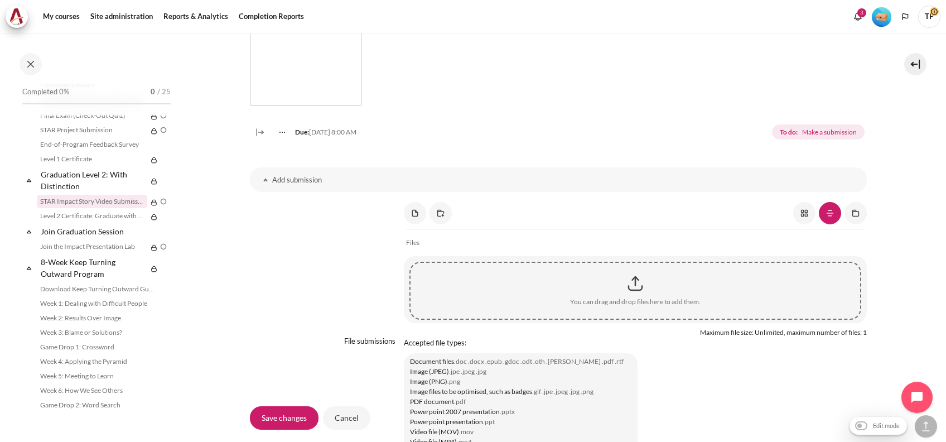
scroll to position [968, 0]
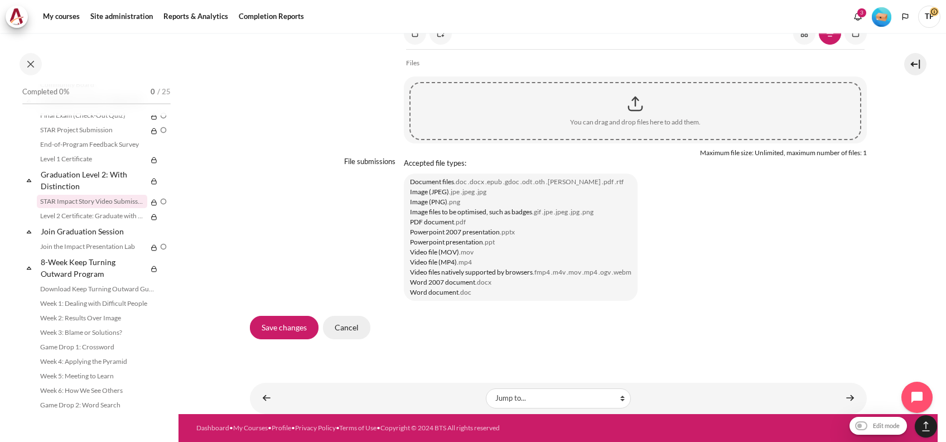
click at [351, 334] on input "Cancel" at bounding box center [346, 327] width 47 height 23
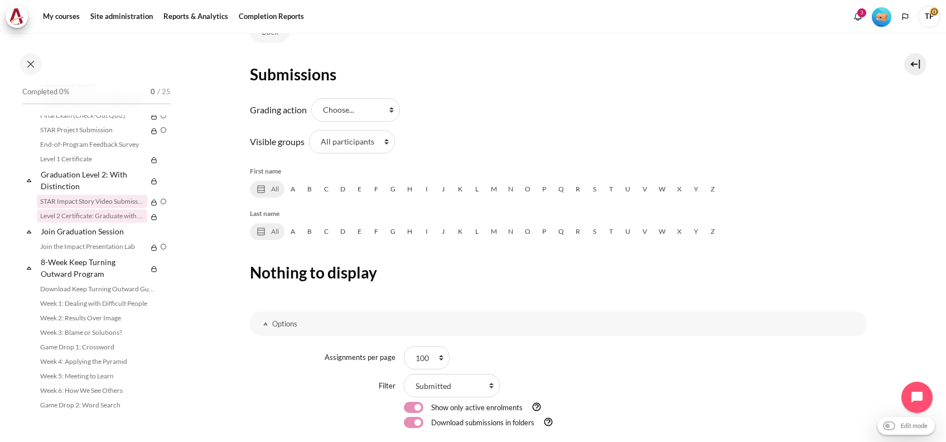
scroll to position [148, 0]
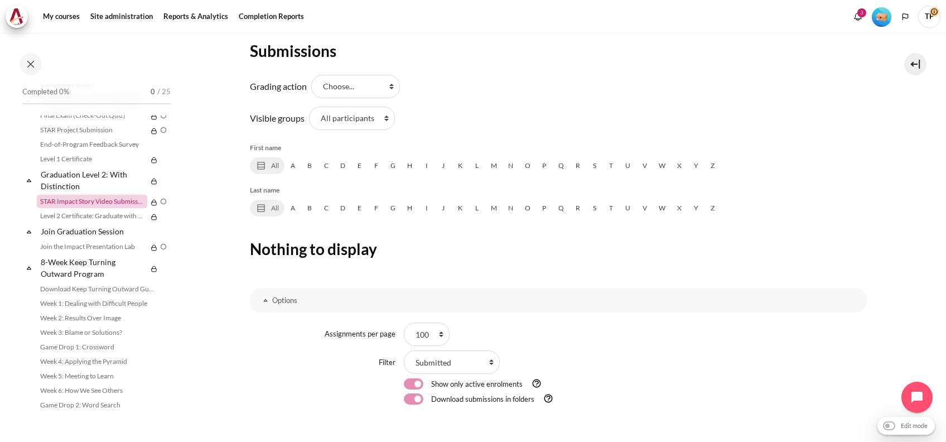
click at [78, 208] on link "STAR Impact Story Video Submission" at bounding box center [92, 201] width 110 height 13
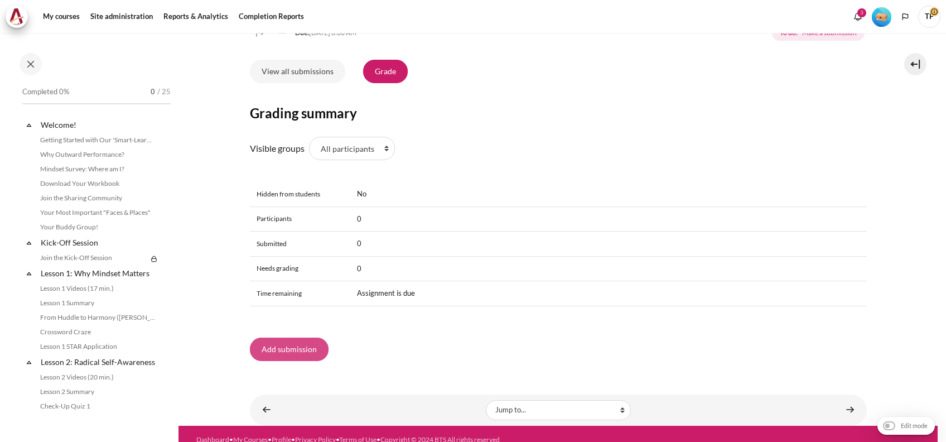
scroll to position [1227, 0]
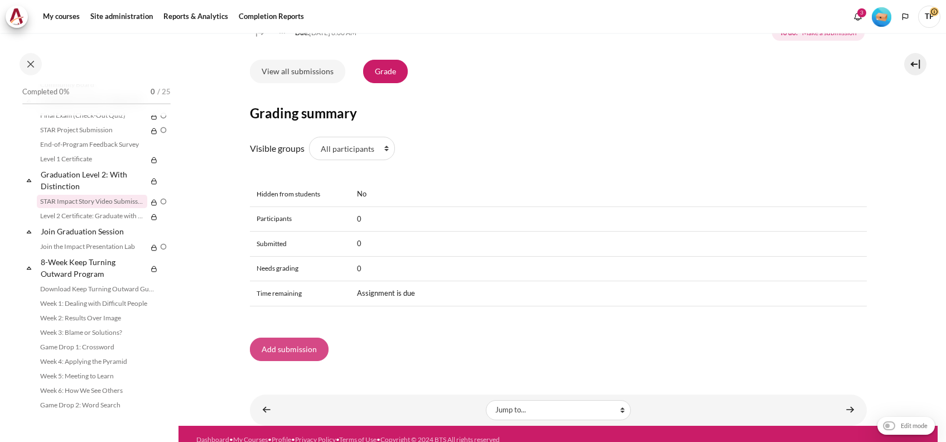
click at [278, 355] on button "Add submission" at bounding box center [289, 348] width 79 height 23
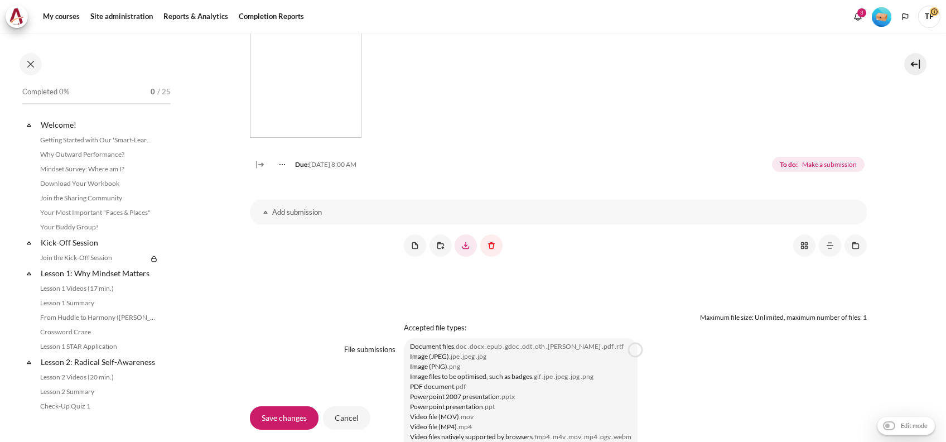
scroll to position [1227, 0]
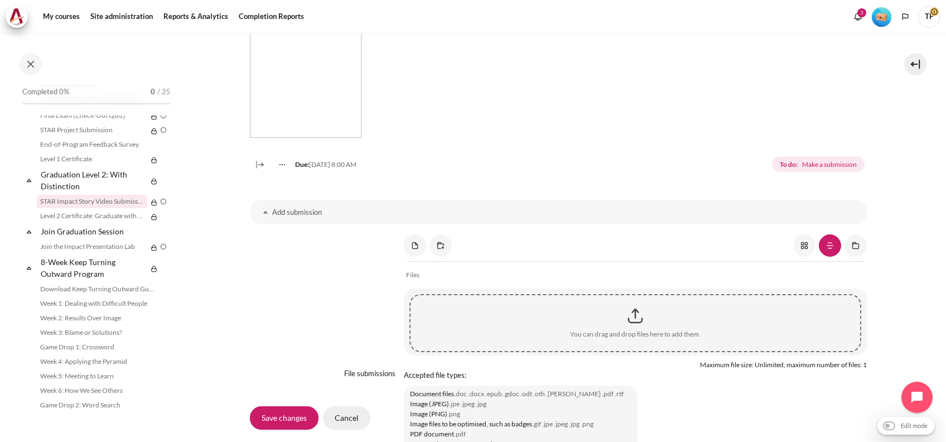
click at [361, 412] on input "Cancel" at bounding box center [346, 417] width 47 height 23
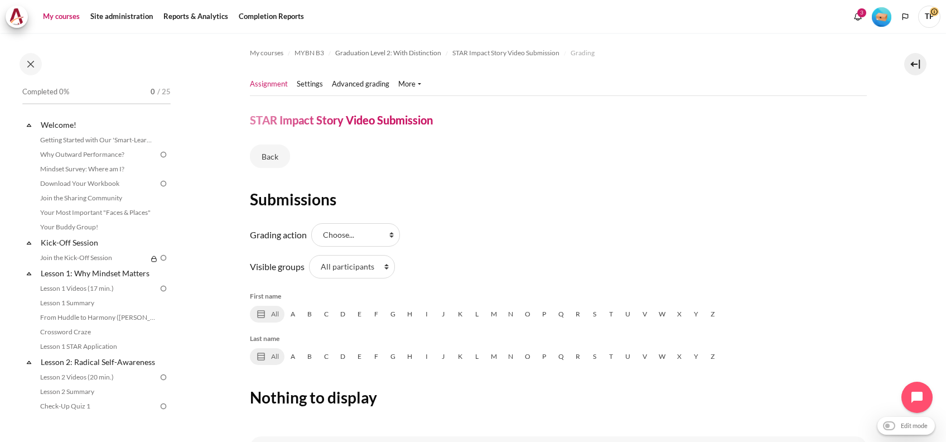
click at [52, 16] on link "My courses" at bounding box center [61, 17] width 45 height 22
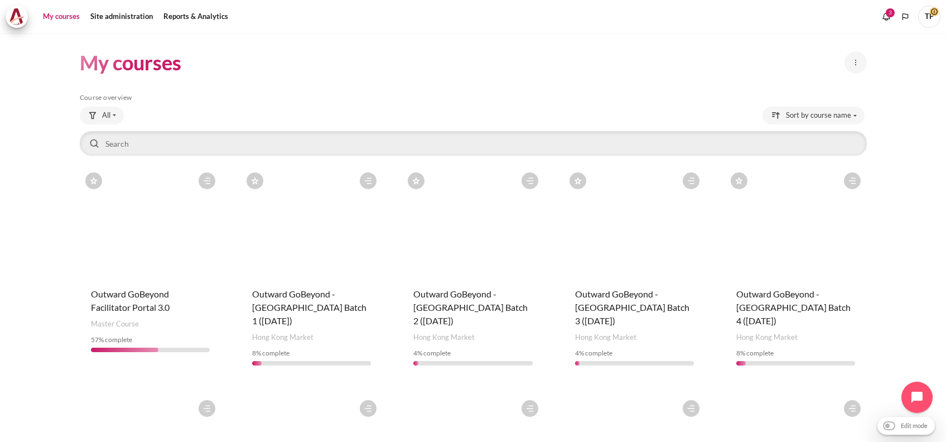
scroll to position [453, 0]
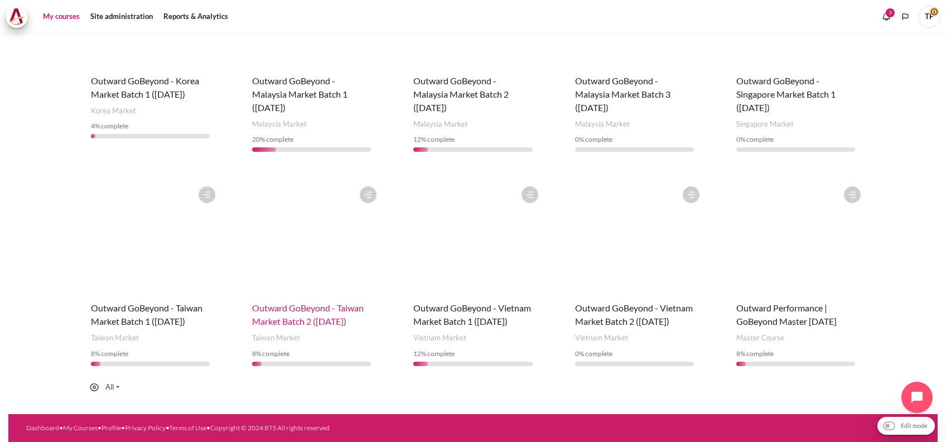
click at [257, 302] on span "Outward GoBeyond - Taiwan Market Batch 2 ([DATE])" at bounding box center [308, 314] width 112 height 24
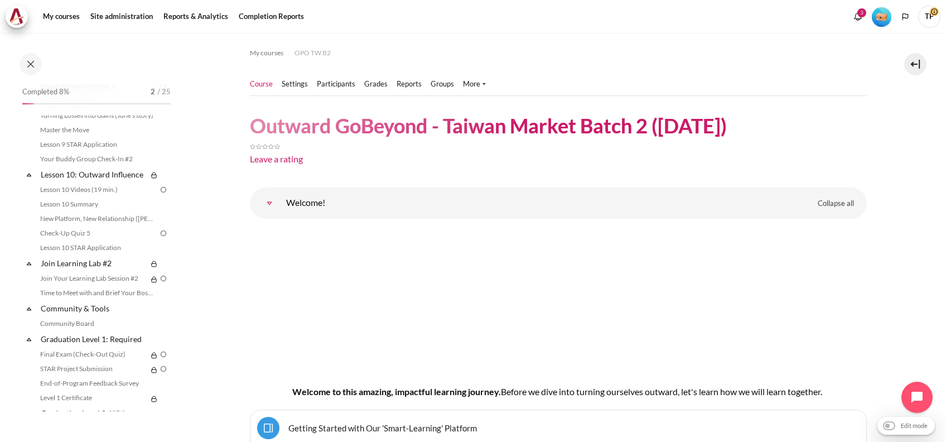
scroll to position [1306, 0]
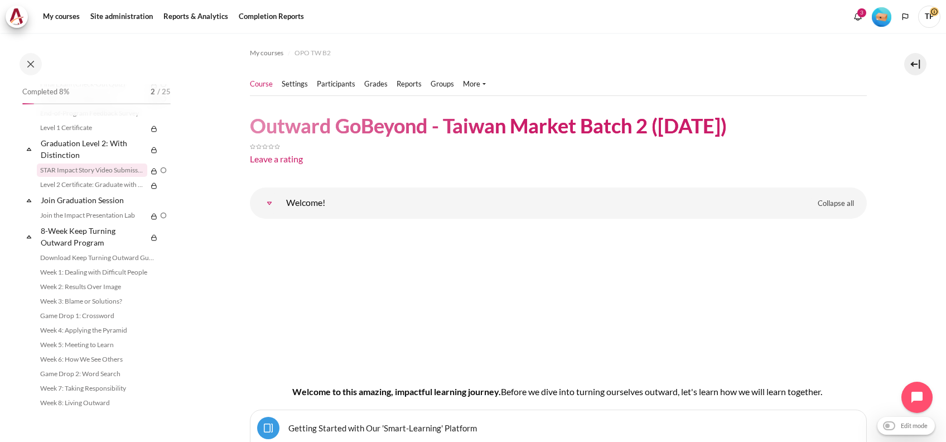
click at [85, 167] on link "STAR Impact Story Video Submission" at bounding box center [92, 169] width 110 height 13
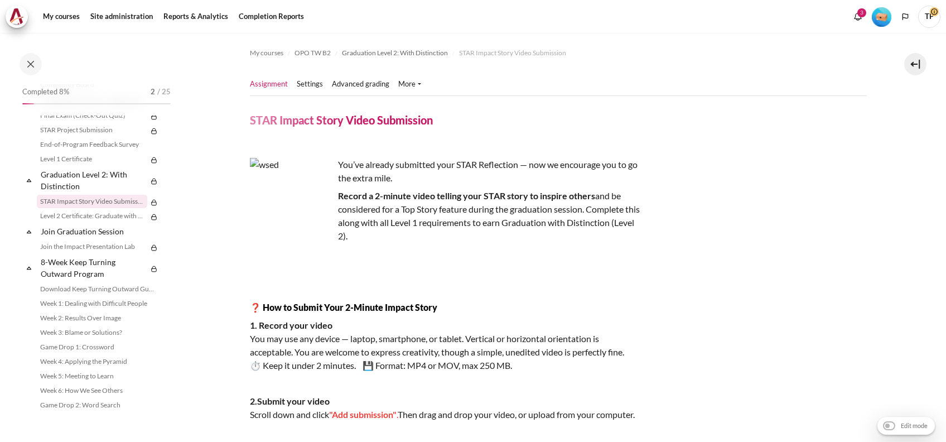
scroll to position [470, 0]
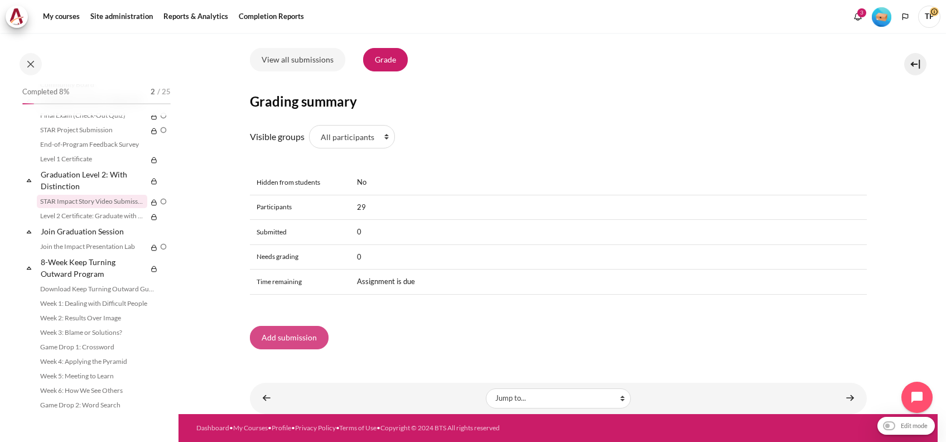
click at [273, 330] on button "Add submission" at bounding box center [289, 337] width 79 height 23
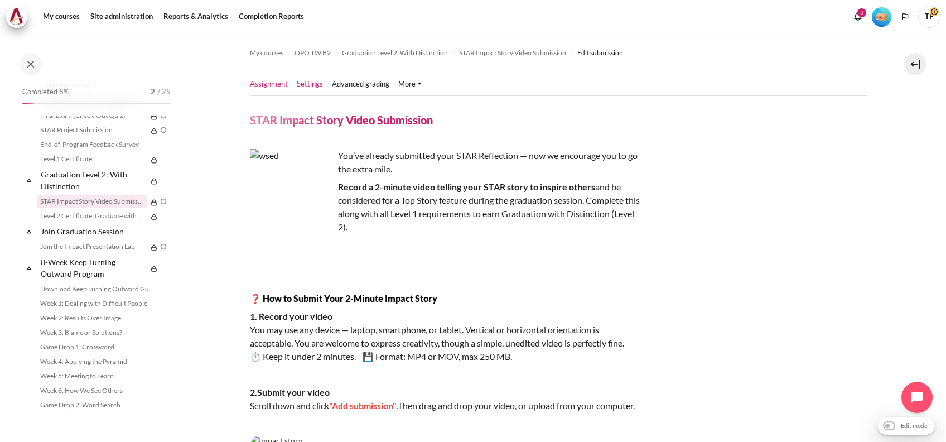
click at [309, 80] on link "Settings" at bounding box center [310, 84] width 26 height 11
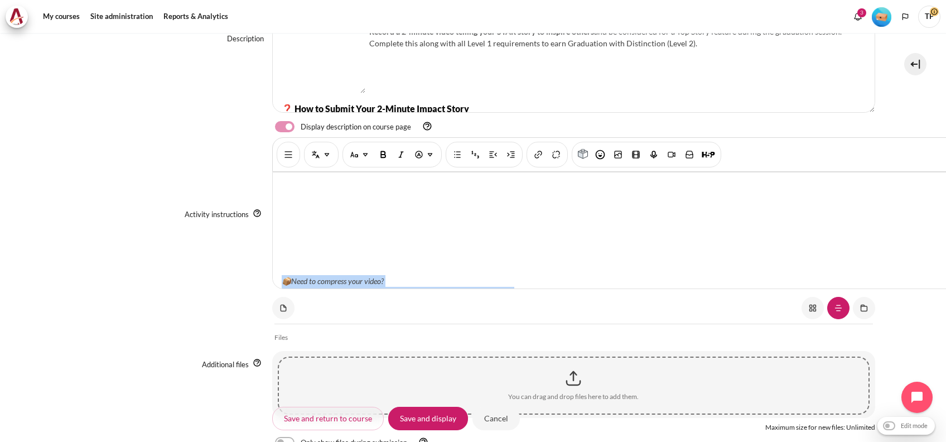
scroll to position [555, 0]
drag, startPoint x: 279, startPoint y: 181, endPoint x: 587, endPoint y: 322, distance: 338.6
click at [587, 322] on div "Assignment name STAR Impact Story Video Submission Description Rich text editor…" at bounding box center [473, 190] width 804 height 534
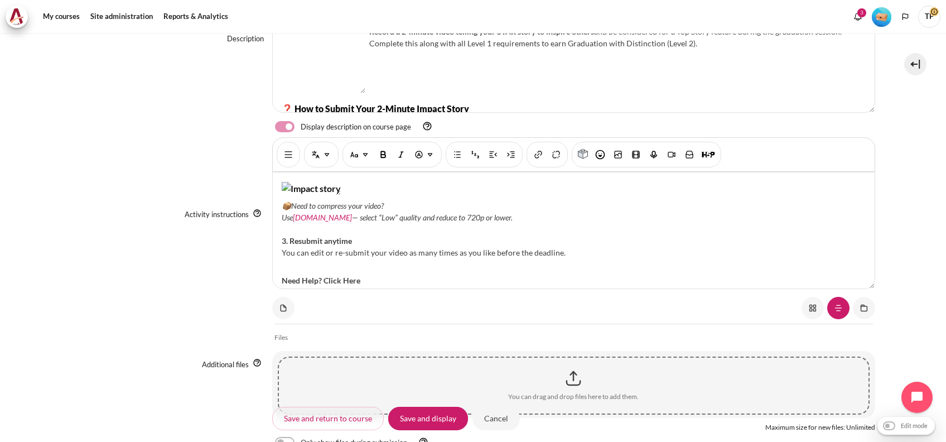
click at [341, 195] on img "Content" at bounding box center [311, 188] width 59 height 13
click at [614, 155] on img "Insert or edit image" at bounding box center [617, 154] width 11 height 11
select select "text-bottom"
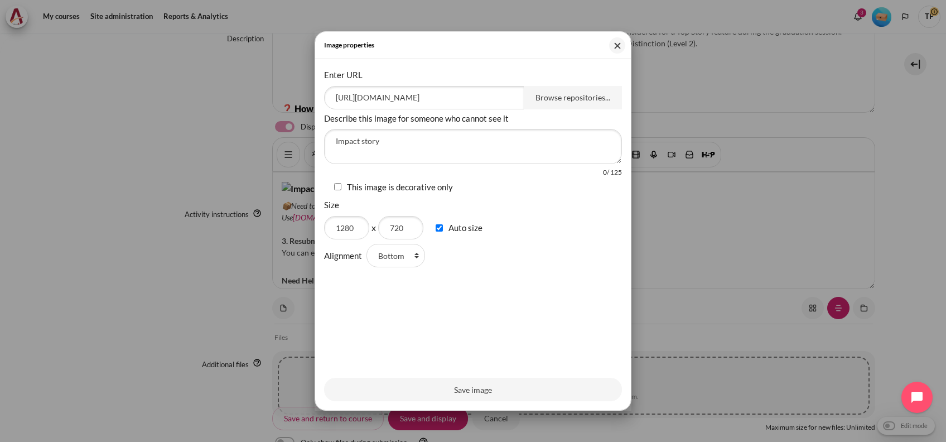
scroll to position [0, 316]
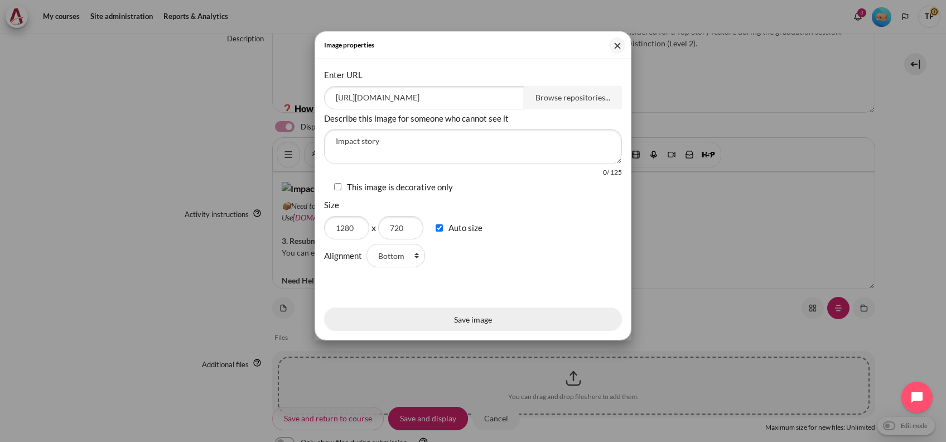
click at [437, 331] on button "Save image" at bounding box center [473, 318] width 298 height 23
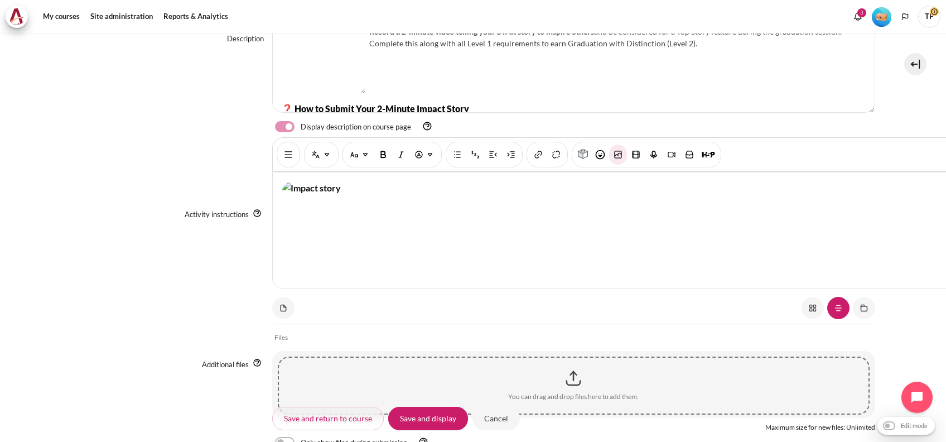
scroll to position [9, 0]
click at [436, 413] on input "Save and display" at bounding box center [428, 417] width 80 height 23
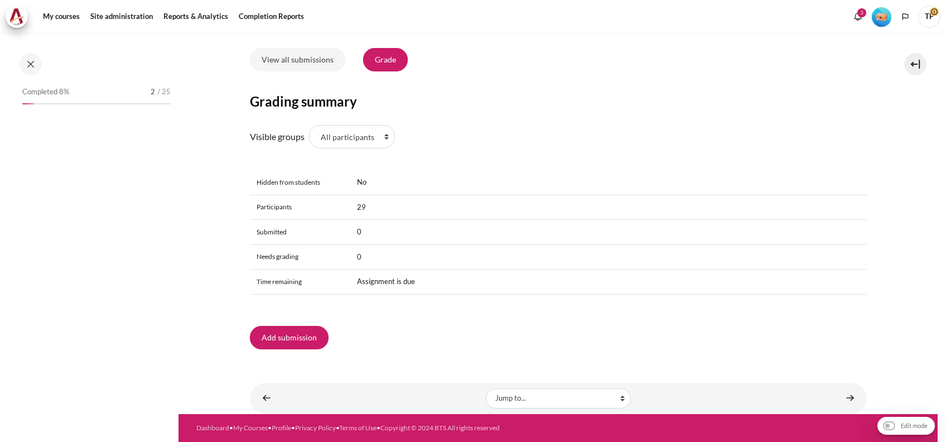
scroll to position [1227, 0]
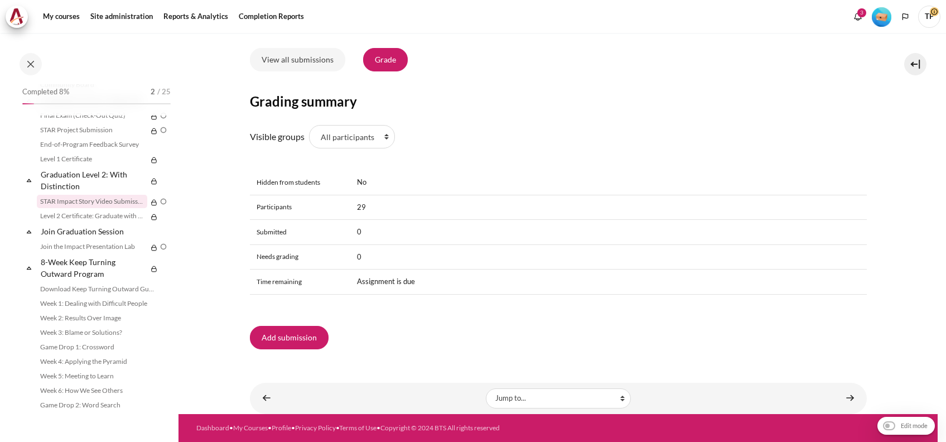
click at [260, 321] on div "View all submissions Grade Grading summary Visible groups All participants 1 2 …" at bounding box center [558, 198] width 617 height 301
click at [260, 336] on button "Add submission" at bounding box center [289, 337] width 79 height 23
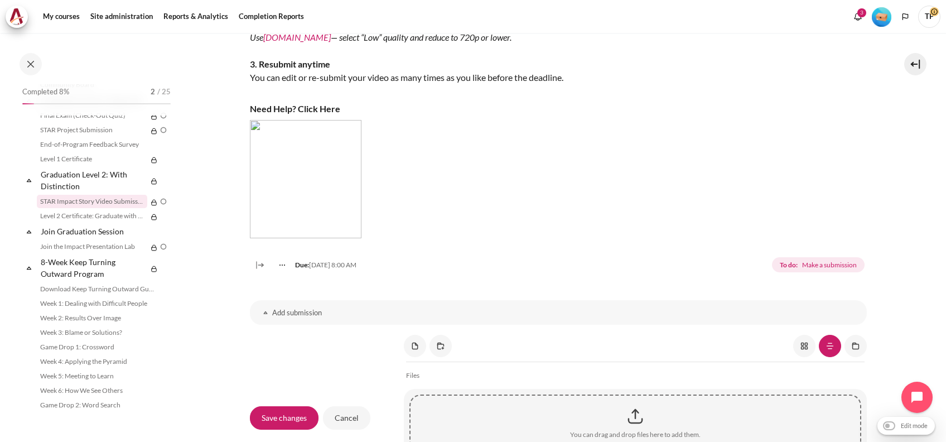
scroll to position [966, 0]
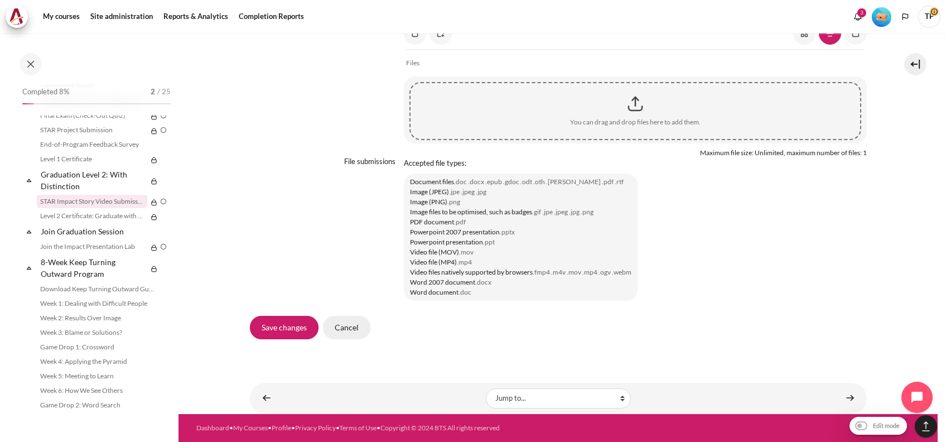
click at [344, 321] on input "Cancel" at bounding box center [346, 327] width 47 height 23
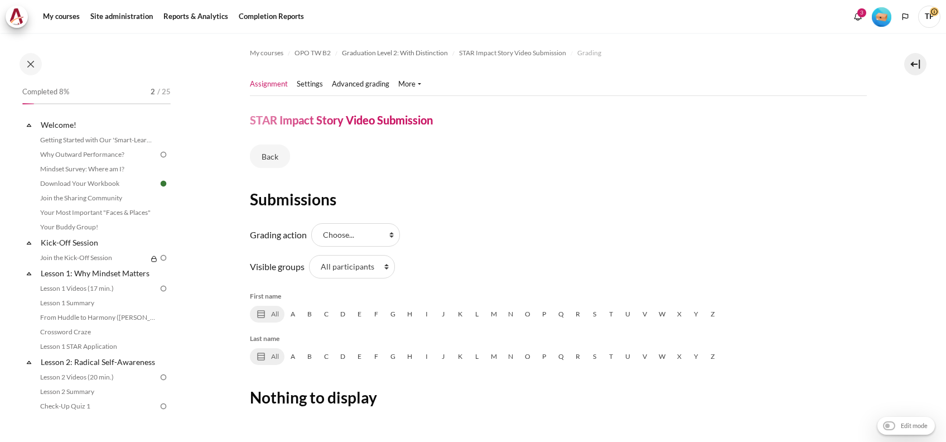
scroll to position [1227, 0]
